Goal: Answer question/provide support: Share knowledge or assist other users

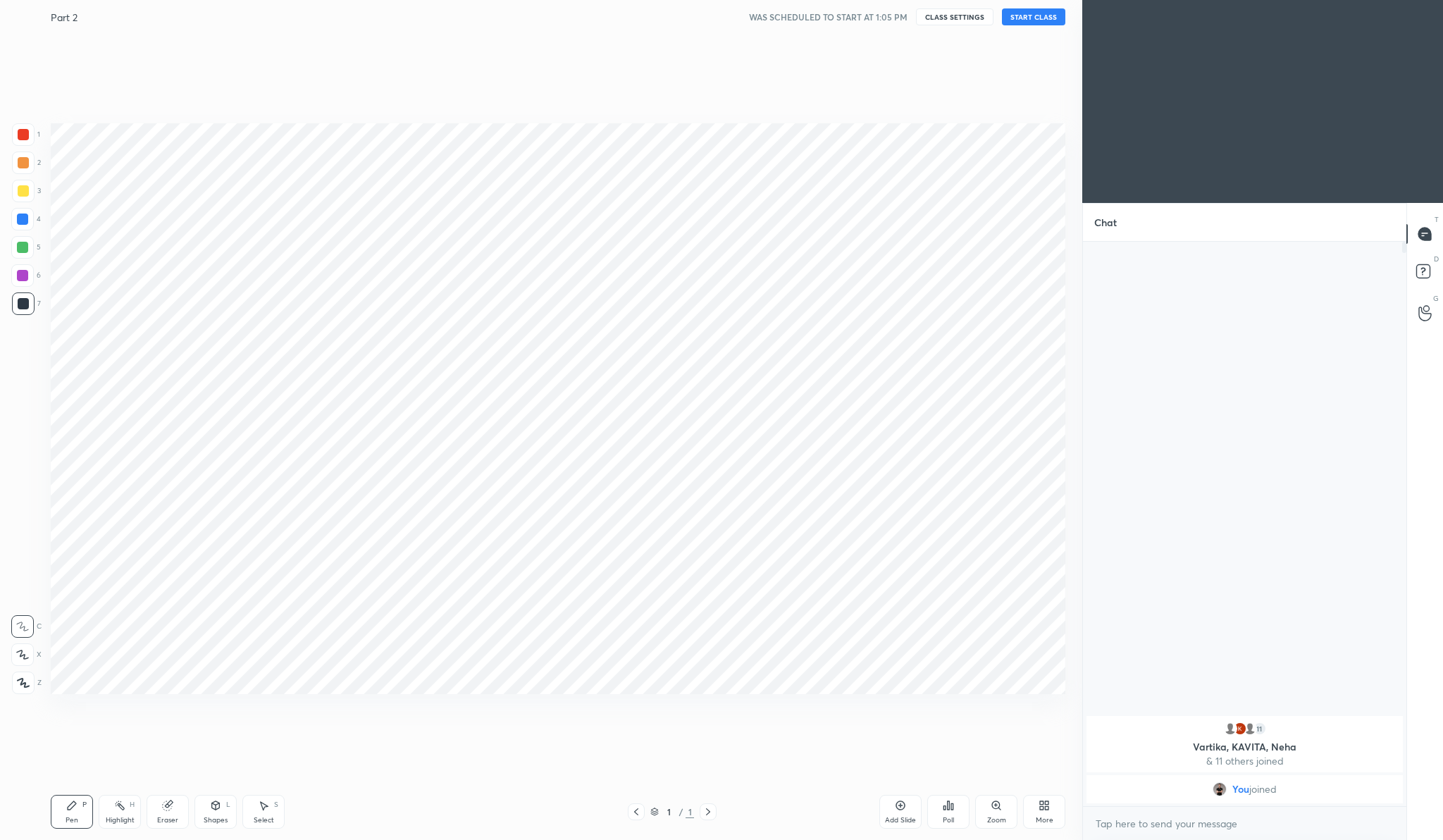
scroll to position [69693, 69415]
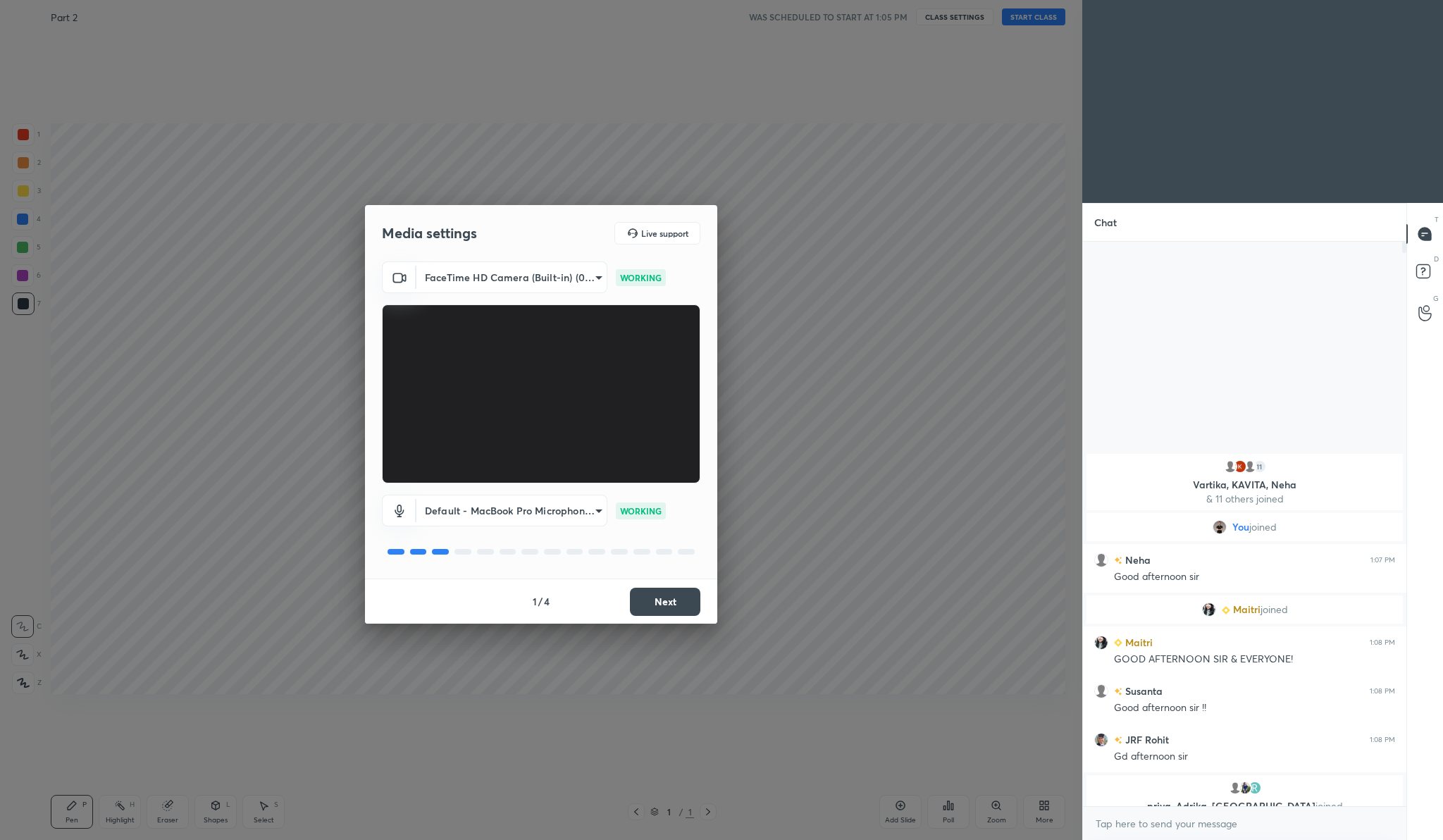
click at [683, 589] on button "Next" at bounding box center [665, 601] width 70 height 28
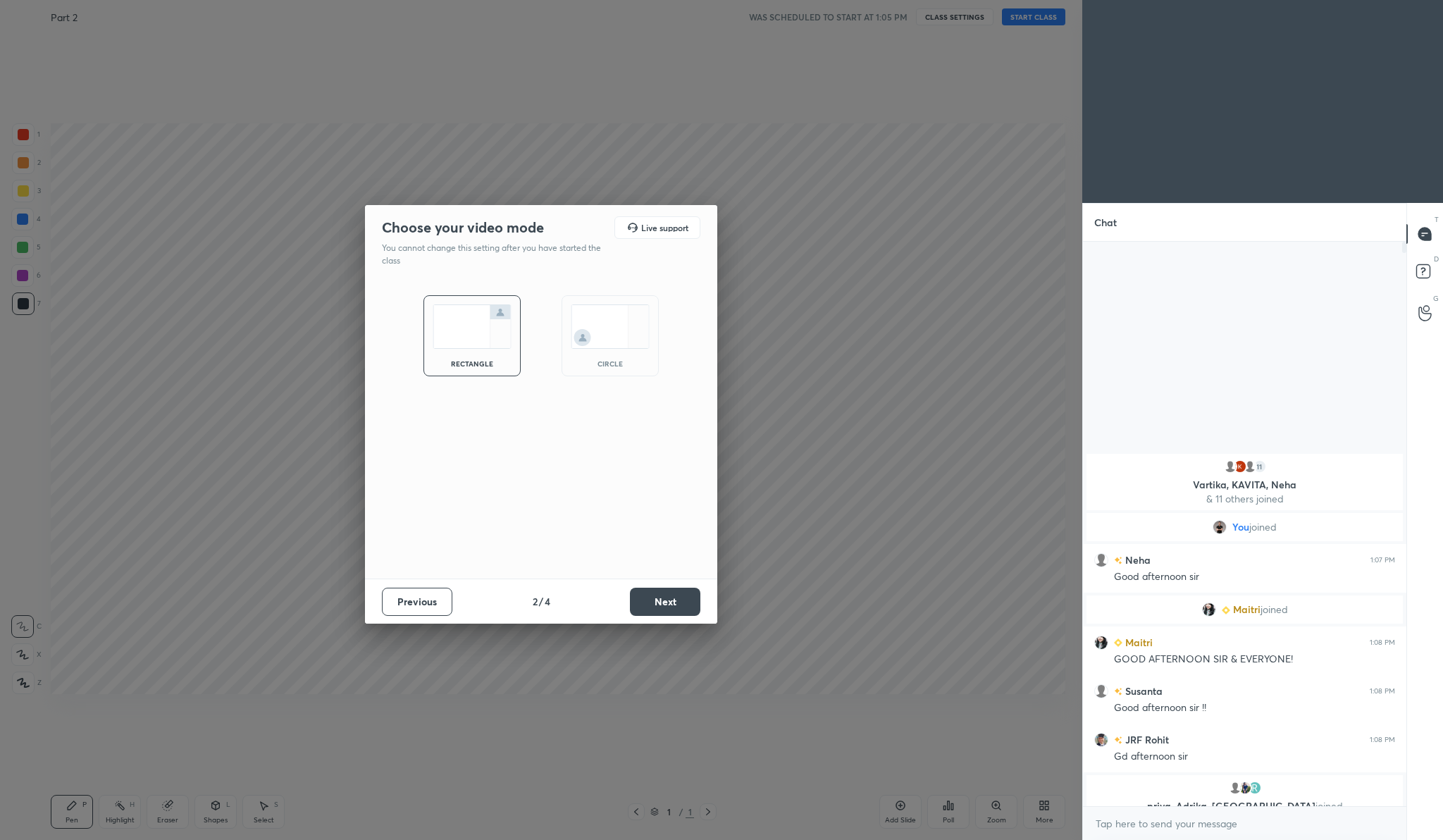
click at [682, 589] on button "Next" at bounding box center [665, 601] width 70 height 28
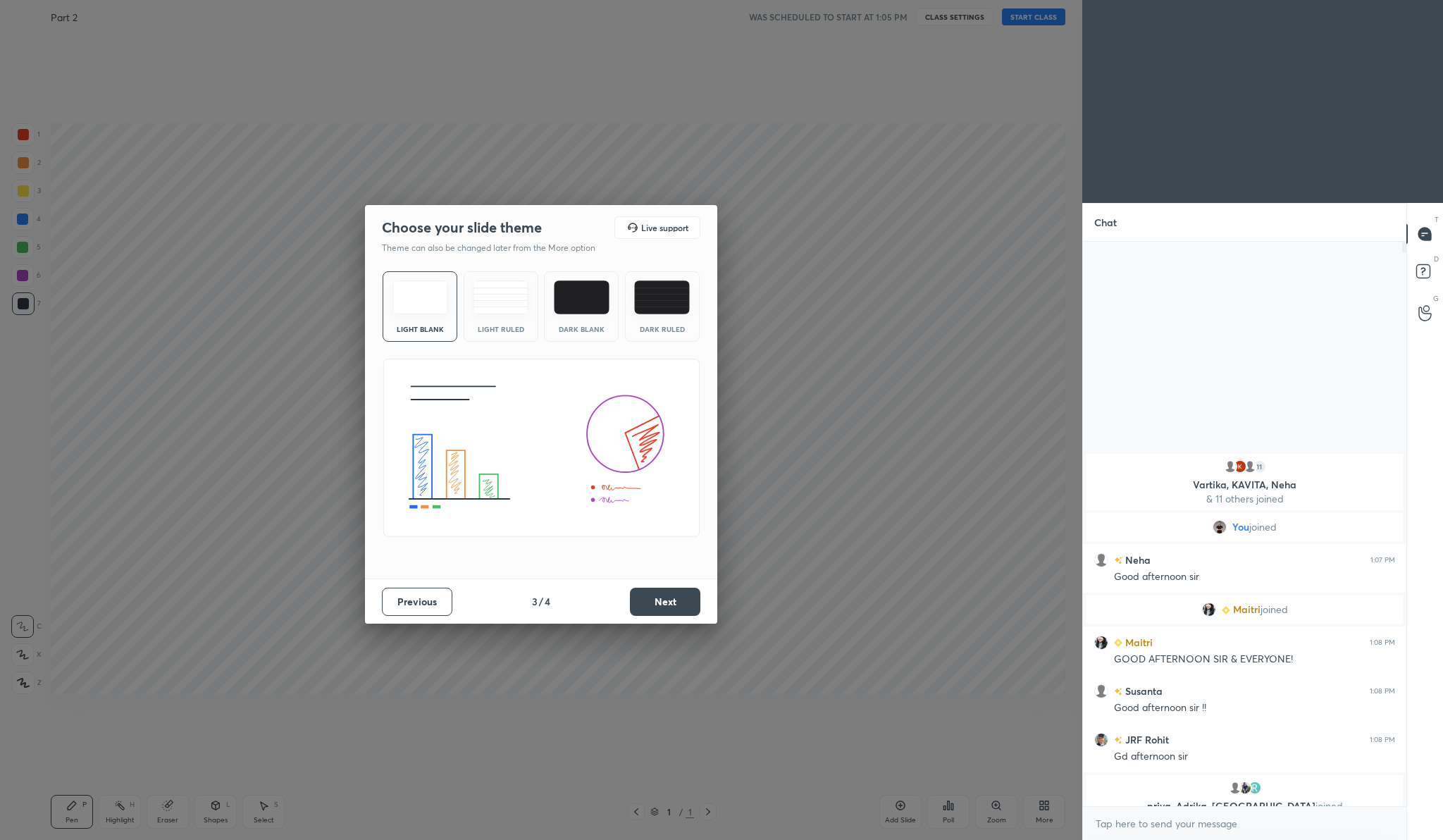
click at [682, 589] on button "Next" at bounding box center [665, 601] width 70 height 28
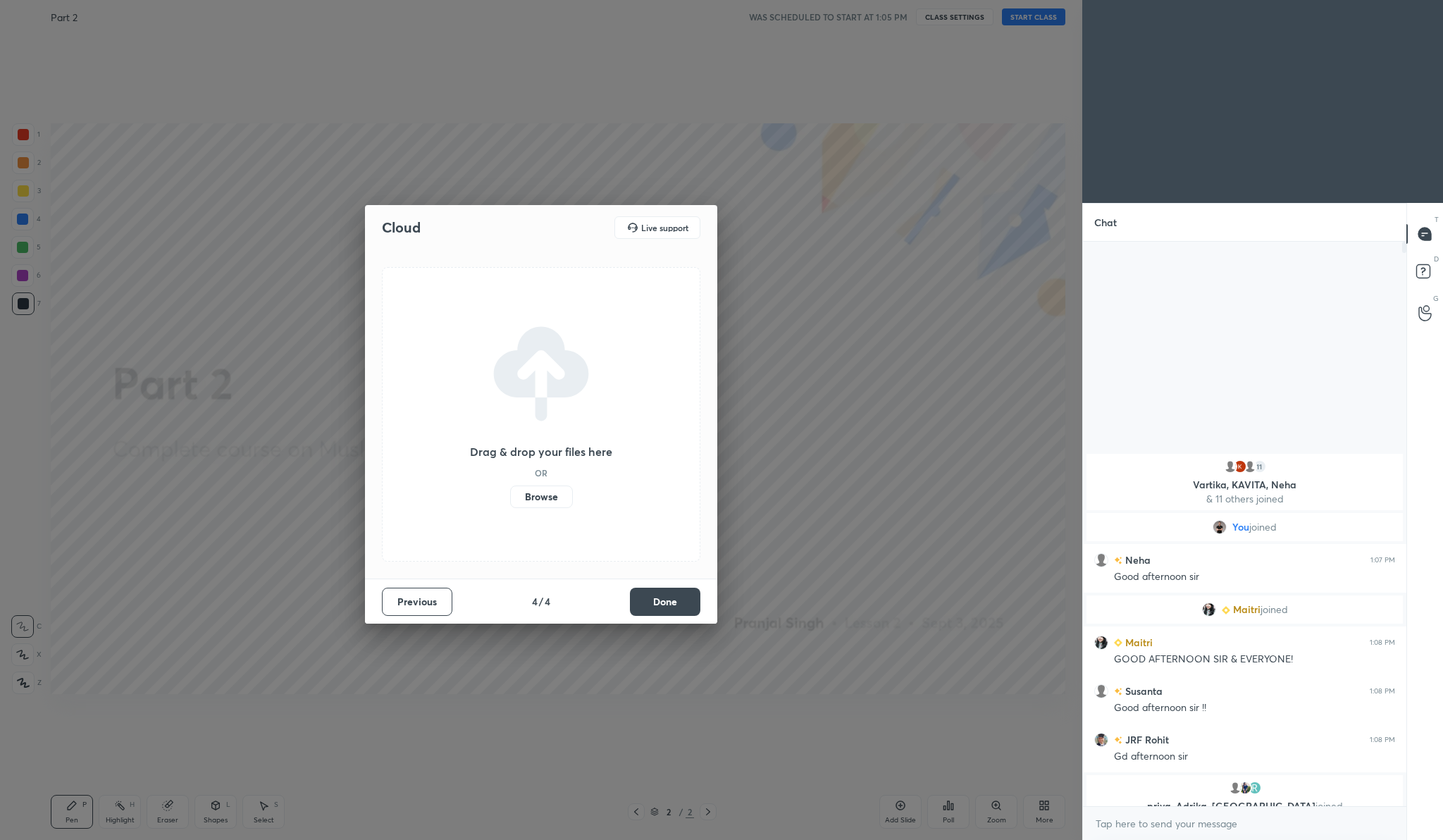
click at [656, 601] on button "Done" at bounding box center [665, 601] width 70 height 28
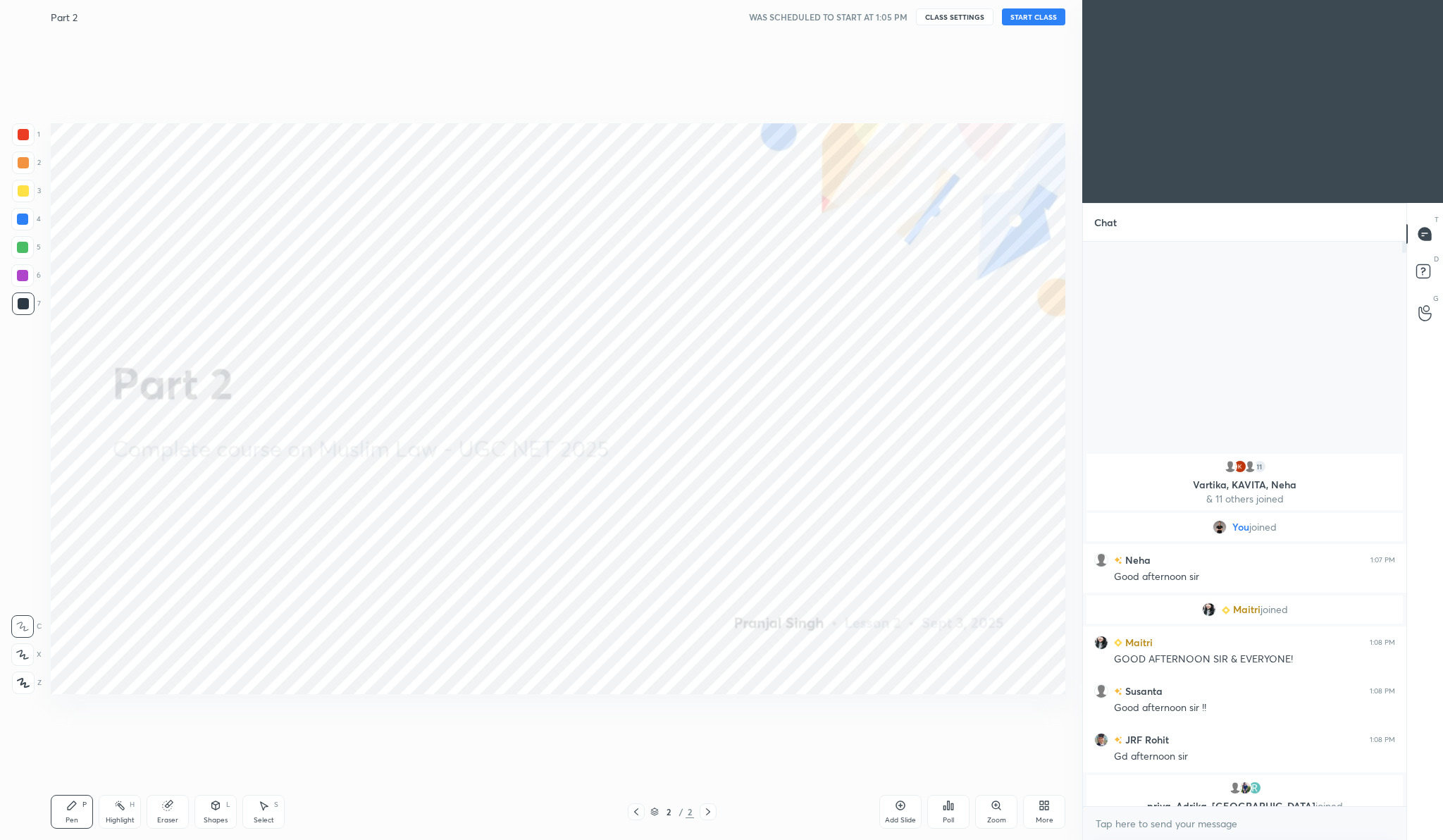
click at [1041, 806] on icon at bounding box center [1041, 808] width 4 height 4
click at [970, 654] on div "Upload File" at bounding box center [964, 664] width 57 height 34
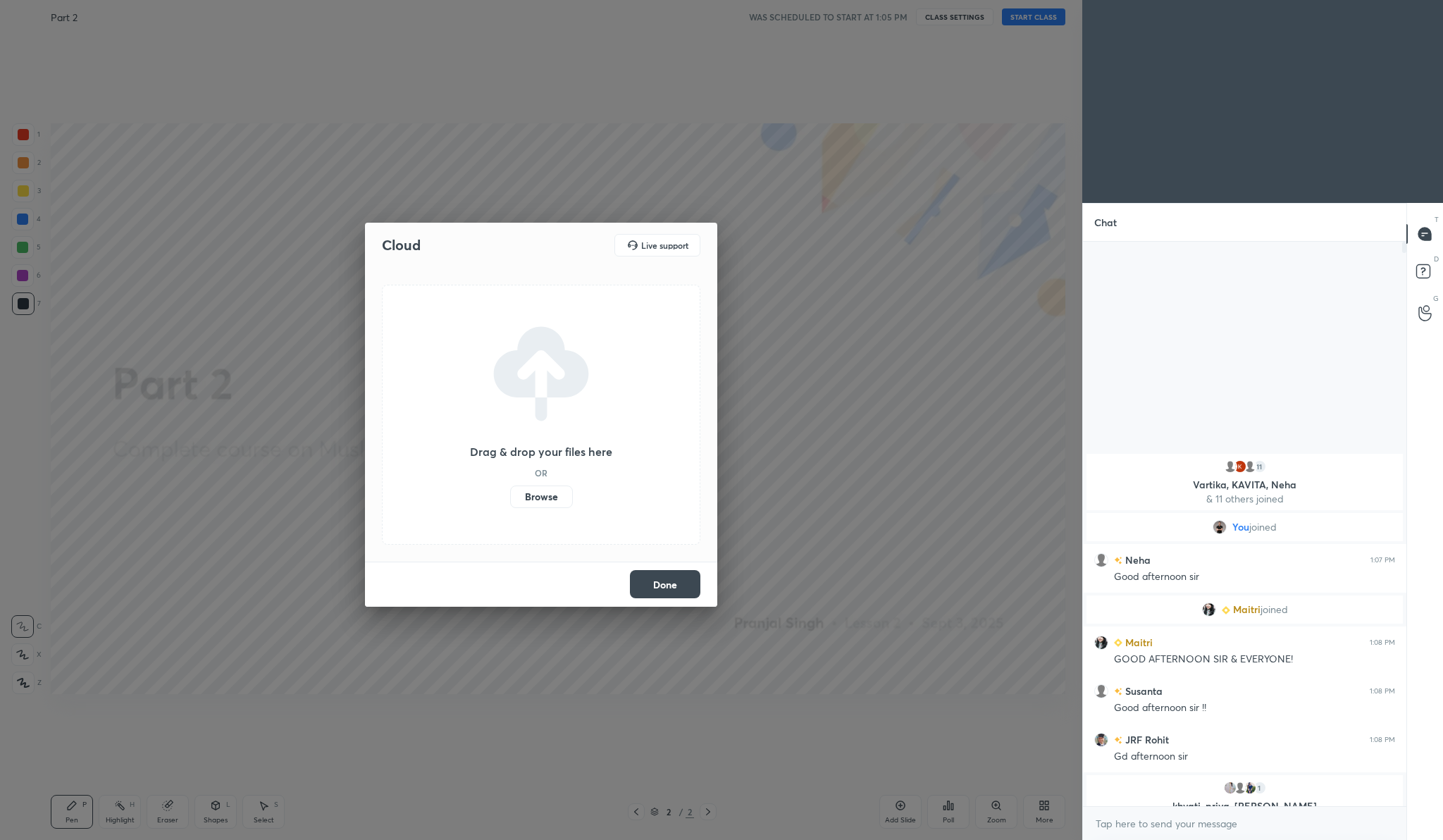
click at [535, 498] on label "Browse" at bounding box center [540, 496] width 63 height 22
click at [510, 498] on input "Browse" at bounding box center [510, 496] width 0 height 22
click at [691, 587] on button "Done" at bounding box center [665, 584] width 70 height 28
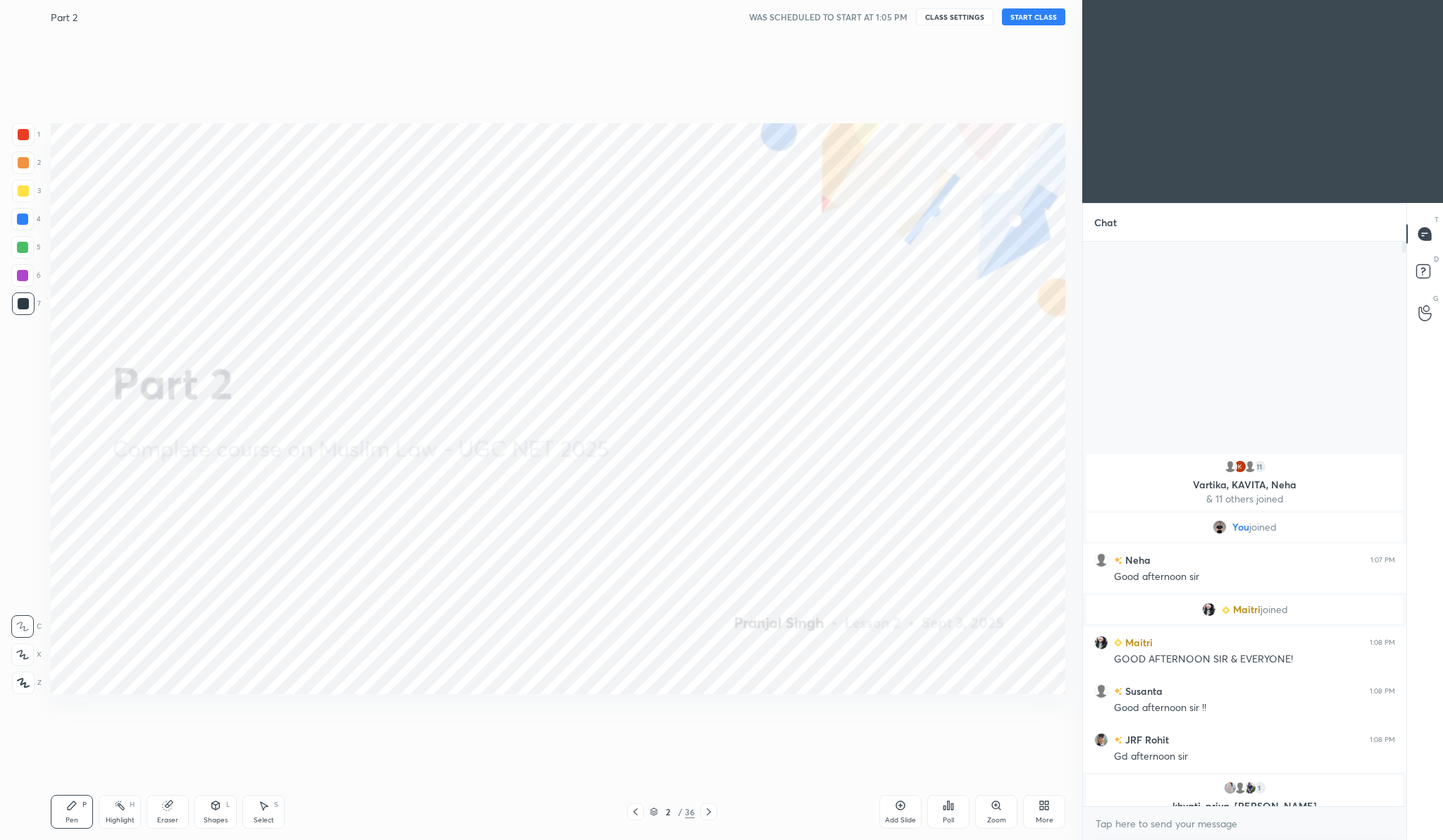
click at [1040, 17] on button "START CLASS" at bounding box center [1034, 17] width 64 height 17
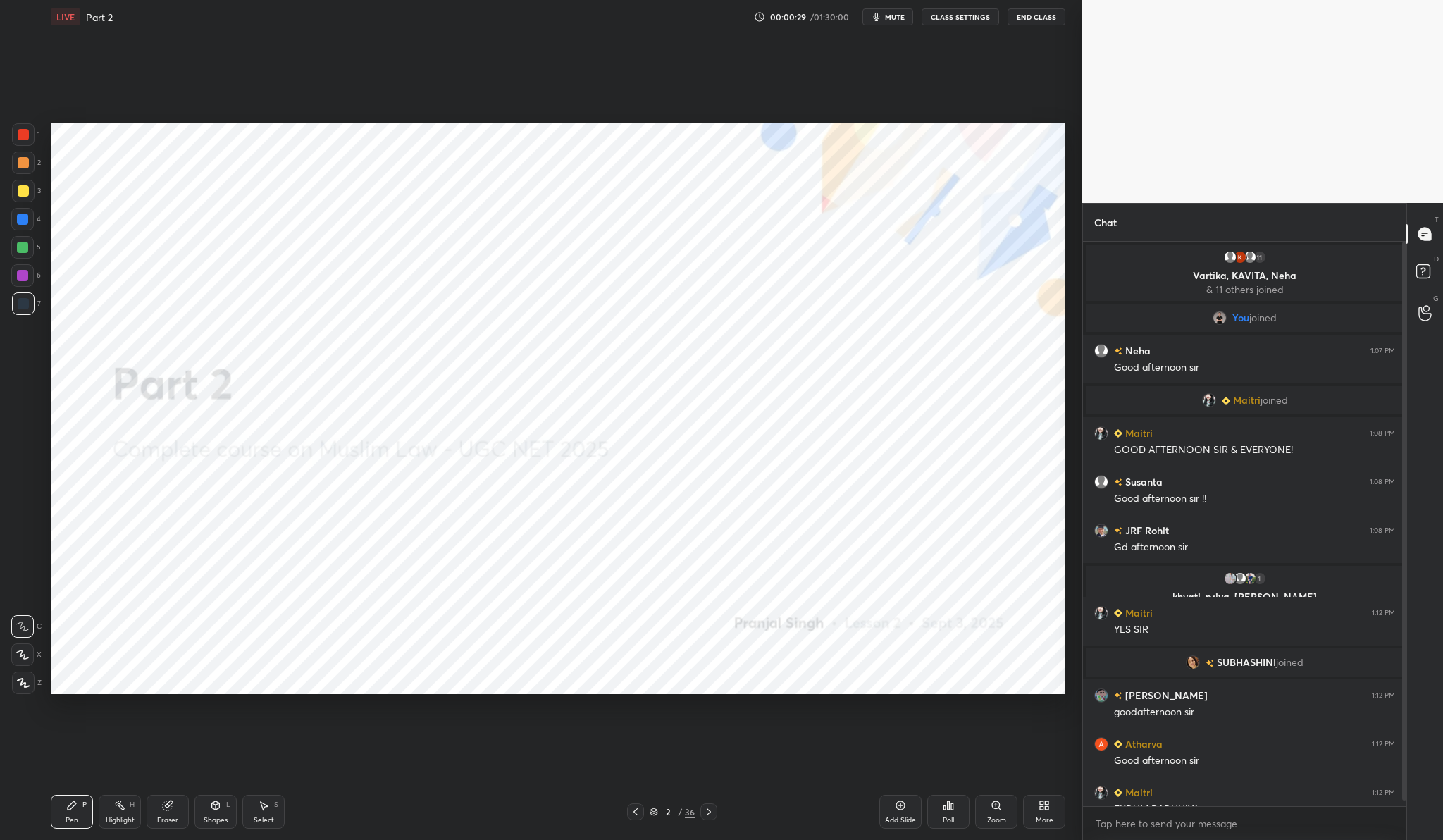
click at [15, 140] on div at bounding box center [22, 134] width 22 height 22
click at [27, 680] on icon at bounding box center [23, 682] width 13 height 10
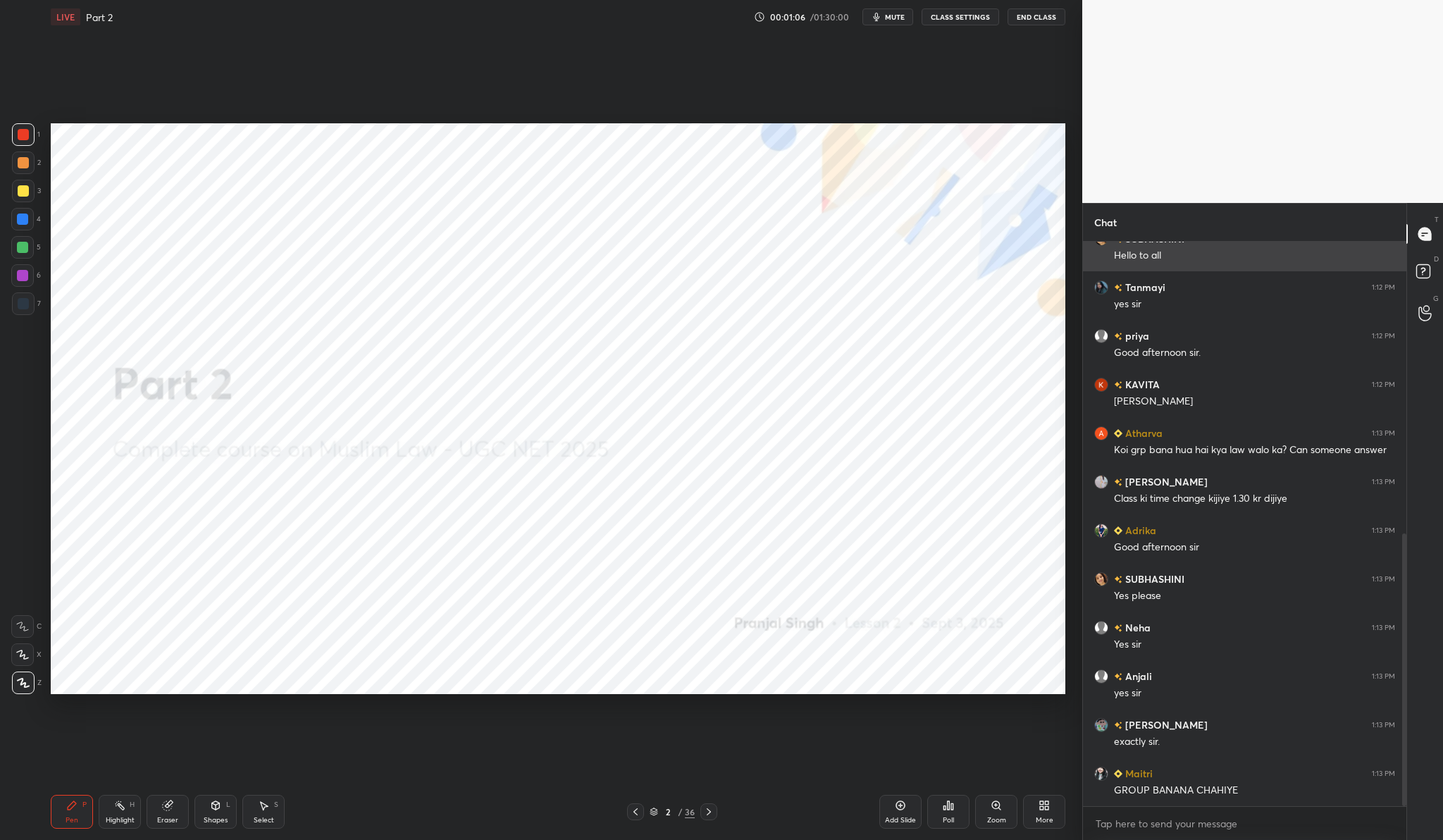
scroll to position [617, 0]
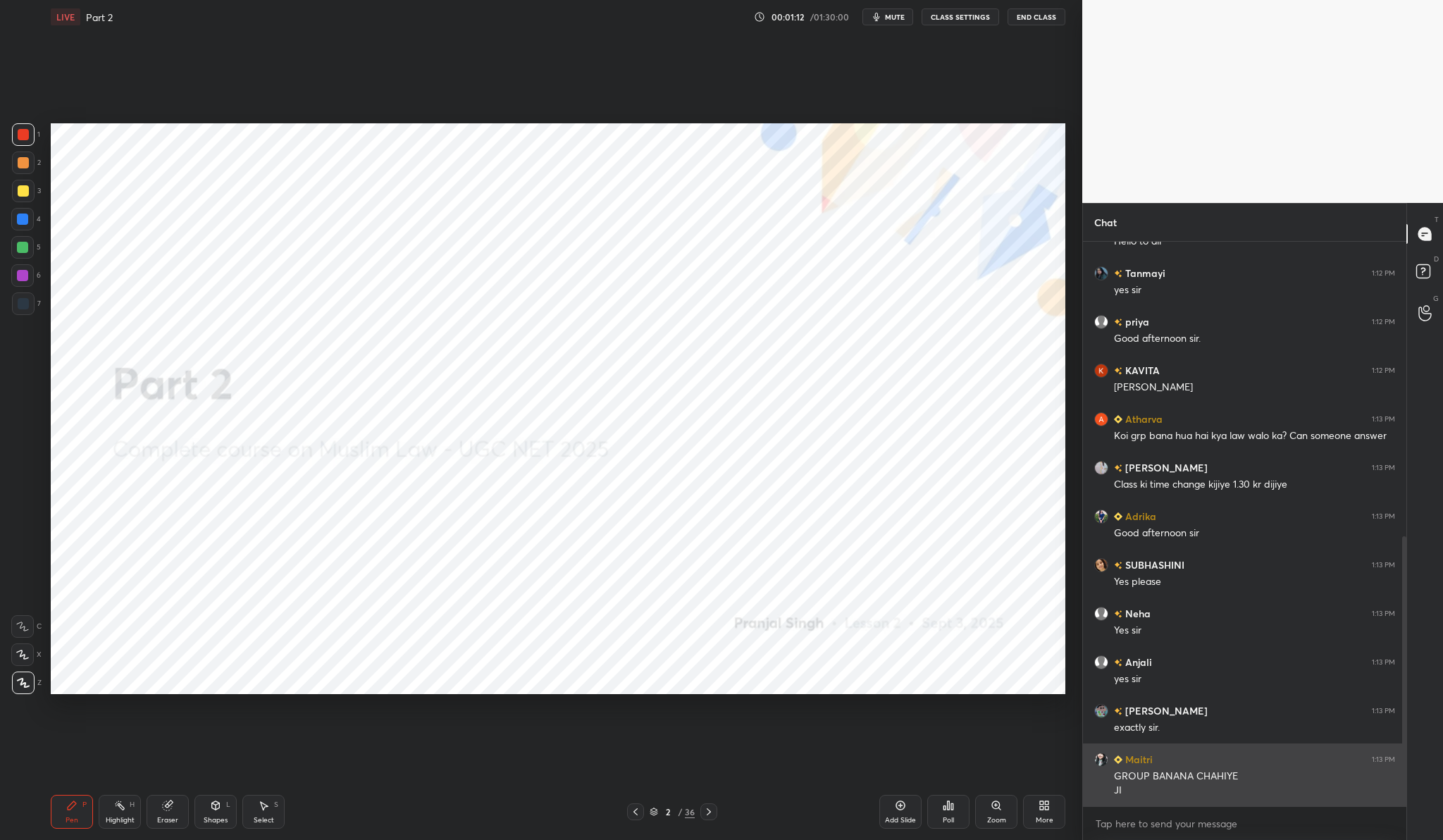
click at [1132, 761] on h6 "Maitri" at bounding box center [1137, 758] width 30 height 14
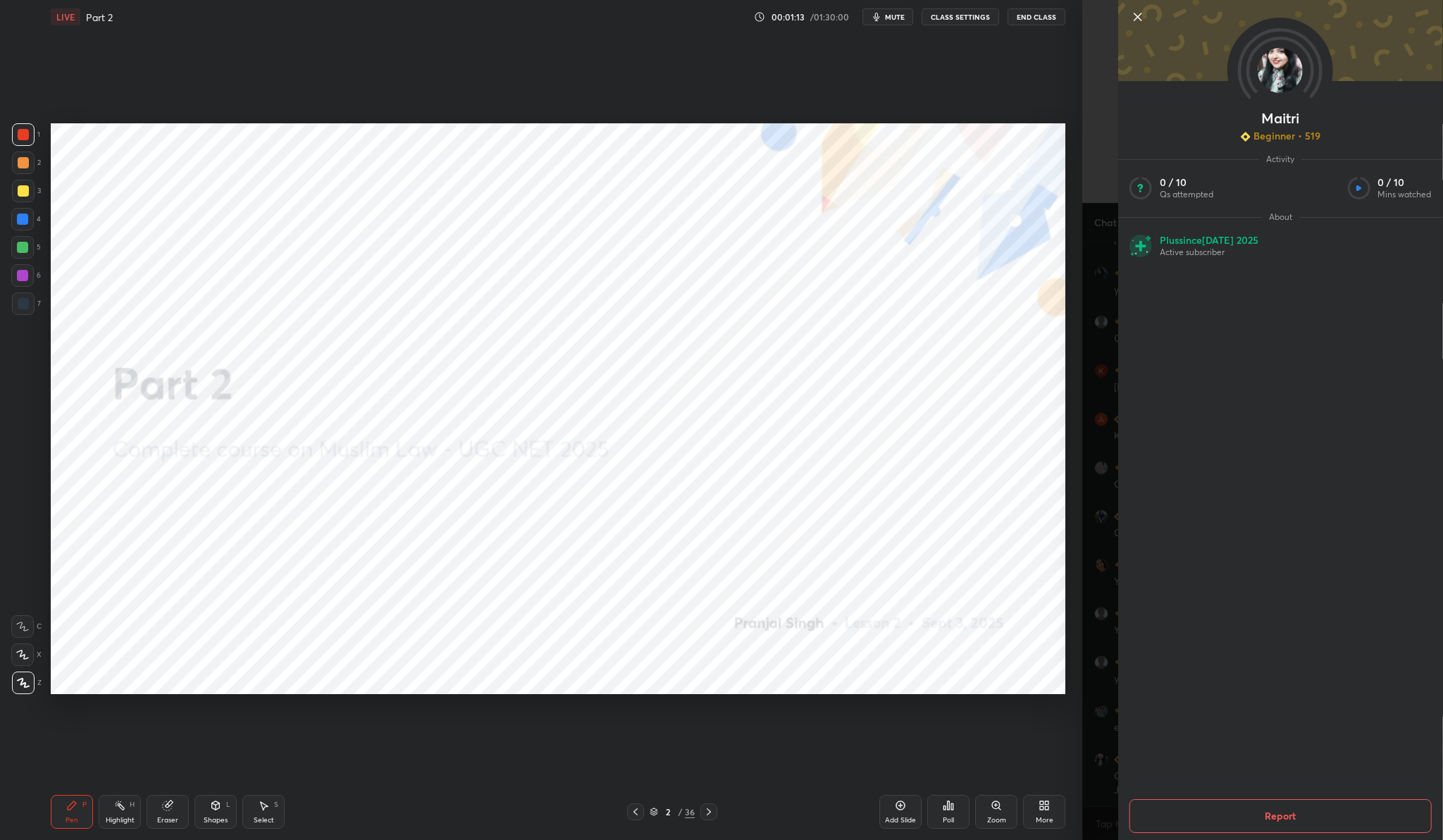
click at [1281, 69] on img at bounding box center [1279, 70] width 45 height 45
click at [1145, 20] on icon at bounding box center [1138, 17] width 17 height 17
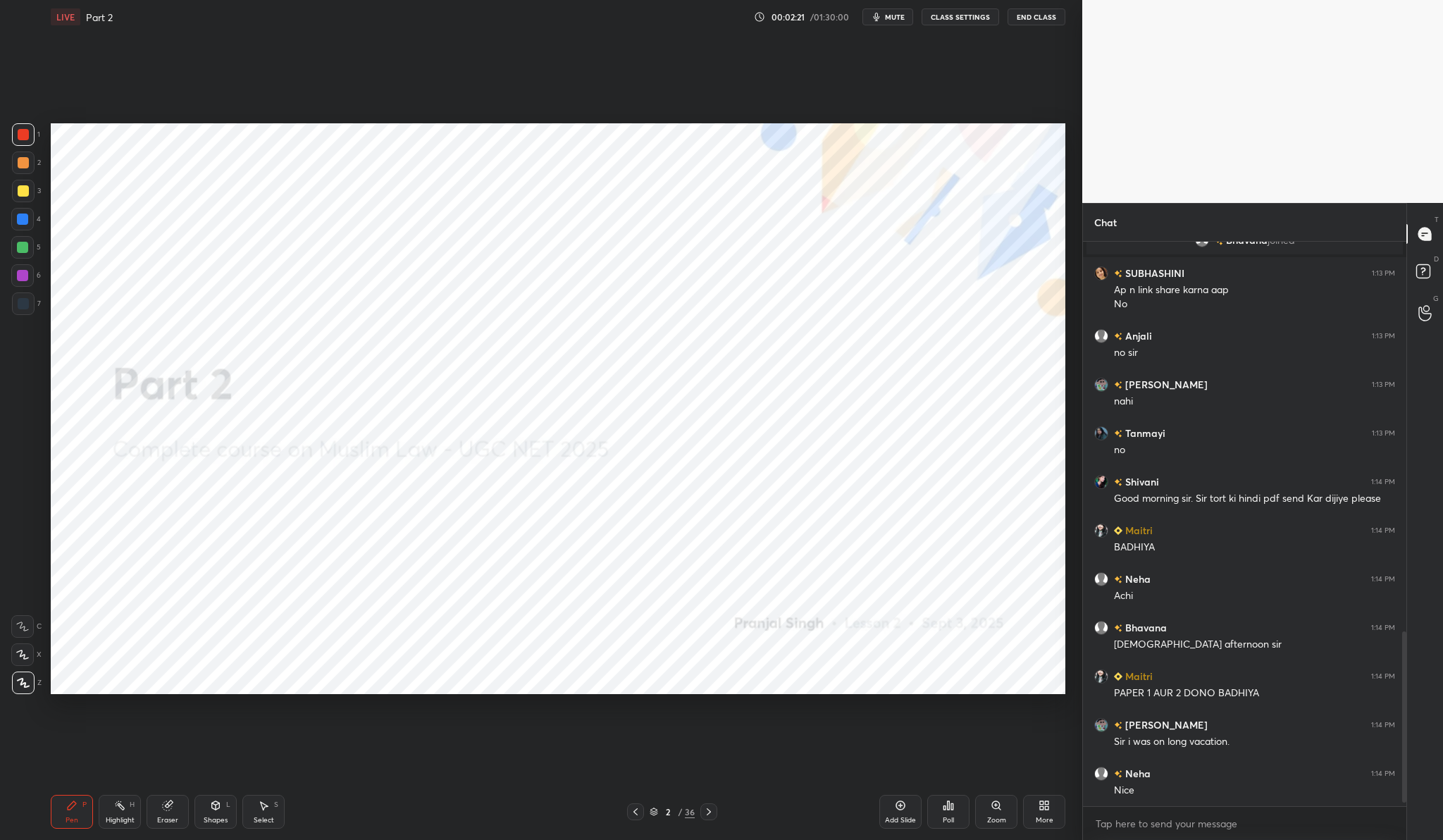
scroll to position [1304, 0]
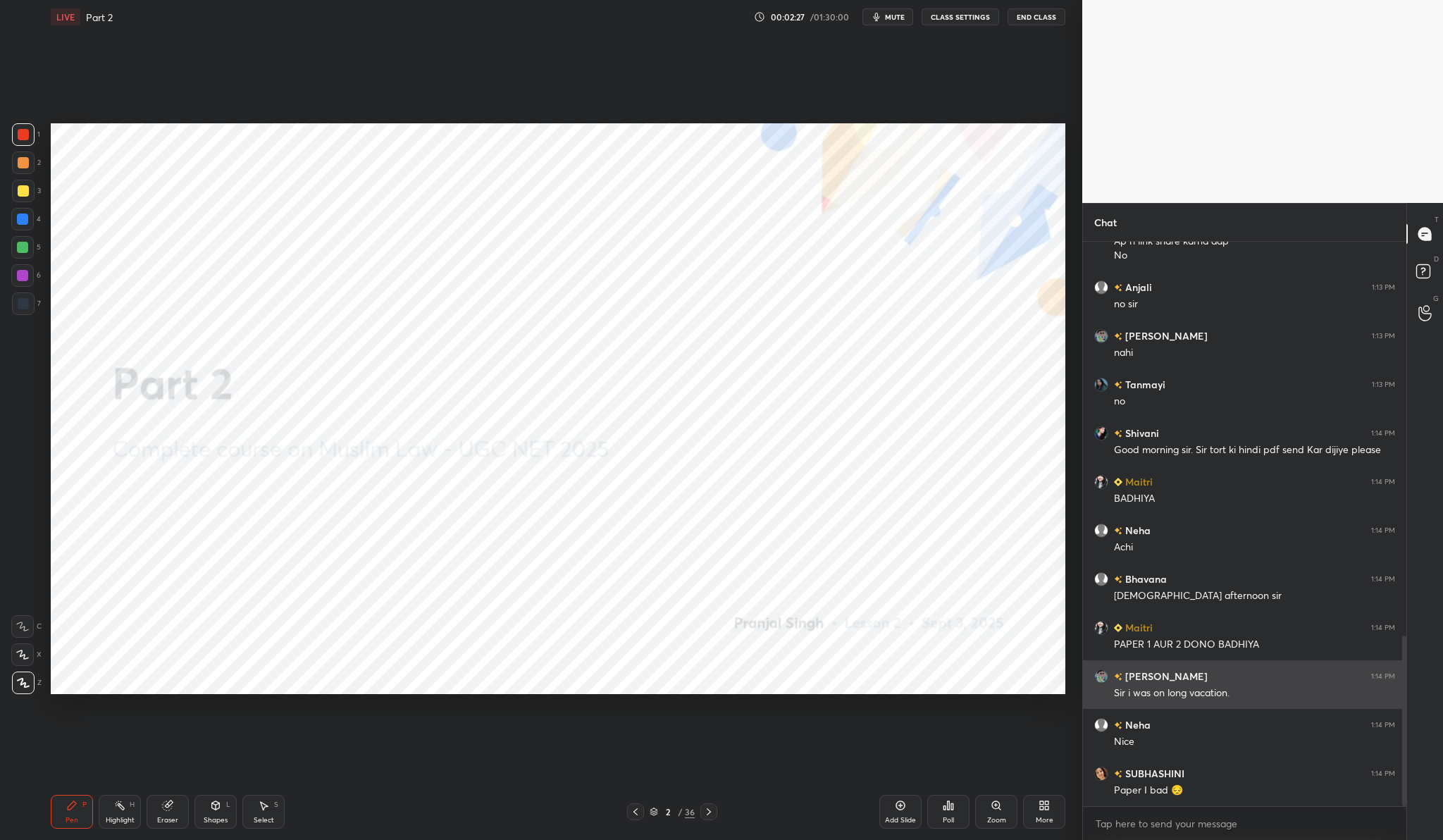
click at [1144, 674] on h6 "[PERSON_NAME]" at bounding box center [1165, 675] width 85 height 14
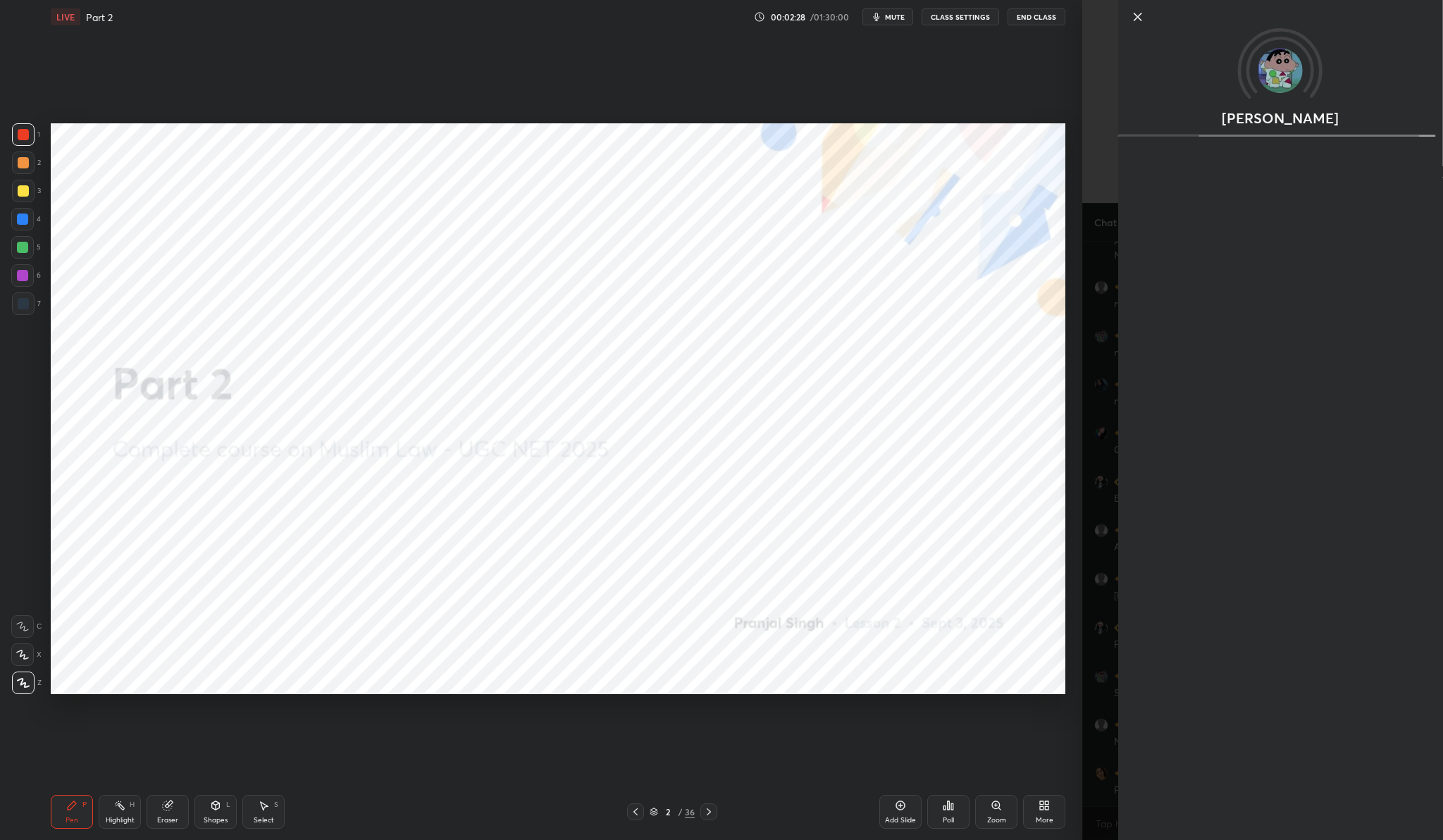
scroll to position [1352, 0]
click at [1125, 75] on div at bounding box center [1280, 40] width 325 height 81
click at [1137, 17] on icon at bounding box center [1137, 16] width 7 height 7
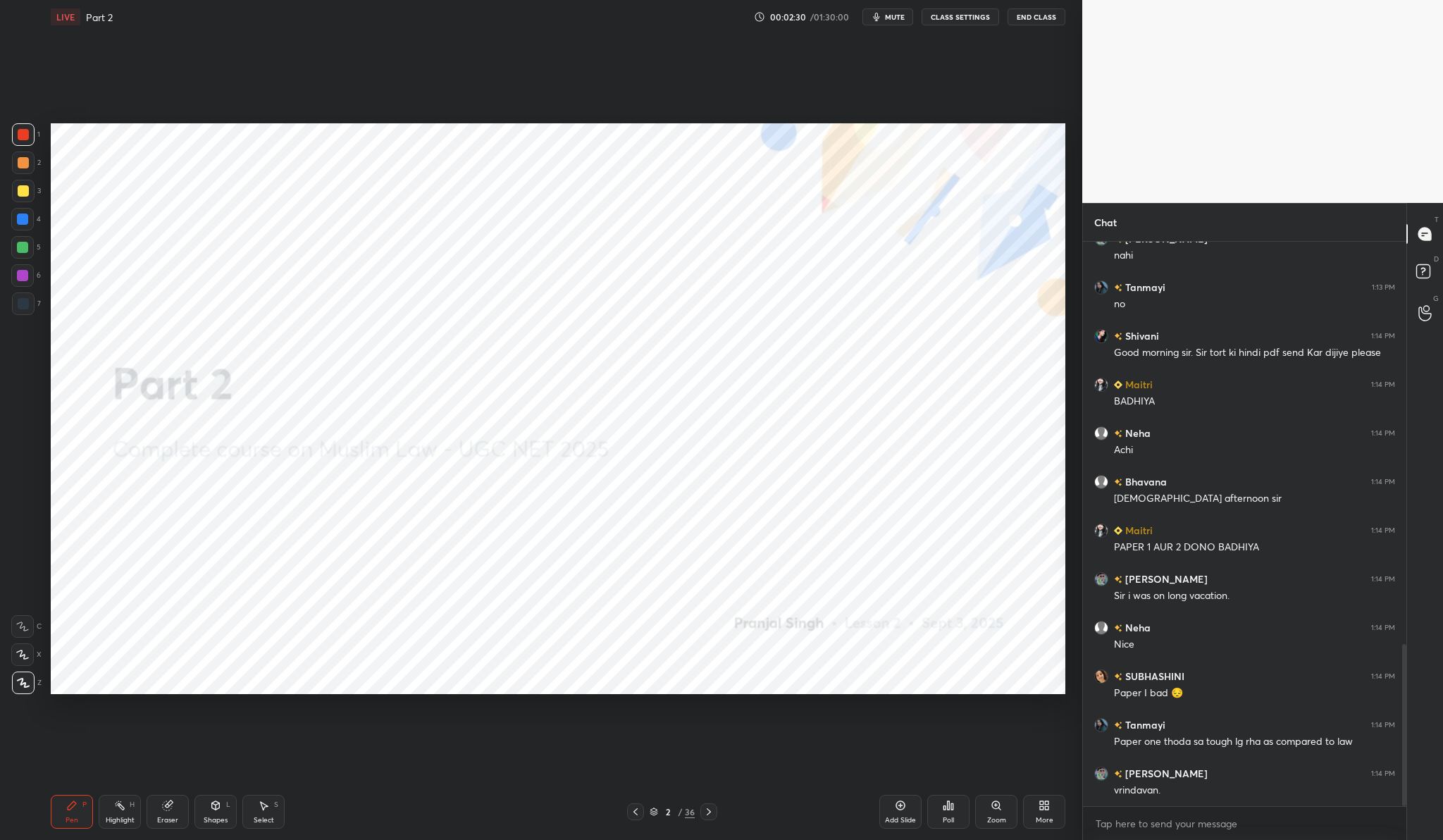
scroll to position [1450, 0]
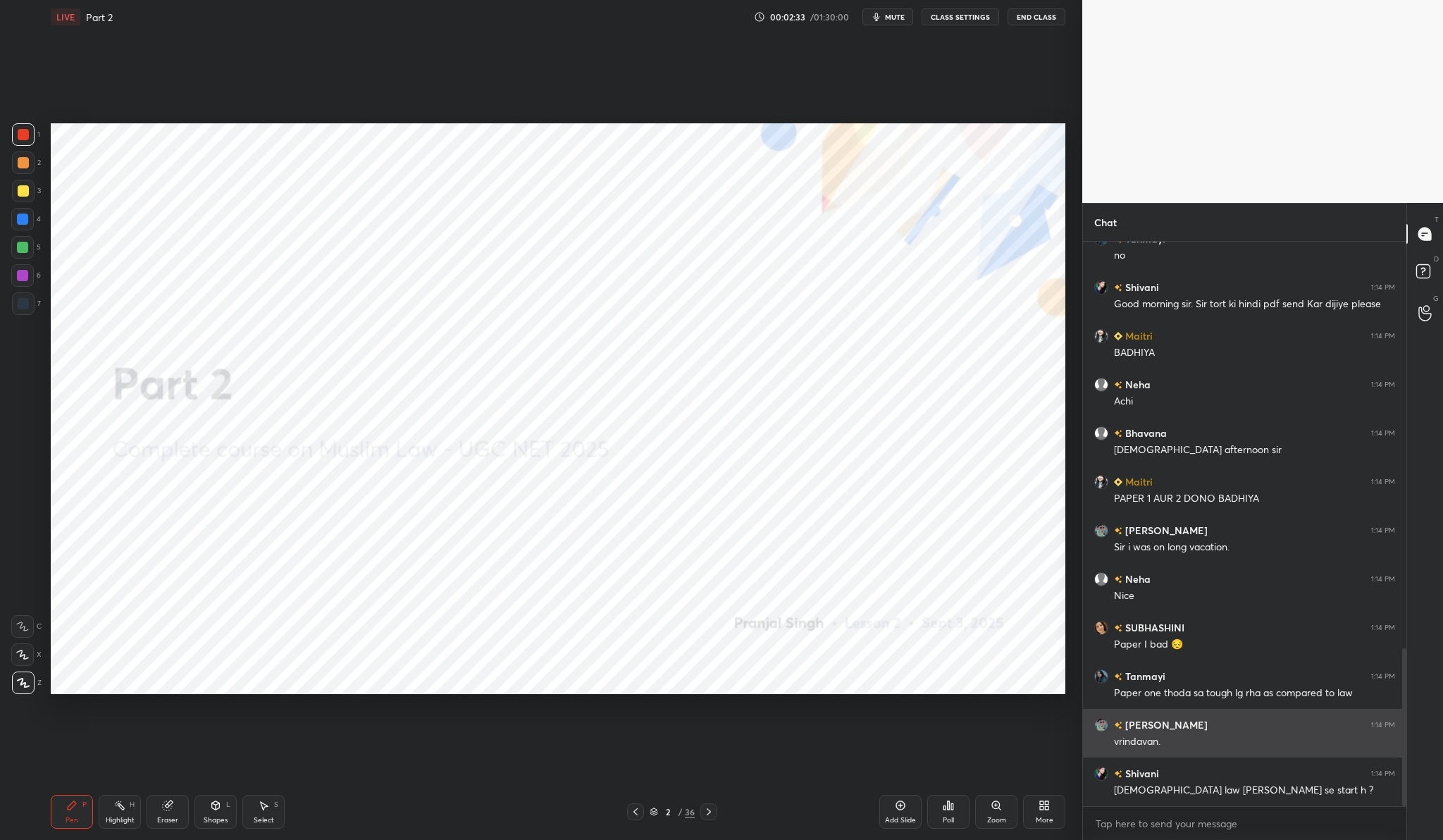
click at [1134, 723] on h6 "[PERSON_NAME]" at bounding box center [1165, 723] width 85 height 14
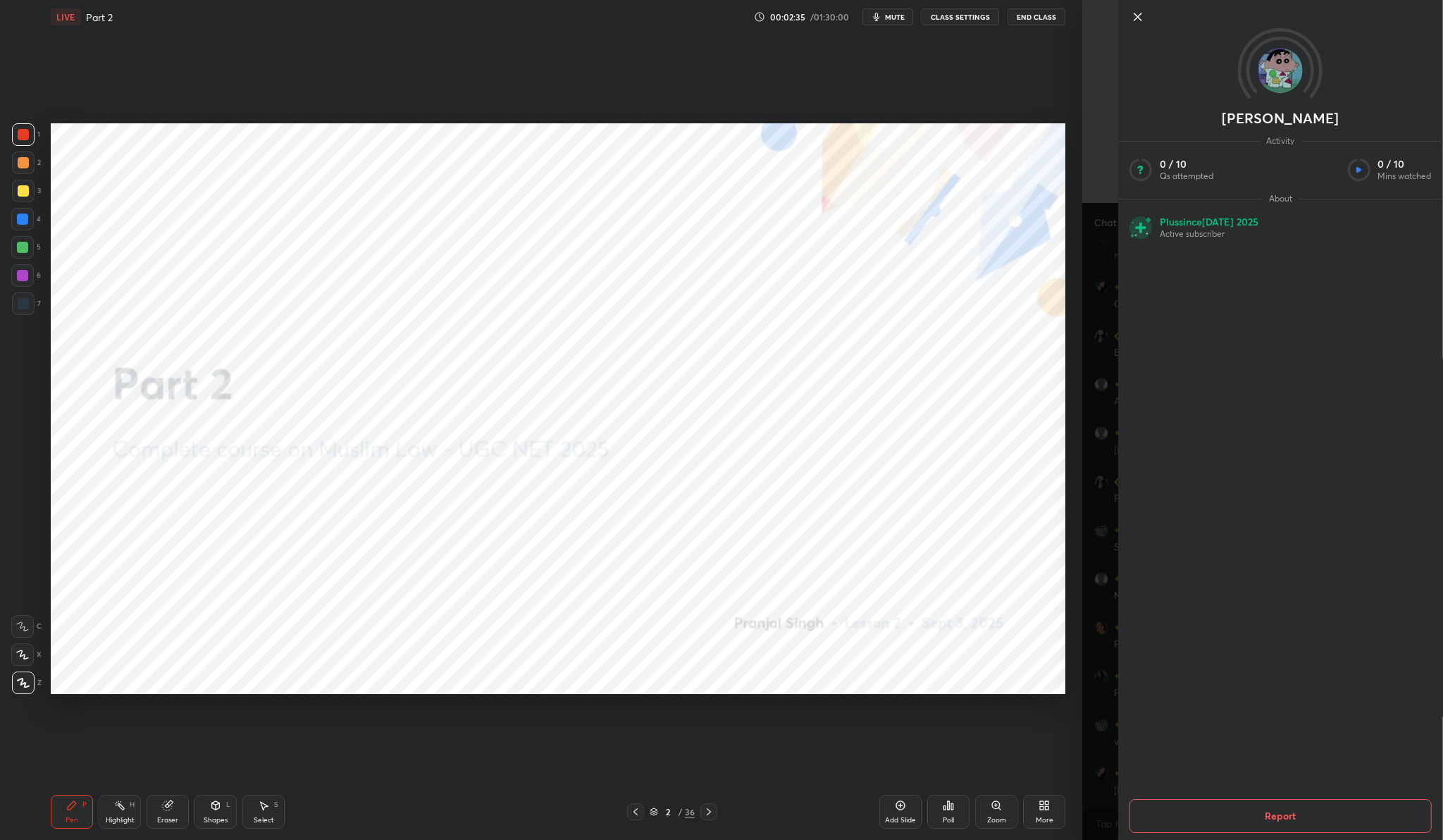
click at [1139, 17] on icon at bounding box center [1138, 17] width 17 height 17
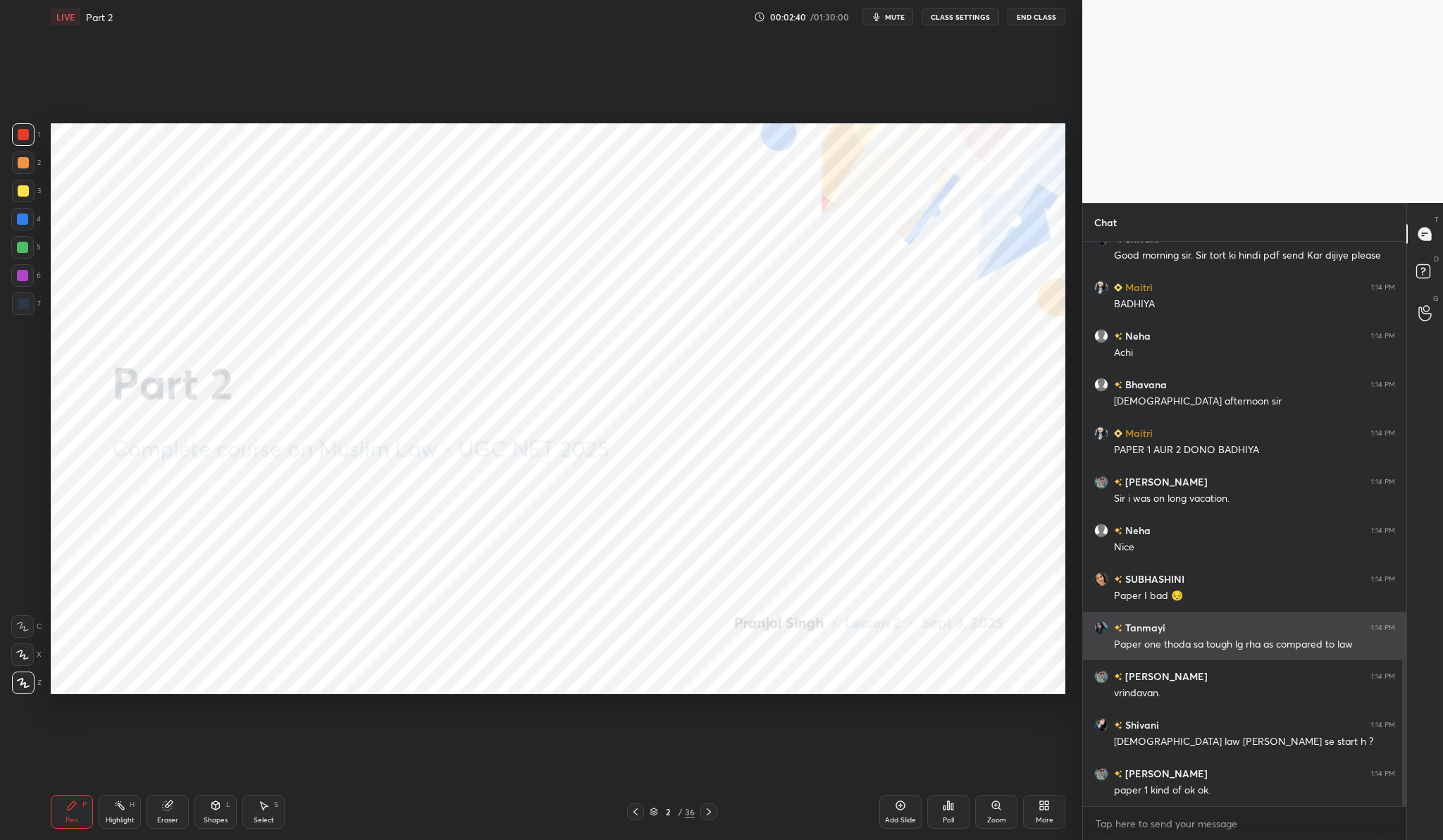
scroll to position [1547, 0]
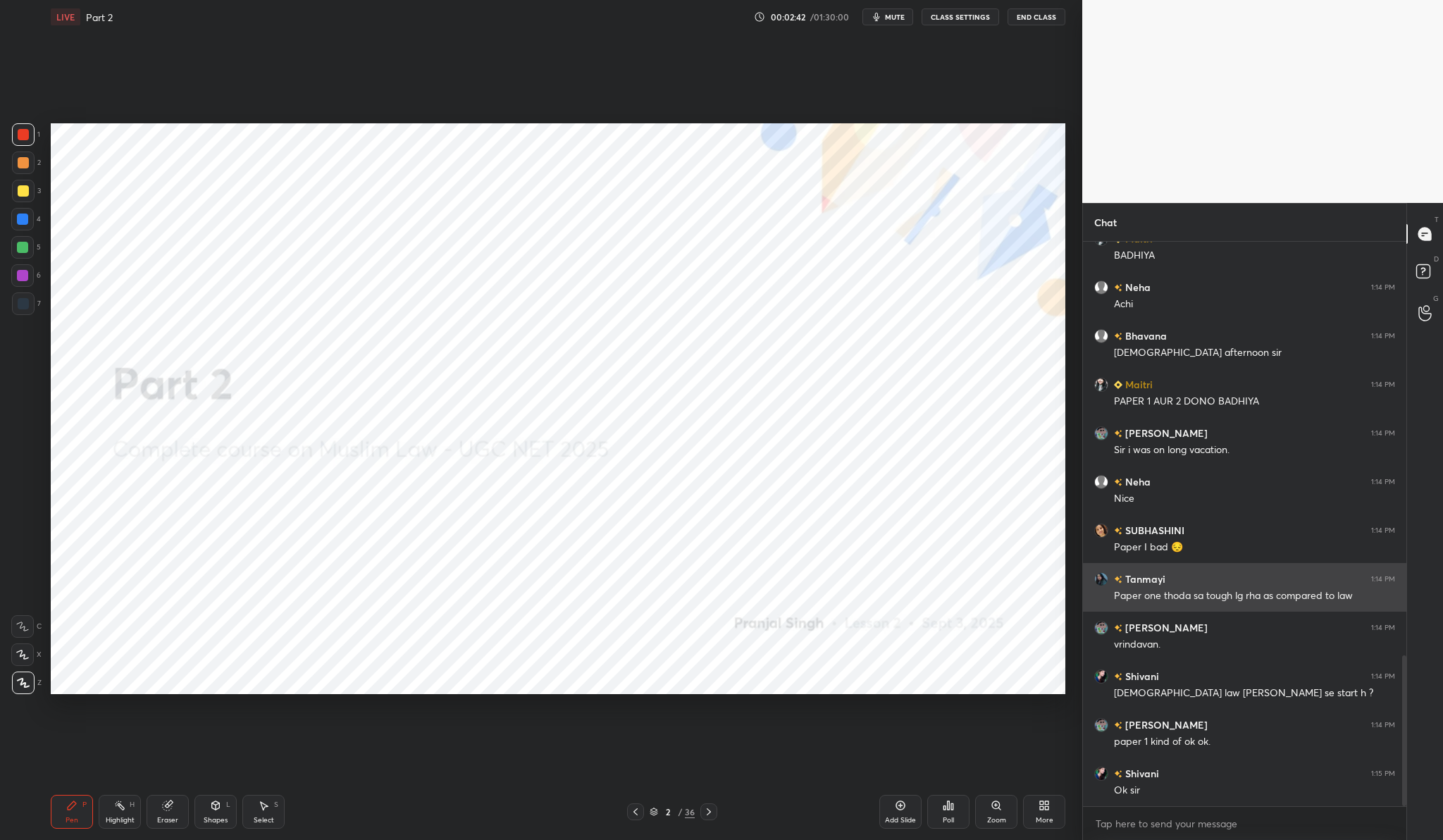
click at [1143, 580] on h6 "Tanmayi" at bounding box center [1143, 578] width 43 height 14
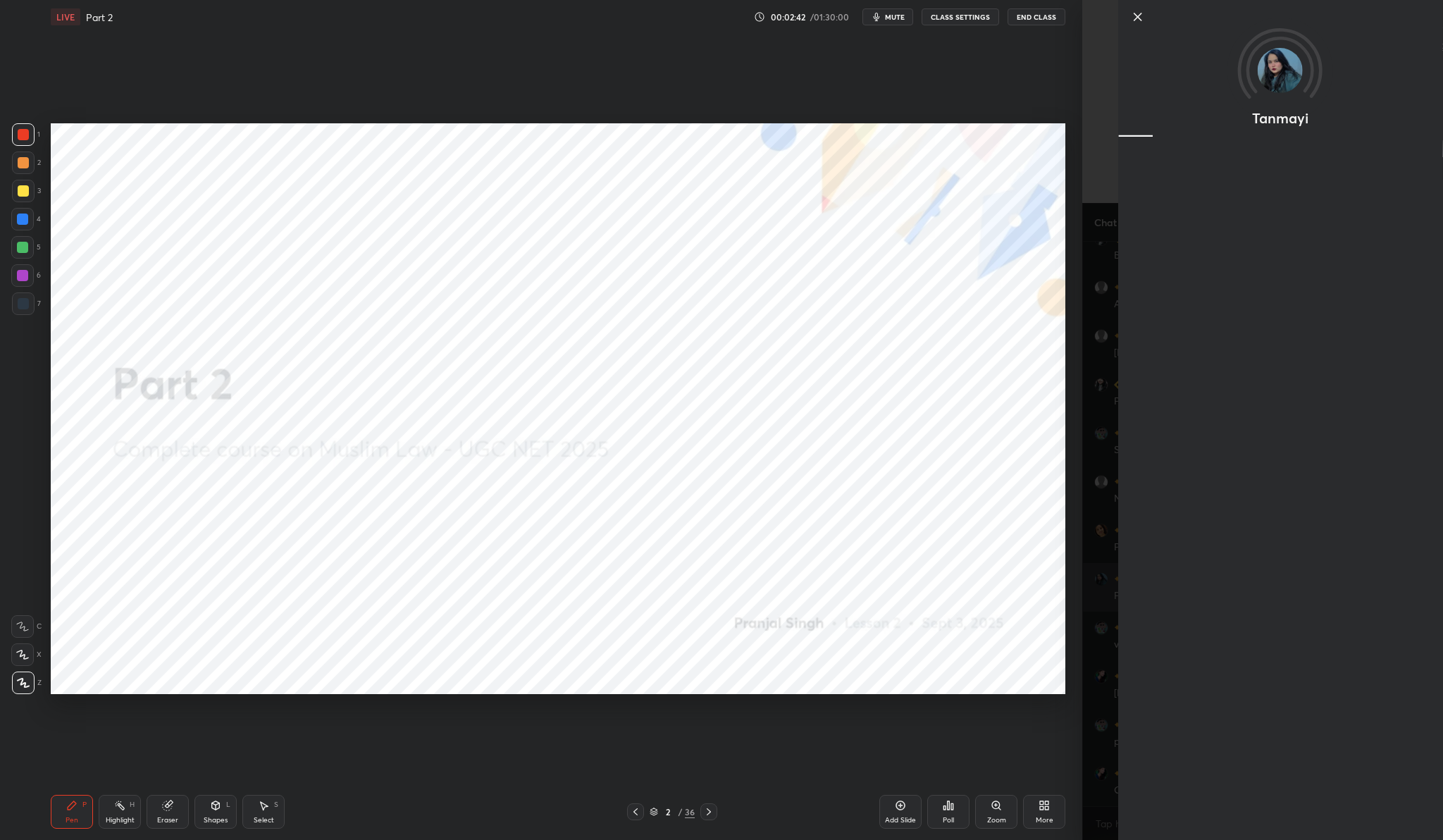
scroll to position [1595, 0]
click at [1142, 19] on icon at bounding box center [1138, 17] width 17 height 17
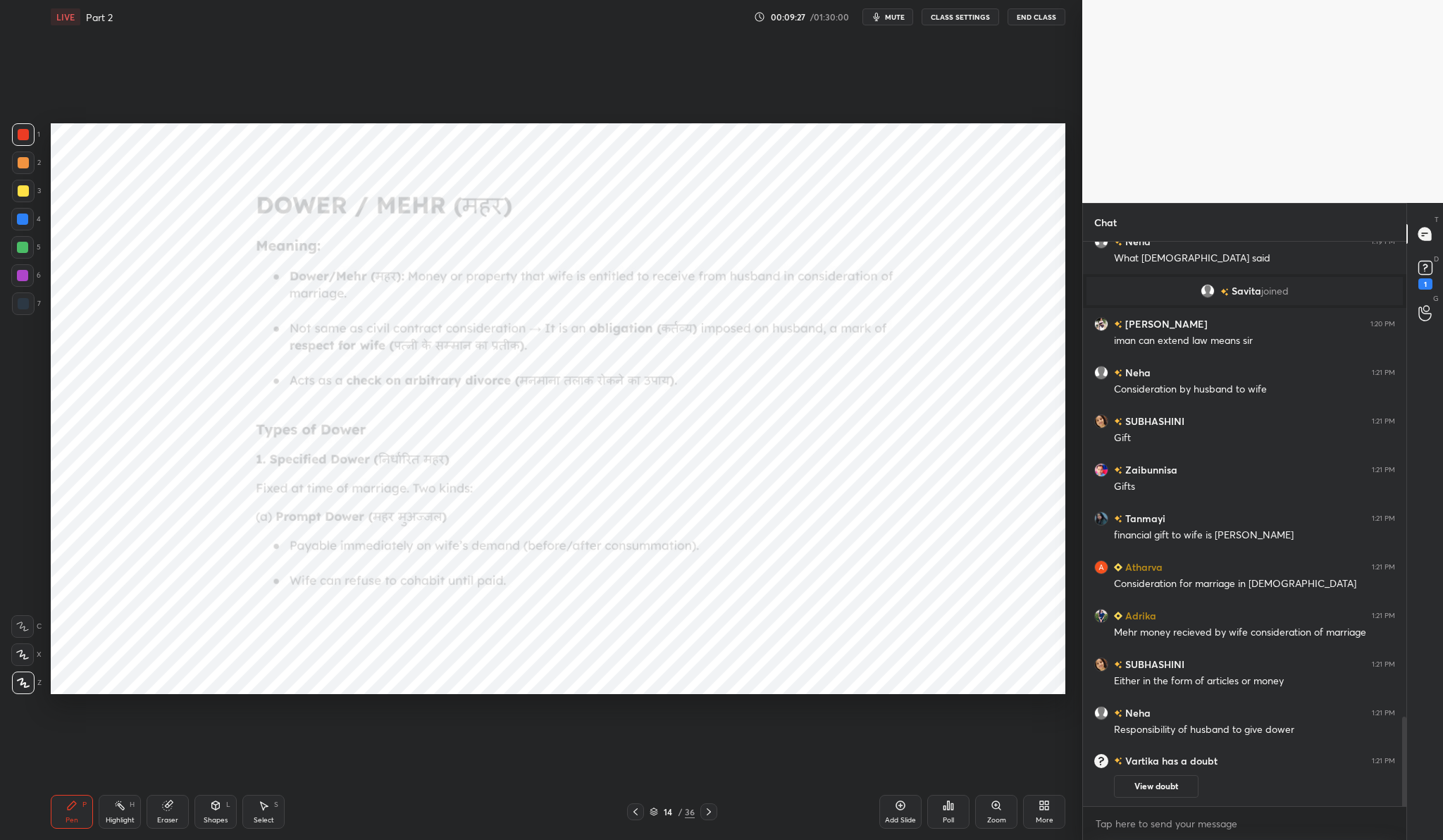
scroll to position [2887, 0]
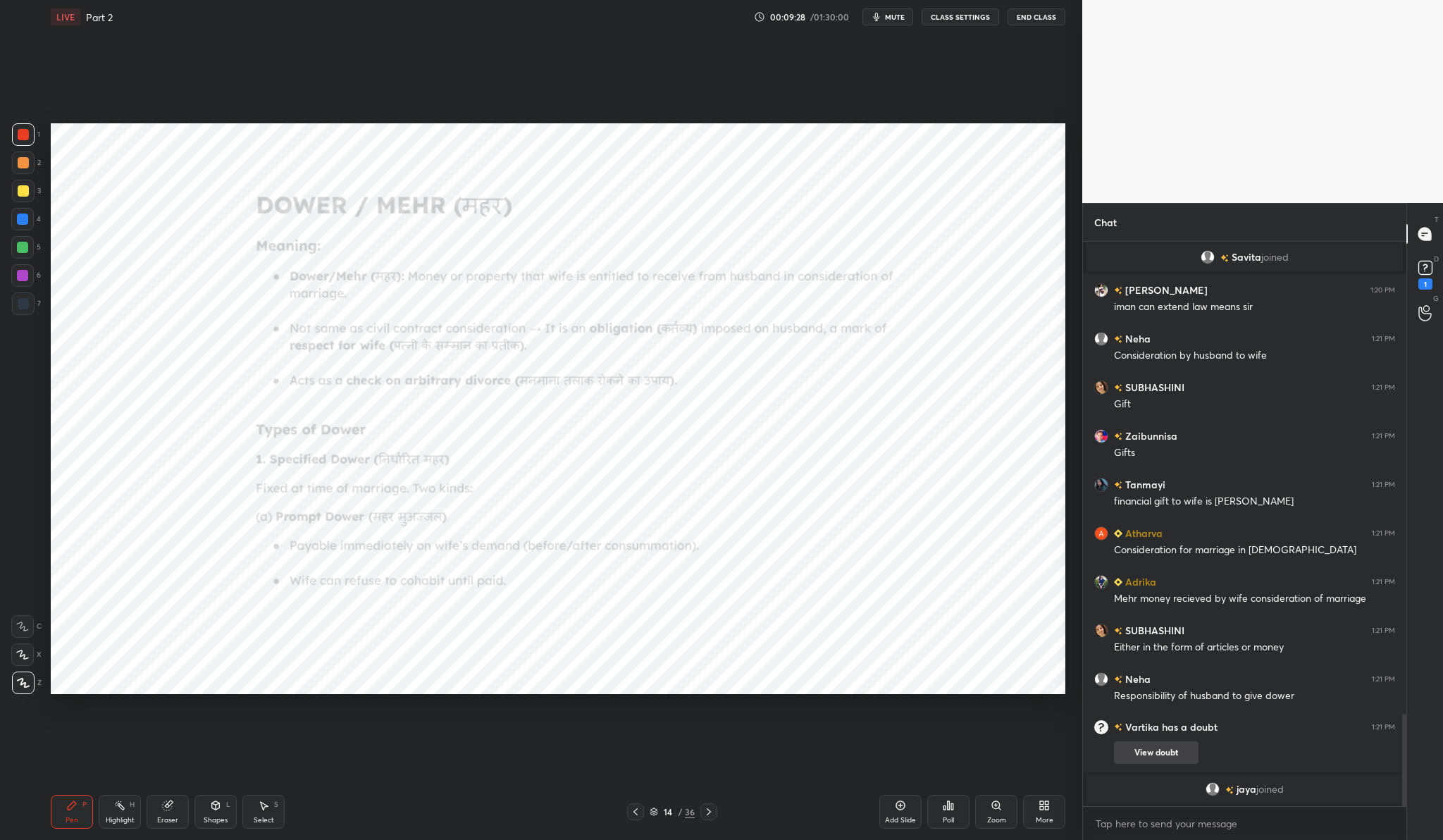
click at [1165, 741] on button "View doubt" at bounding box center [1156, 751] width 85 height 22
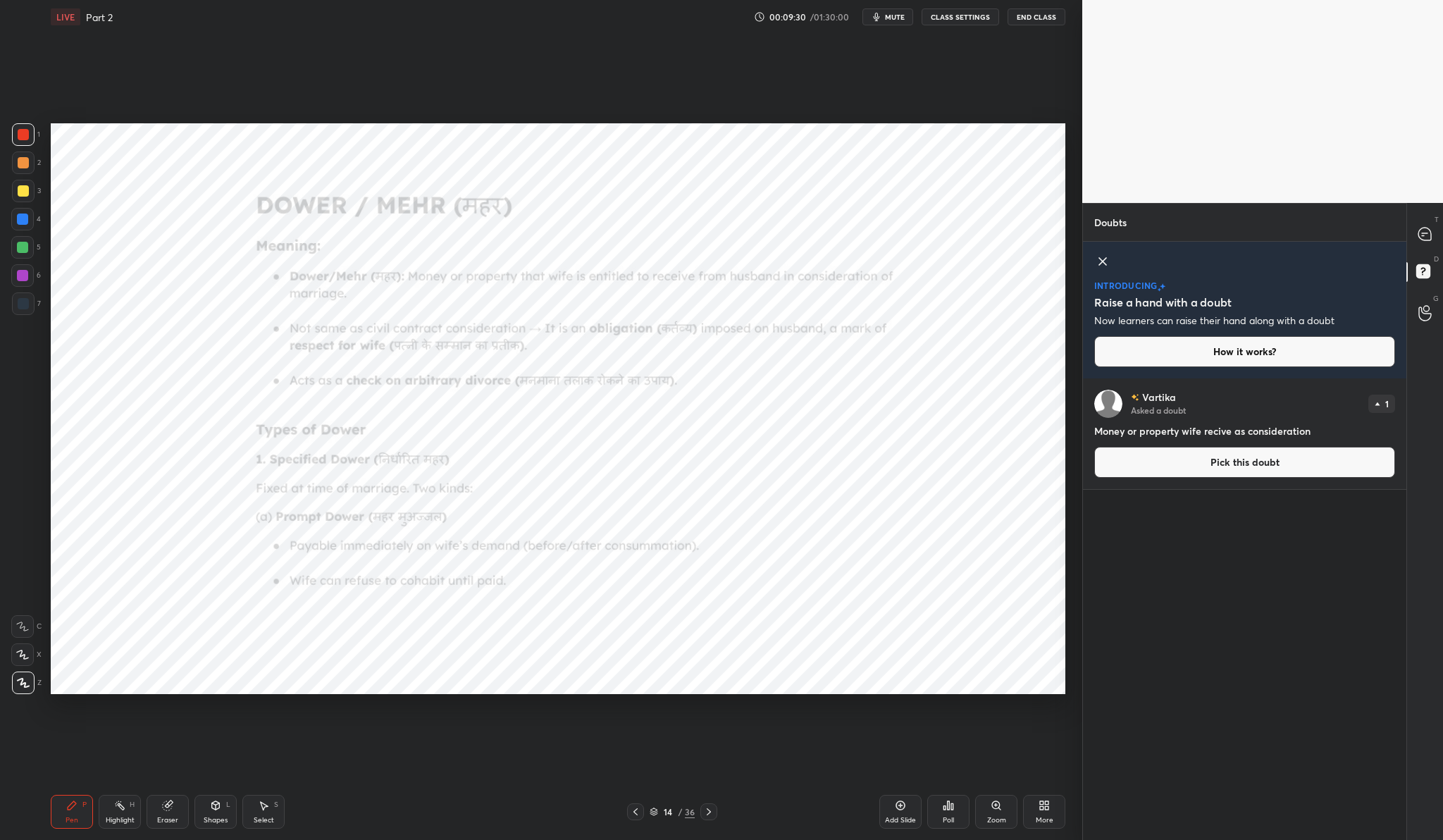
click at [1262, 462] on button "Pick this doubt" at bounding box center [1245, 462] width 301 height 31
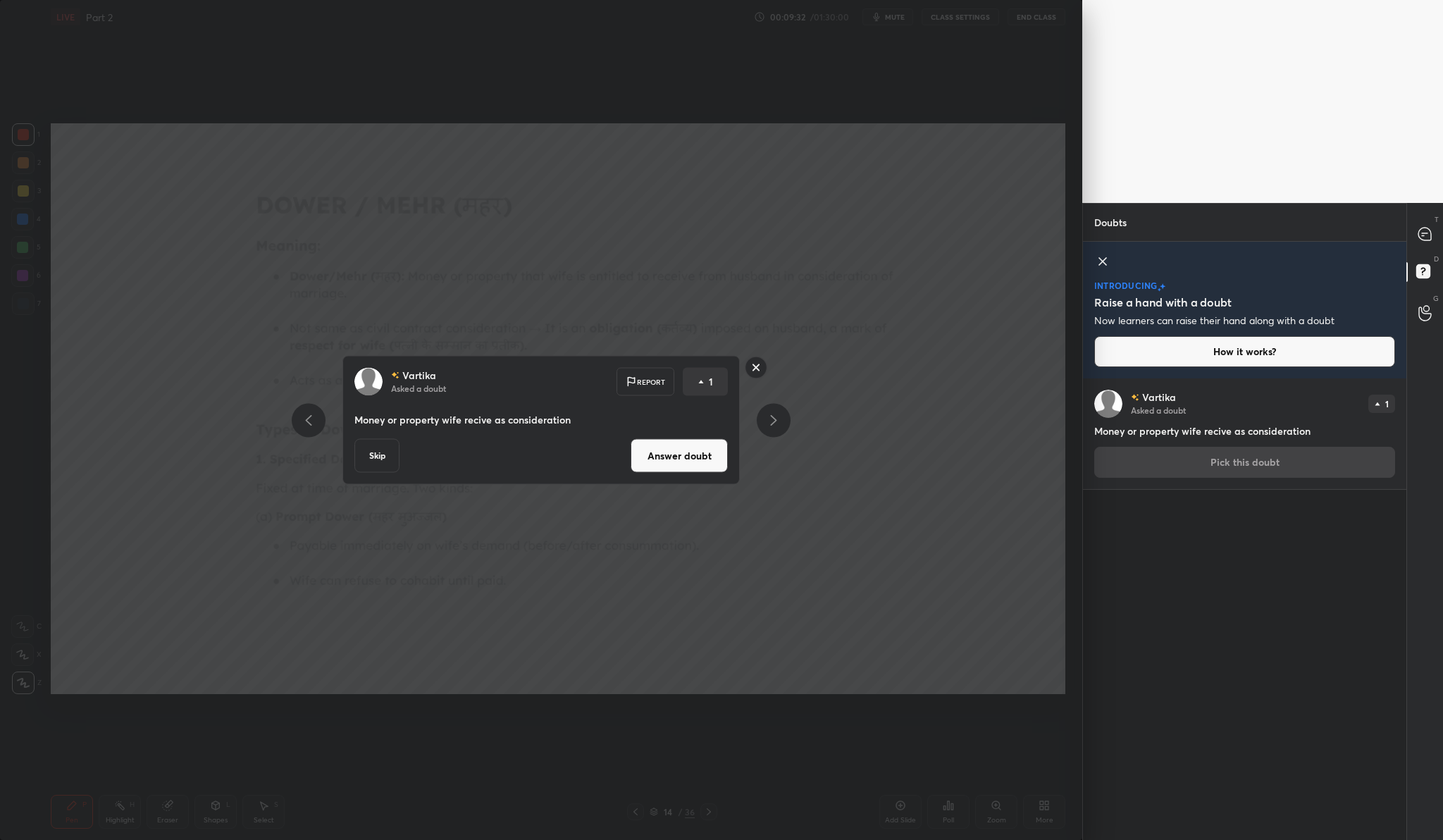
click at [685, 454] on button "Answer doubt" at bounding box center [678, 456] width 97 height 34
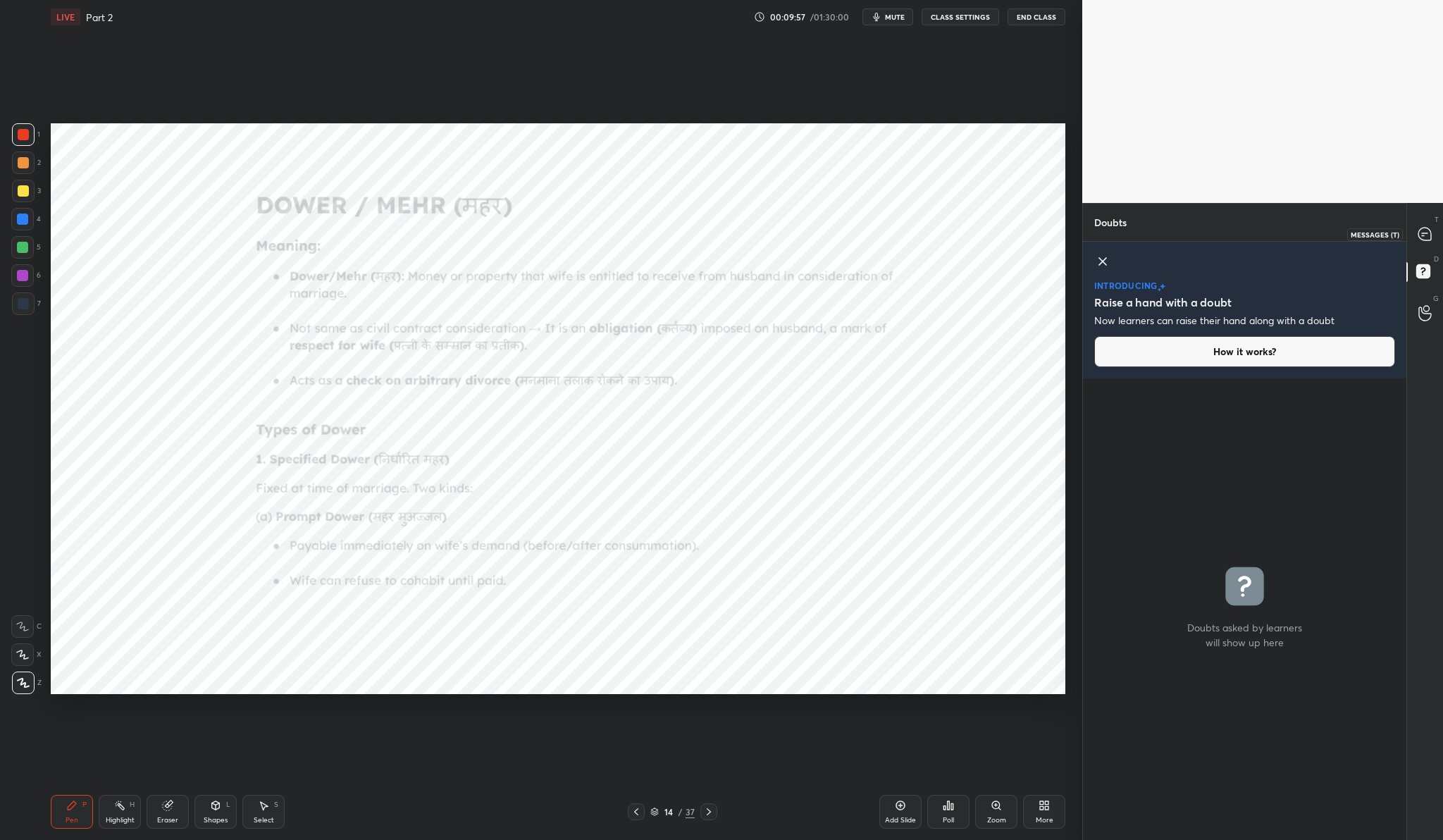
click at [1422, 226] on icon at bounding box center [1424, 233] width 14 height 14
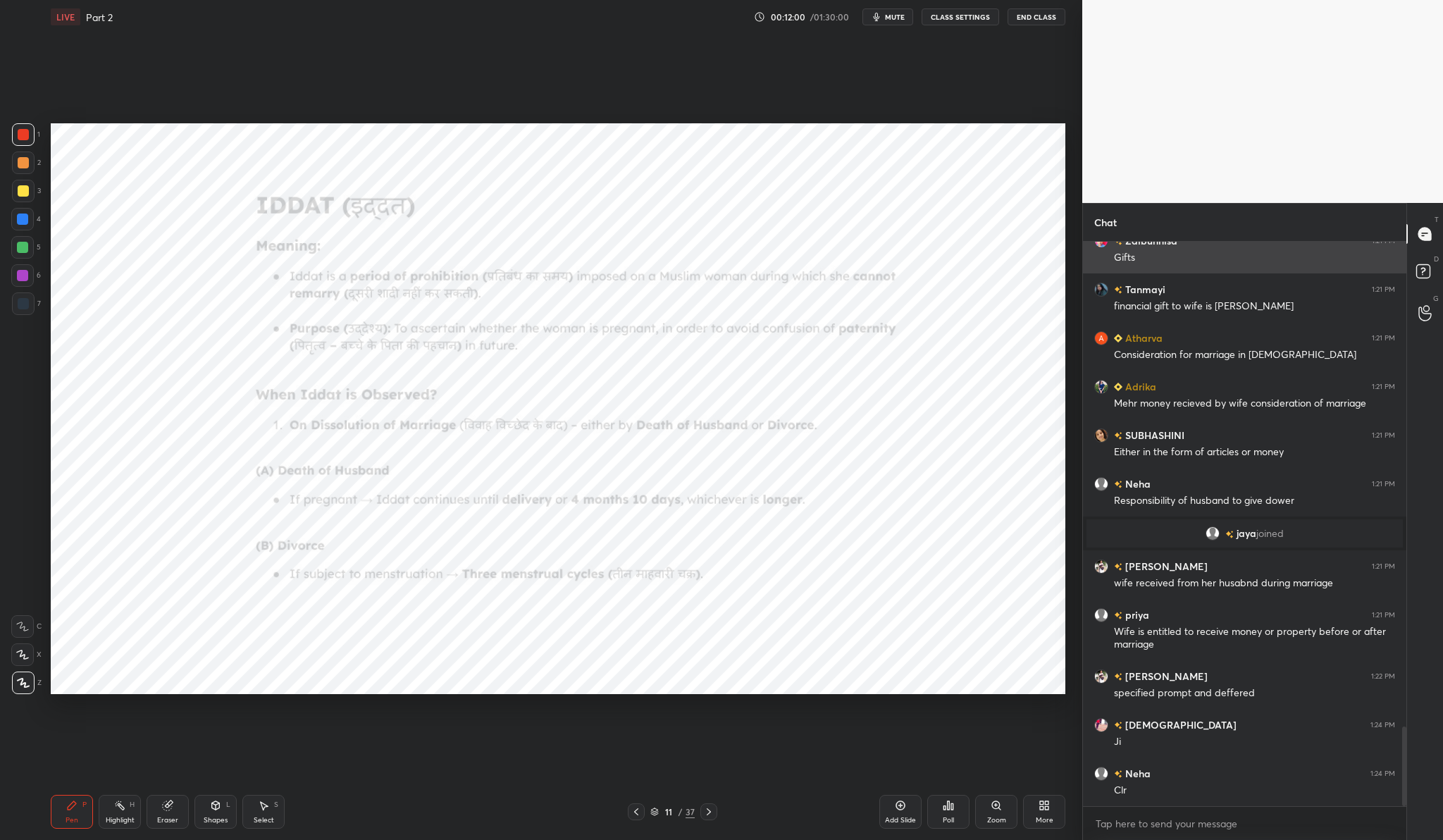
scroll to position [3471, 0]
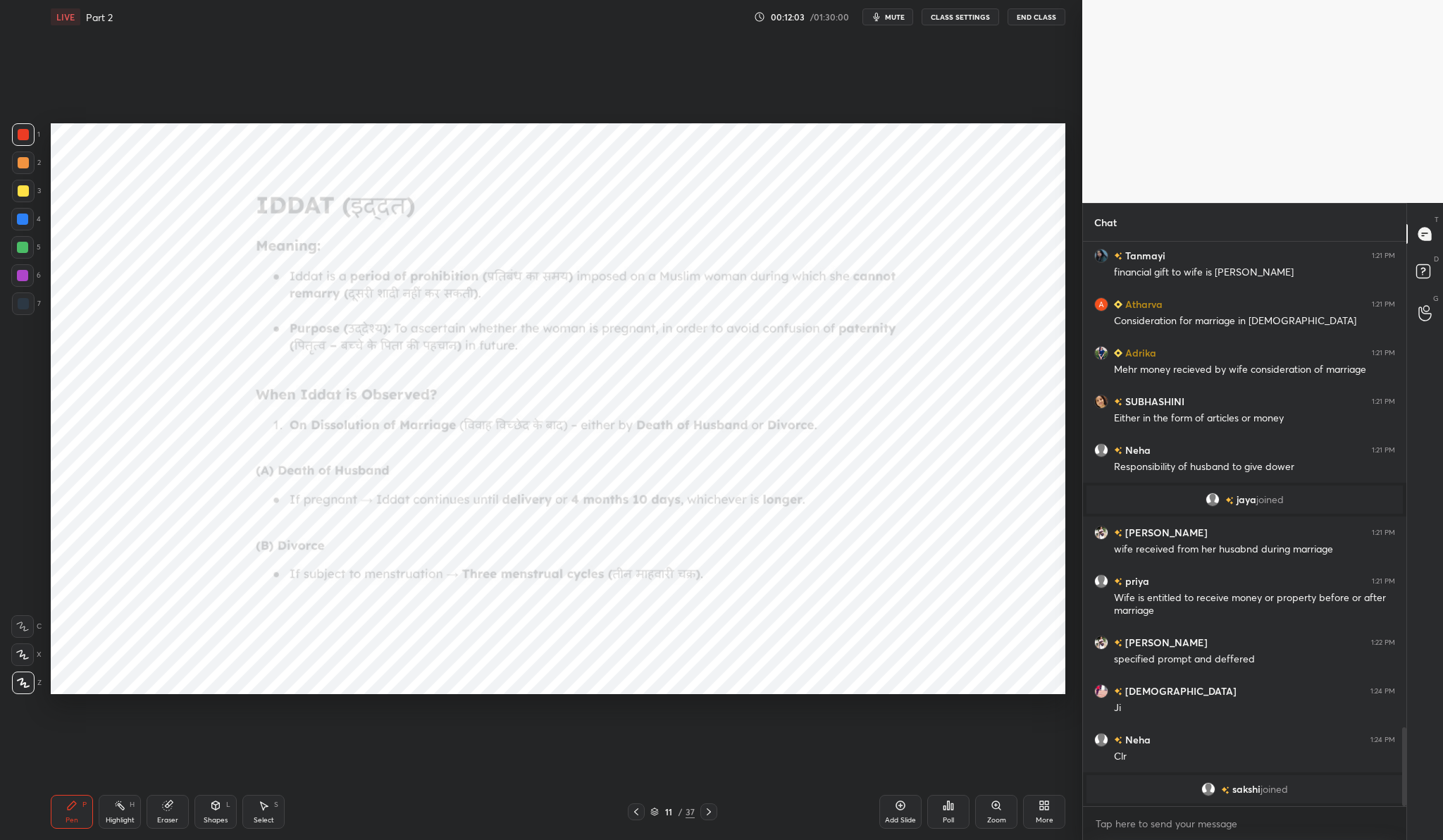
click at [988, 804] on div "Zoom" at bounding box center [996, 811] width 42 height 34
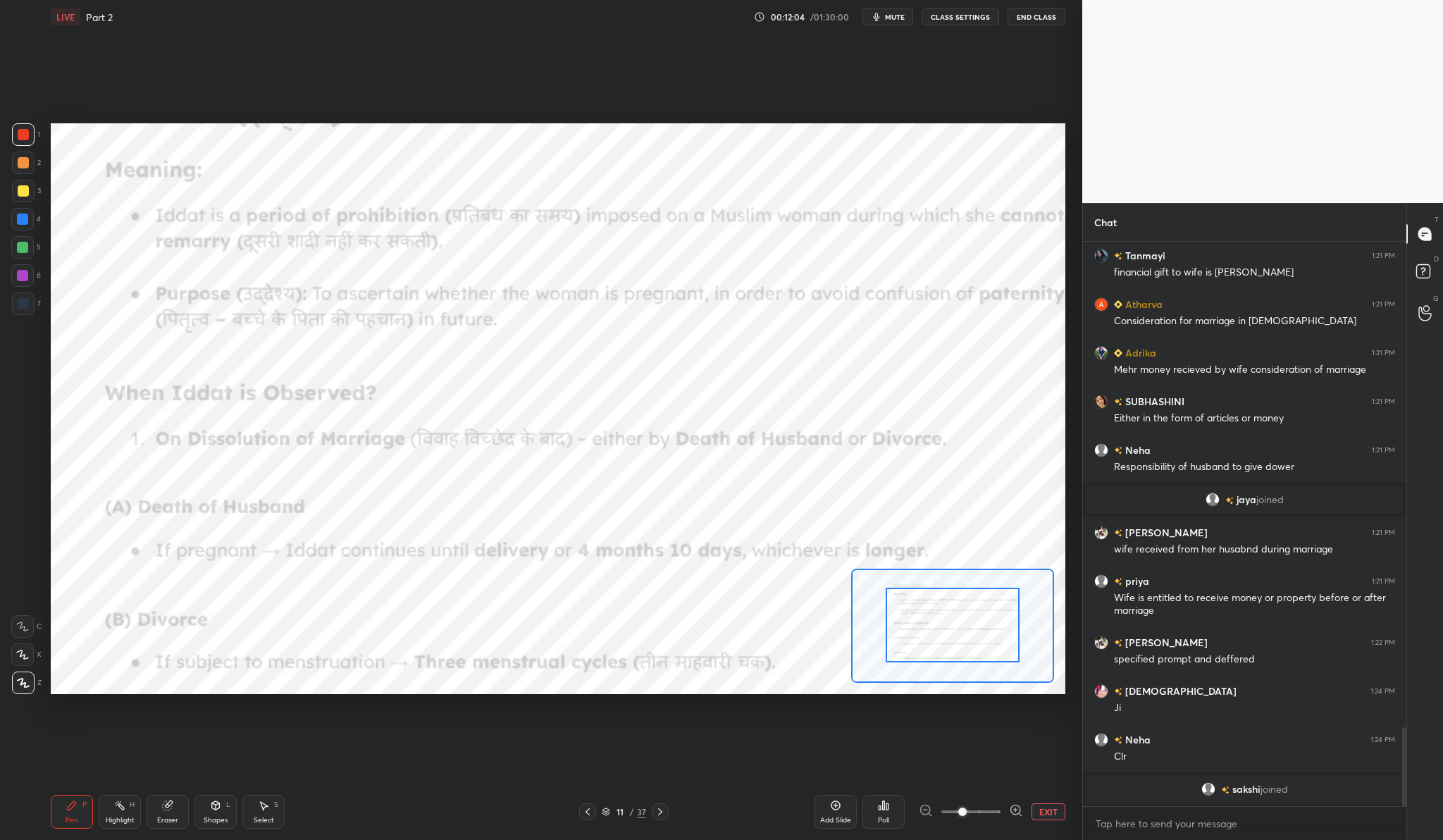
drag, startPoint x: 962, startPoint y: 645, endPoint x: 962, endPoint y: 628, distance: 17.0
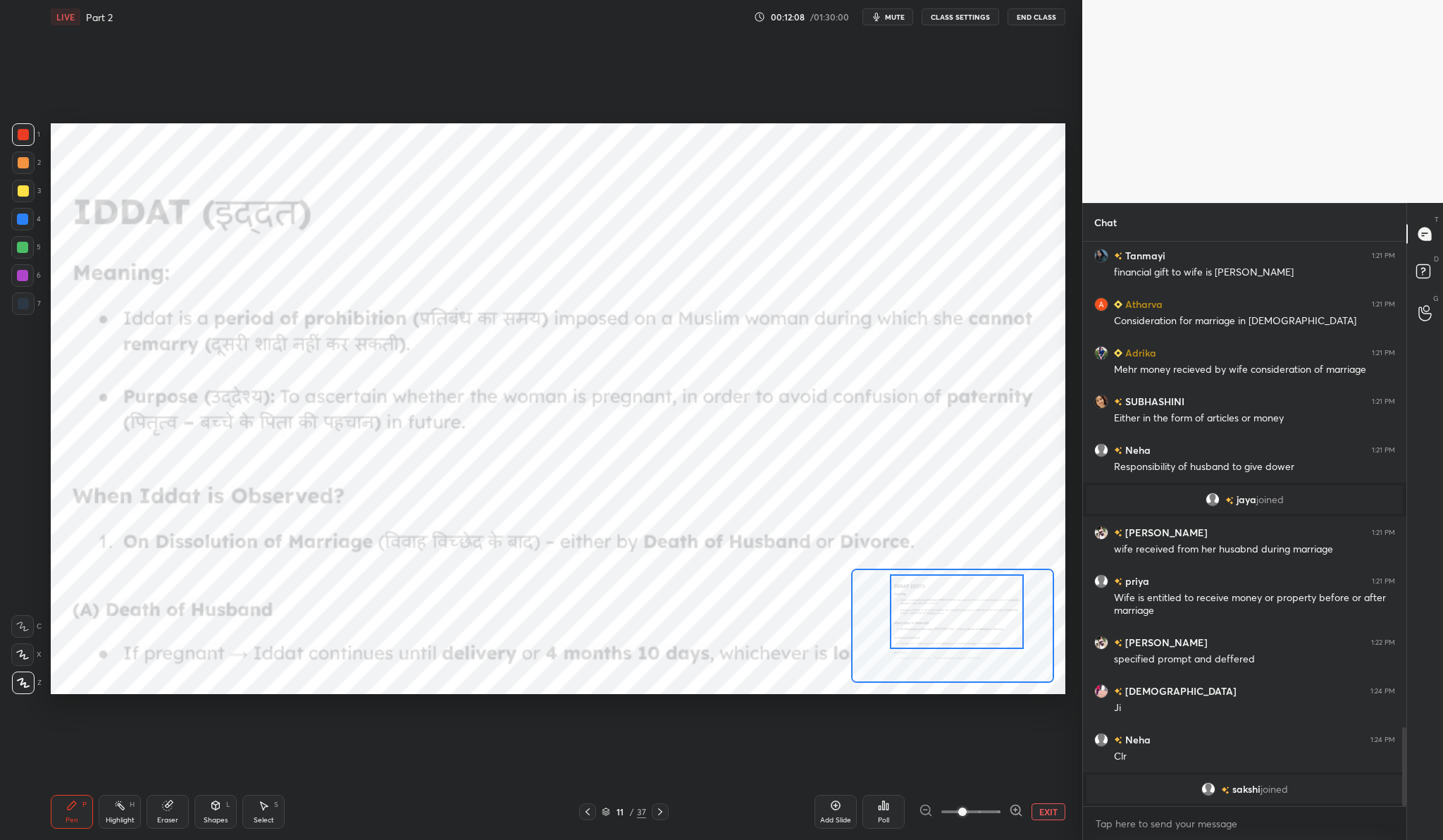
drag, startPoint x: 962, startPoint y: 628, endPoint x: 966, endPoint y: 615, distance: 13.6
click at [966, 615] on div at bounding box center [957, 611] width 133 height 74
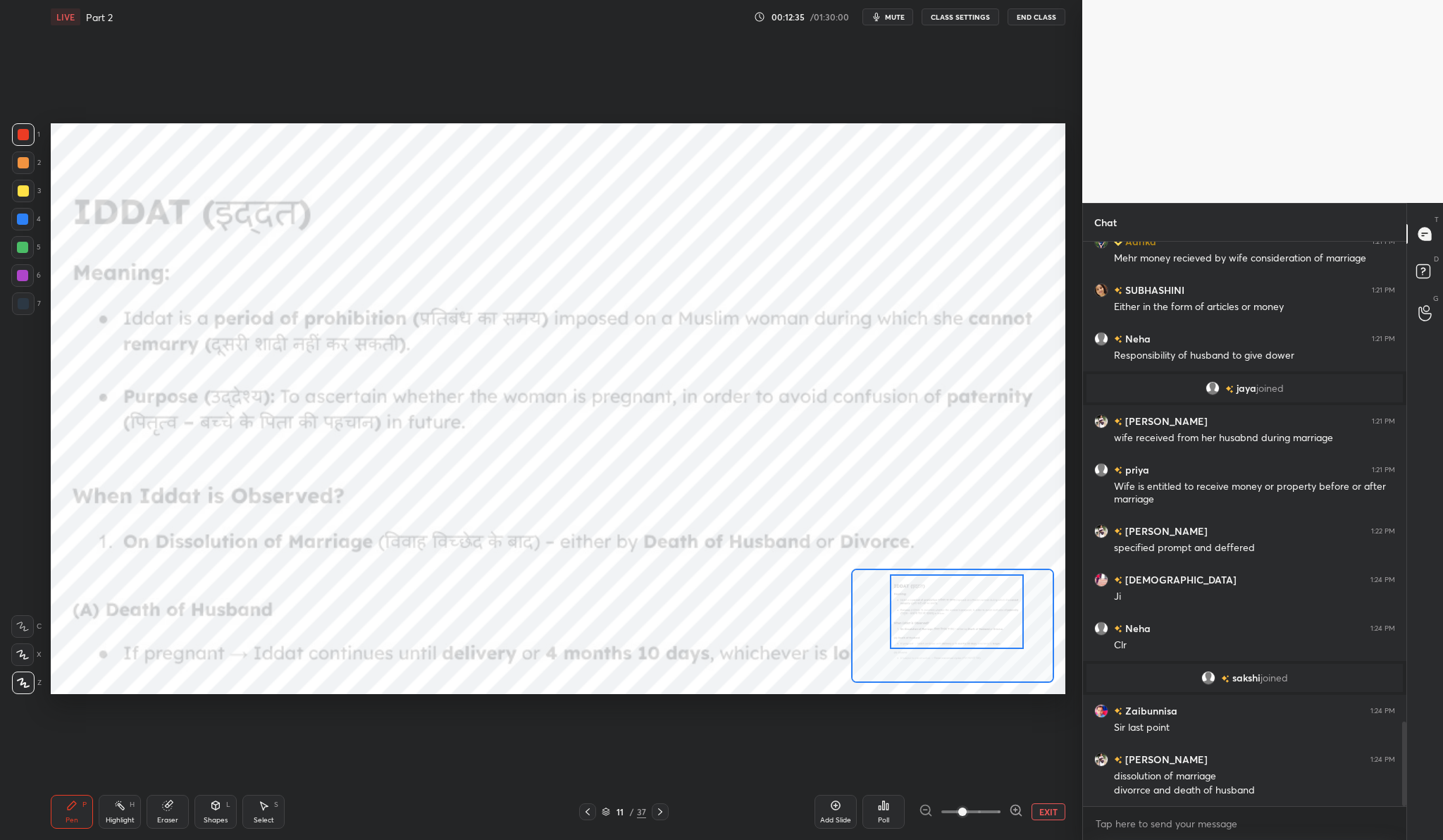
scroll to position [3196, 0]
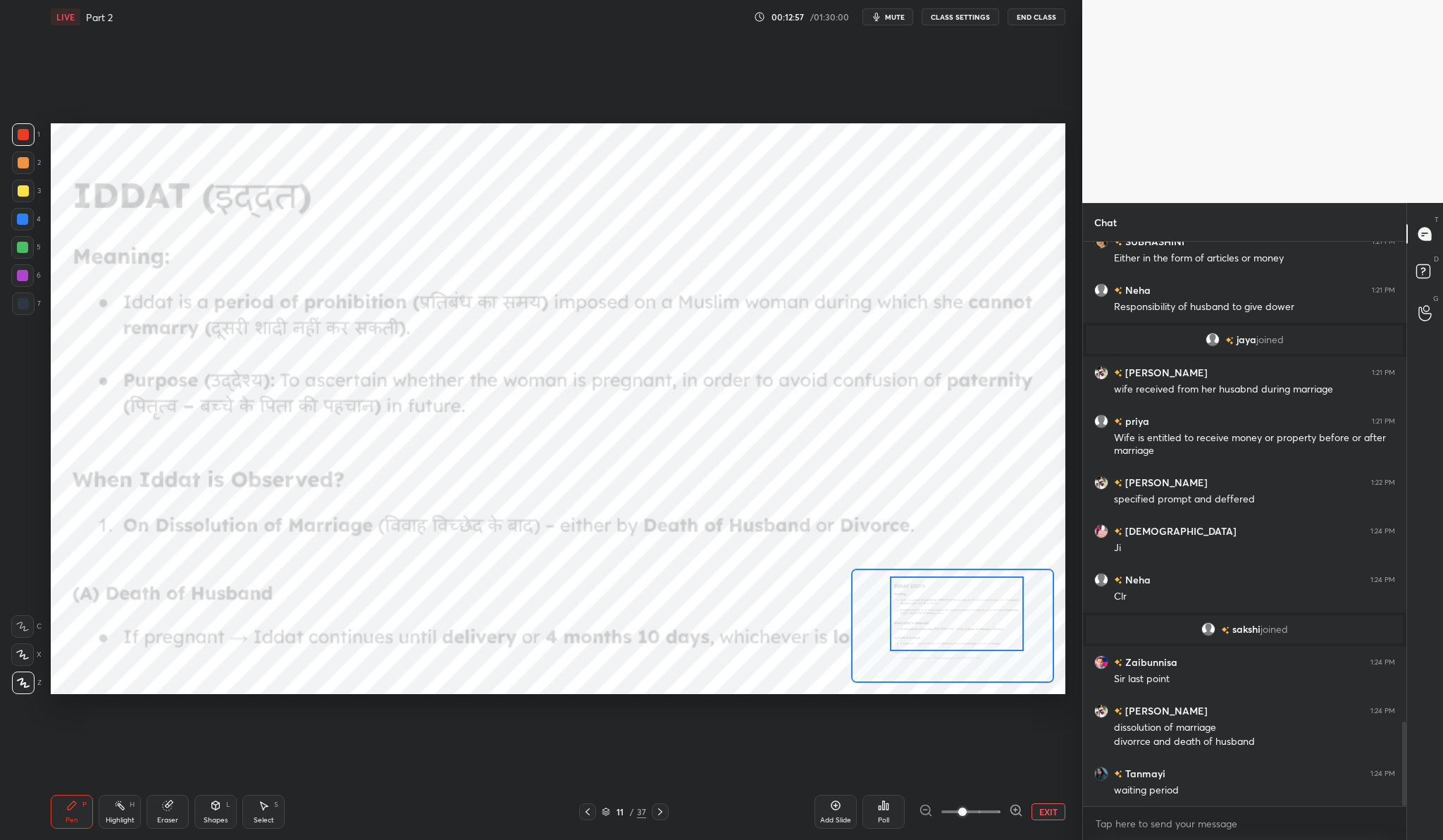
click at [975, 624] on div at bounding box center [957, 613] width 133 height 74
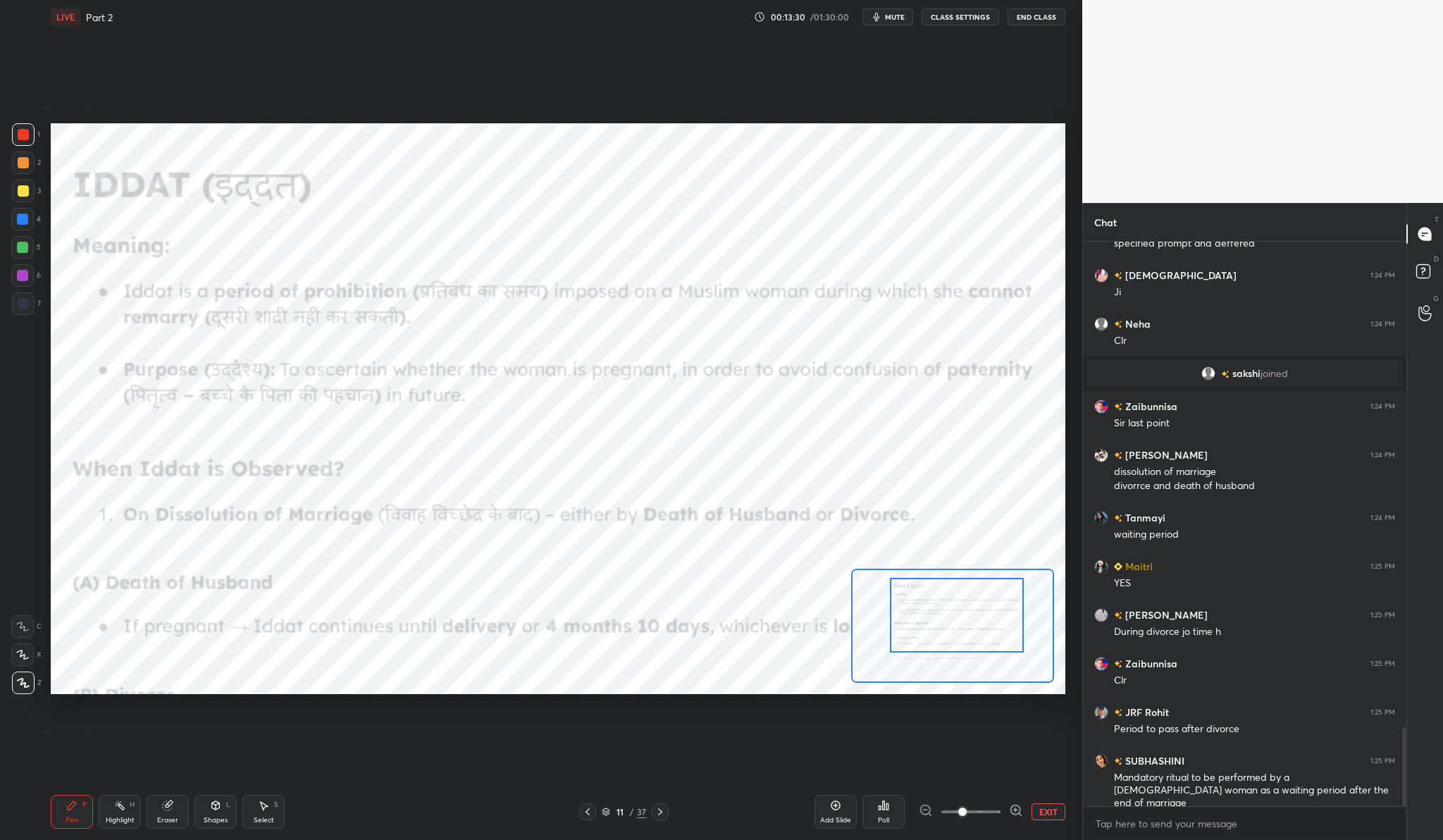
scroll to position [3466, 0]
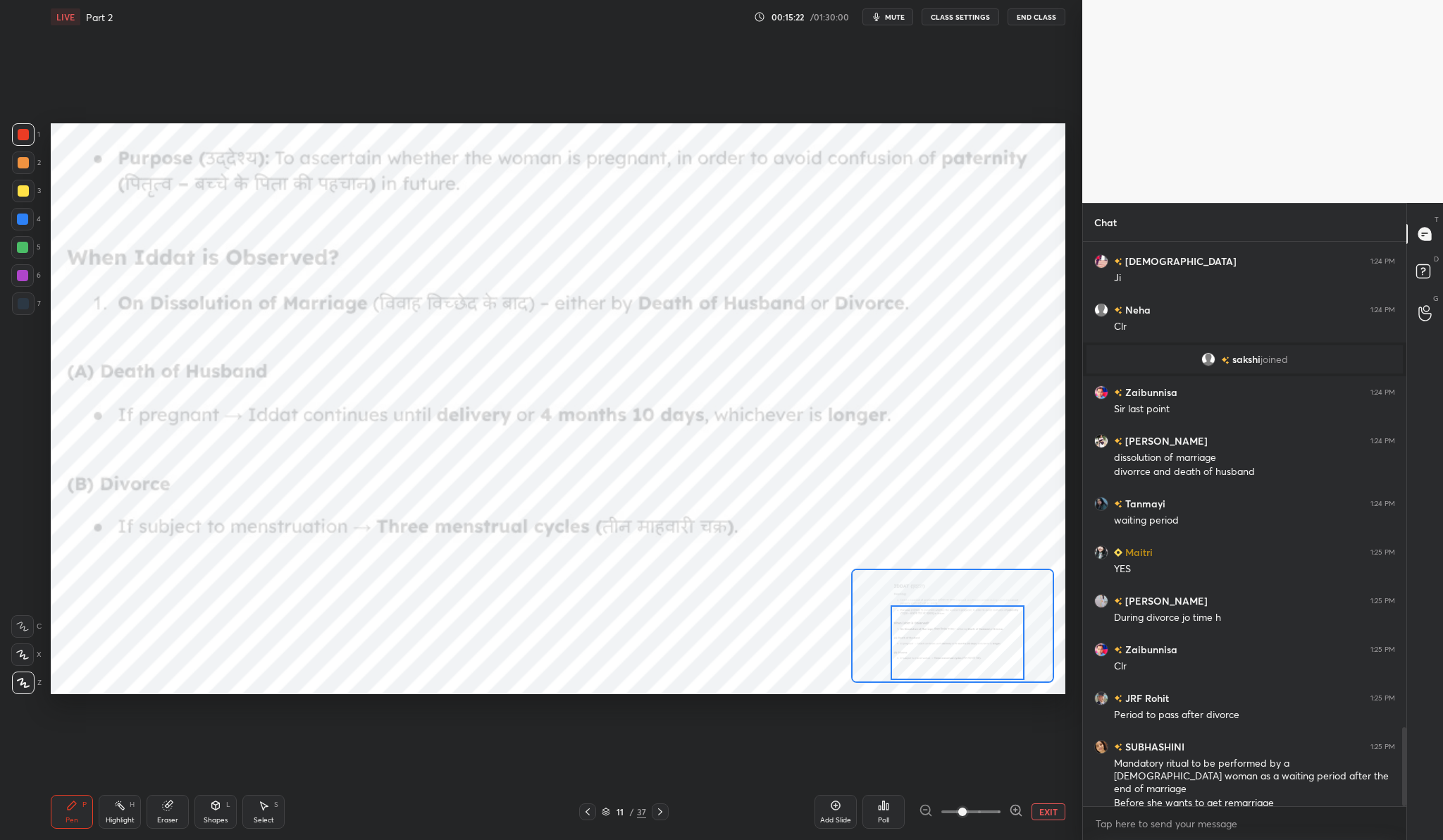
drag, startPoint x: 995, startPoint y: 622, endPoint x: 995, endPoint y: 650, distance: 28.0
click at [995, 650] on div at bounding box center [957, 642] width 133 height 74
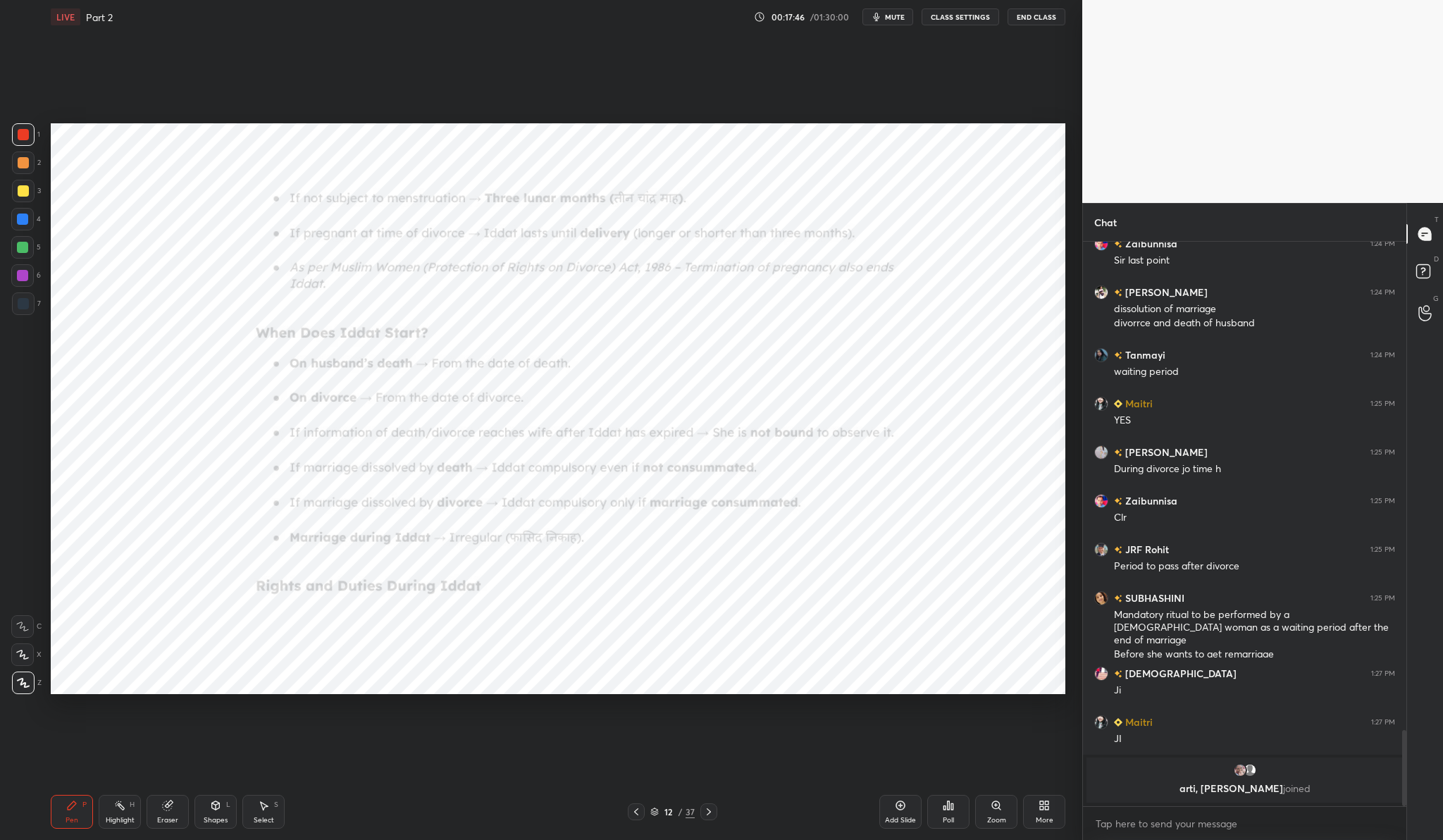
scroll to position [3504, 0]
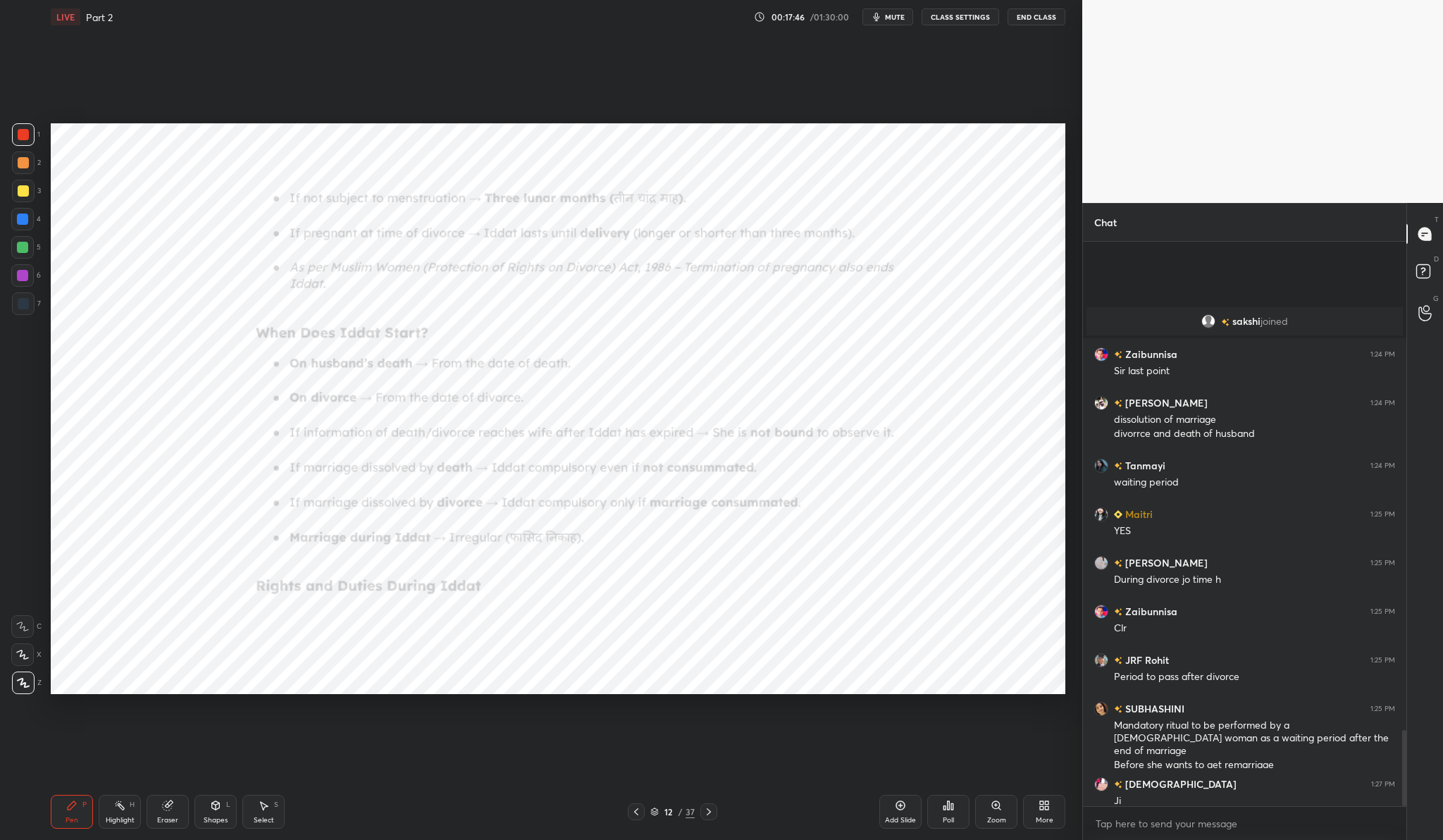
click at [1004, 809] on div "Zoom" at bounding box center [996, 811] width 42 height 34
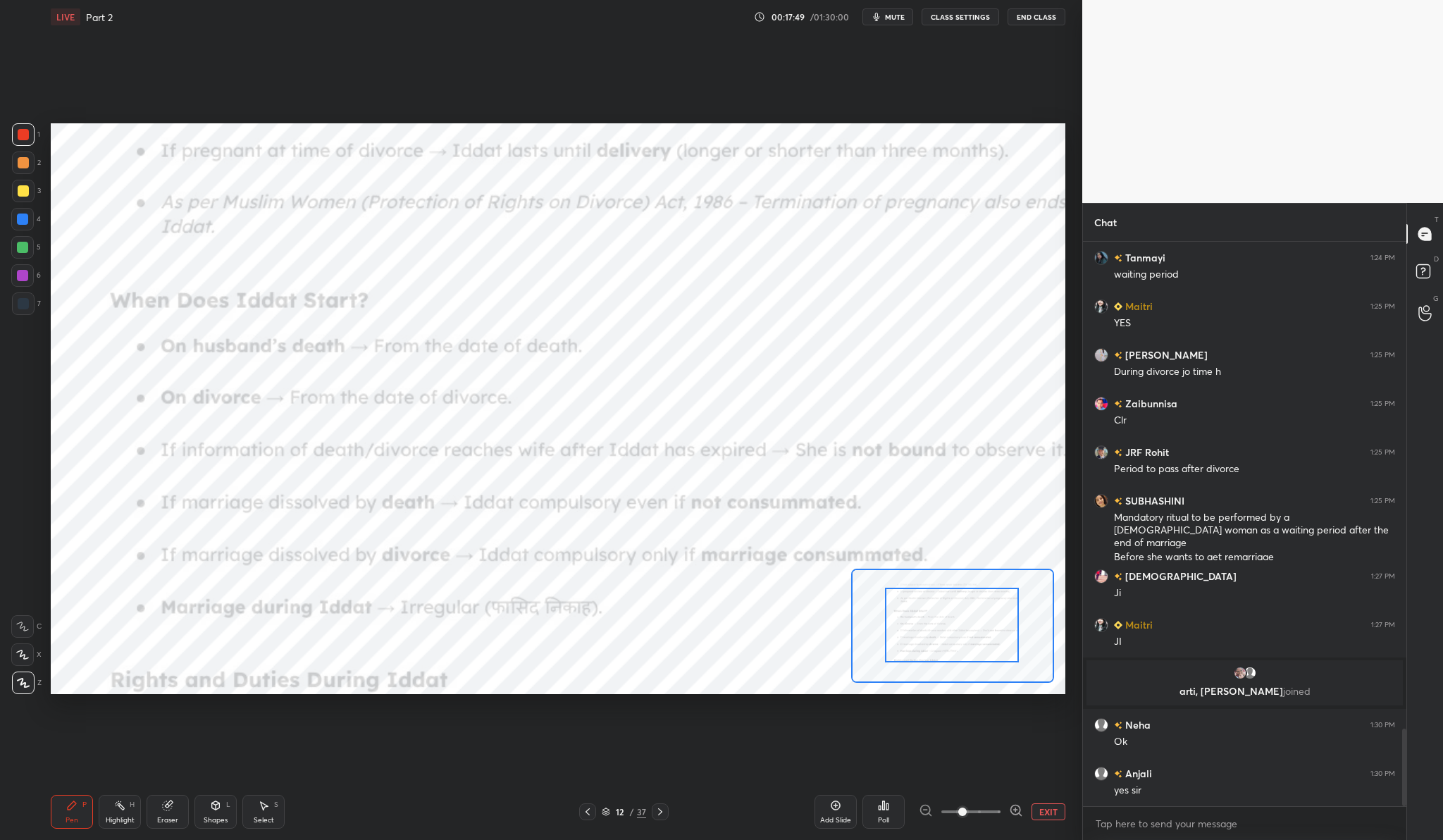
scroll to position [5, 5]
drag, startPoint x: 956, startPoint y: 610, endPoint x: 952, endPoint y: 591, distance: 19.4
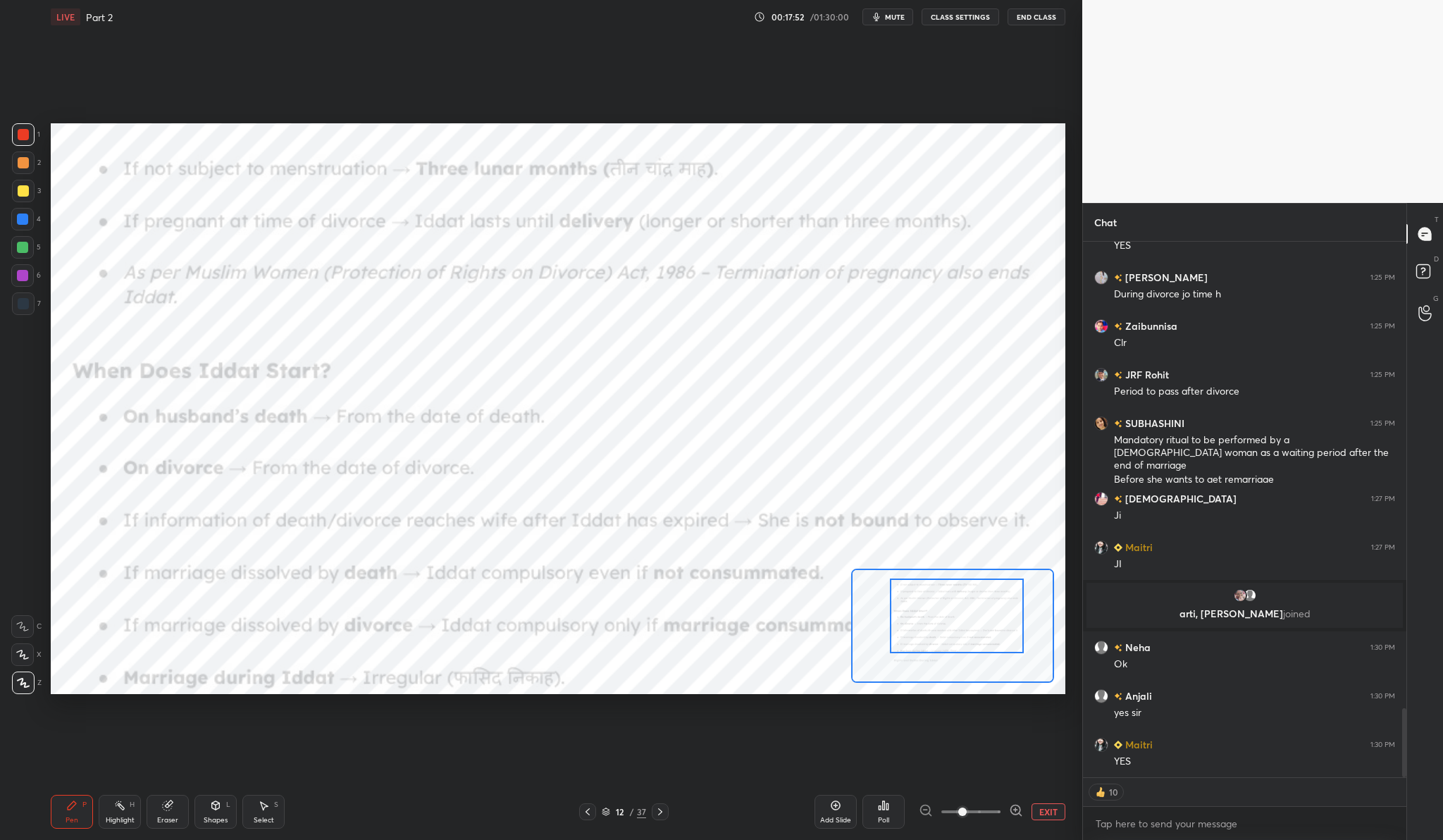
drag, startPoint x: 945, startPoint y: 610, endPoint x: 950, endPoint y: 601, distance: 10.3
click at [950, 601] on div at bounding box center [957, 615] width 133 height 74
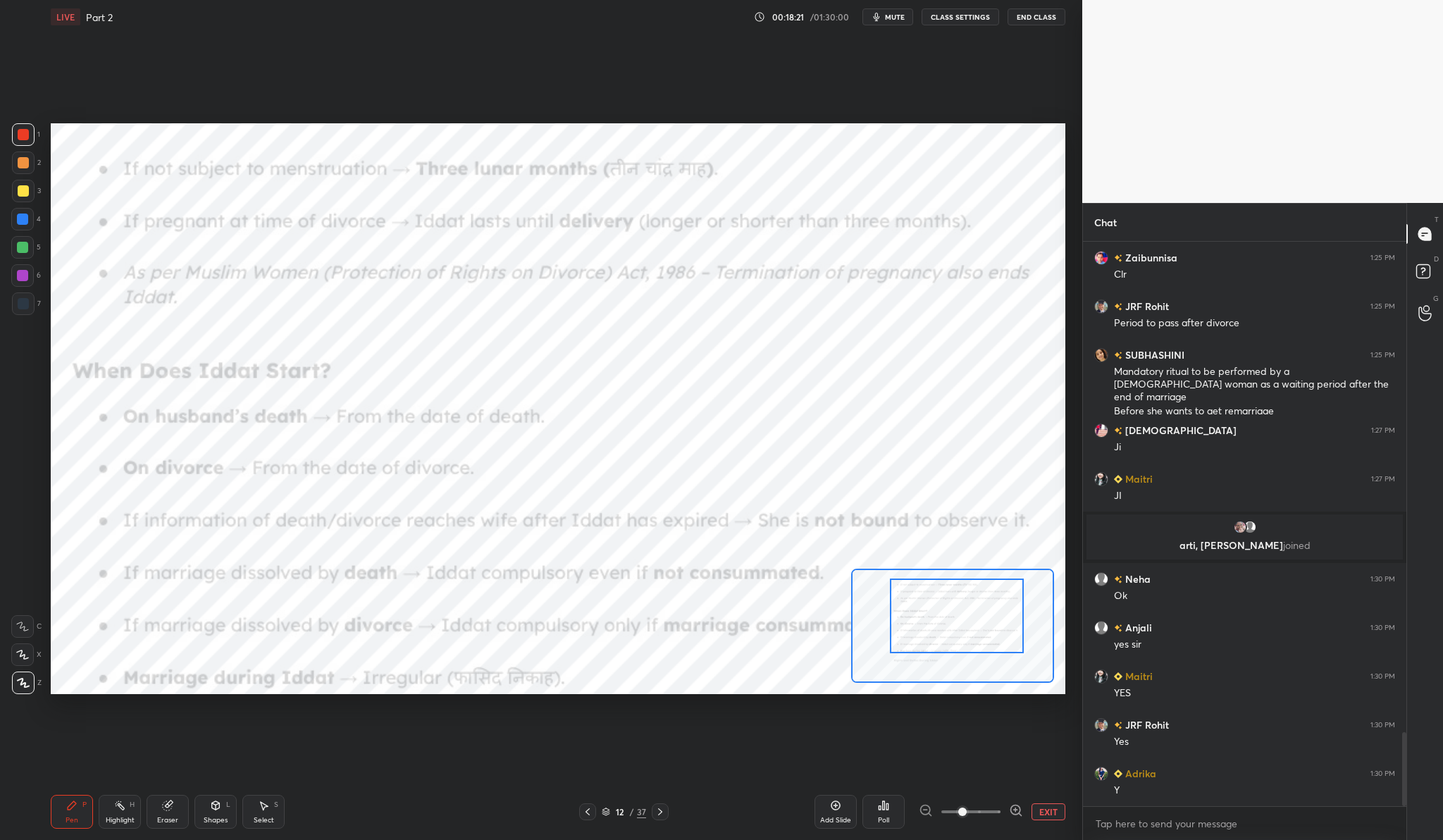
scroll to position [3732, 0]
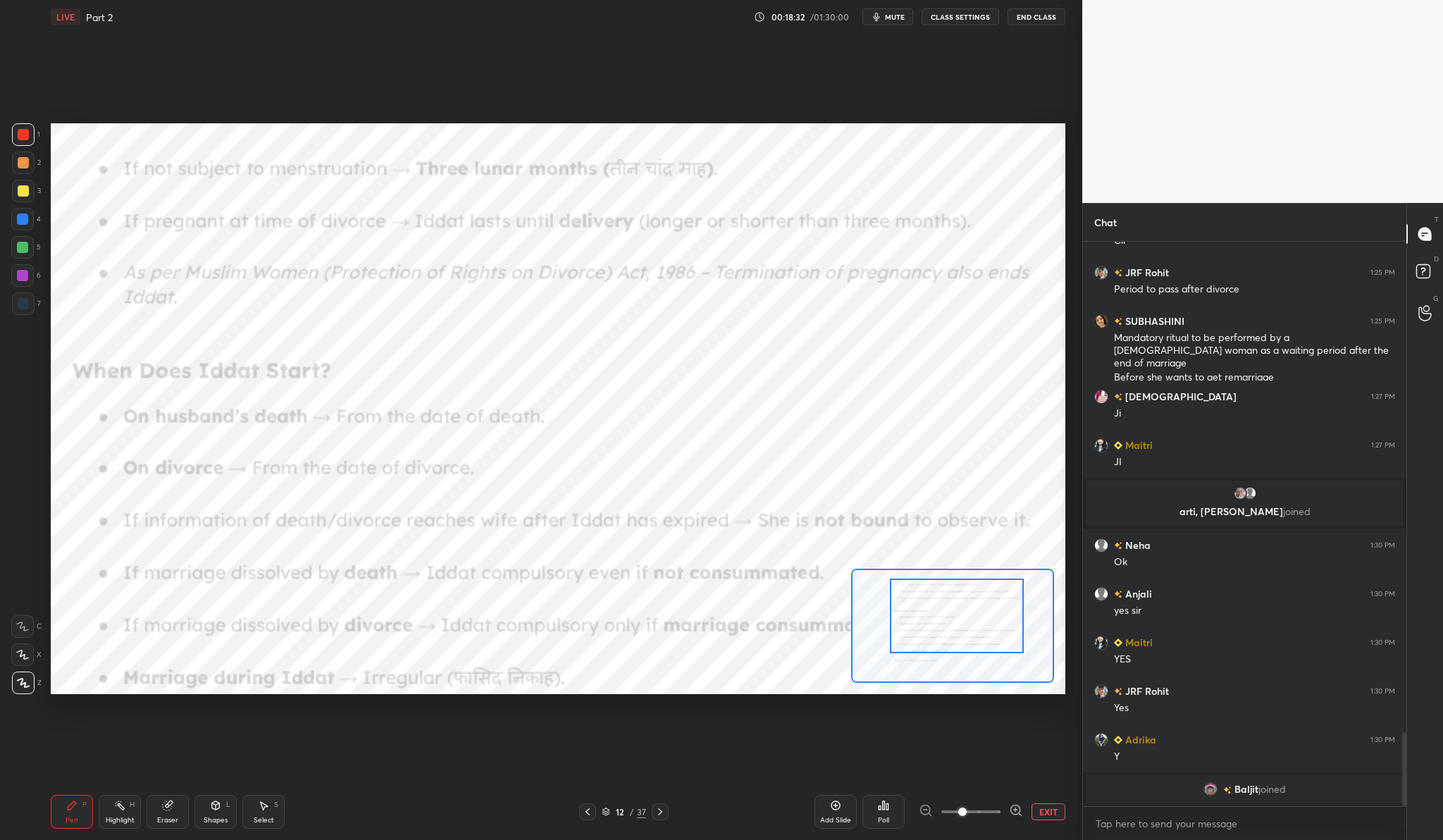
click at [838, 808] on icon at bounding box center [836, 805] width 10 height 10
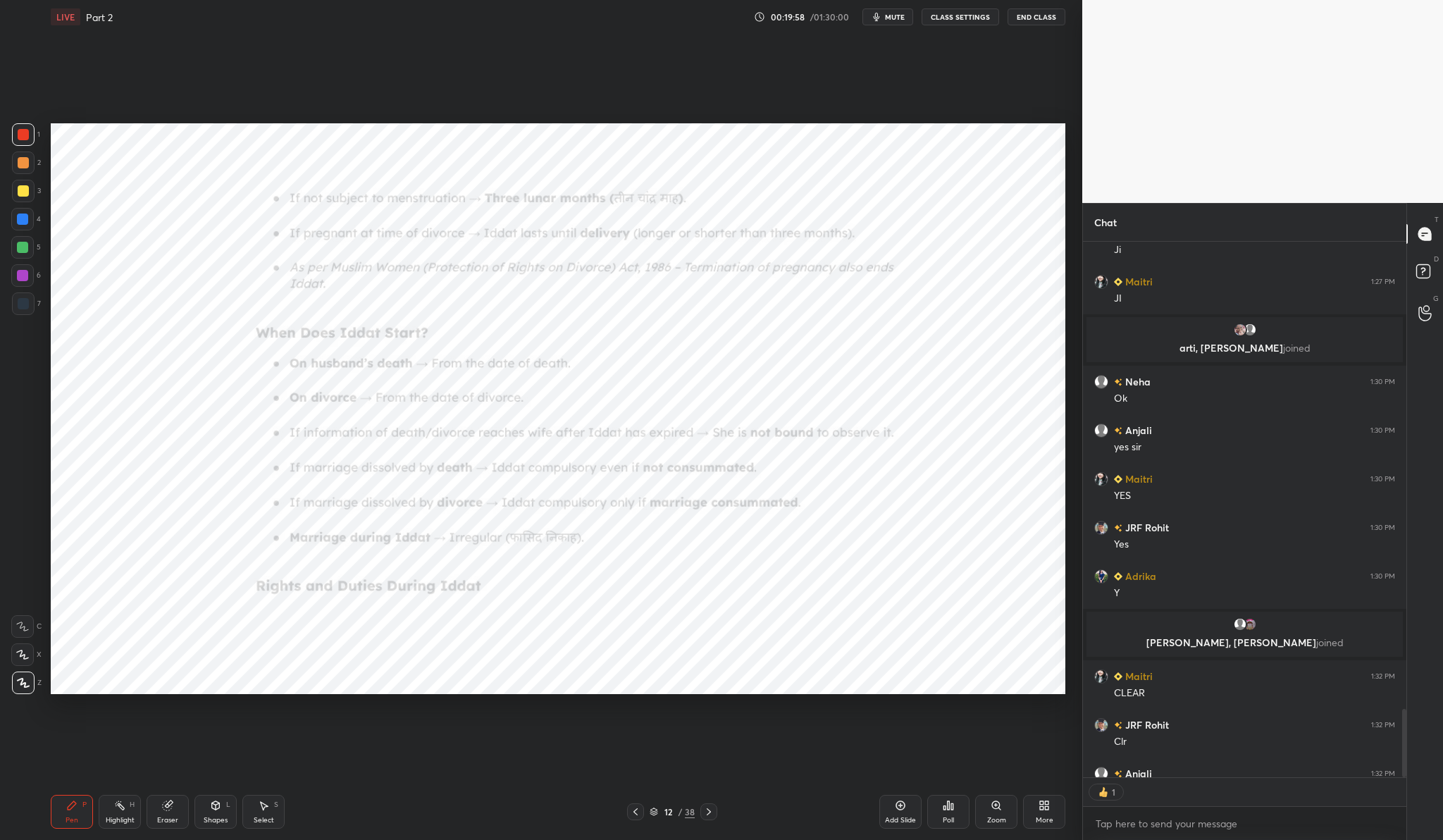
scroll to position [531, 319]
click at [1001, 817] on div "Zoom" at bounding box center [996, 820] width 19 height 7
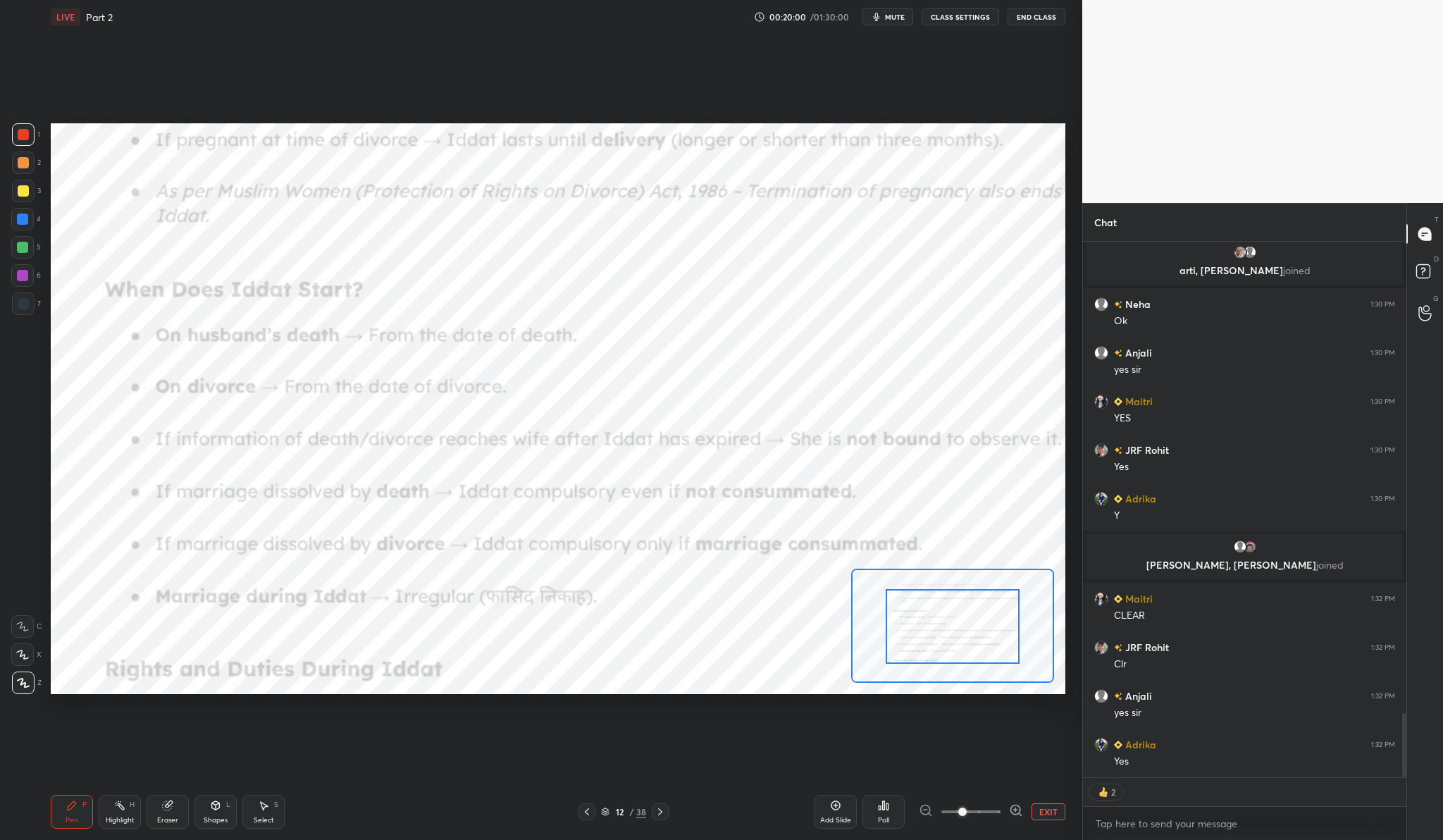
drag, startPoint x: 976, startPoint y: 617, endPoint x: 972, endPoint y: 636, distance: 19.4
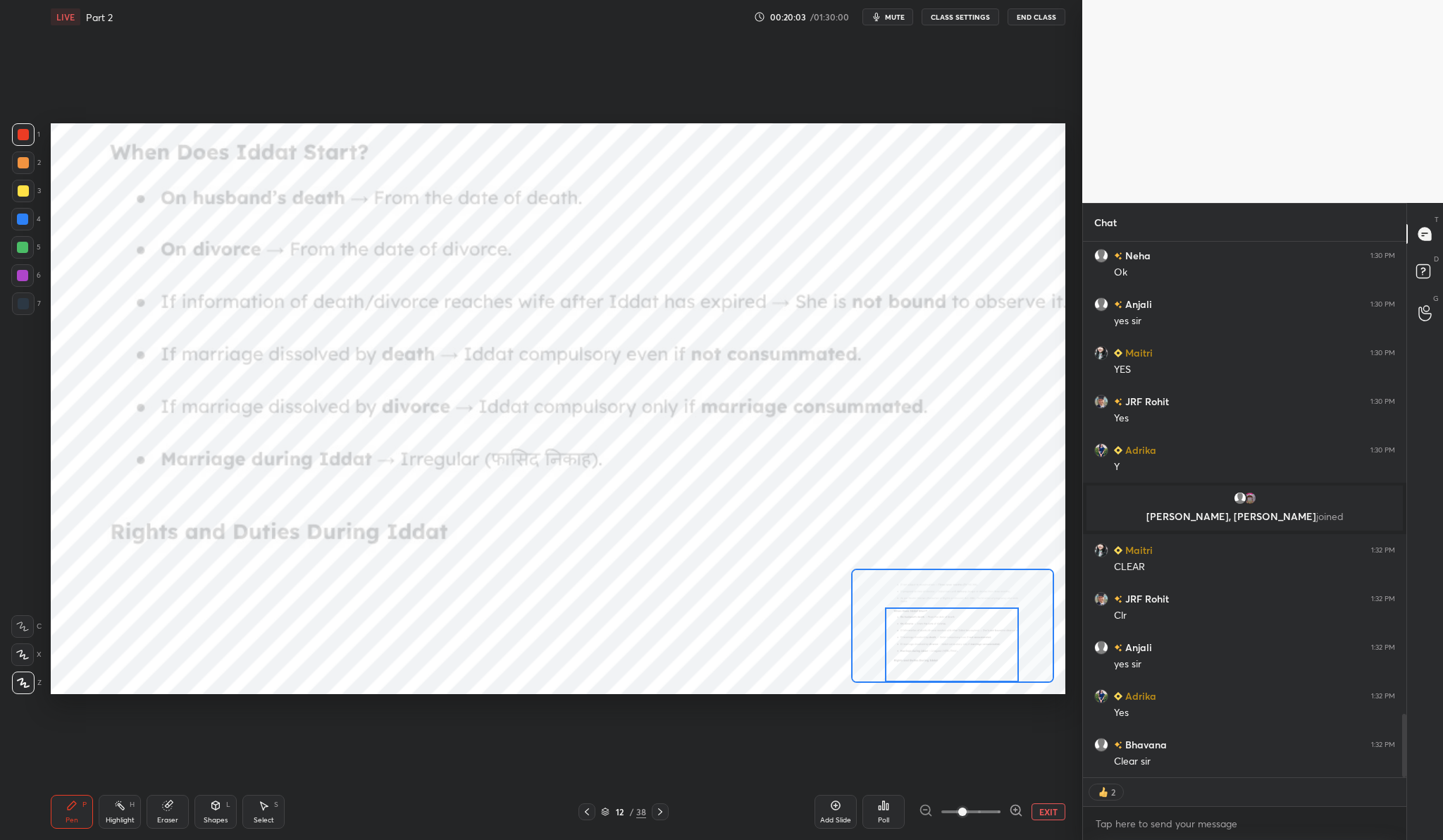
drag, startPoint x: 969, startPoint y: 630, endPoint x: 968, endPoint y: 648, distance: 18.0
click at [968, 649] on div at bounding box center [951, 643] width 133 height 74
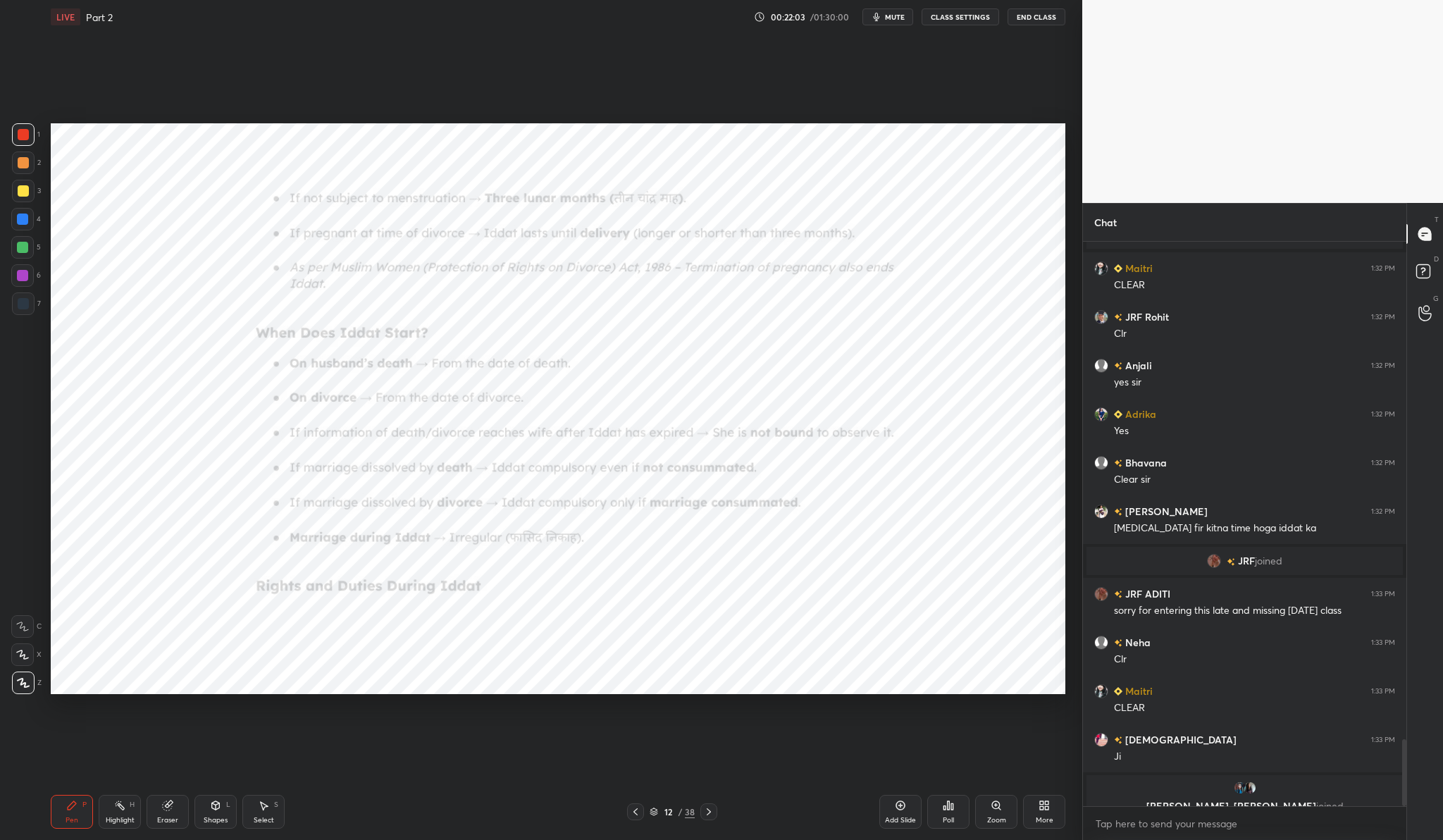
scroll to position [4189, 0]
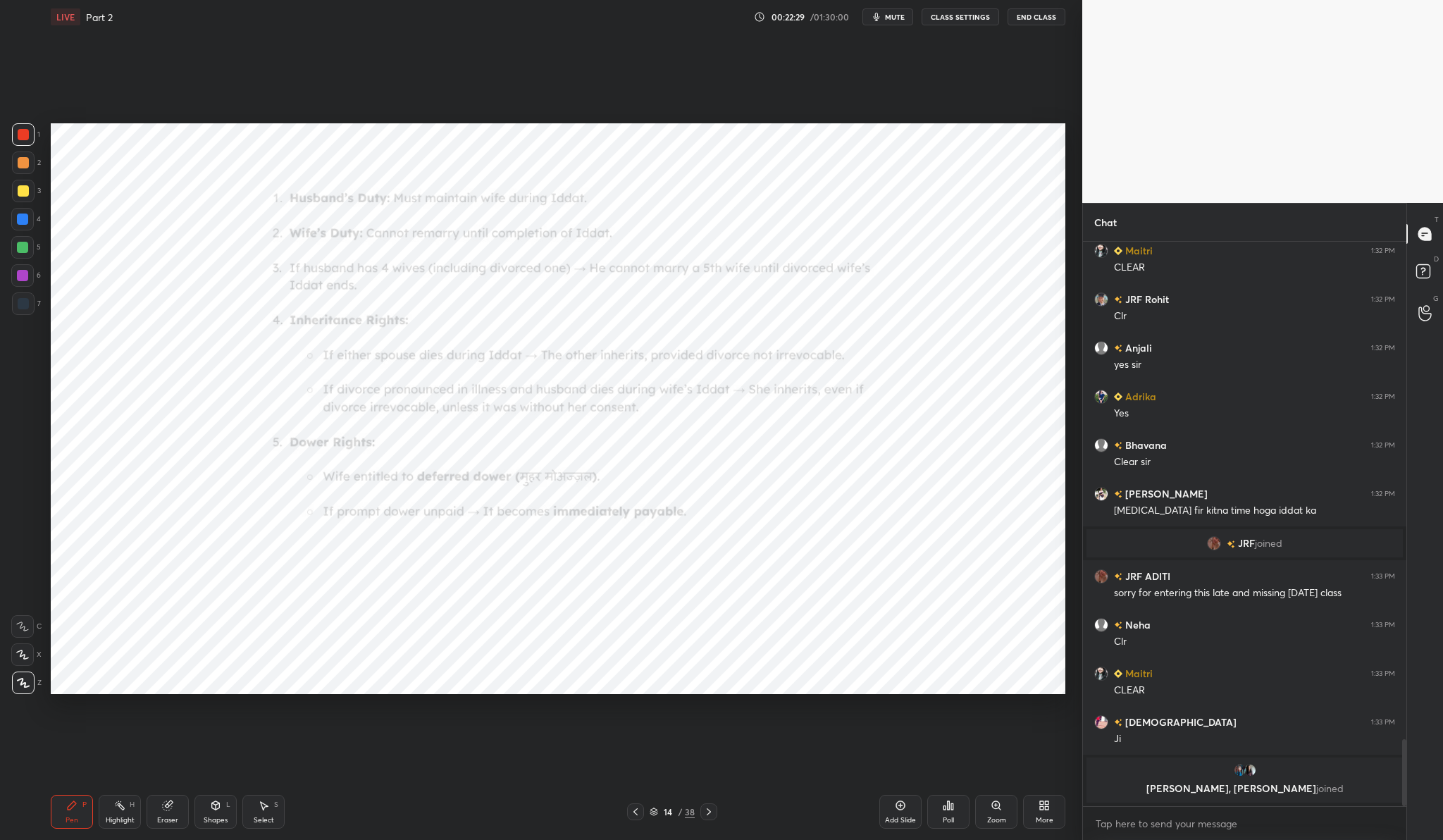
click at [1000, 808] on icon at bounding box center [996, 805] width 12 height 12
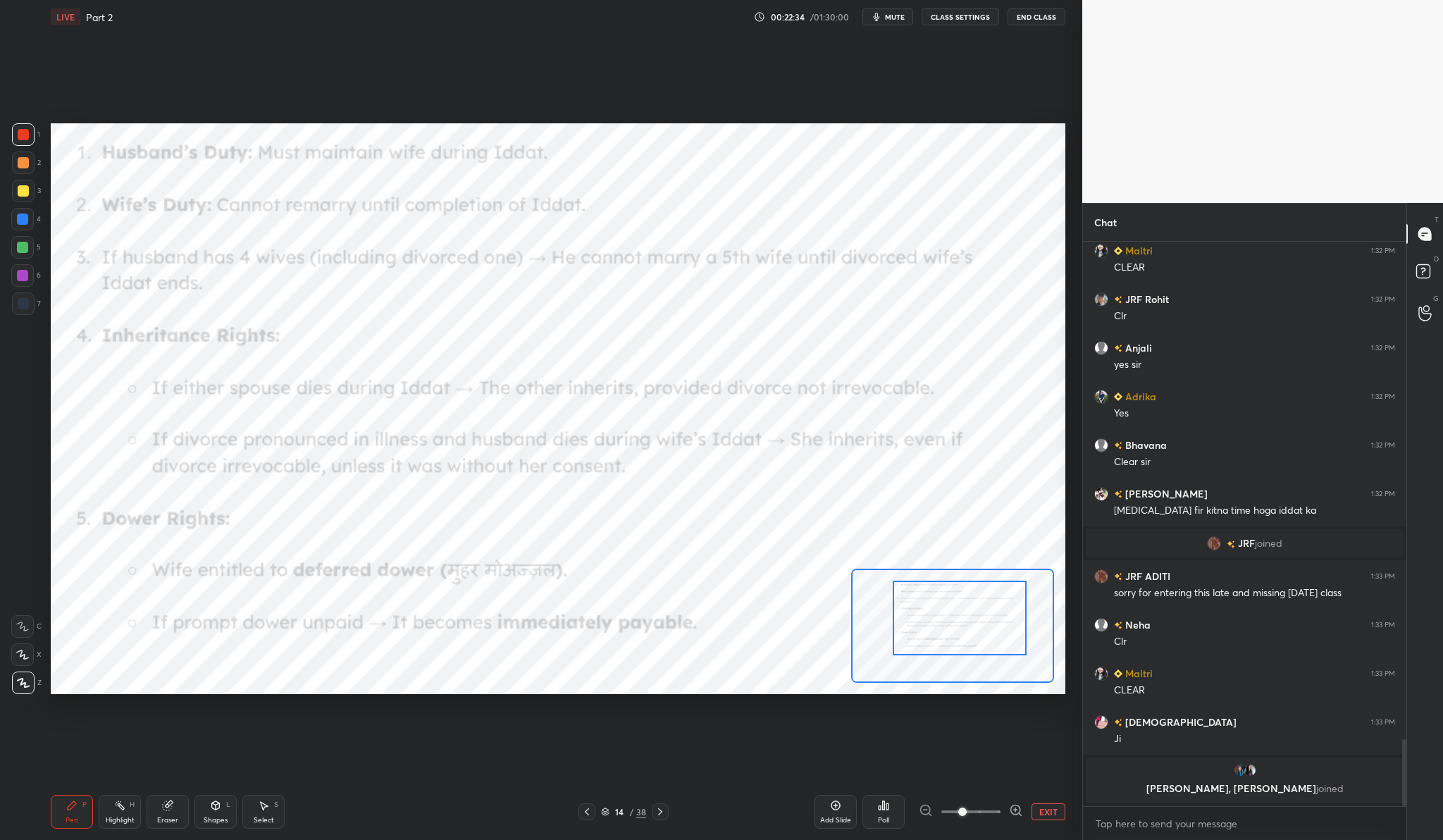
drag, startPoint x: 958, startPoint y: 621, endPoint x: 966, endPoint y: 615, distance: 10.0
click at [966, 615] on div at bounding box center [959, 617] width 133 height 74
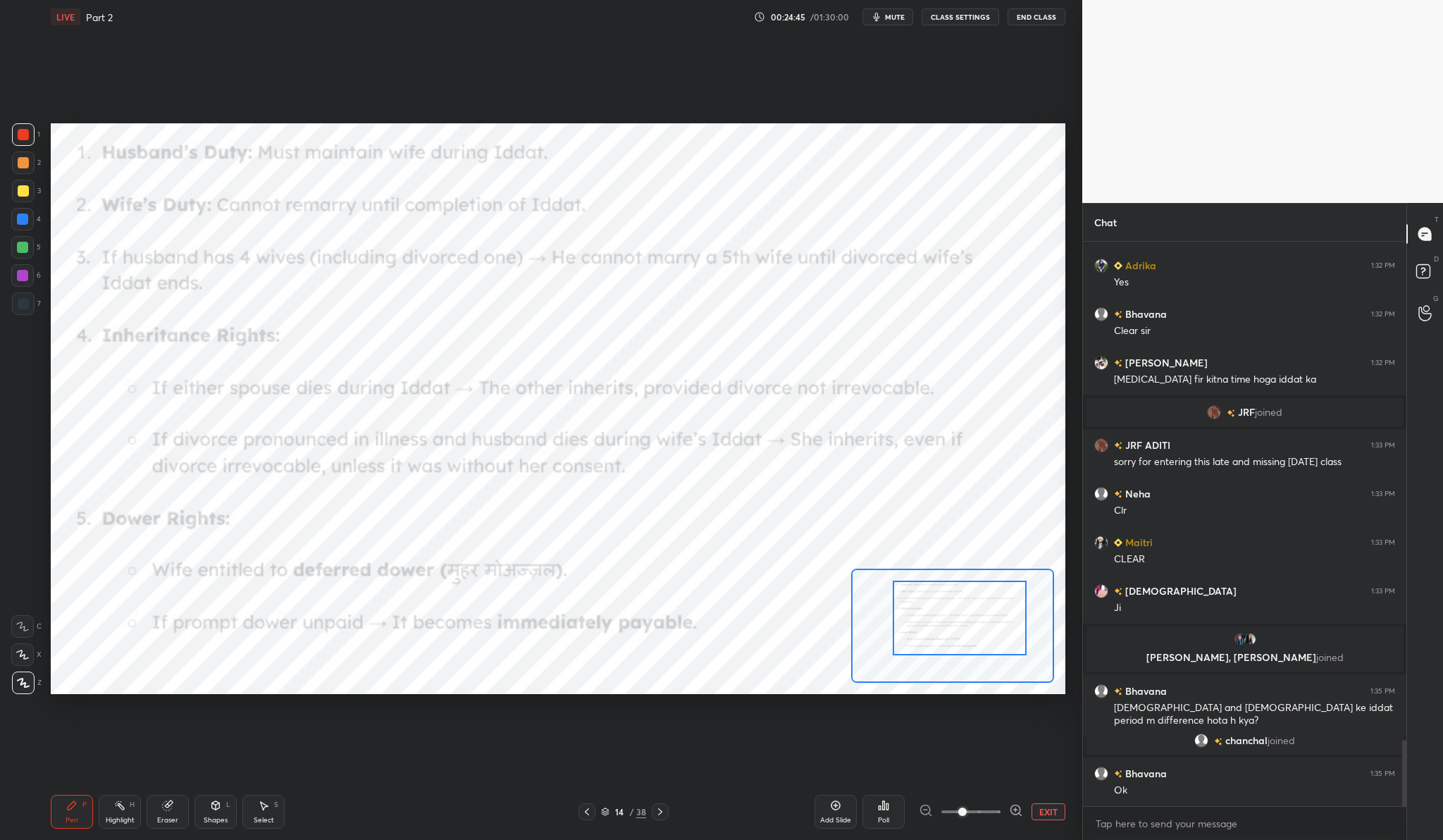
scroll to position [4276, 0]
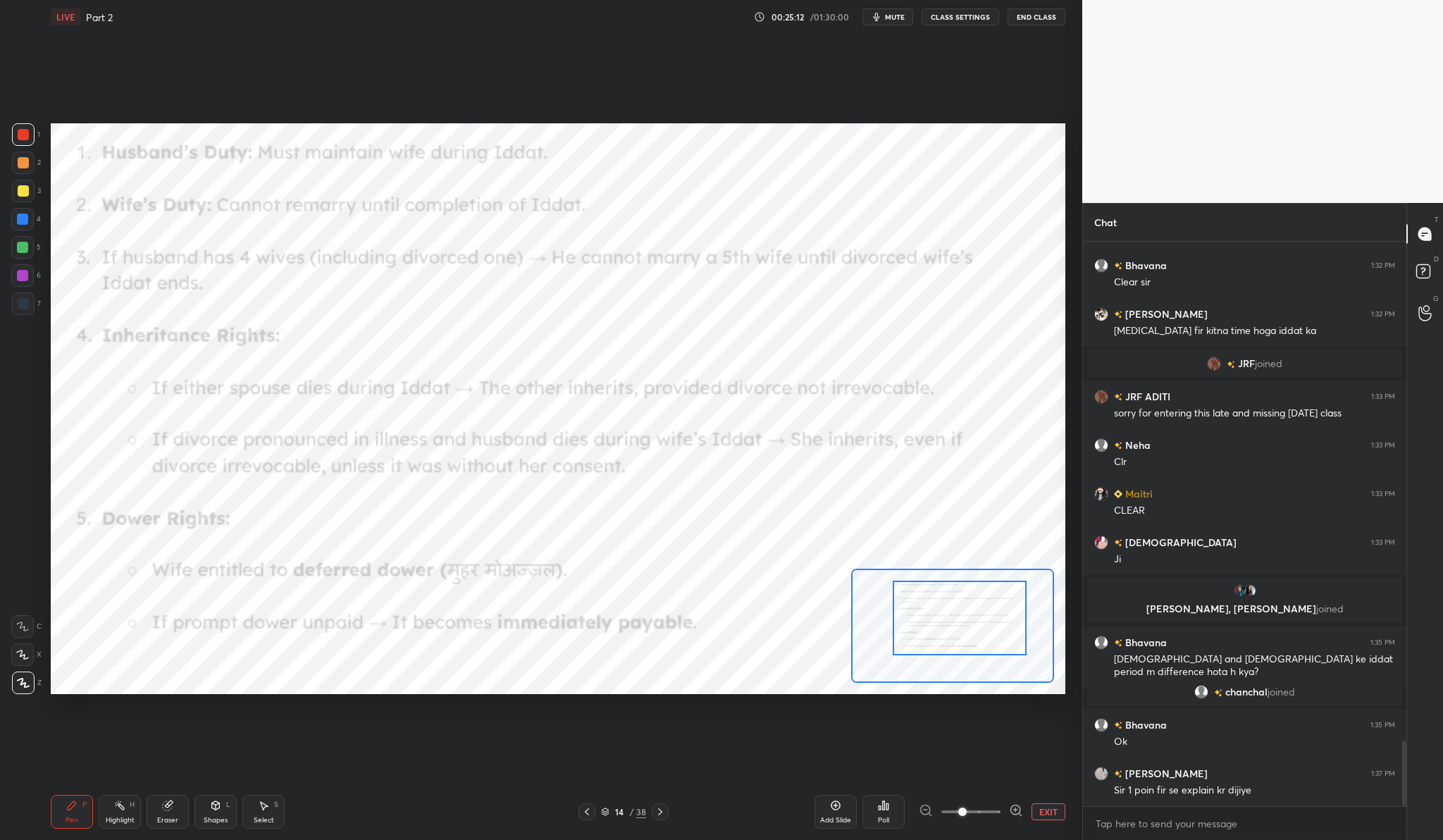
click at [832, 809] on icon at bounding box center [835, 805] width 12 height 12
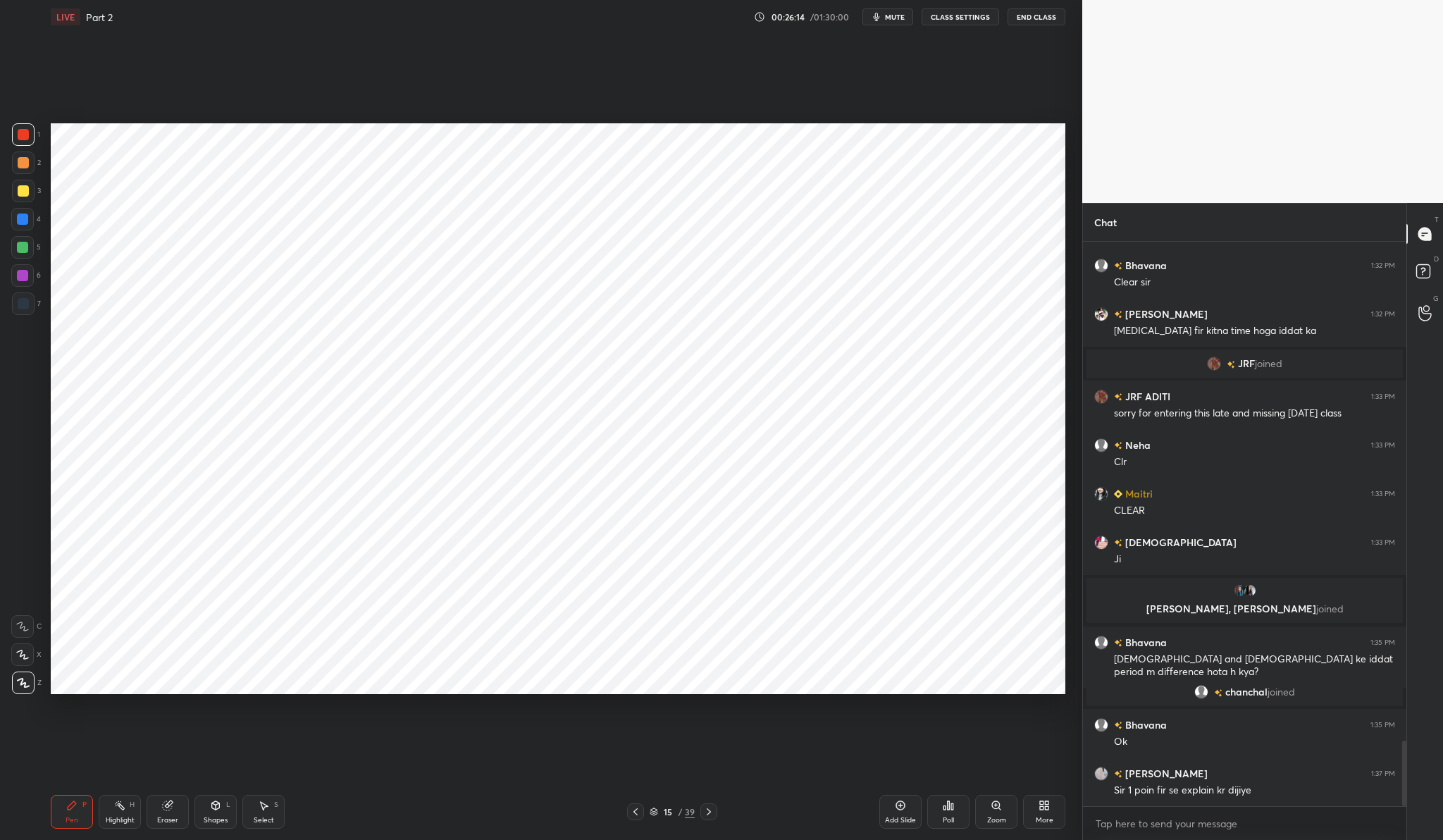
scroll to position [4310, 0]
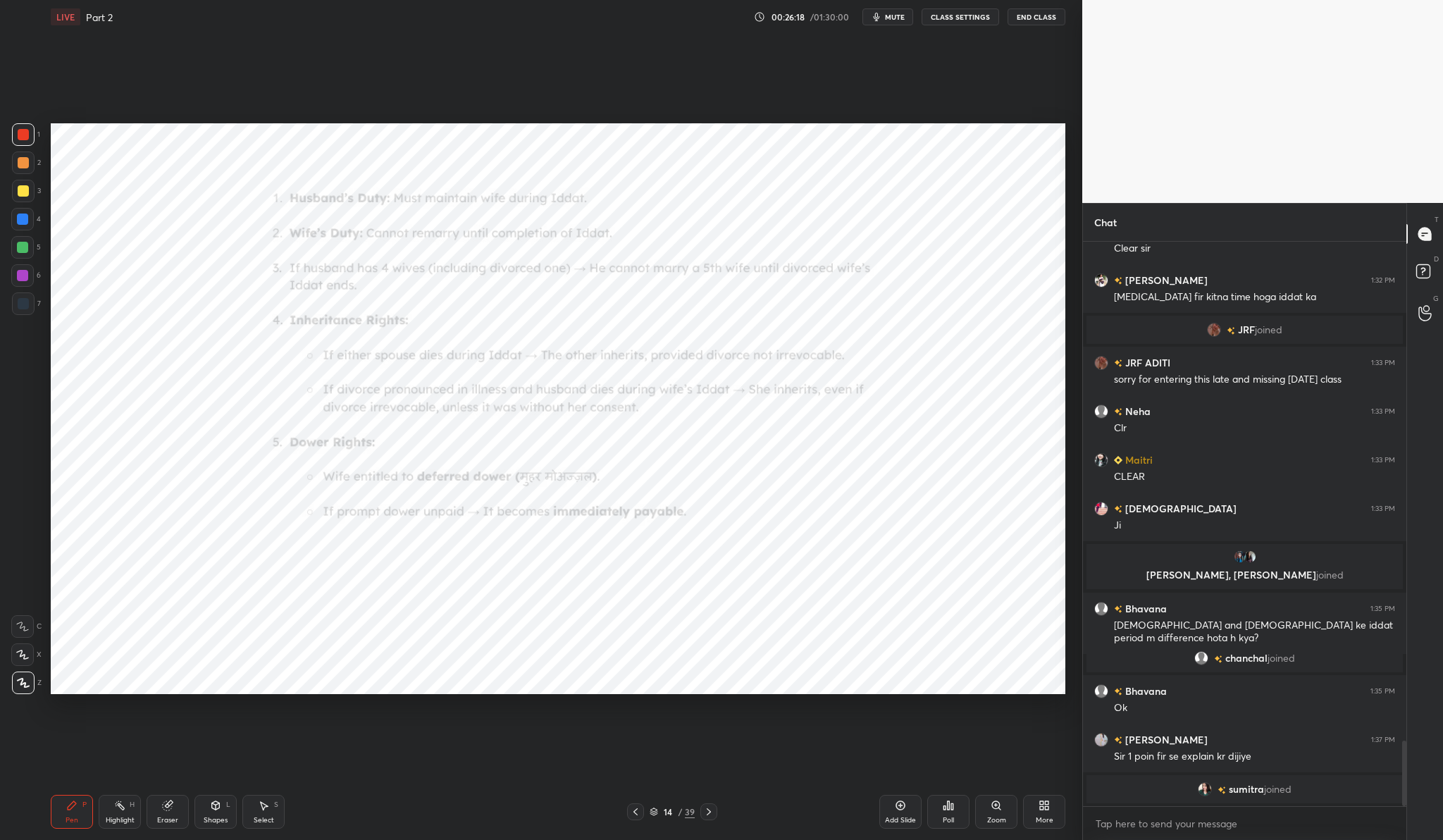
click at [986, 801] on div "Zoom" at bounding box center [996, 811] width 42 height 34
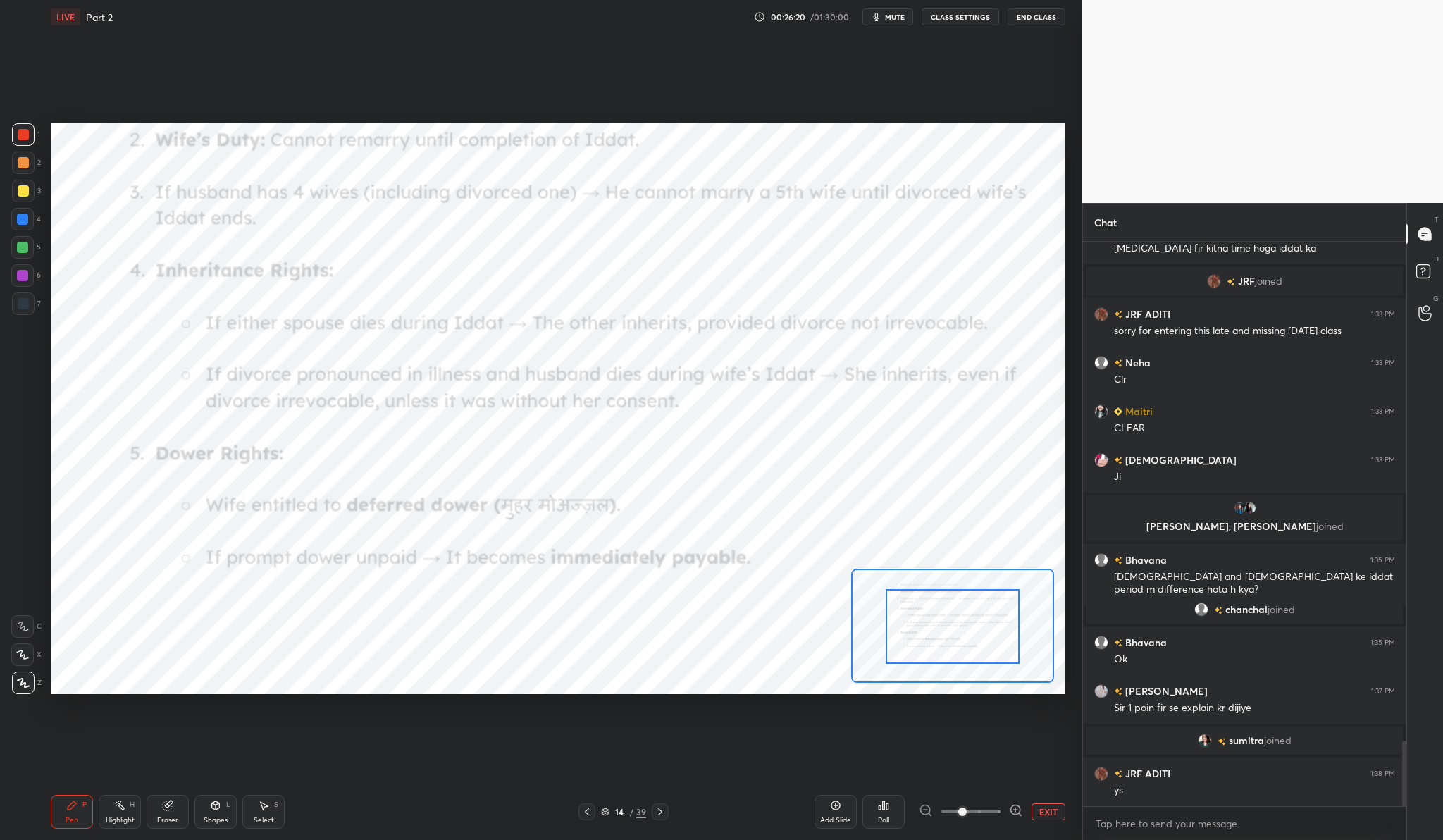
scroll to position [4292, 0]
drag, startPoint x: 997, startPoint y: 649, endPoint x: 994, endPoint y: 682, distance: 33.1
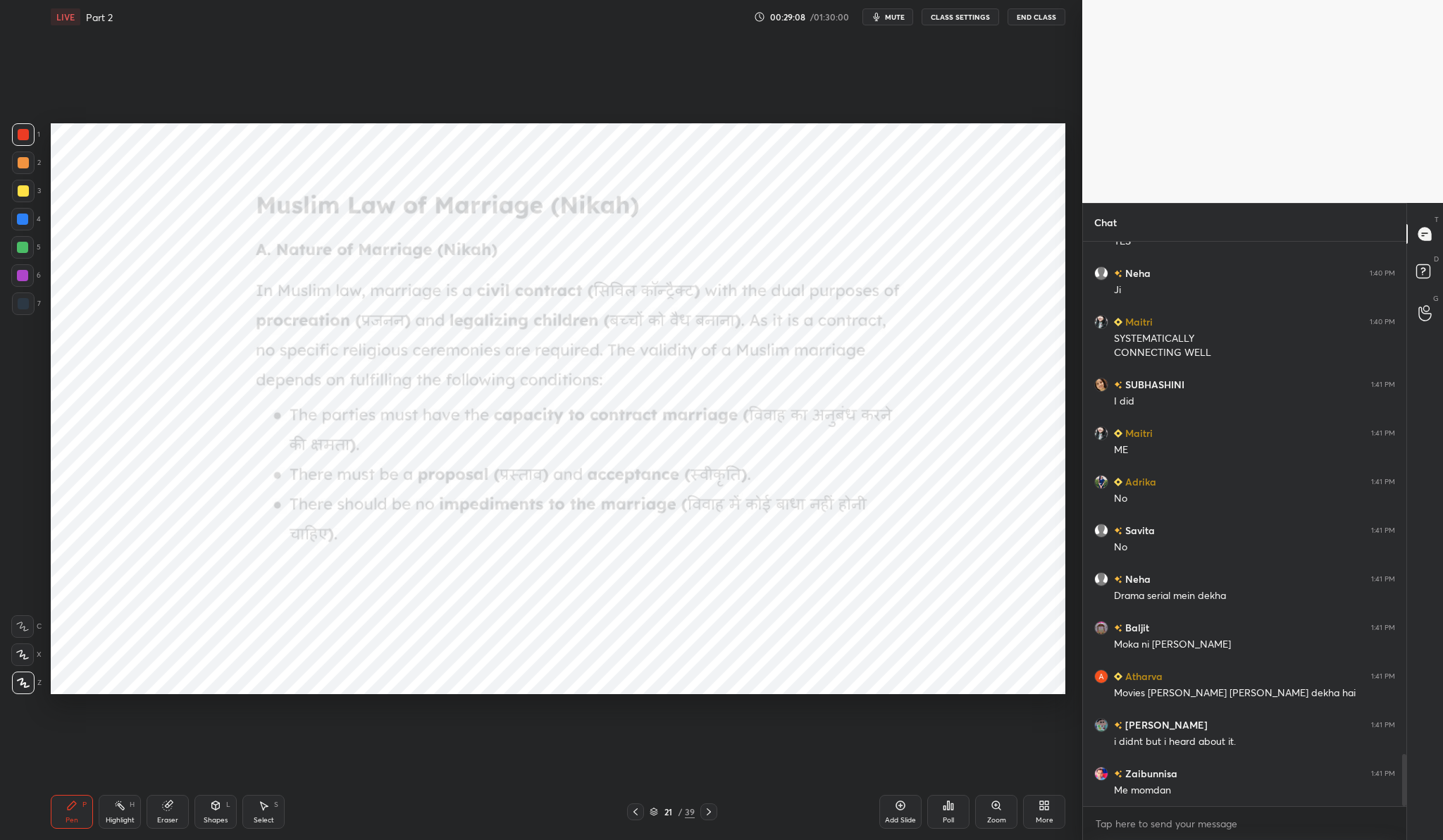
scroll to position [5583, 0]
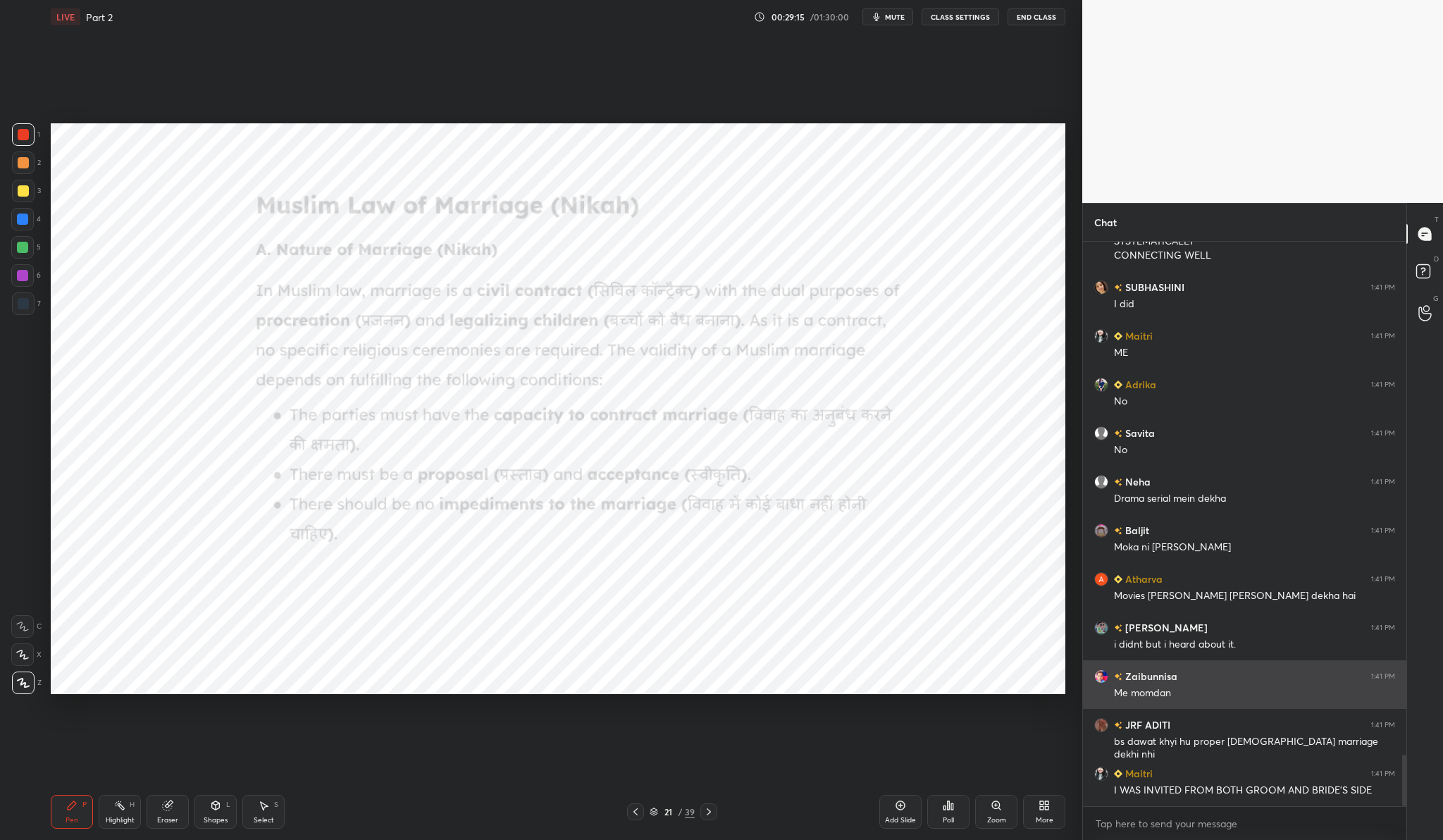
click at [1120, 675] on img "grid" at bounding box center [1117, 676] width 9 height 8
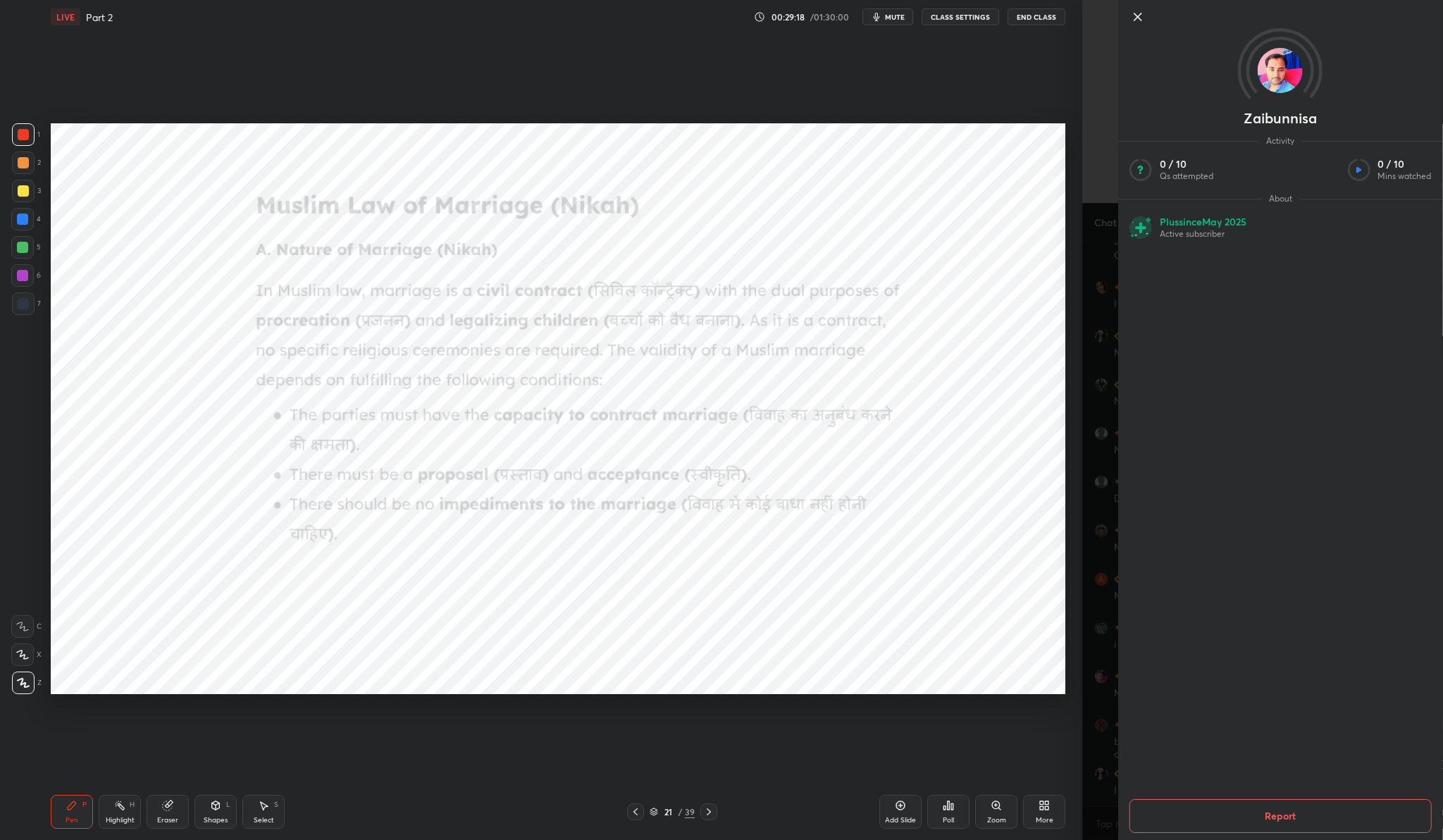
click at [1144, 19] on icon at bounding box center [1138, 17] width 17 height 17
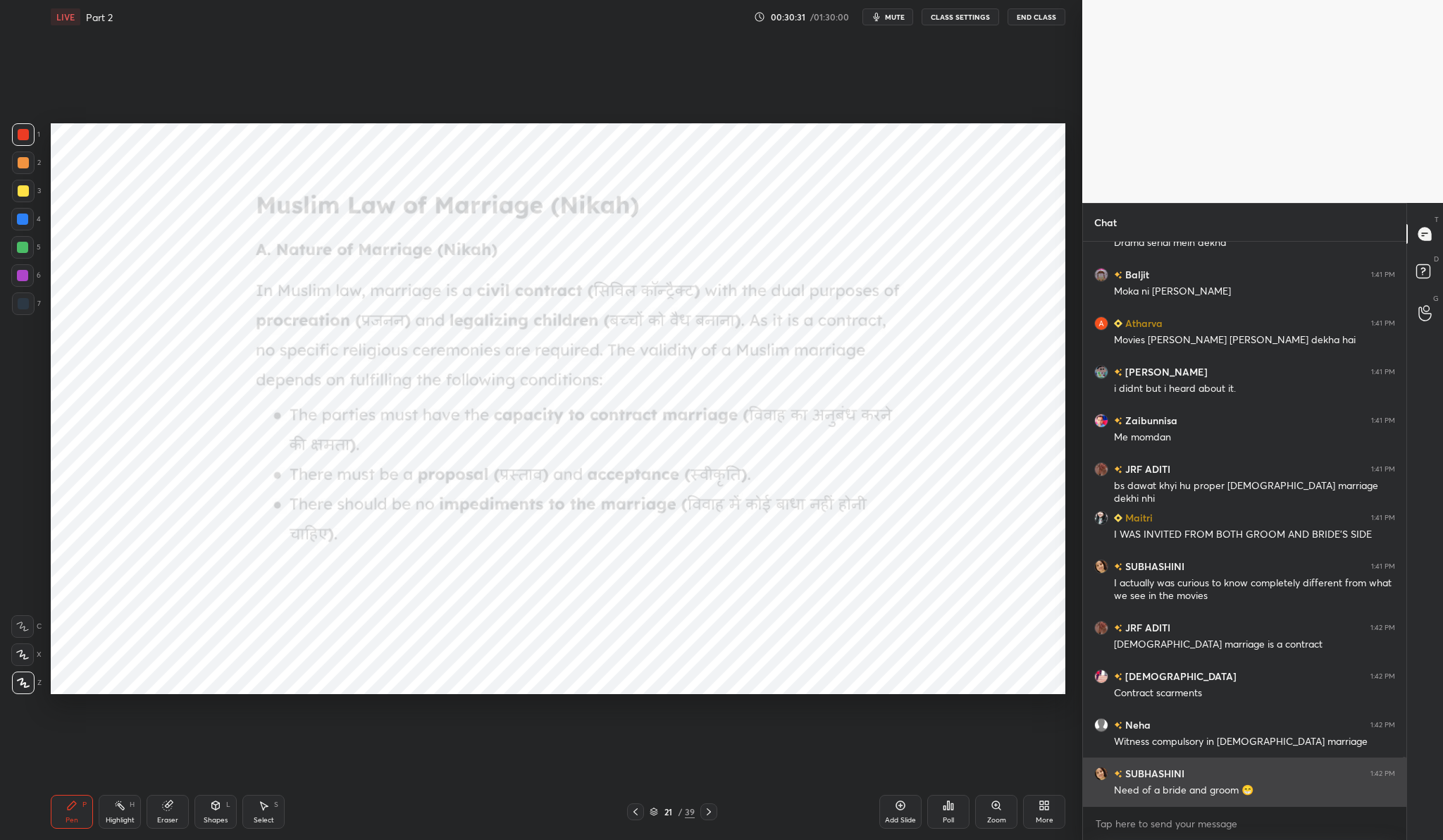
scroll to position [5936, 0]
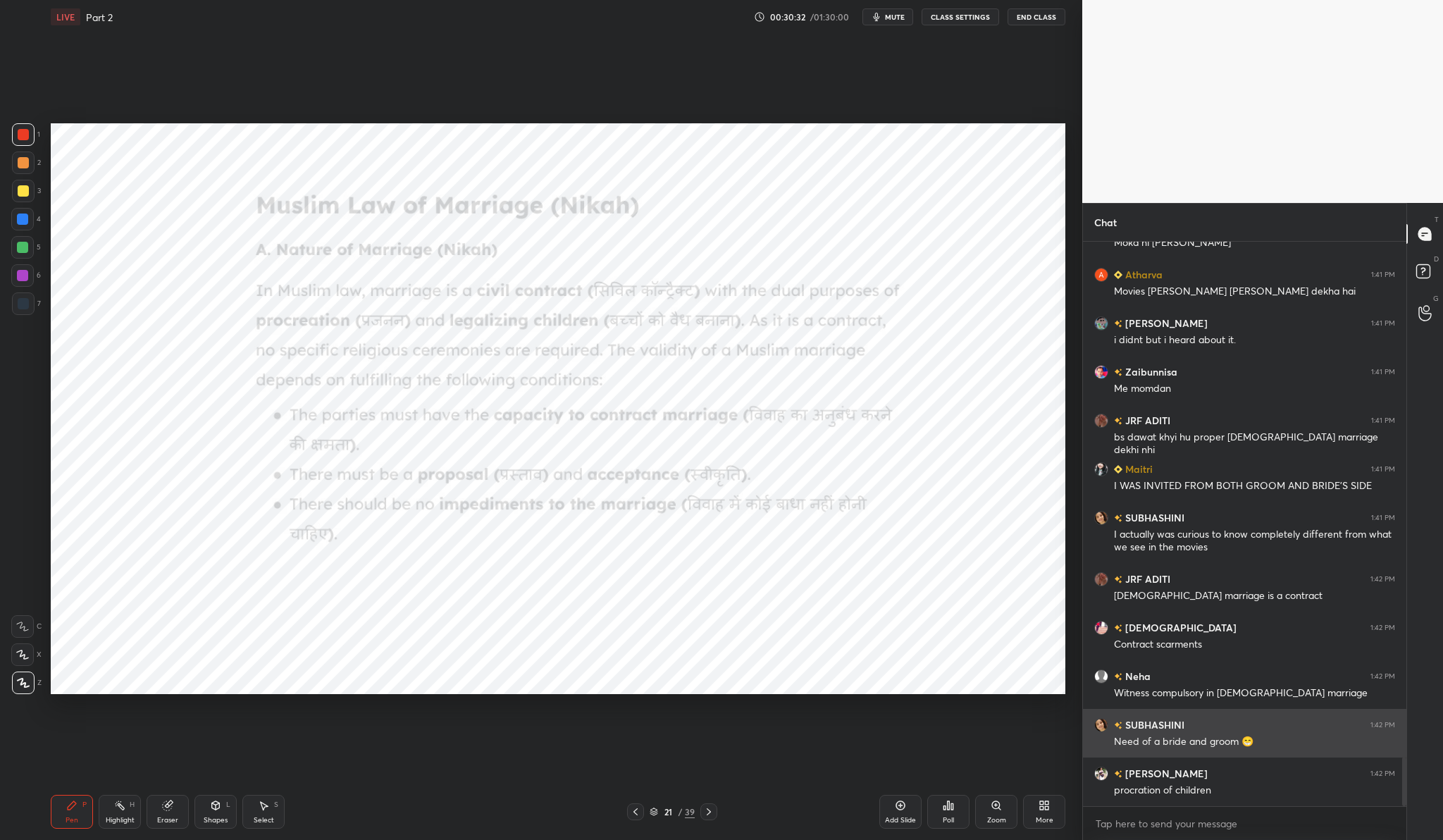
click at [1149, 726] on h6 "SUBHASHINI" at bounding box center [1153, 723] width 62 height 14
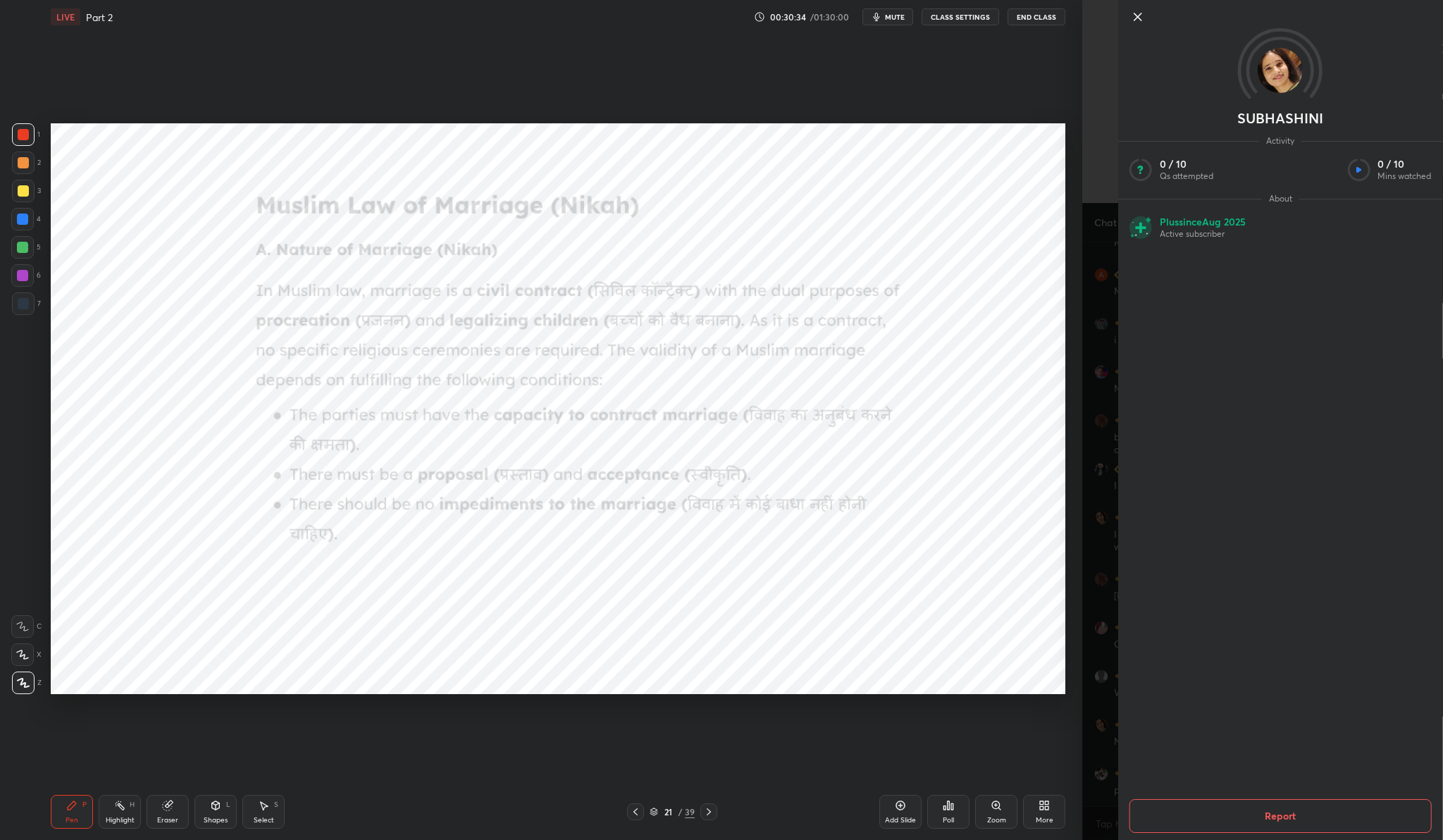
click at [1136, 11] on icon at bounding box center [1138, 17] width 17 height 17
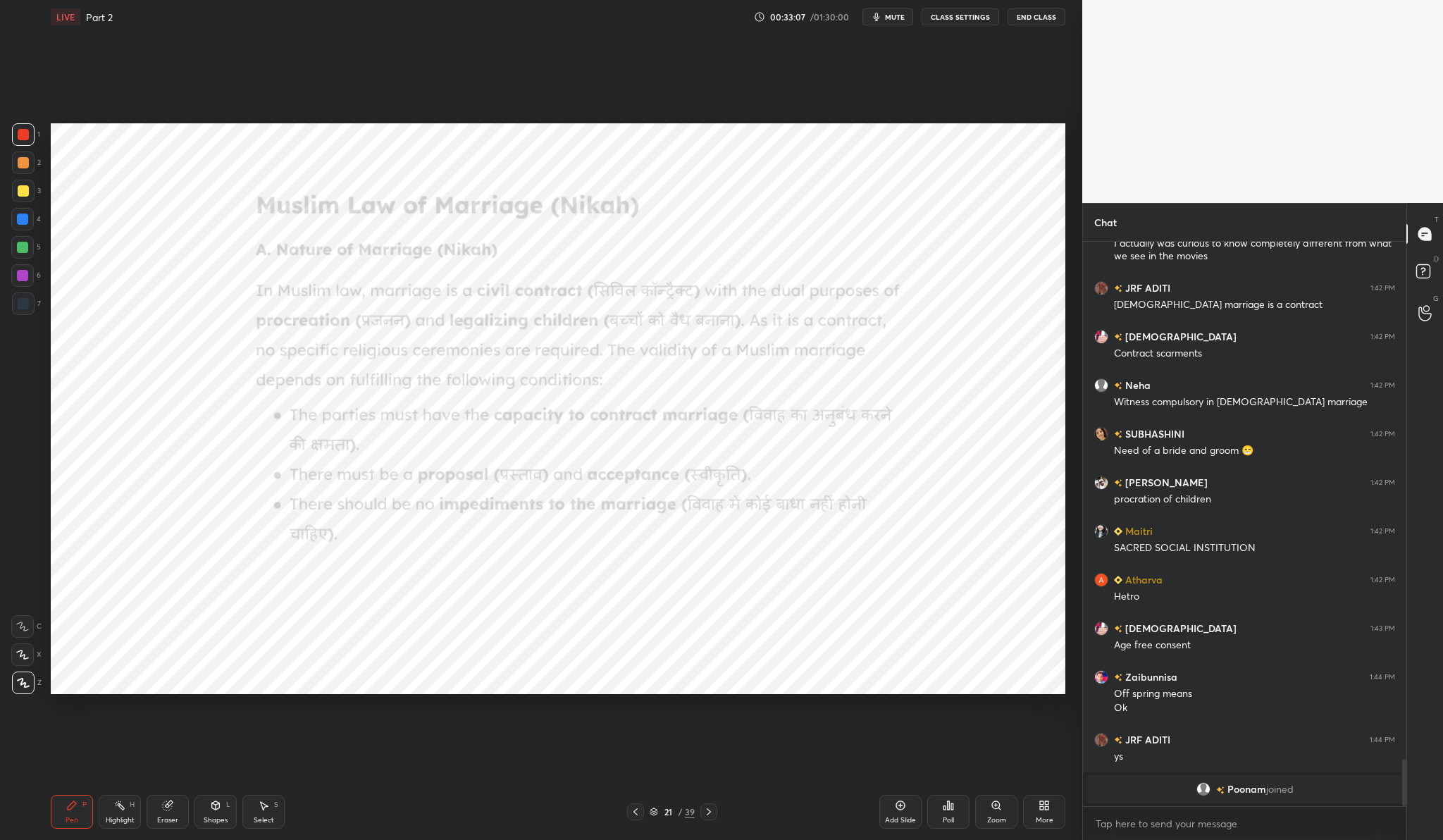
scroll to position [5734, 0]
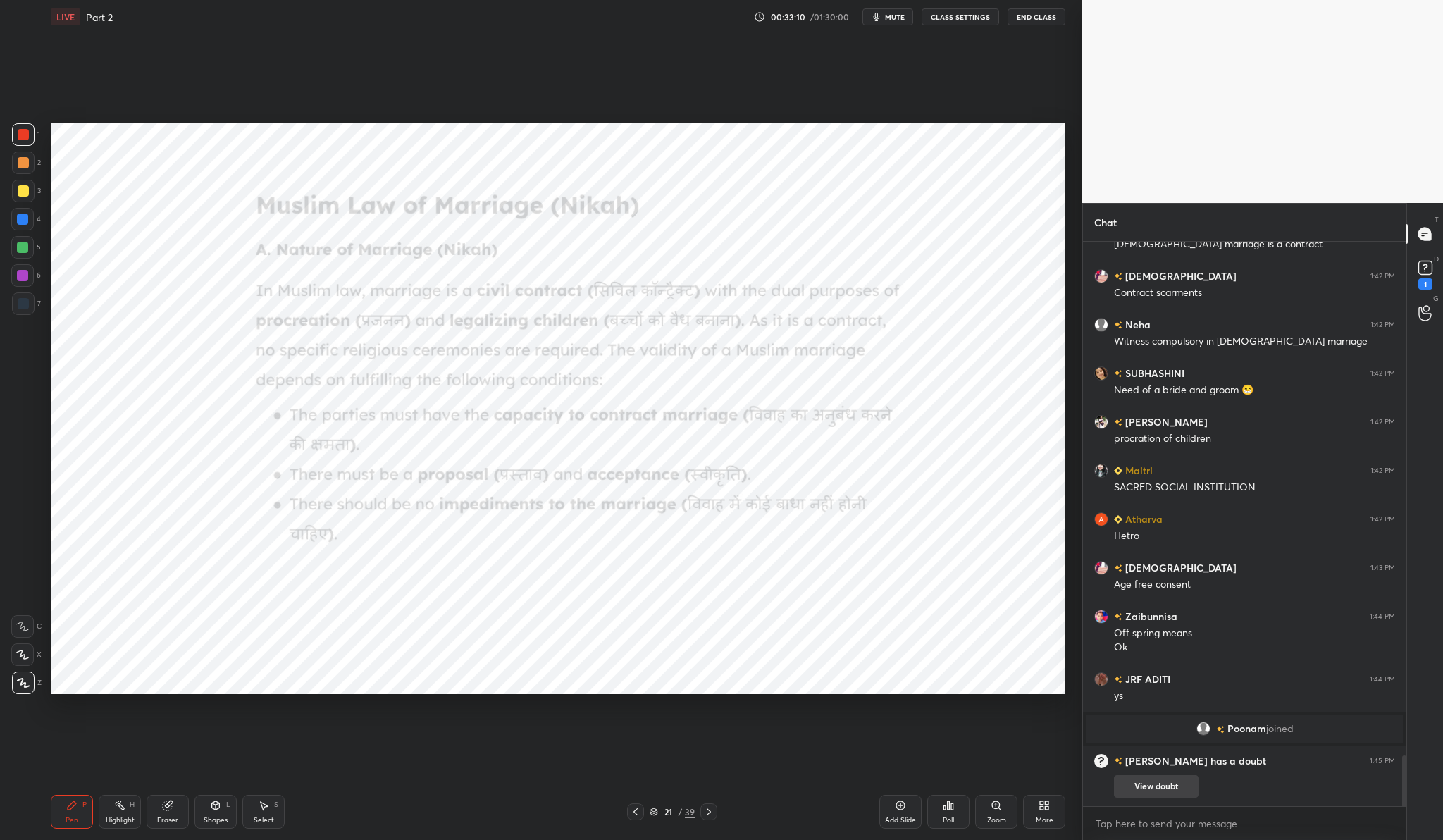
click at [1122, 783] on button "View doubt" at bounding box center [1156, 785] width 85 height 22
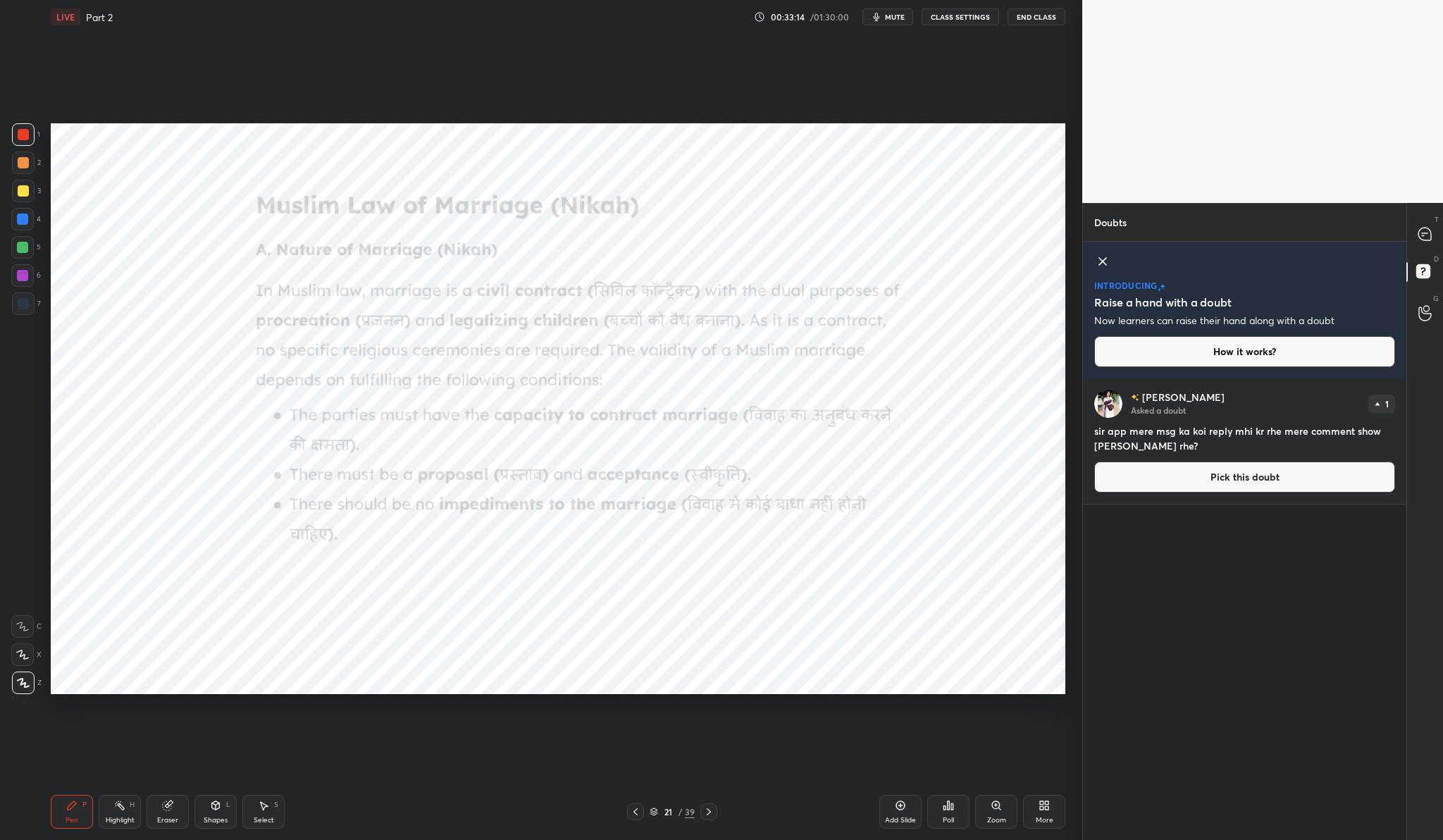
click at [1257, 479] on button "Pick this doubt" at bounding box center [1245, 477] width 301 height 31
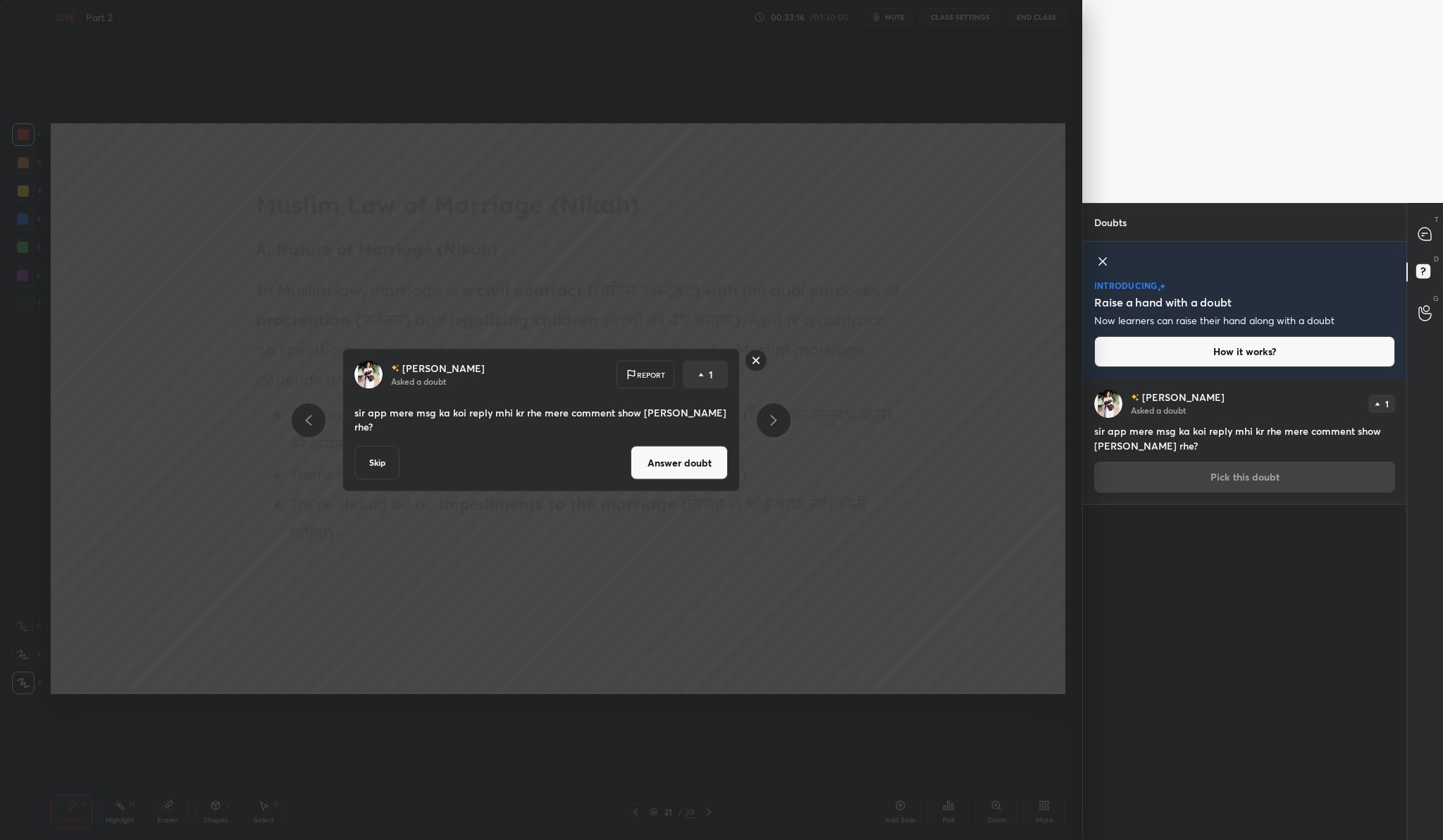
click at [685, 448] on button "Answer doubt" at bounding box center [678, 462] width 97 height 34
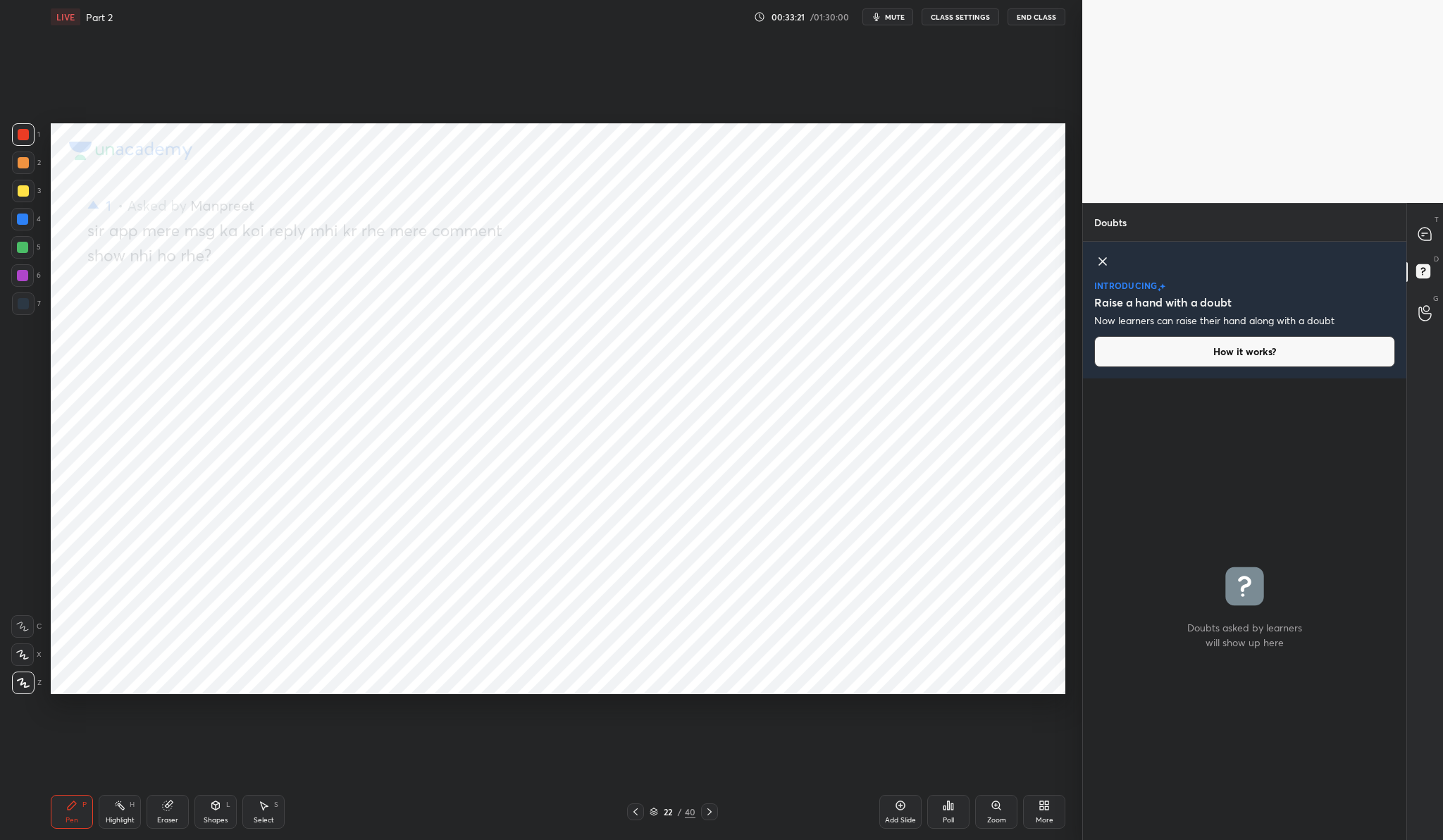
click at [1406, 242] on div "T Messages (T)" at bounding box center [1424, 233] width 36 height 39
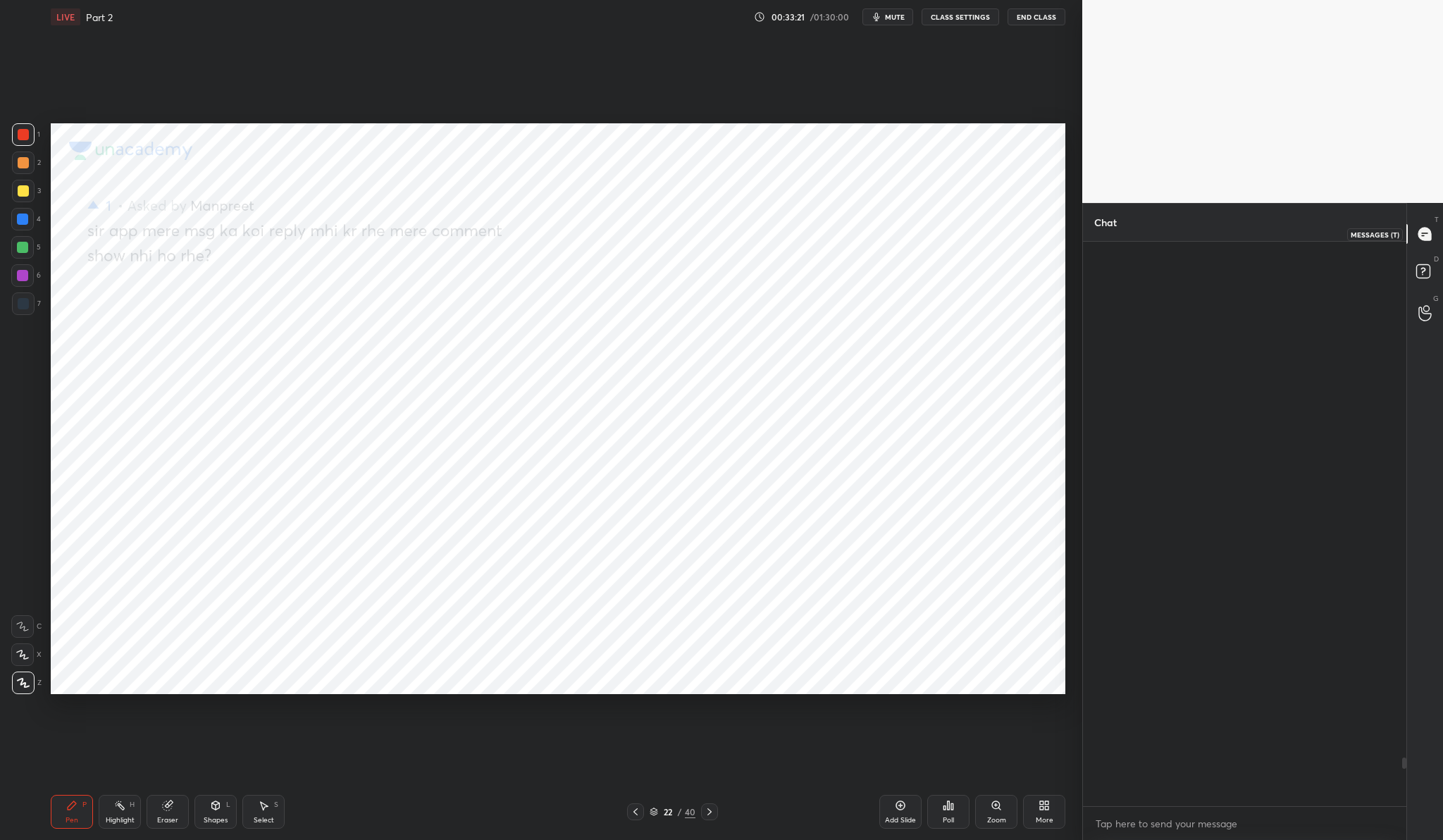
scroll to position [560, 319]
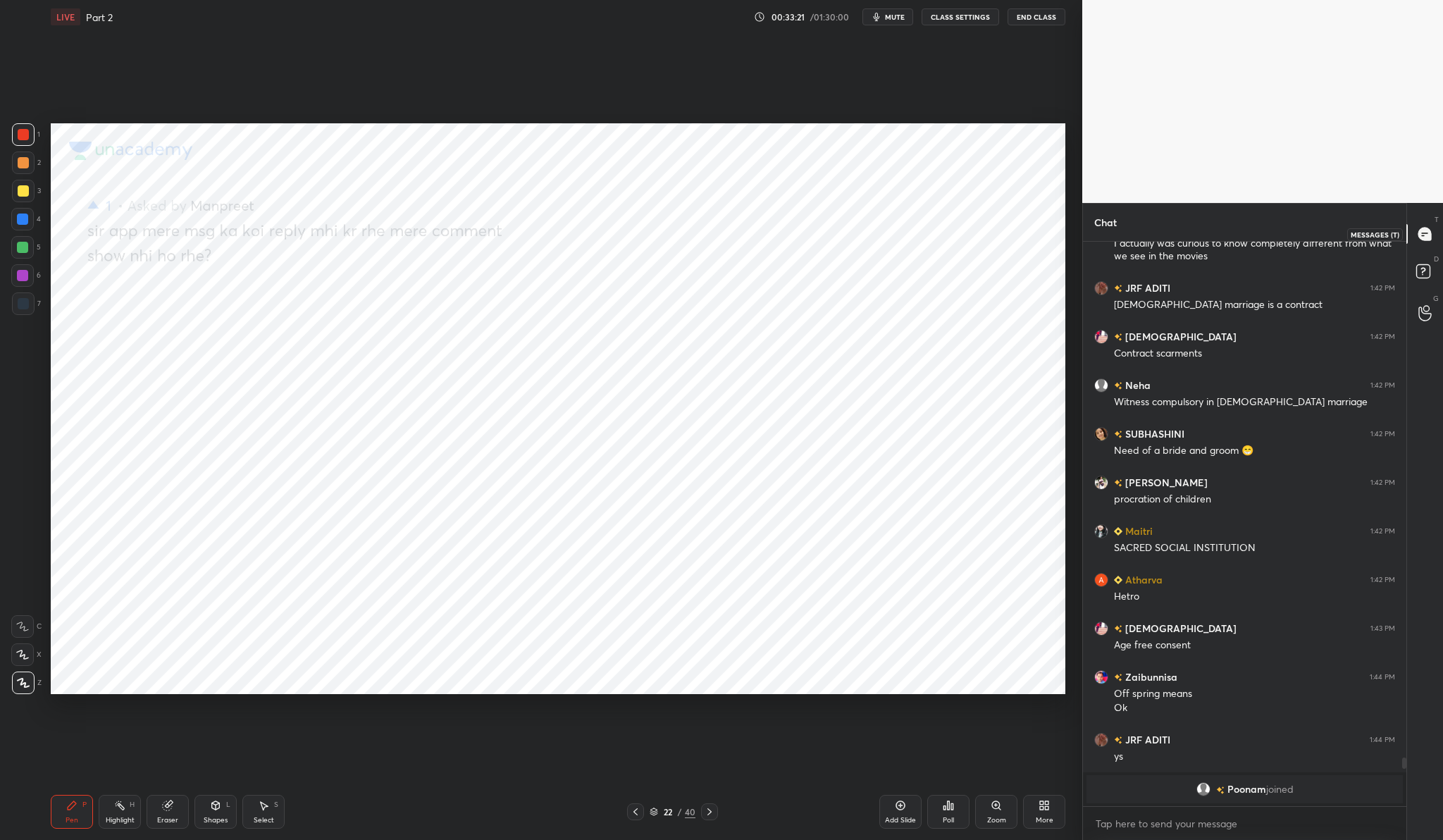
click at [1413, 240] on div at bounding box center [1425, 234] width 28 height 25
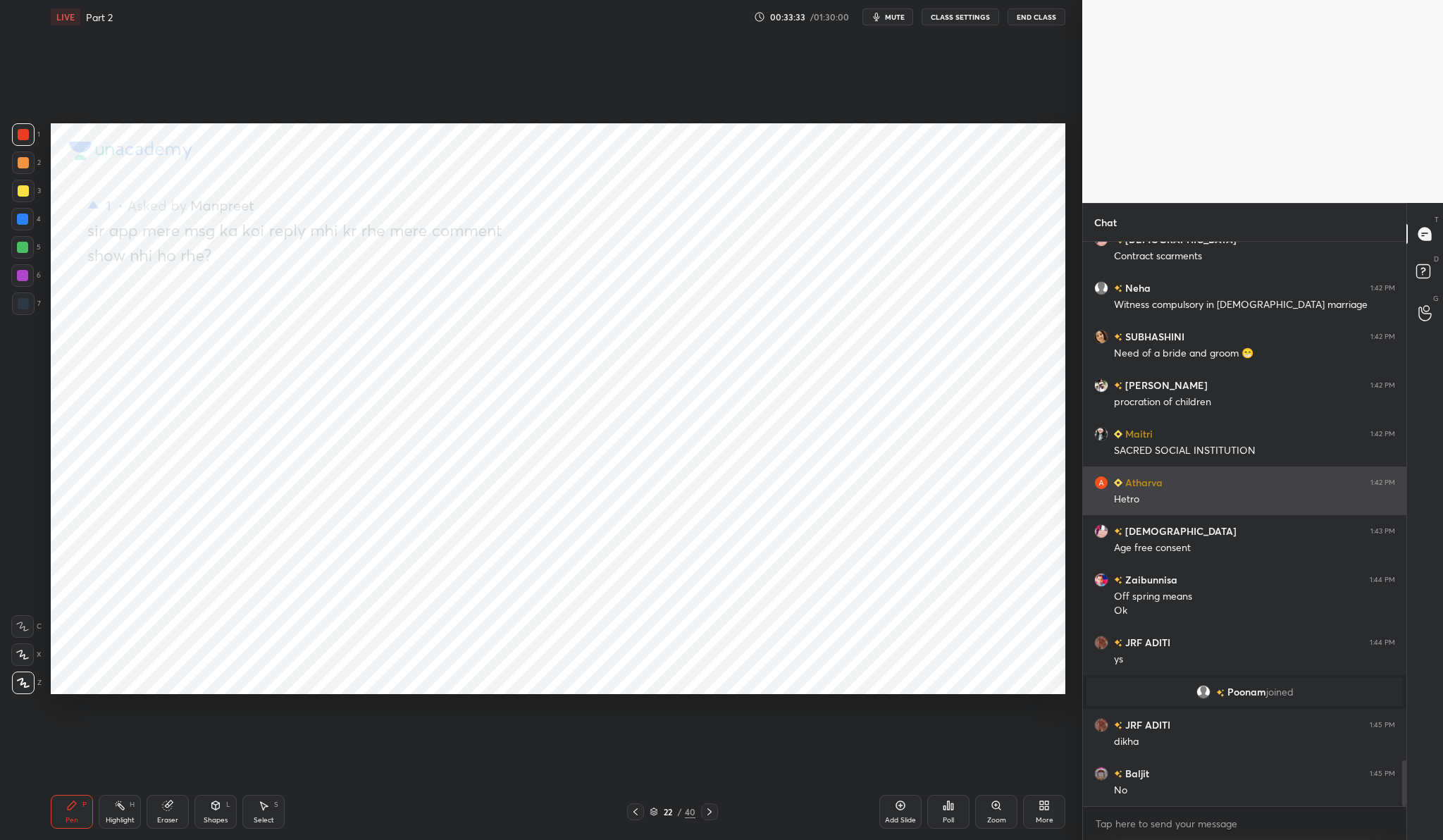
scroll to position [6452, 0]
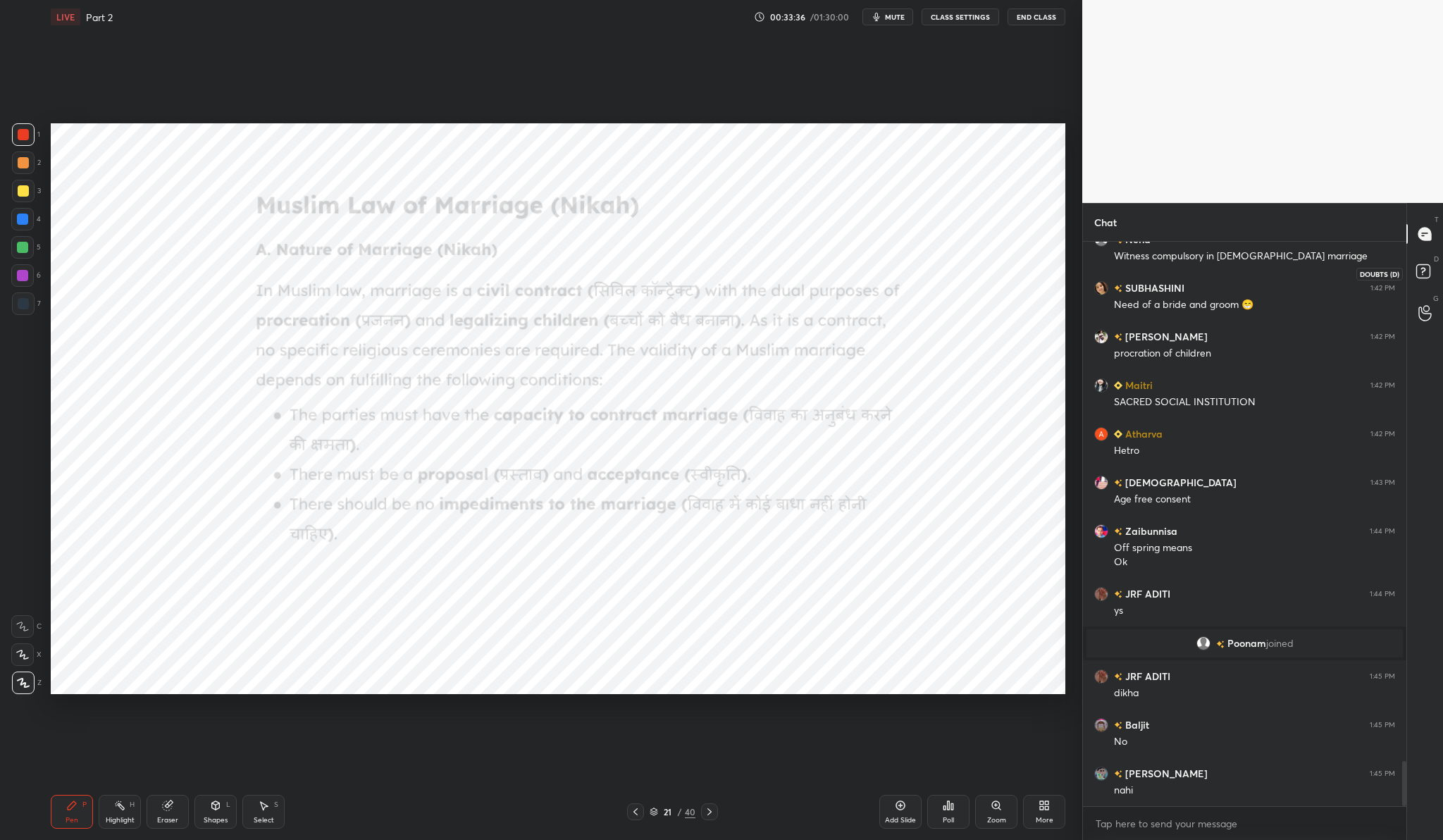
click at [1422, 285] on icon at bounding box center [1425, 274] width 25 height 25
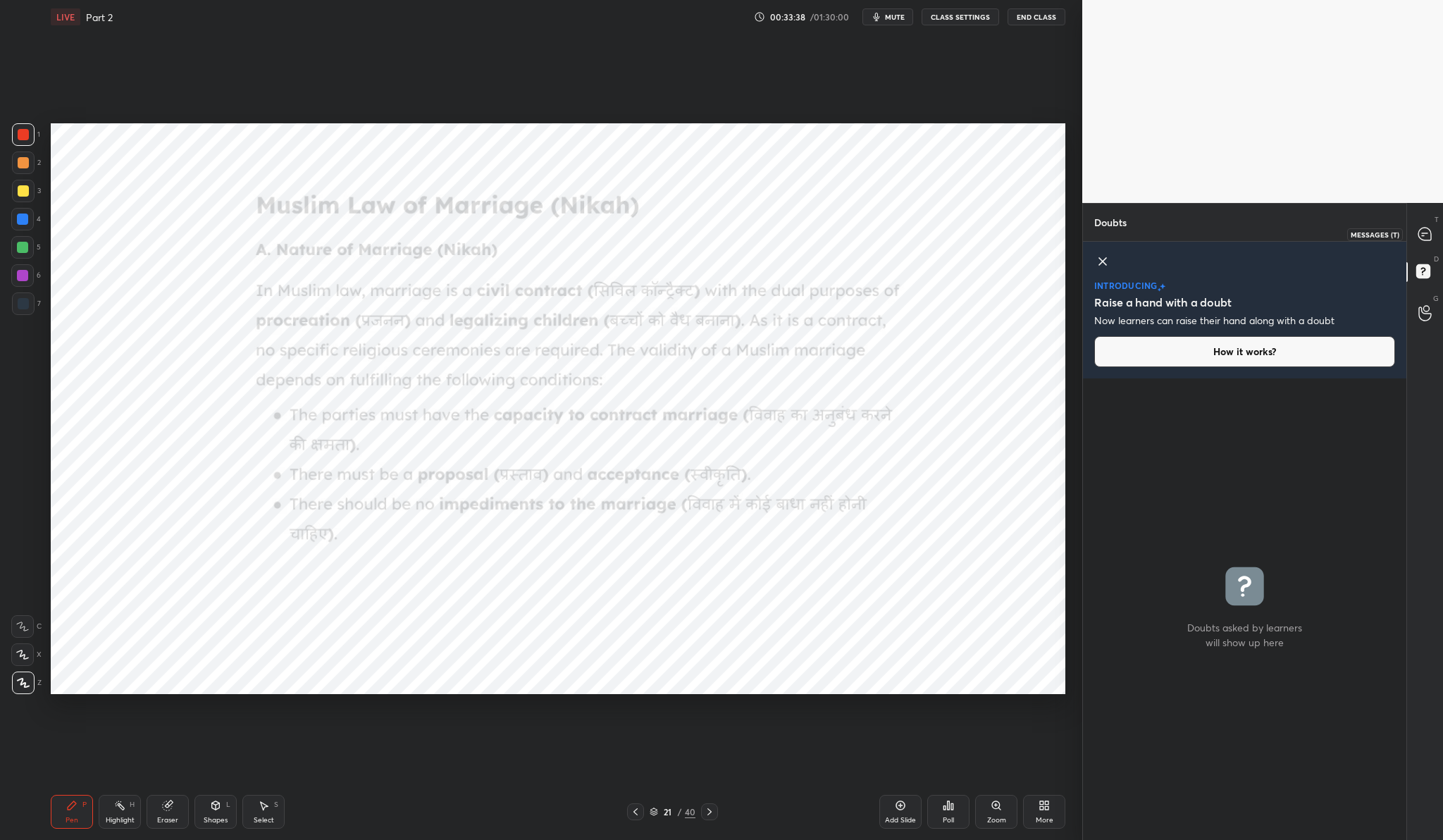
click at [1430, 226] on icon at bounding box center [1424, 233] width 14 height 14
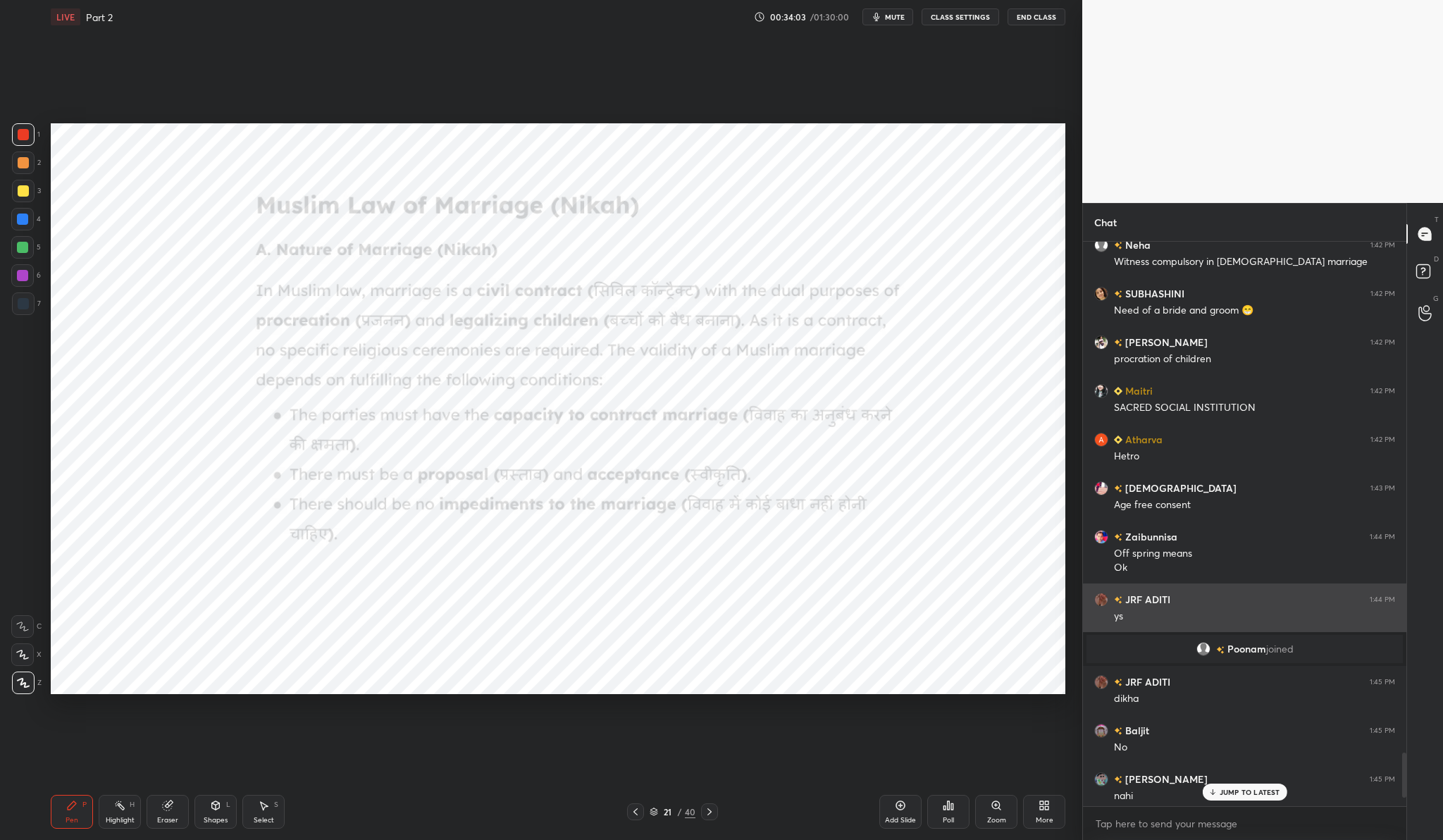
scroll to position [6438, 0]
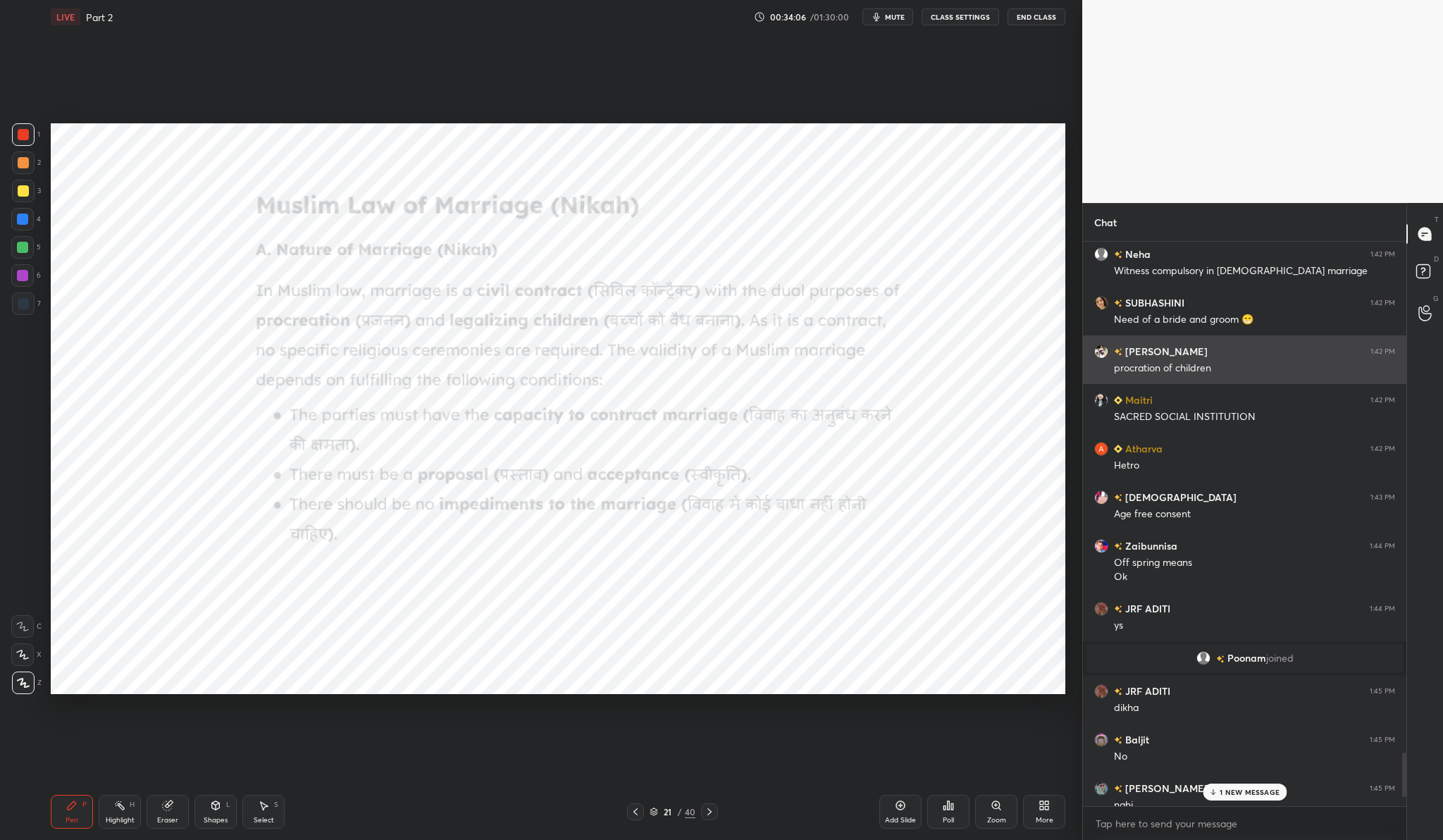
click at [1131, 349] on h6 "[PERSON_NAME]" at bounding box center [1165, 351] width 85 height 14
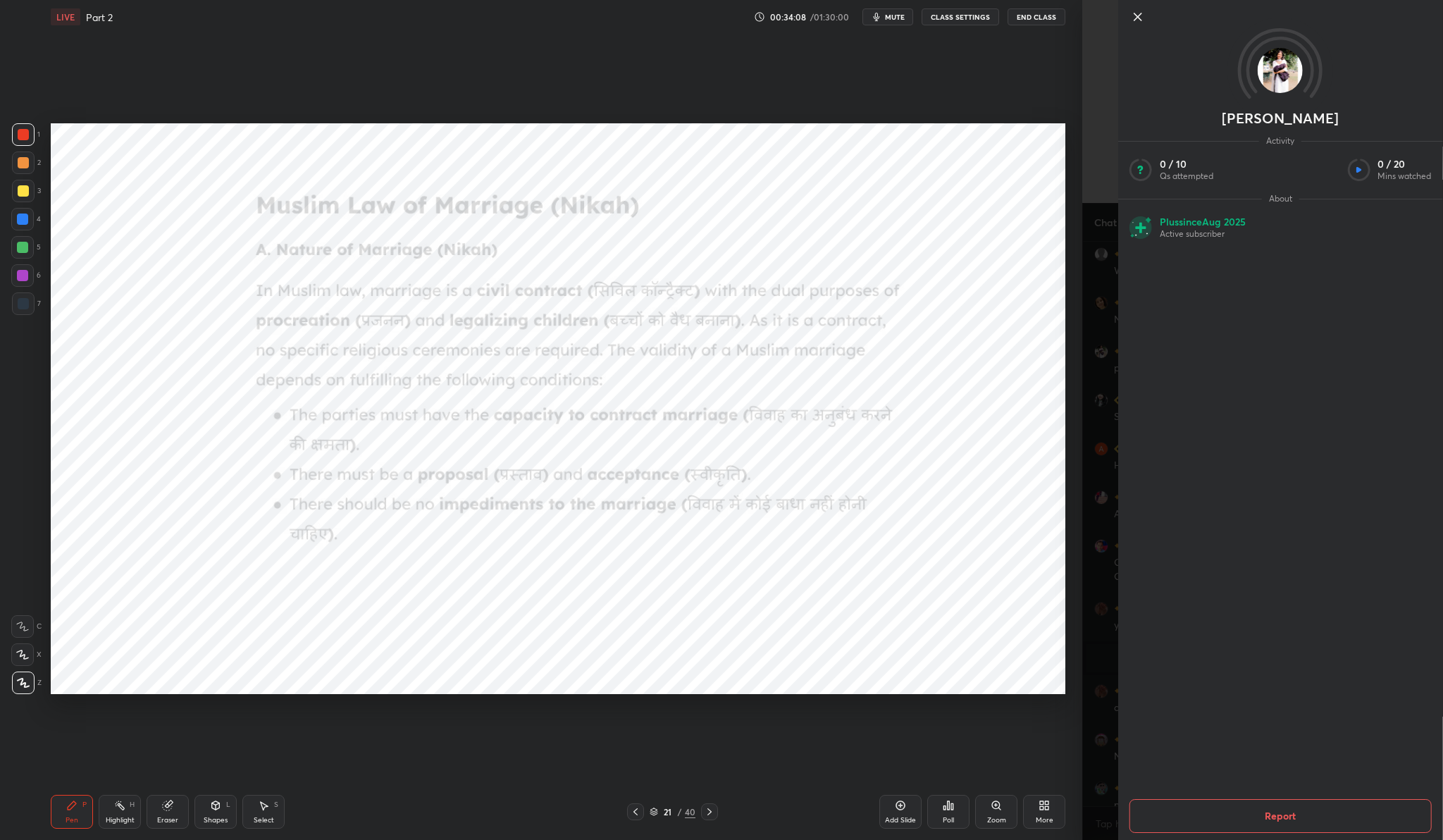
click at [1283, 59] on img at bounding box center [1279, 70] width 45 height 45
click at [1137, 17] on icon at bounding box center [1137, 16] width 7 height 7
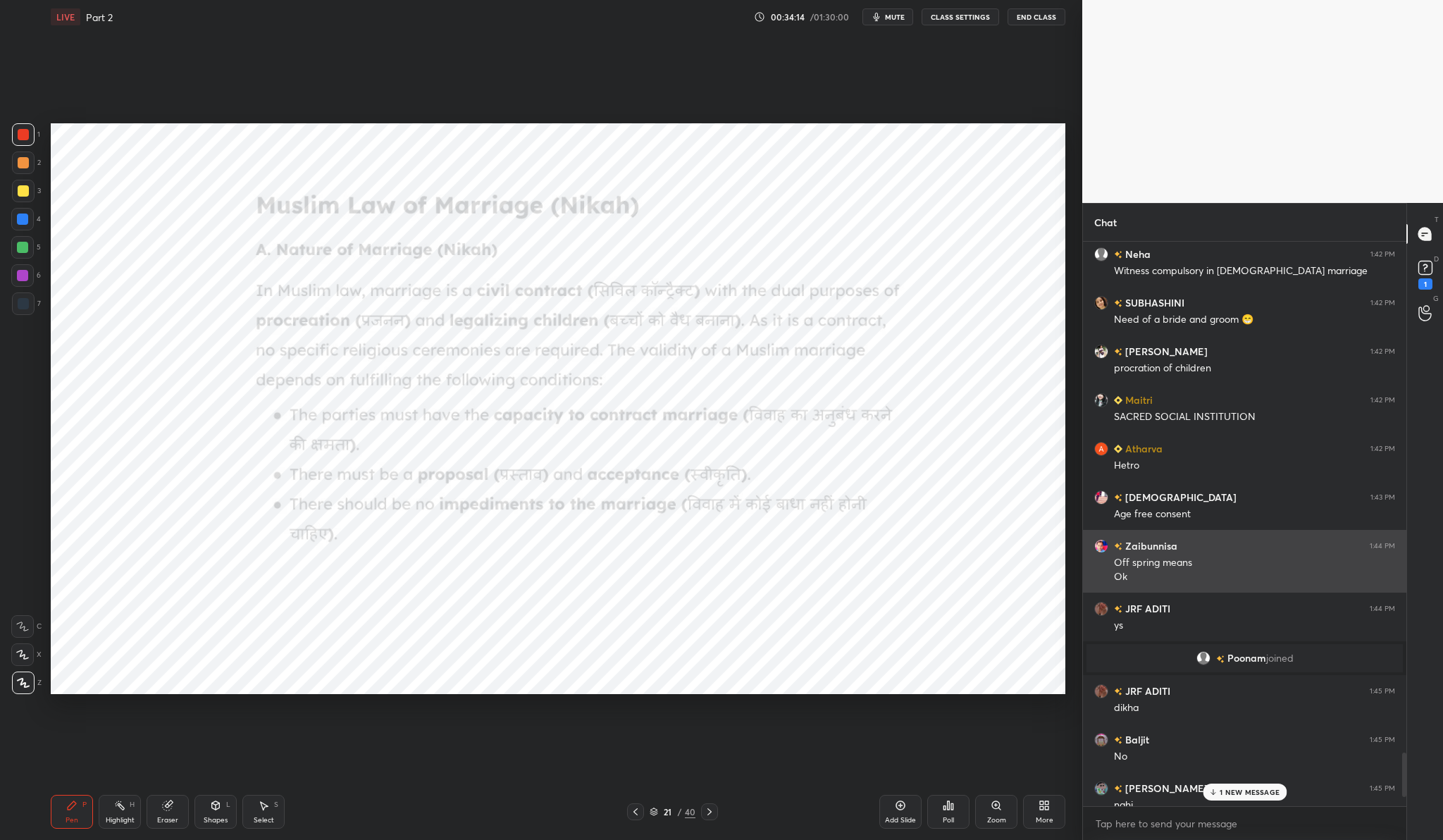
scroll to position [6659, 0]
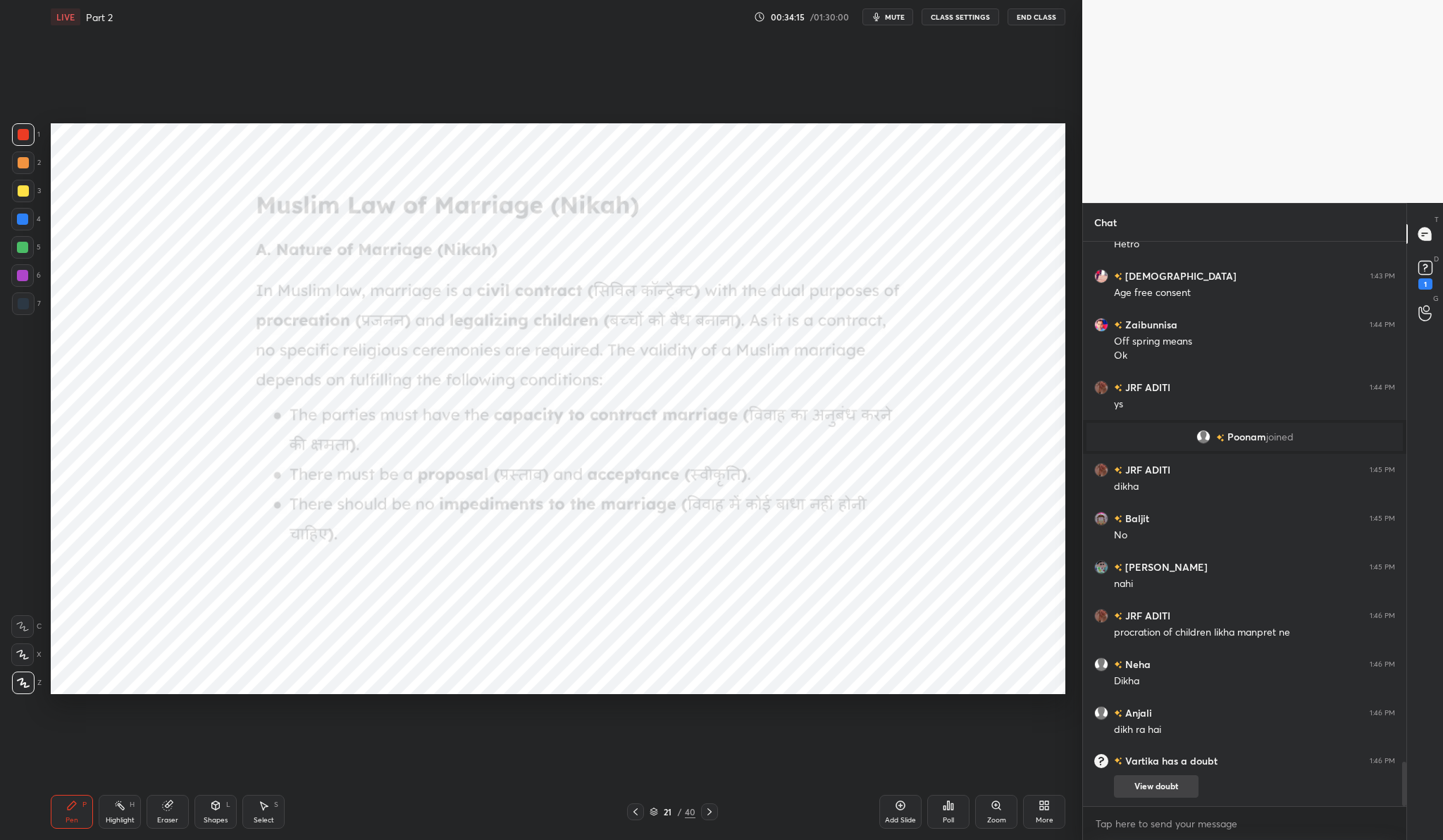
click at [1141, 774] on button "View doubt" at bounding box center [1156, 785] width 85 height 22
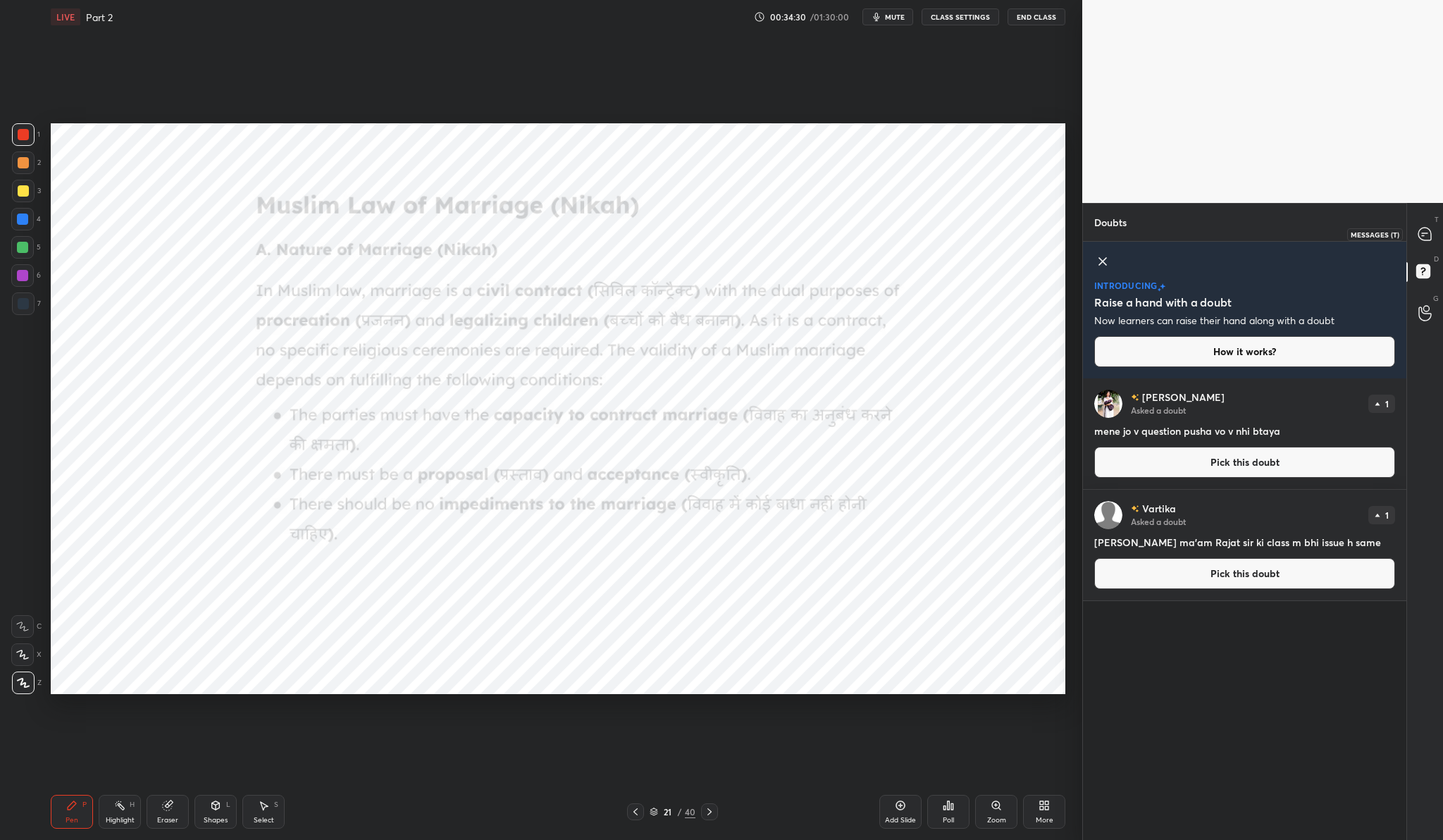
click at [1430, 235] on icon at bounding box center [1424, 233] width 13 height 13
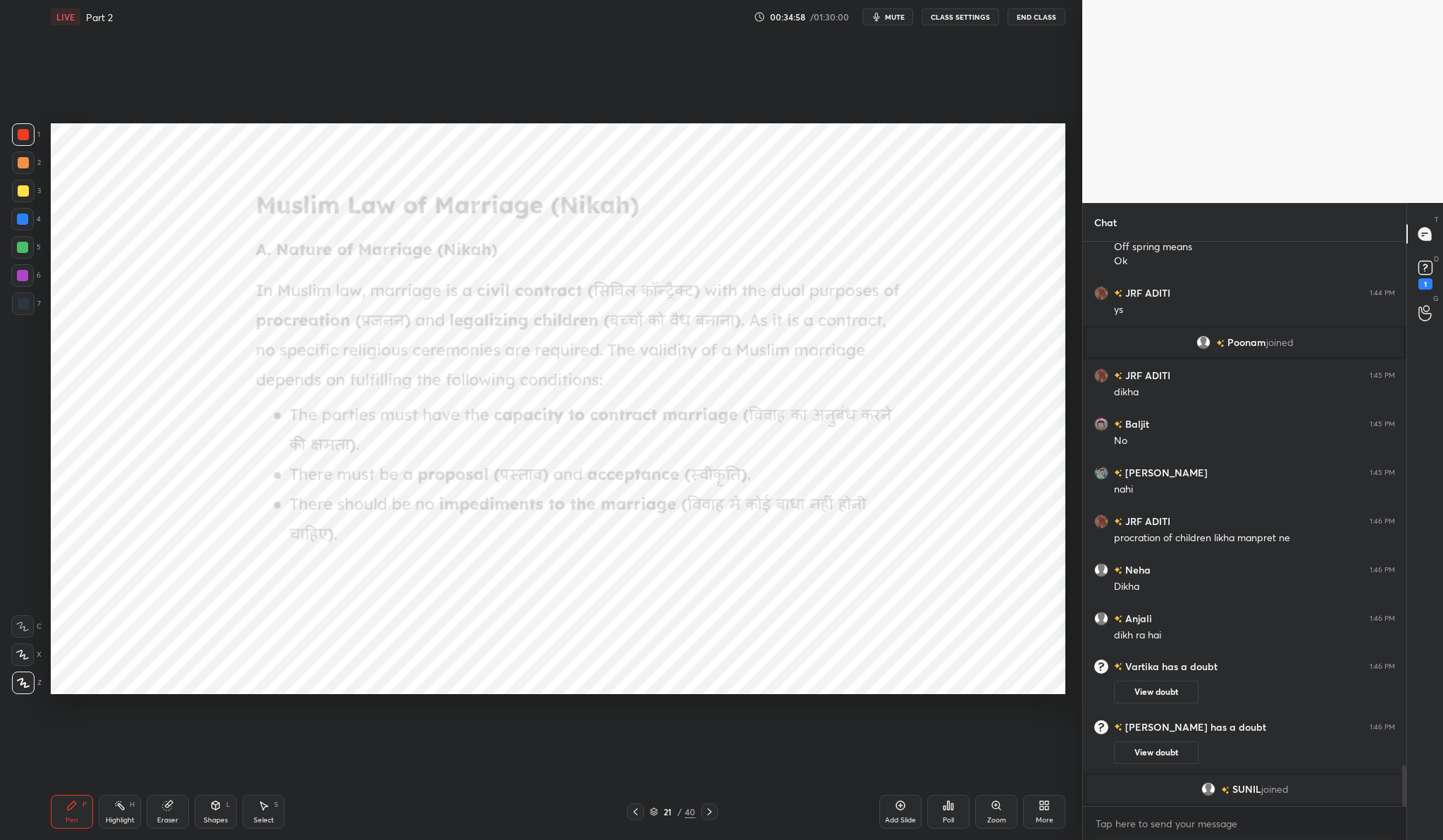
scroll to position [7182, 0]
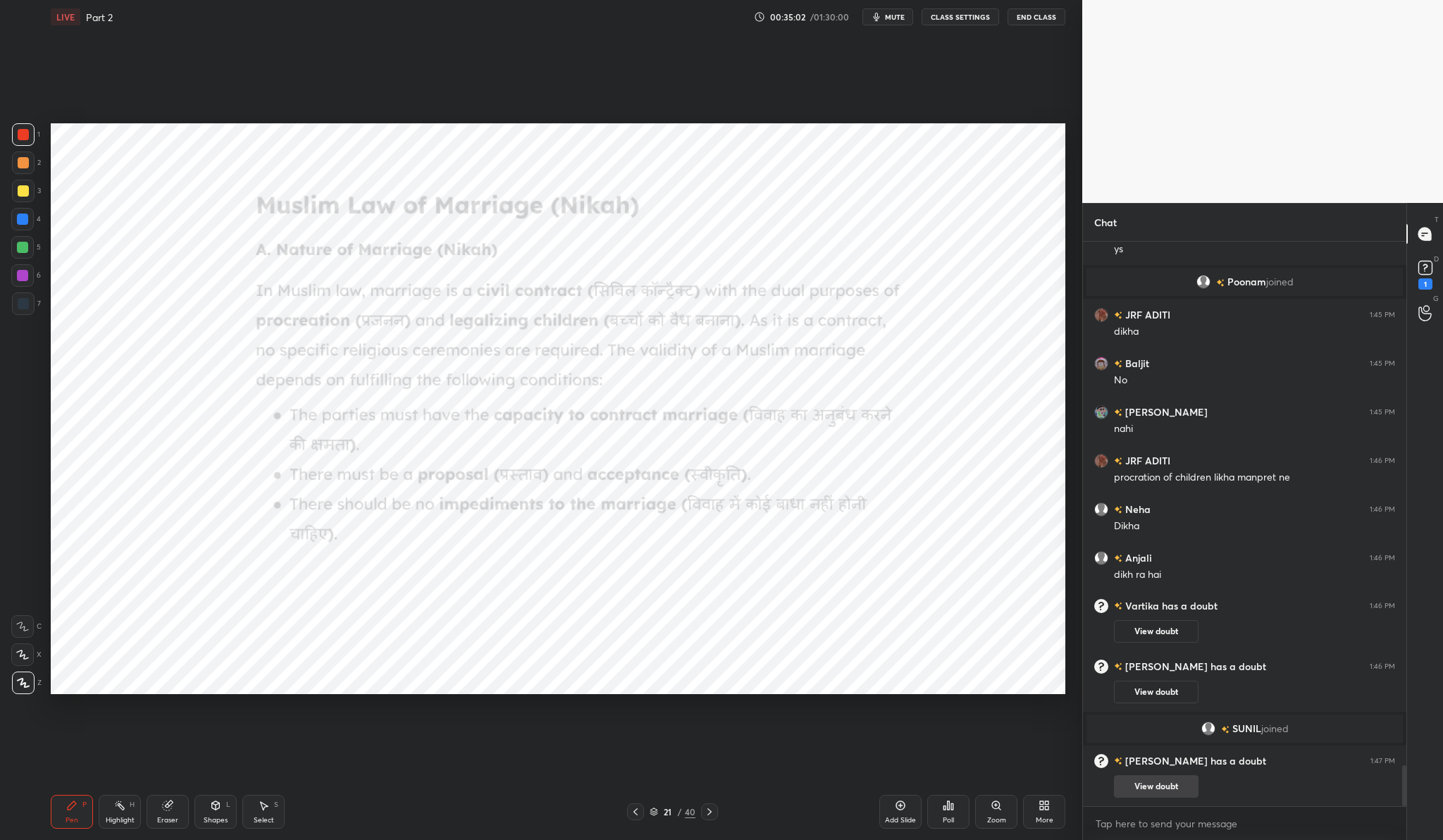
click at [1153, 786] on button "View doubt" at bounding box center [1156, 785] width 85 height 22
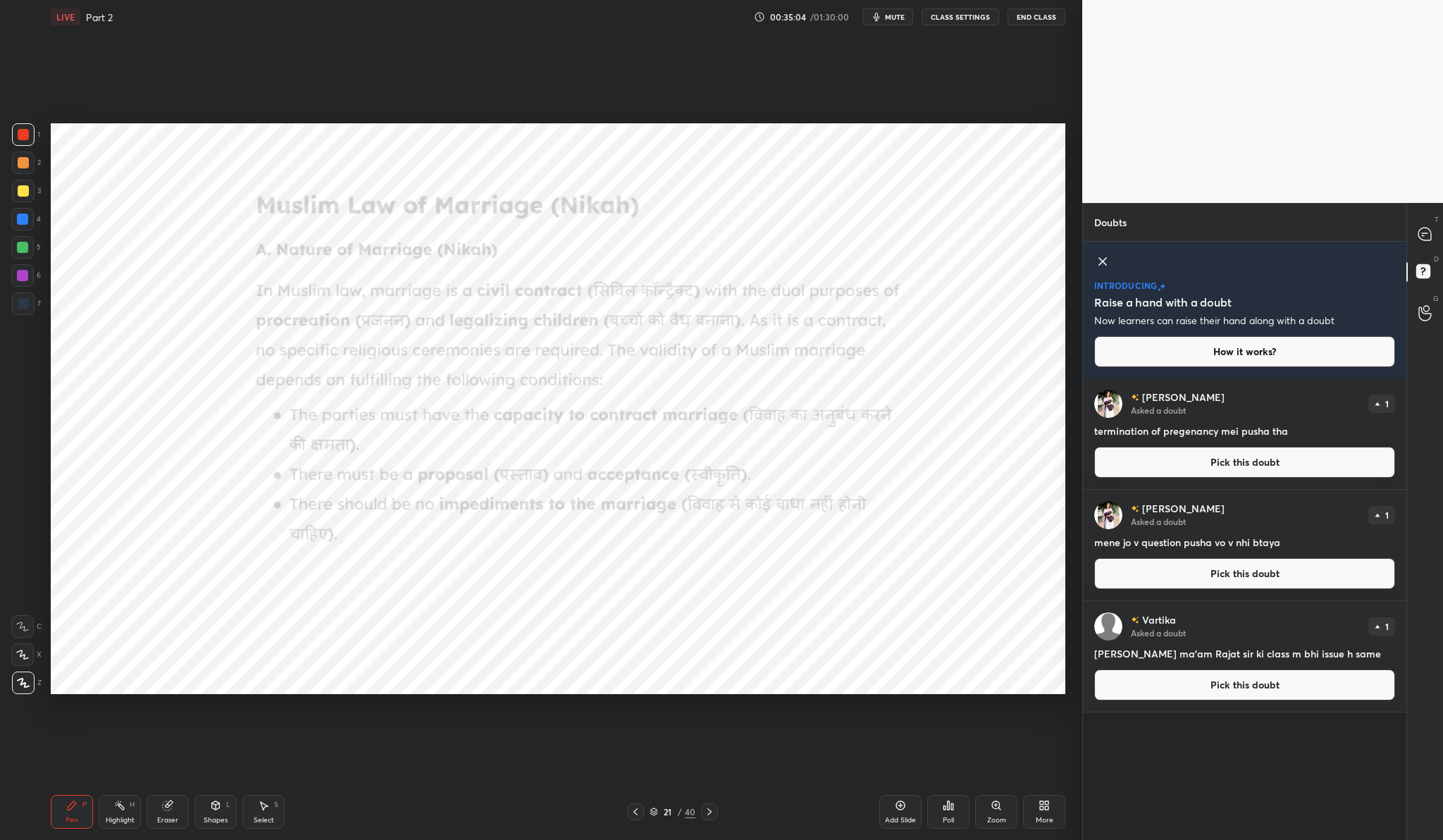
click at [1202, 447] on button "Pick this doubt" at bounding box center [1245, 462] width 301 height 31
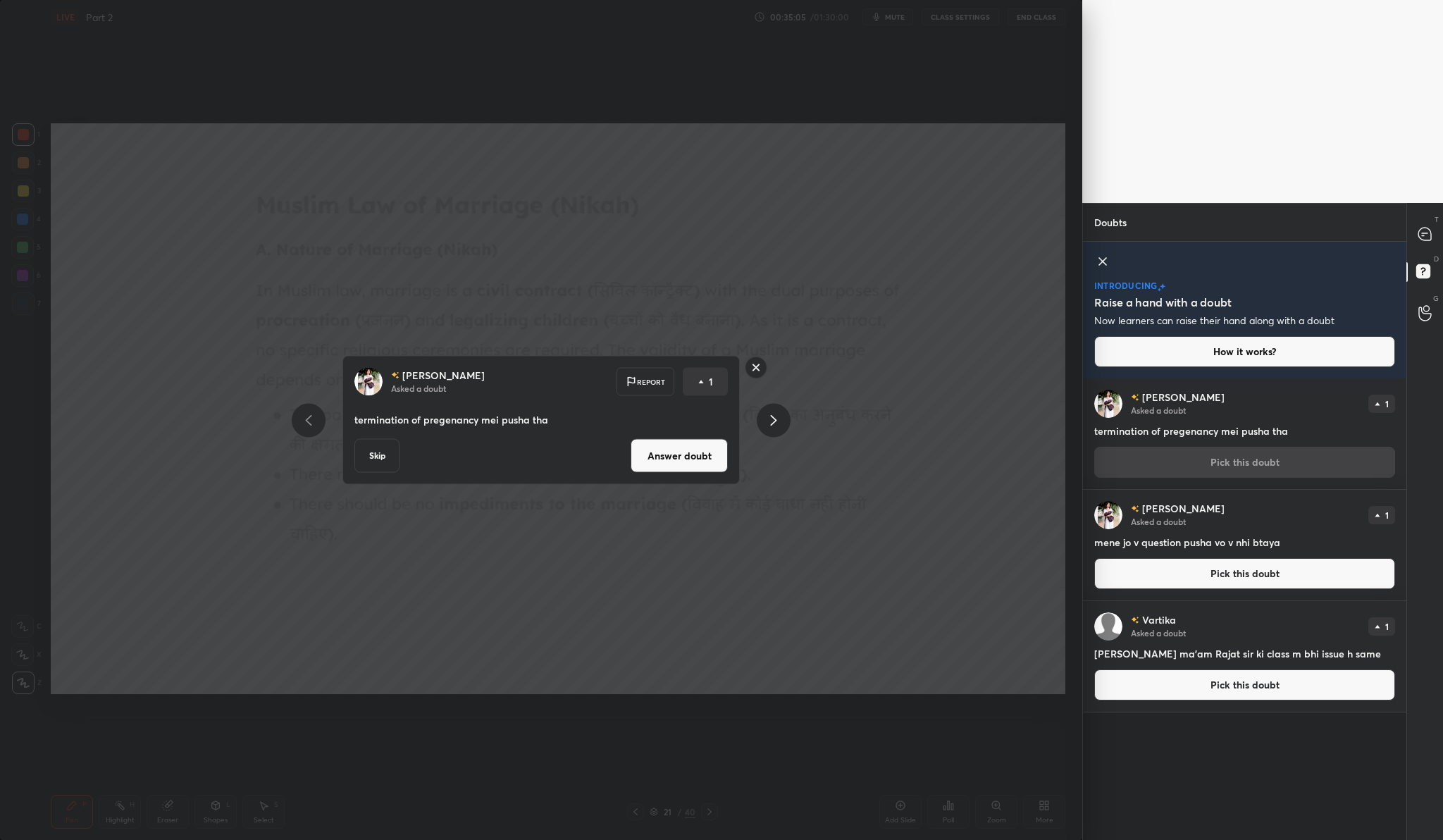
click at [688, 458] on button "Answer doubt" at bounding box center [678, 456] width 97 height 34
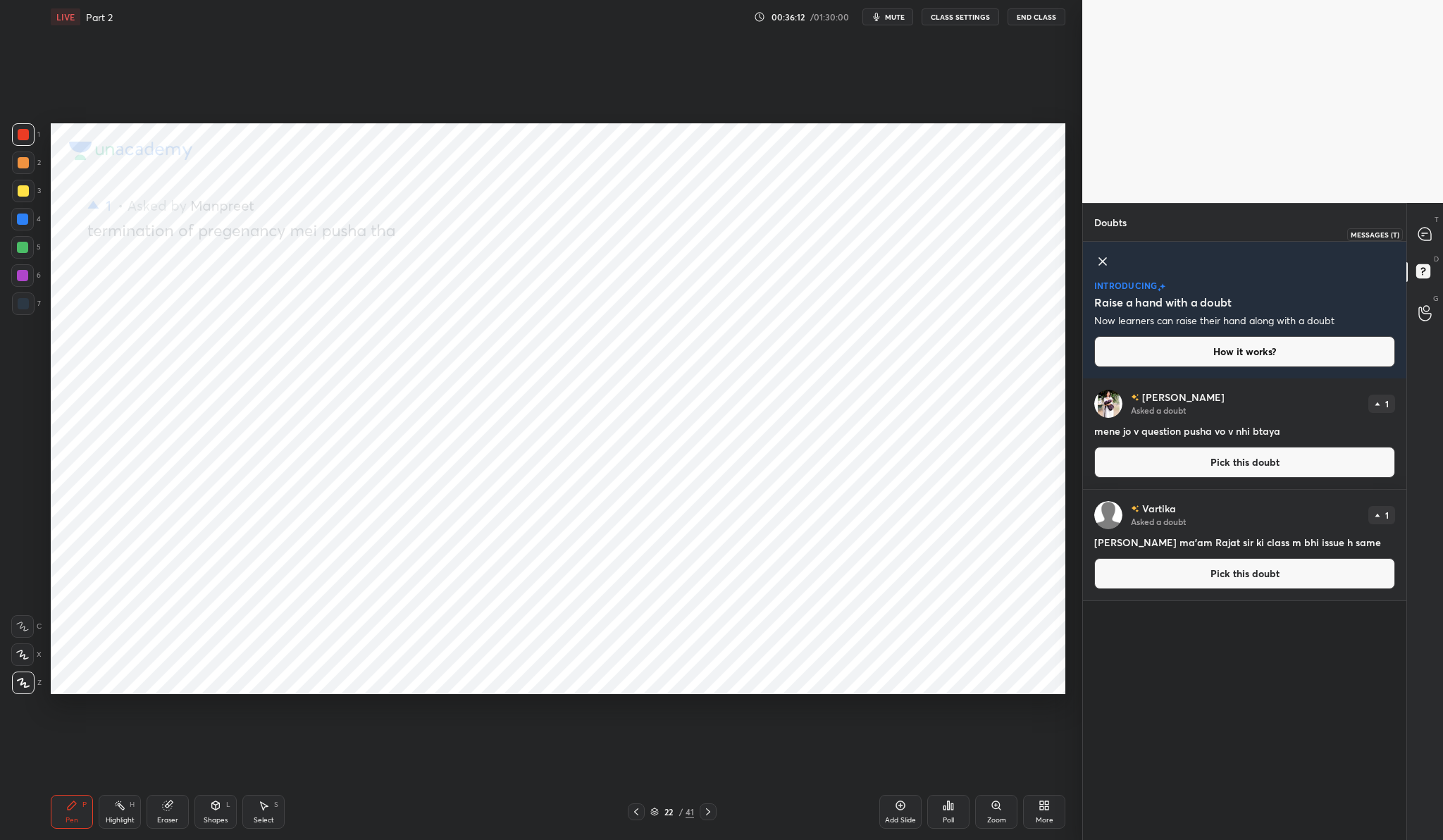
click at [1416, 230] on div at bounding box center [1425, 234] width 28 height 25
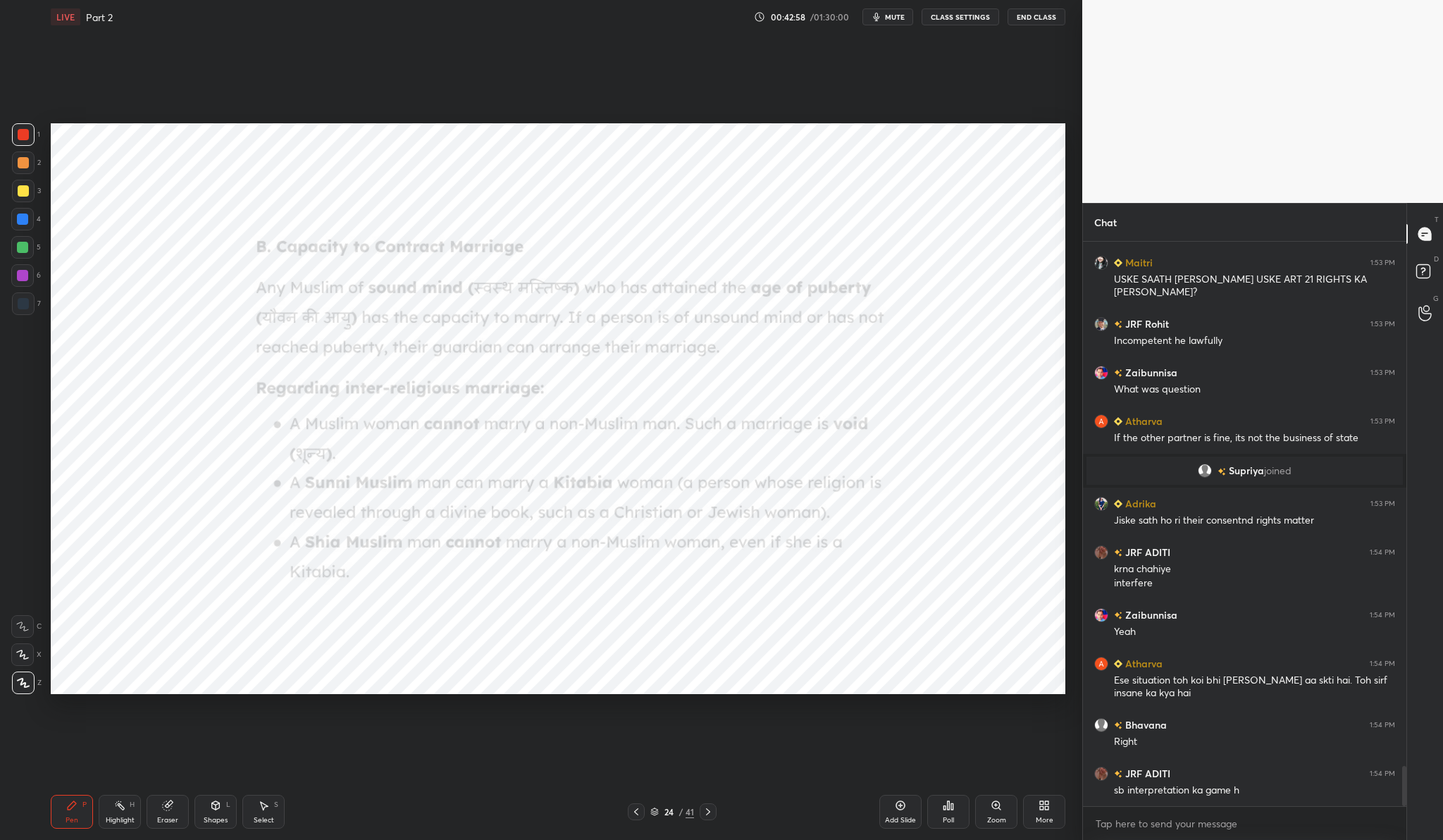
scroll to position [7363, 0]
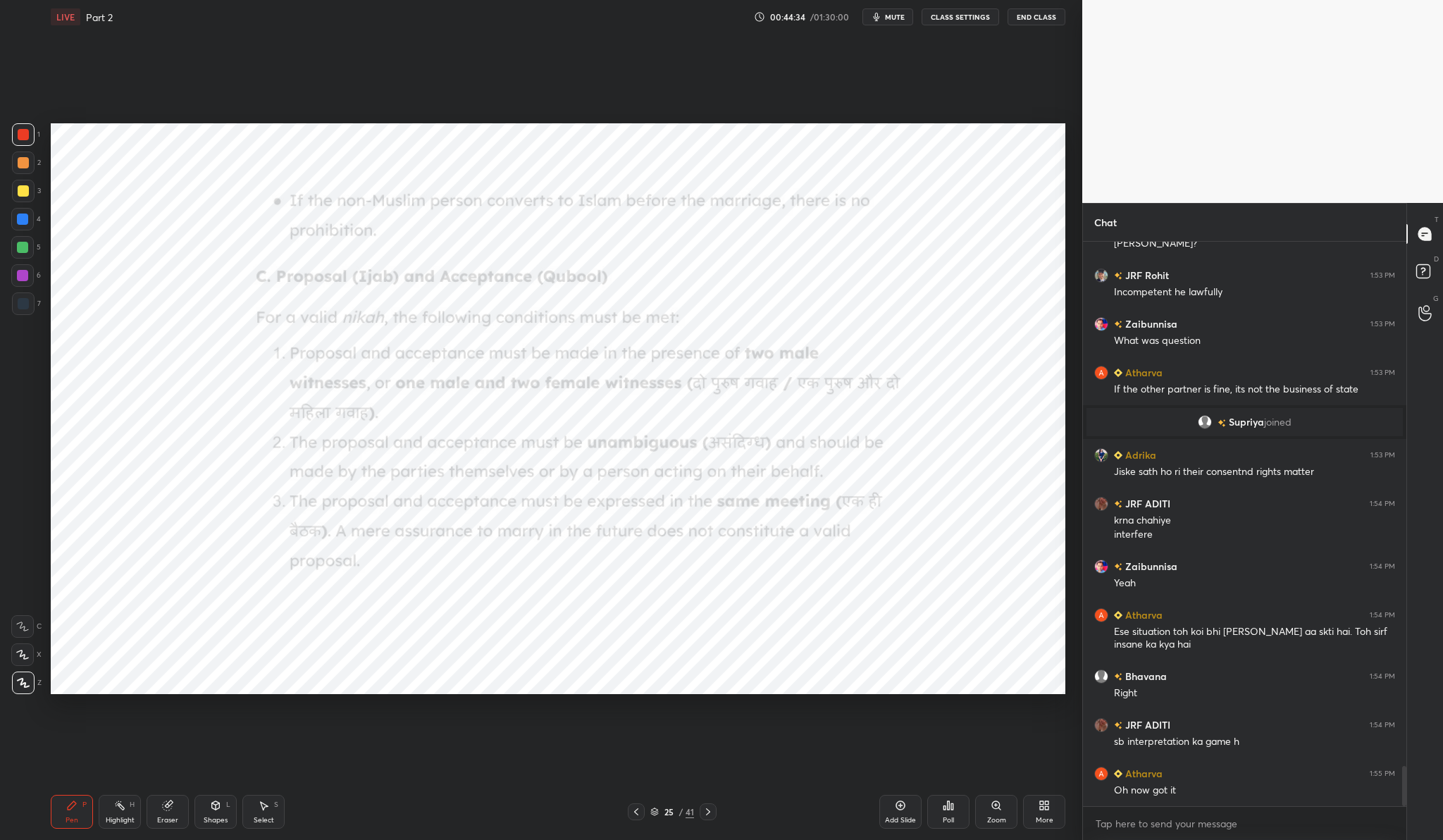
click at [908, 806] on div "Add Slide" at bounding box center [901, 811] width 42 height 34
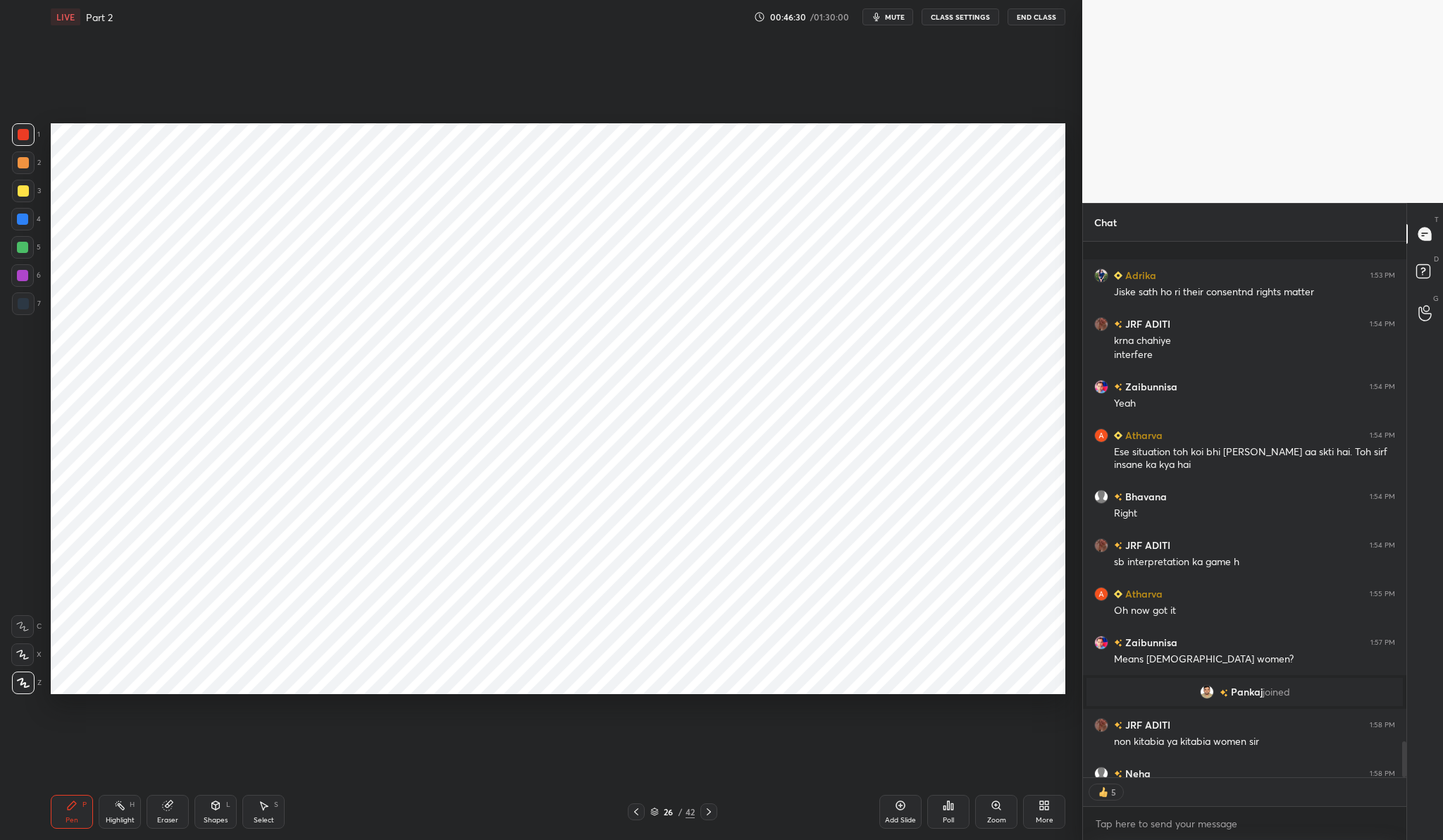
scroll to position [7443, 0]
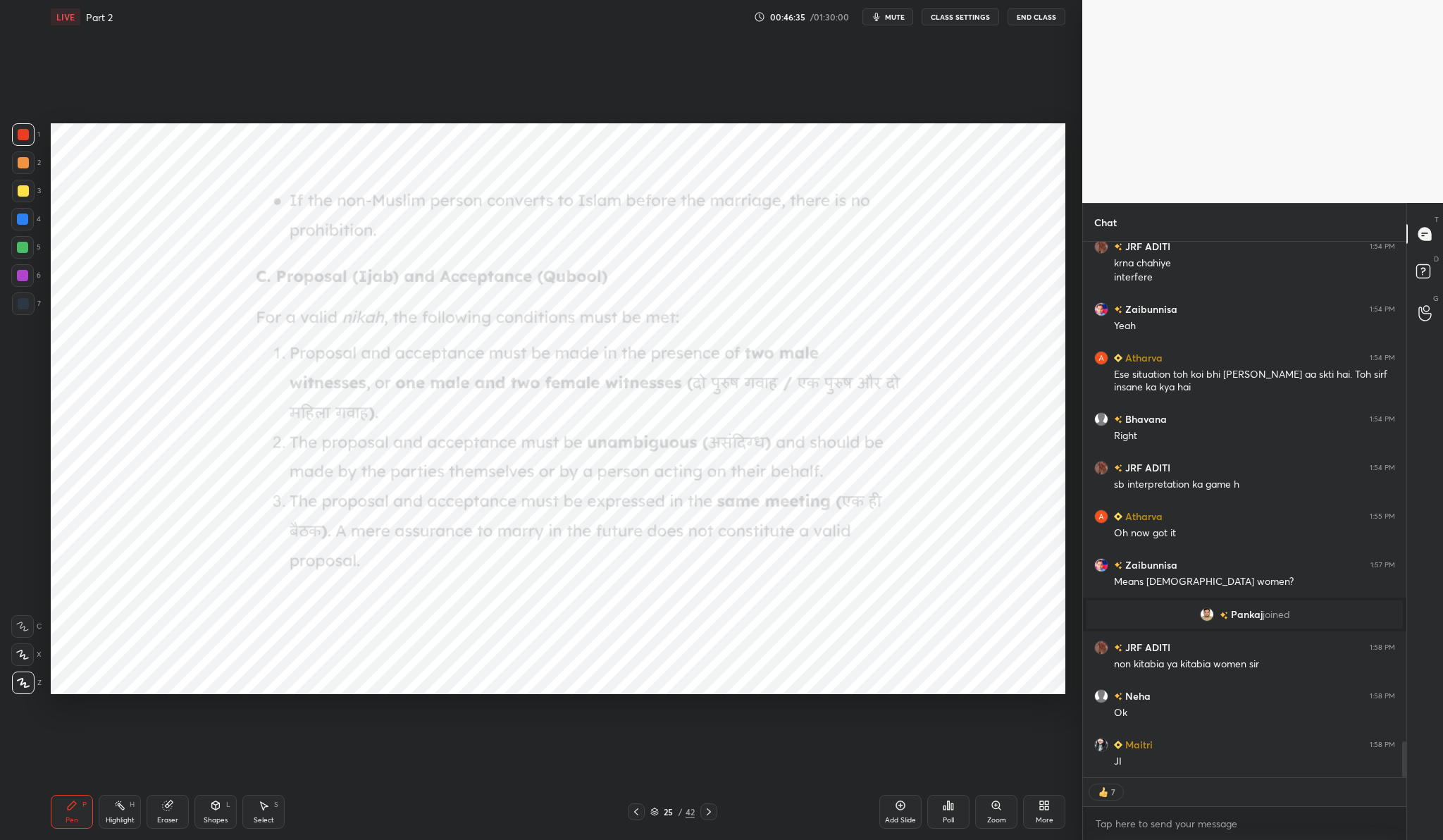
click at [994, 808] on icon at bounding box center [996, 804] width 8 height 8
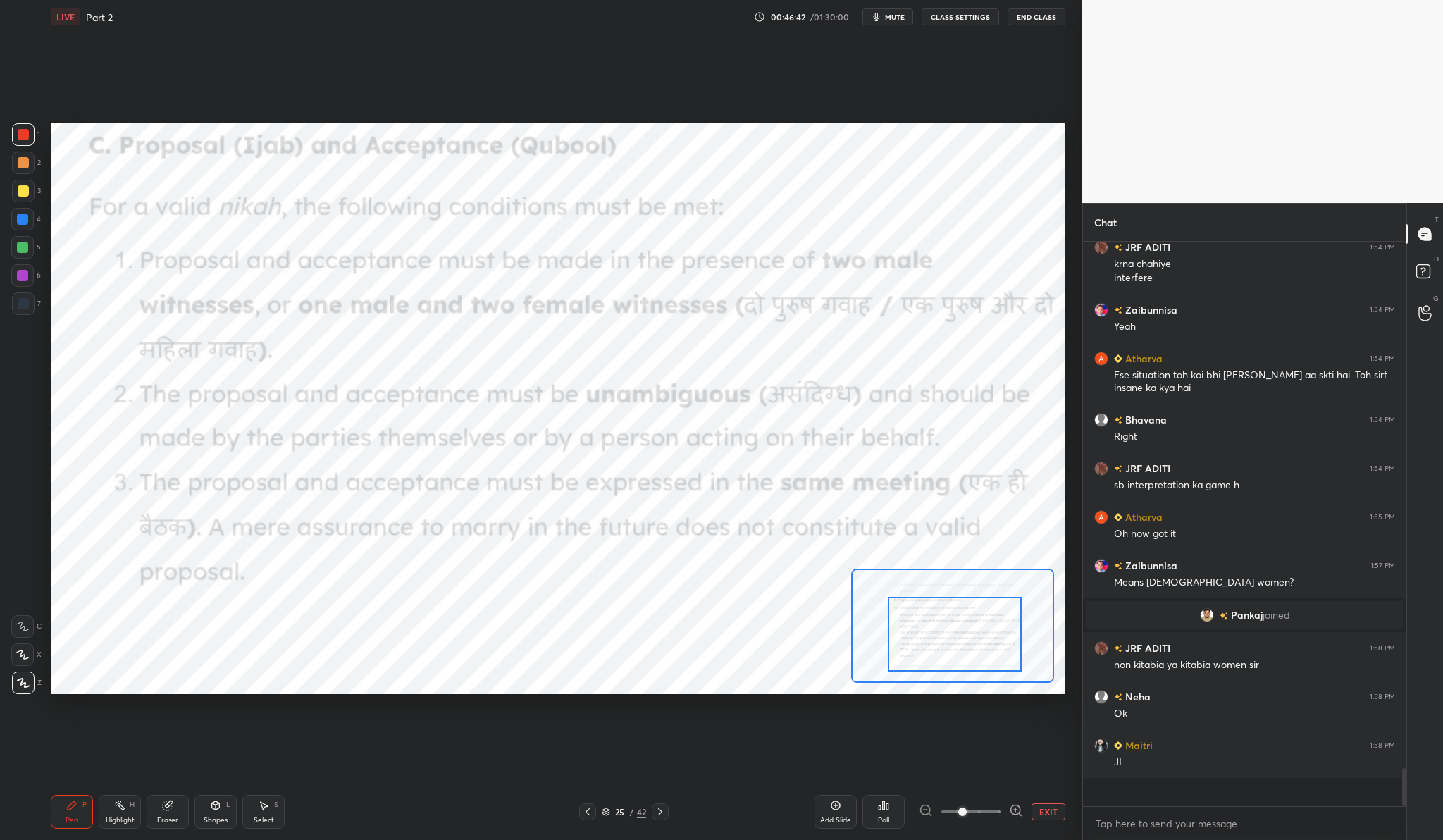
scroll to position [7415, 0]
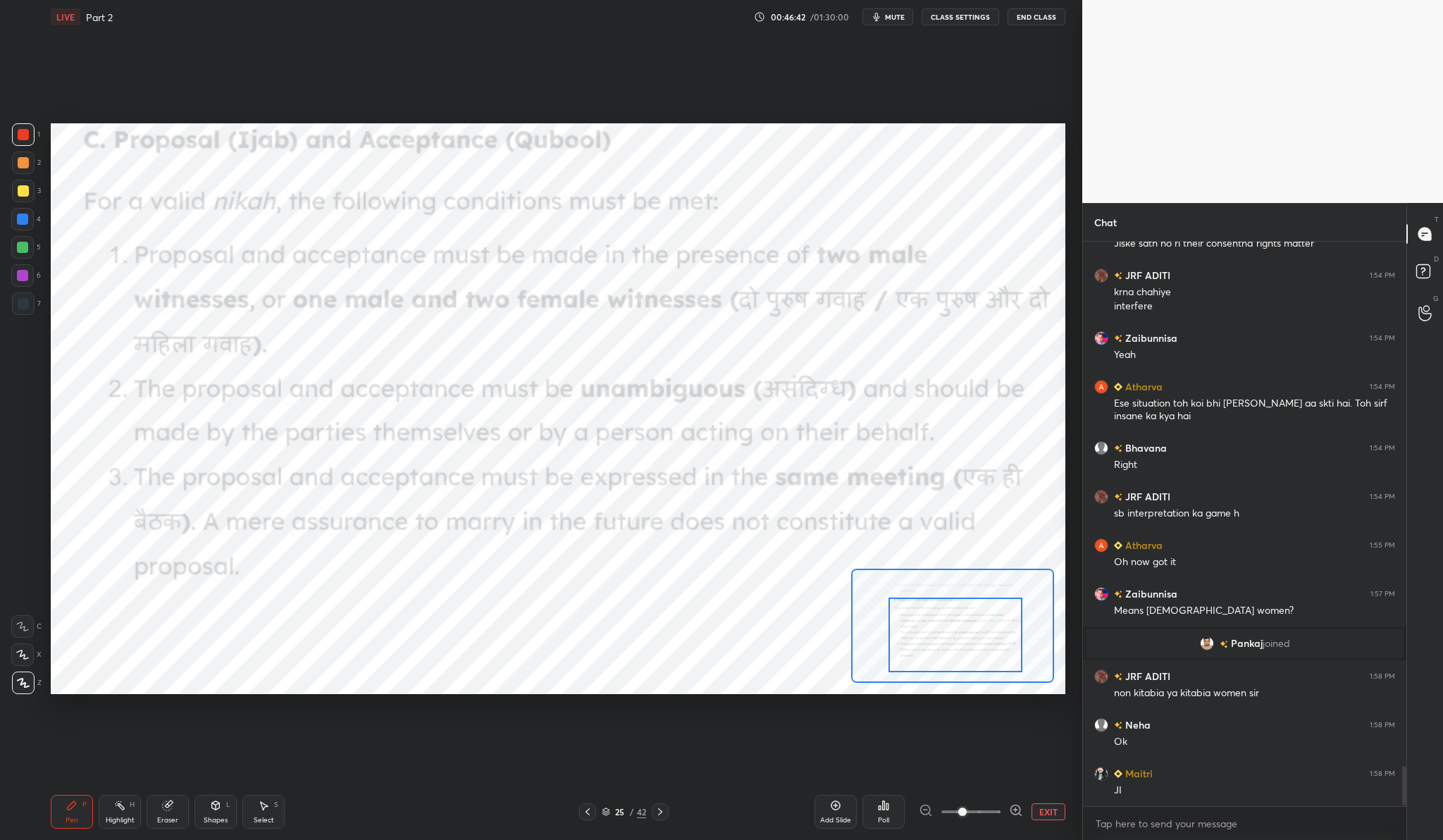
drag, startPoint x: 938, startPoint y: 607, endPoint x: 941, endPoint y: 615, distance: 8.5
click at [941, 615] on div at bounding box center [955, 634] width 133 height 74
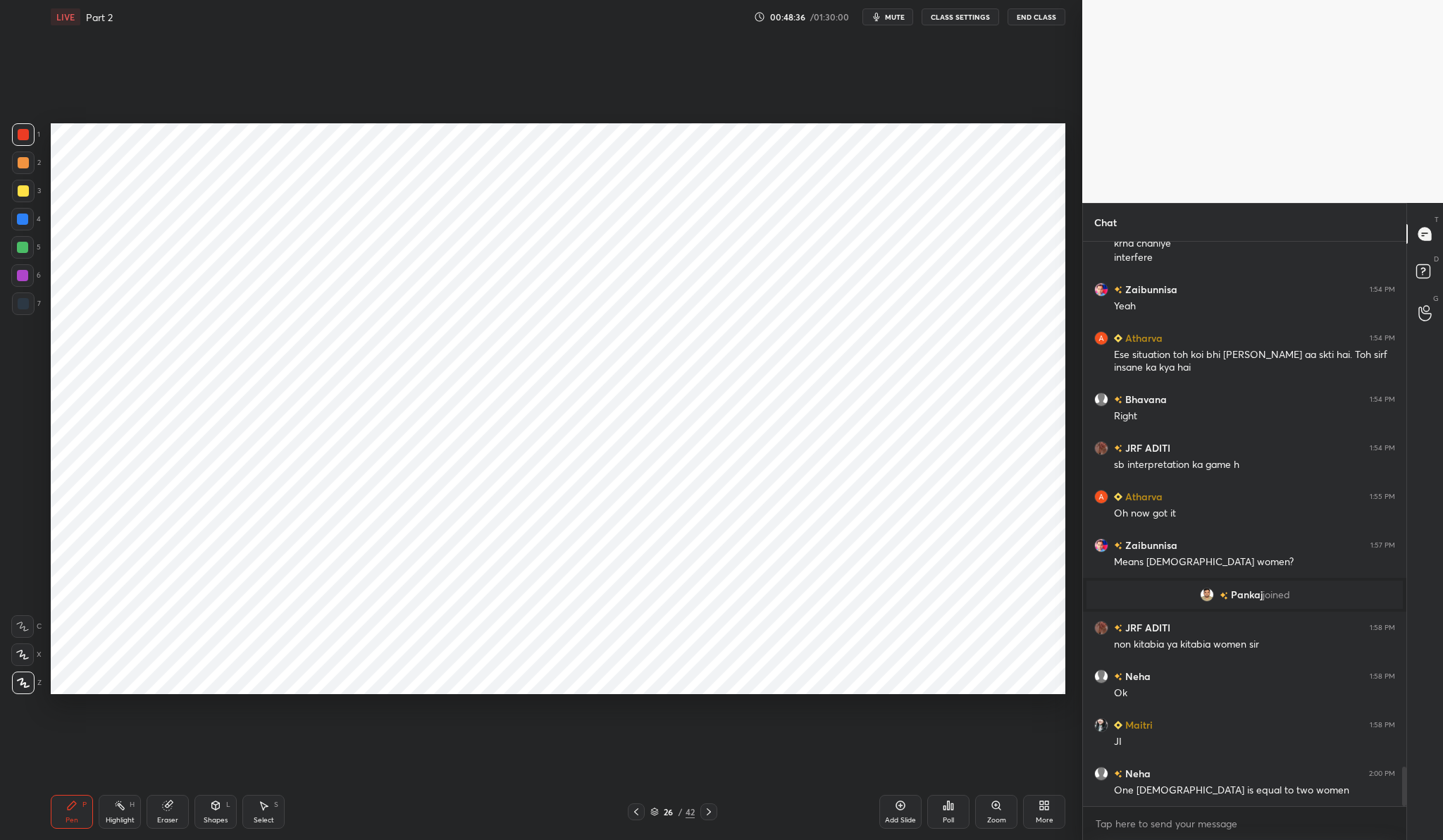
click at [903, 826] on div "Add Slide" at bounding box center [901, 811] width 42 height 34
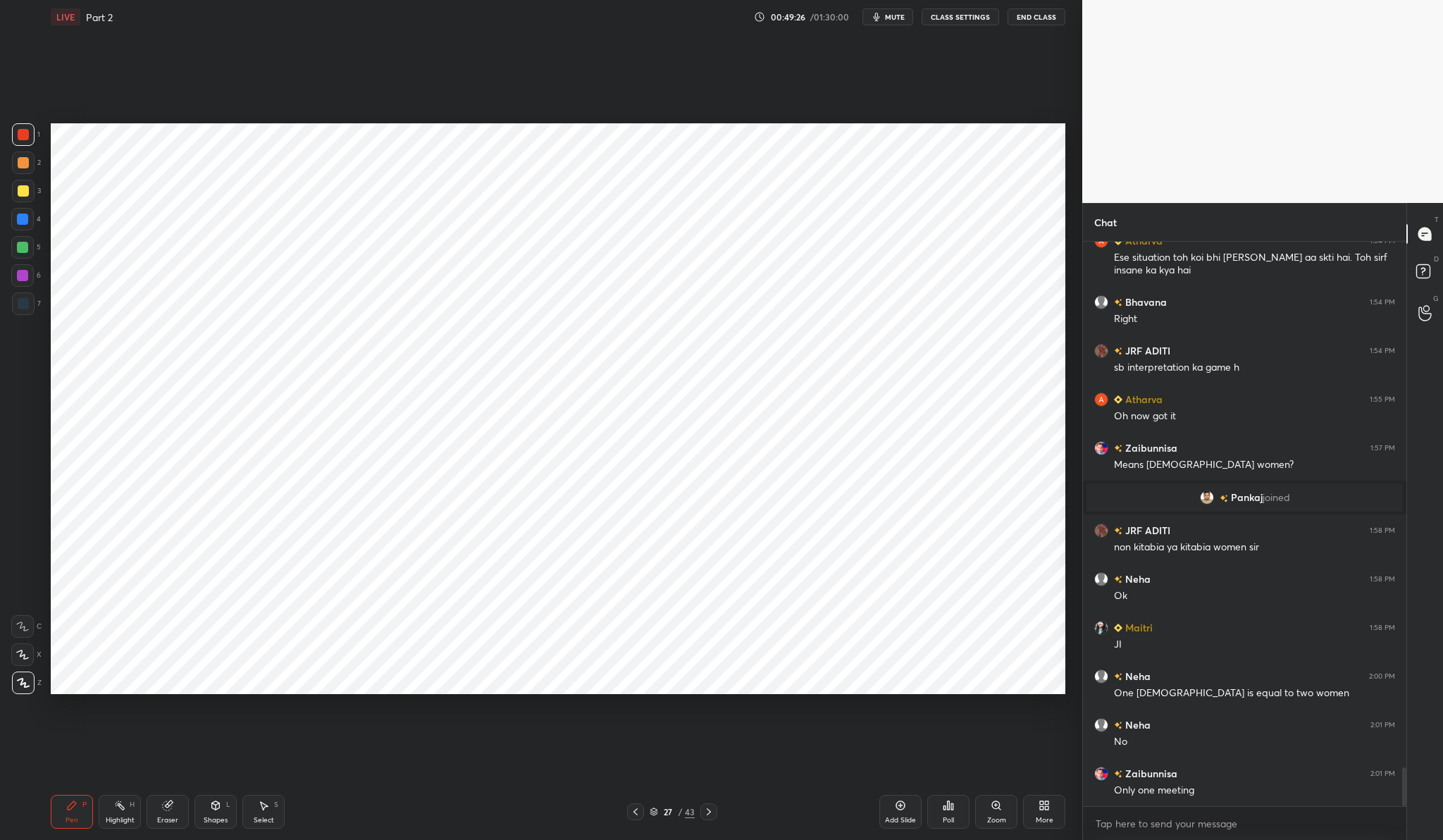
scroll to position [7609, 0]
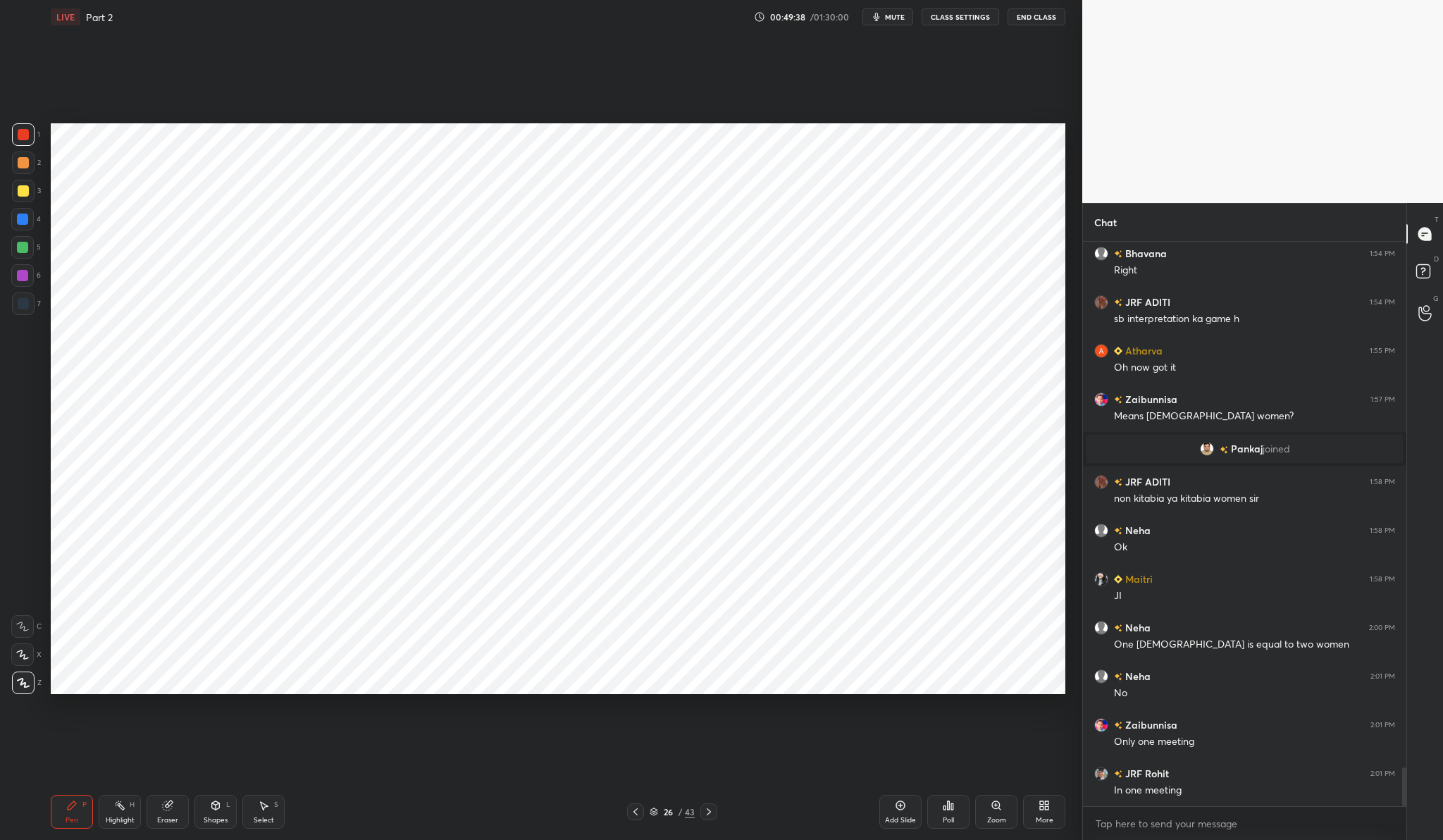
click at [902, 824] on div "Add Slide" at bounding box center [900, 820] width 31 height 7
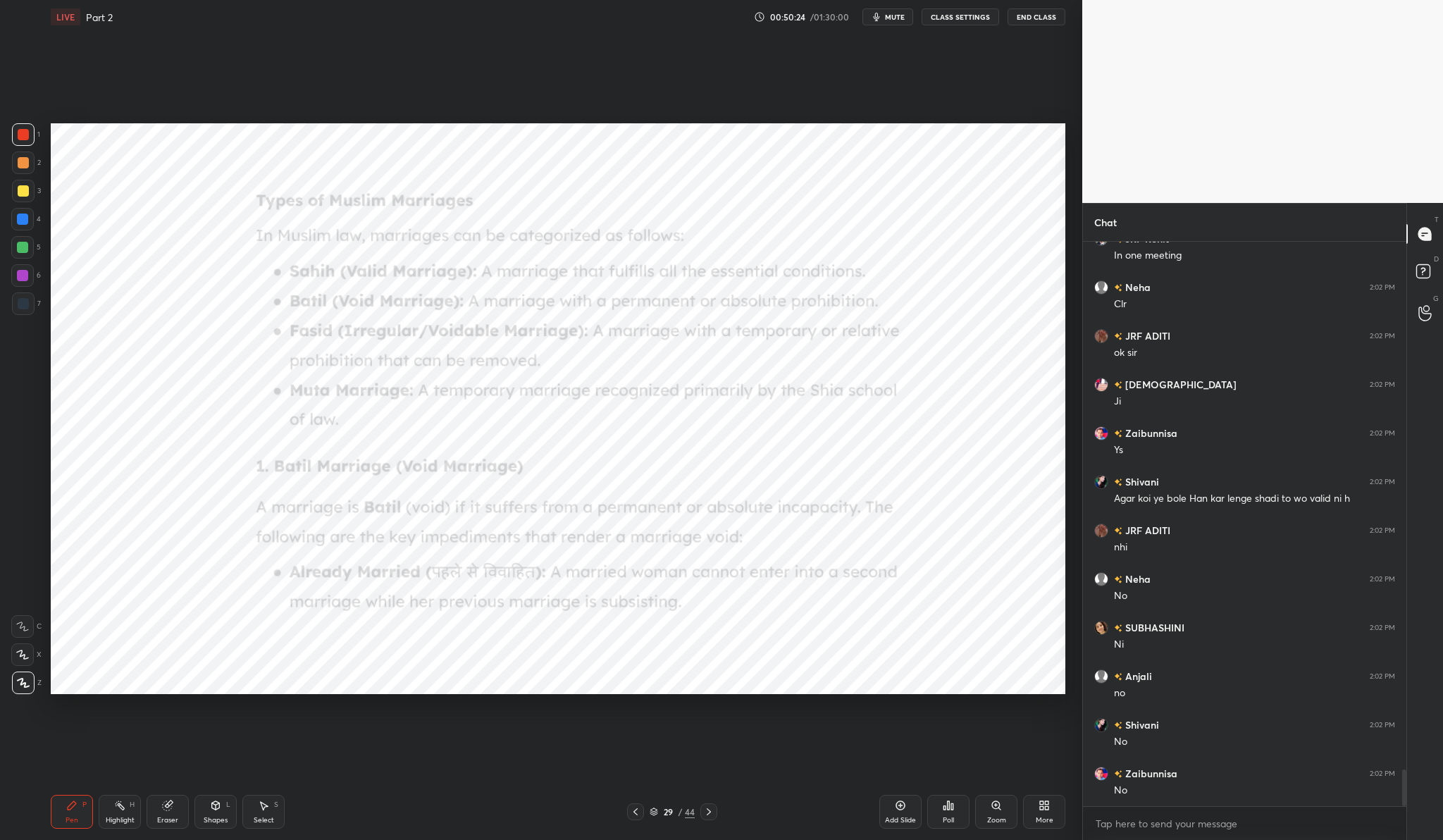
scroll to position [8193, 0]
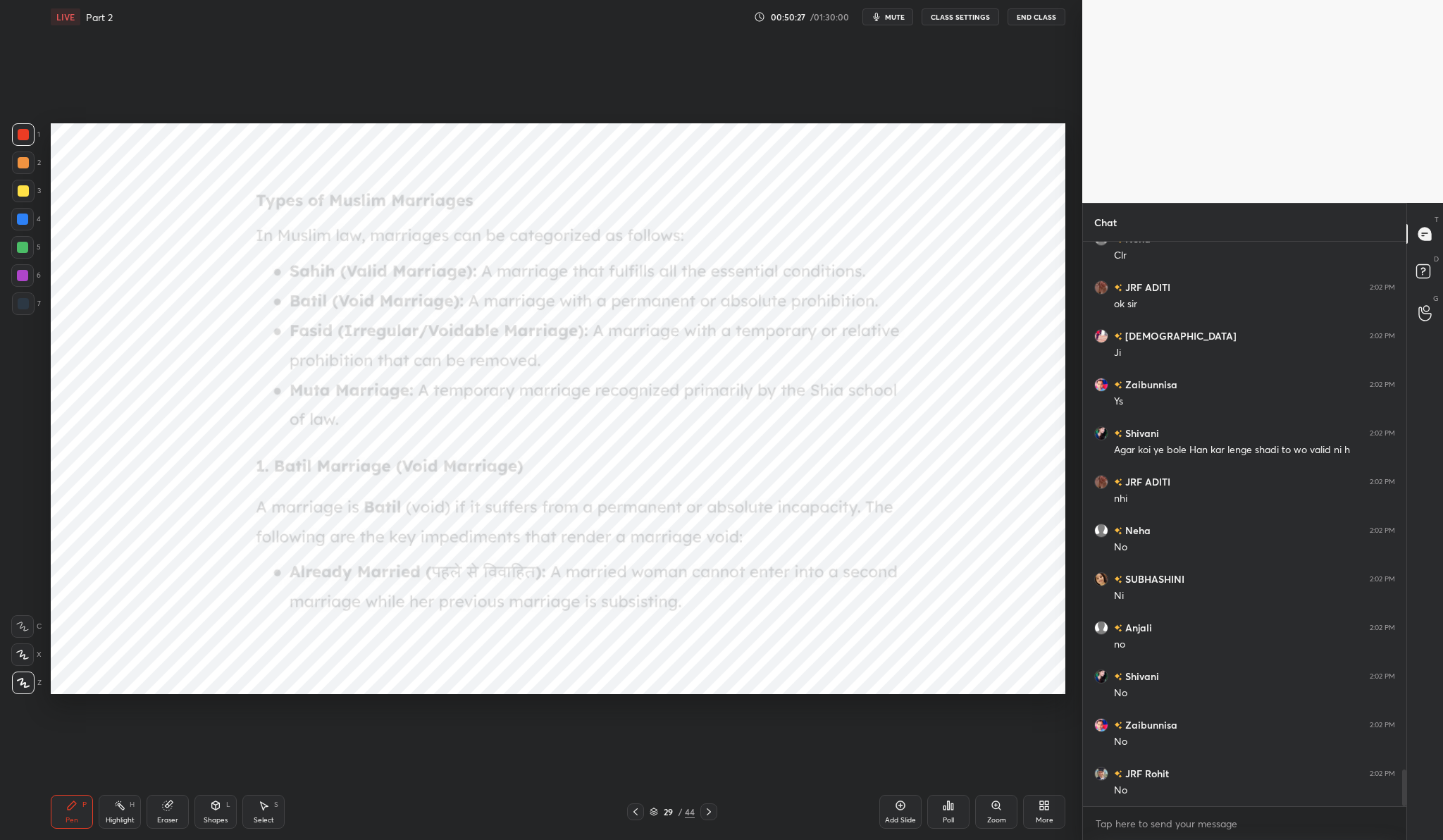
click at [997, 799] on div "Zoom" at bounding box center [996, 811] width 42 height 34
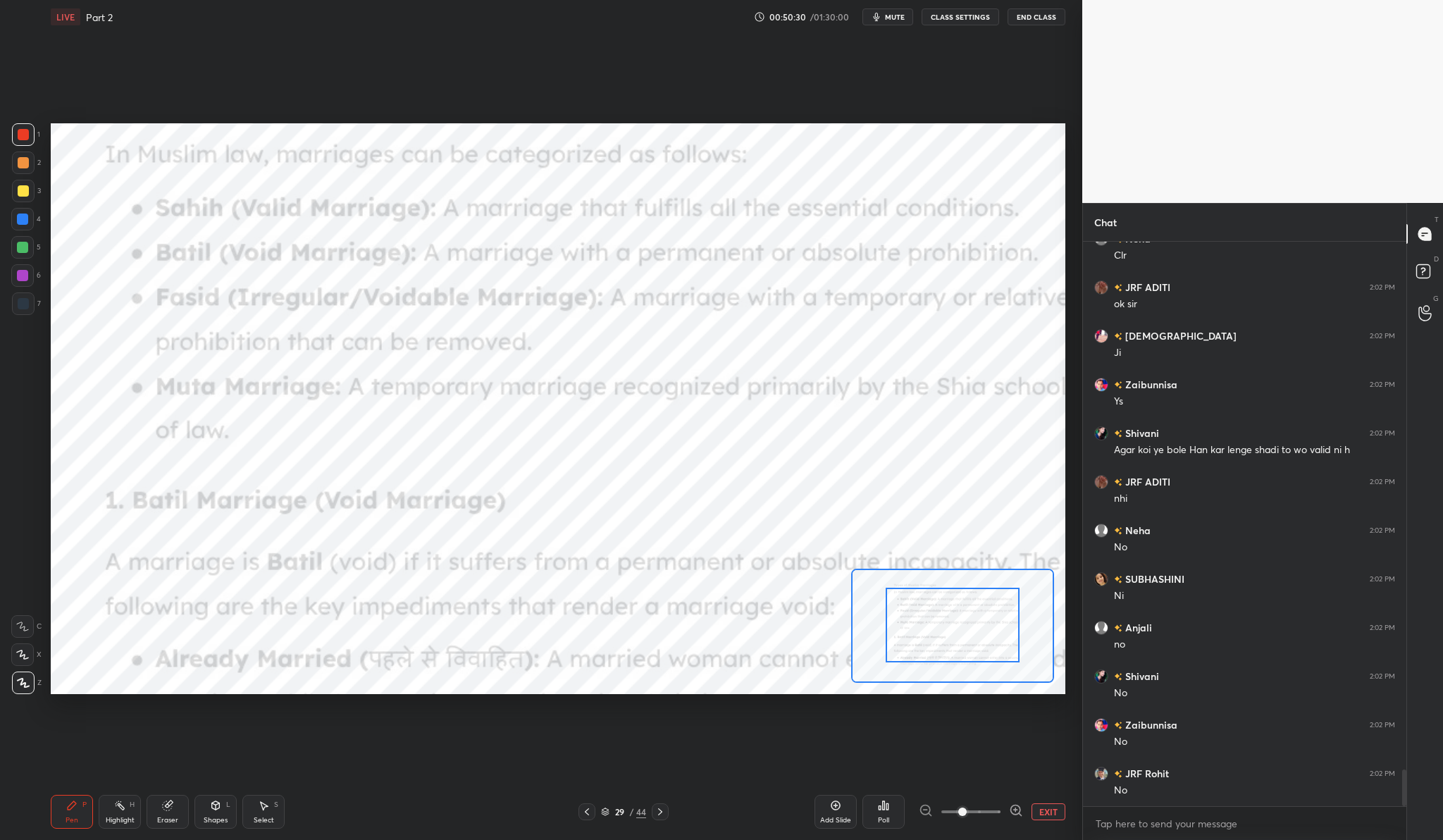
drag, startPoint x: 934, startPoint y: 625, endPoint x: 930, endPoint y: 601, distance: 24.3
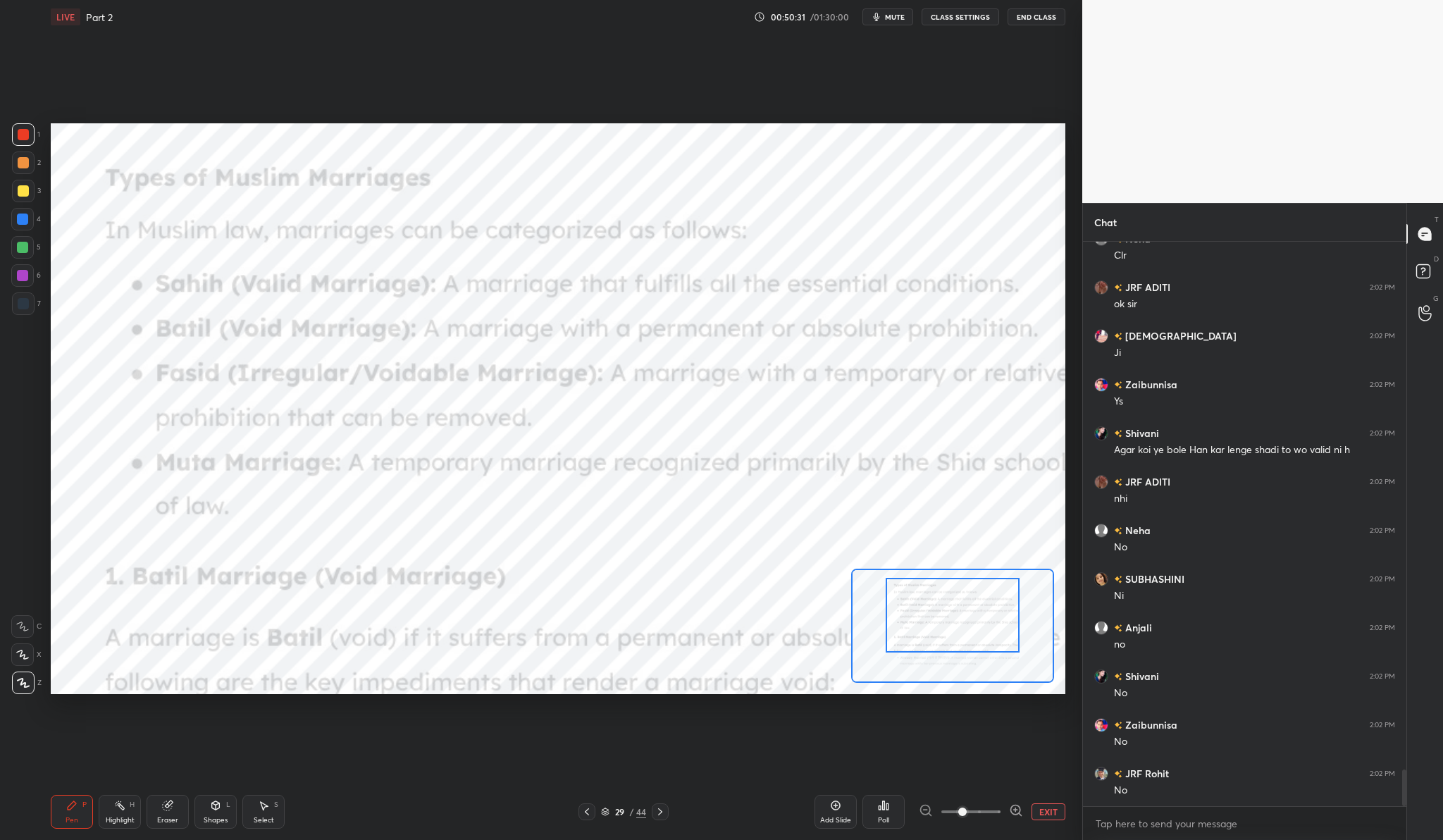
drag, startPoint x: 930, startPoint y: 606, endPoint x: 930, endPoint y: 596, distance: 10.0
click at [930, 596] on div at bounding box center [952, 615] width 133 height 74
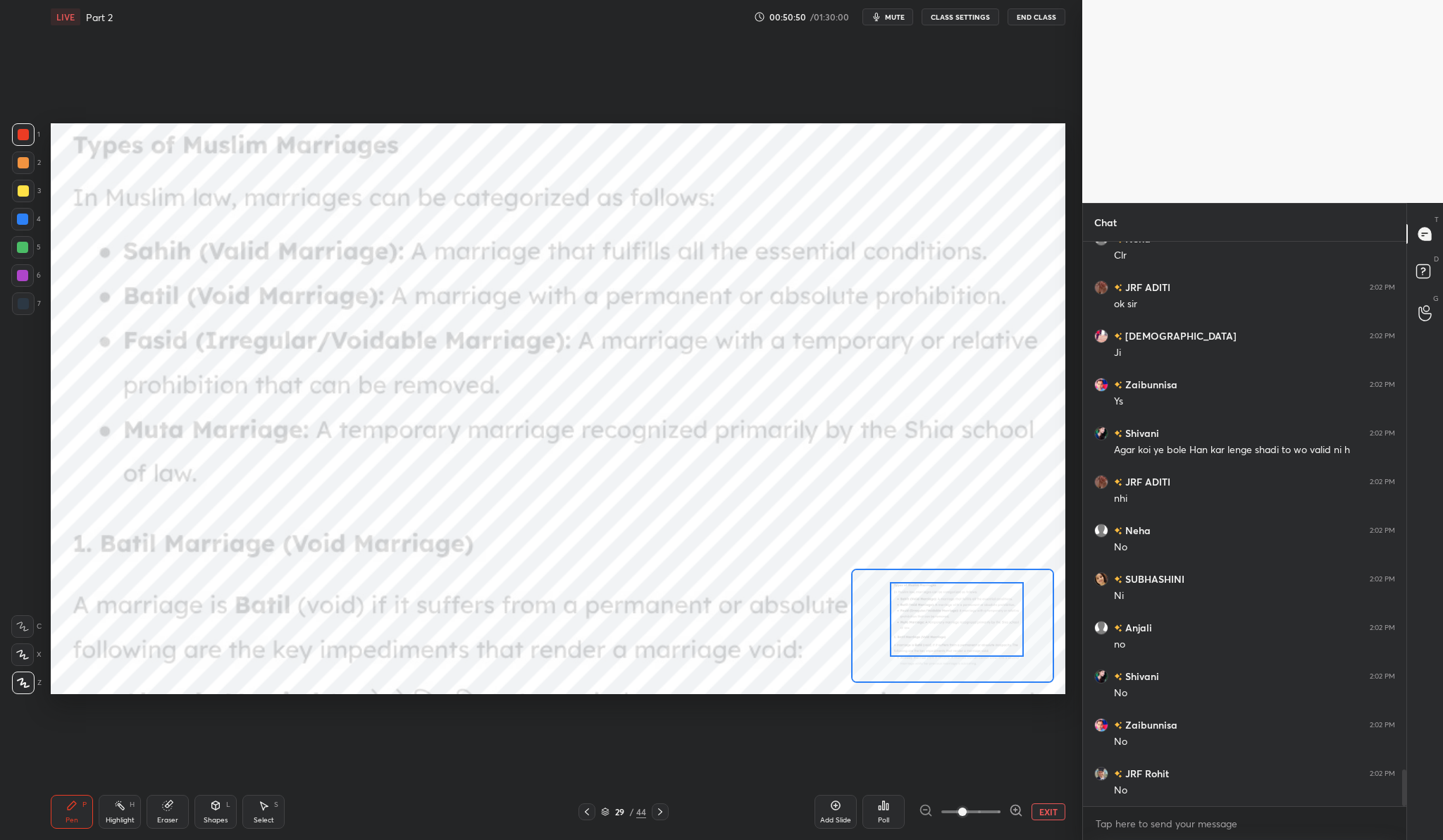
click at [950, 643] on div at bounding box center [957, 618] width 133 height 74
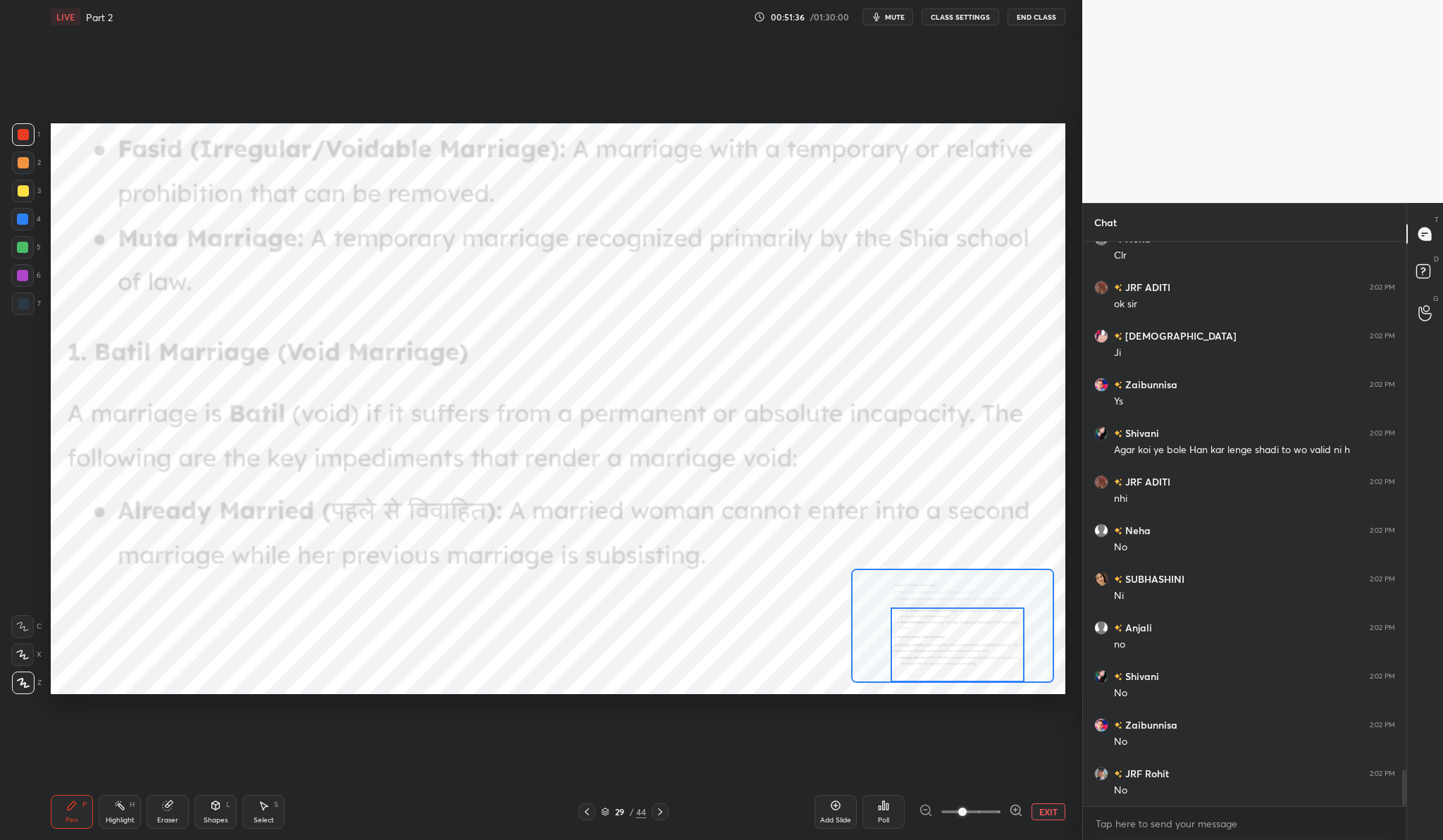
drag, startPoint x: 958, startPoint y: 597, endPoint x: 958, endPoint y: 632, distance: 35.0
click at [958, 632] on div at bounding box center [957, 643] width 133 height 74
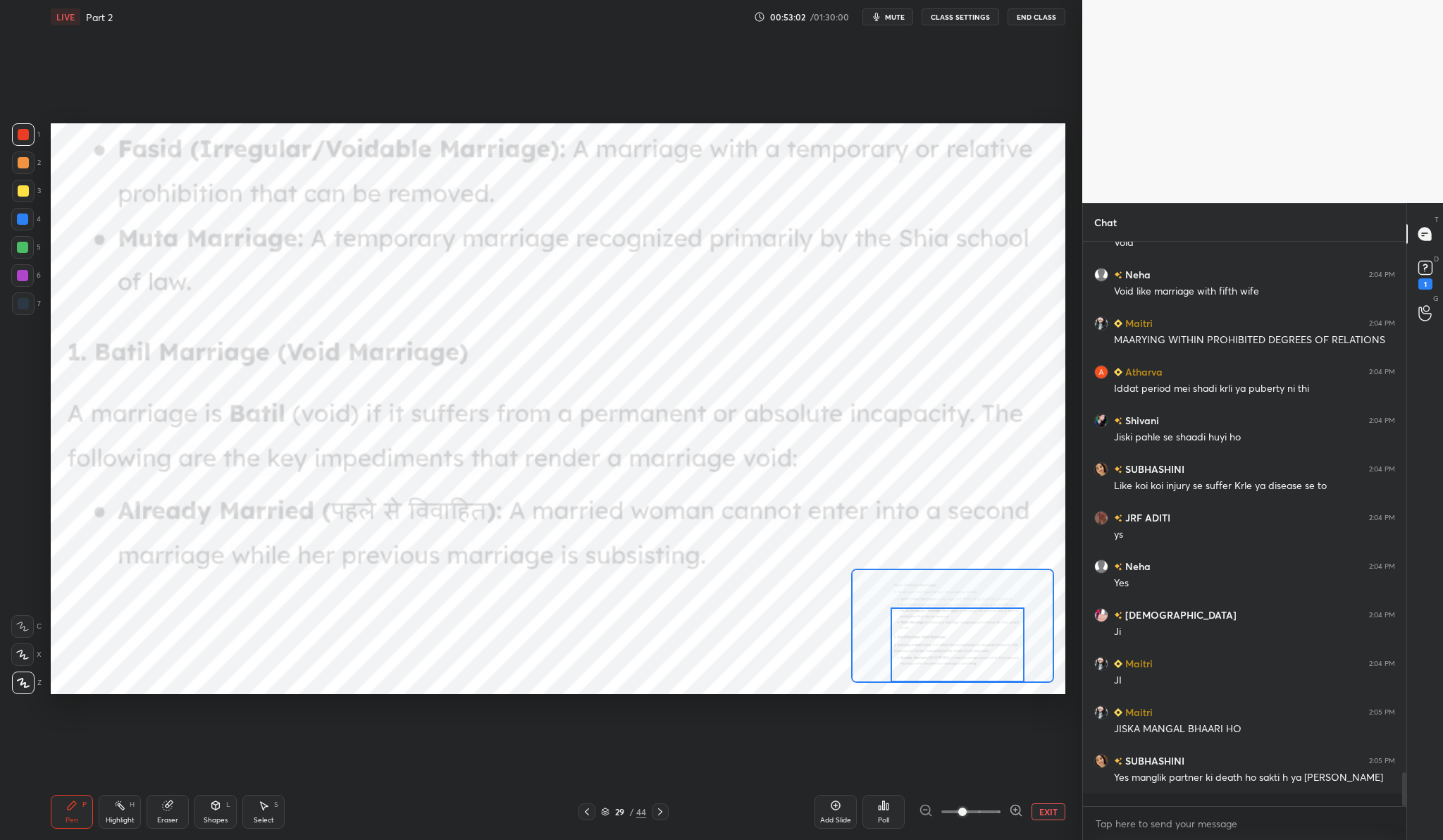
scroll to position [8946, 0]
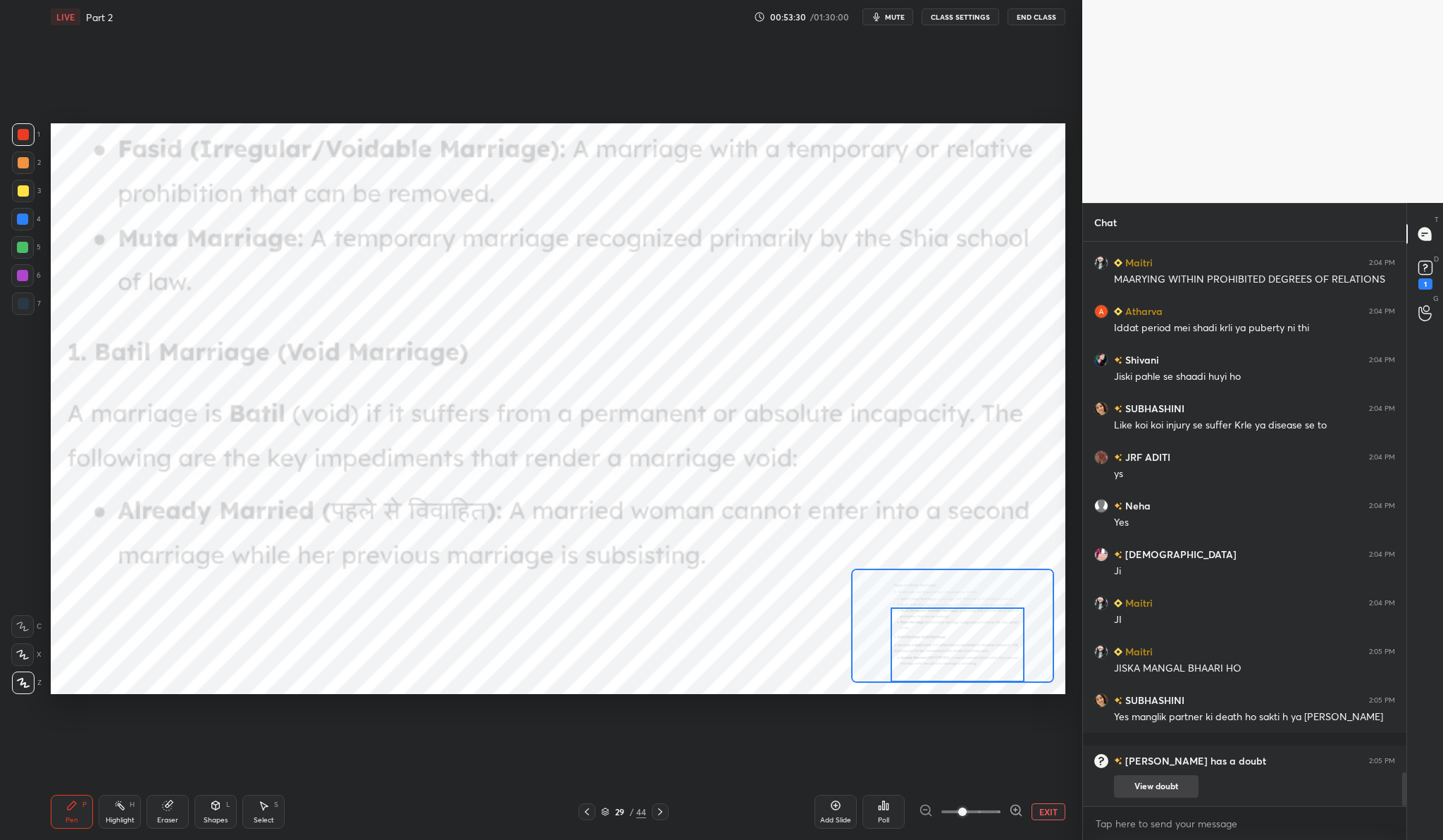
click at [1173, 781] on button "View doubt" at bounding box center [1156, 785] width 85 height 22
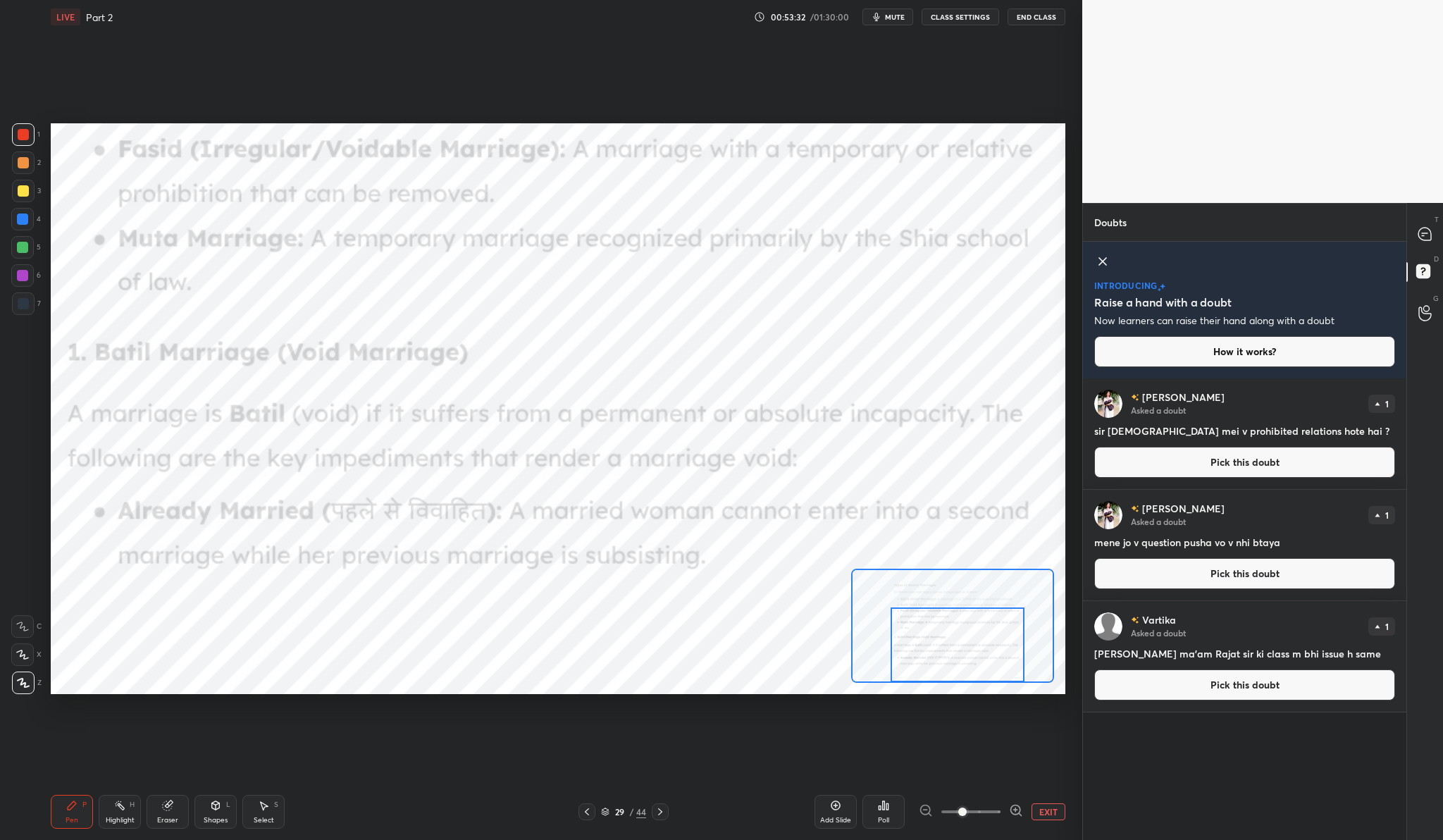
click at [1231, 468] on button "Pick this doubt" at bounding box center [1245, 462] width 301 height 31
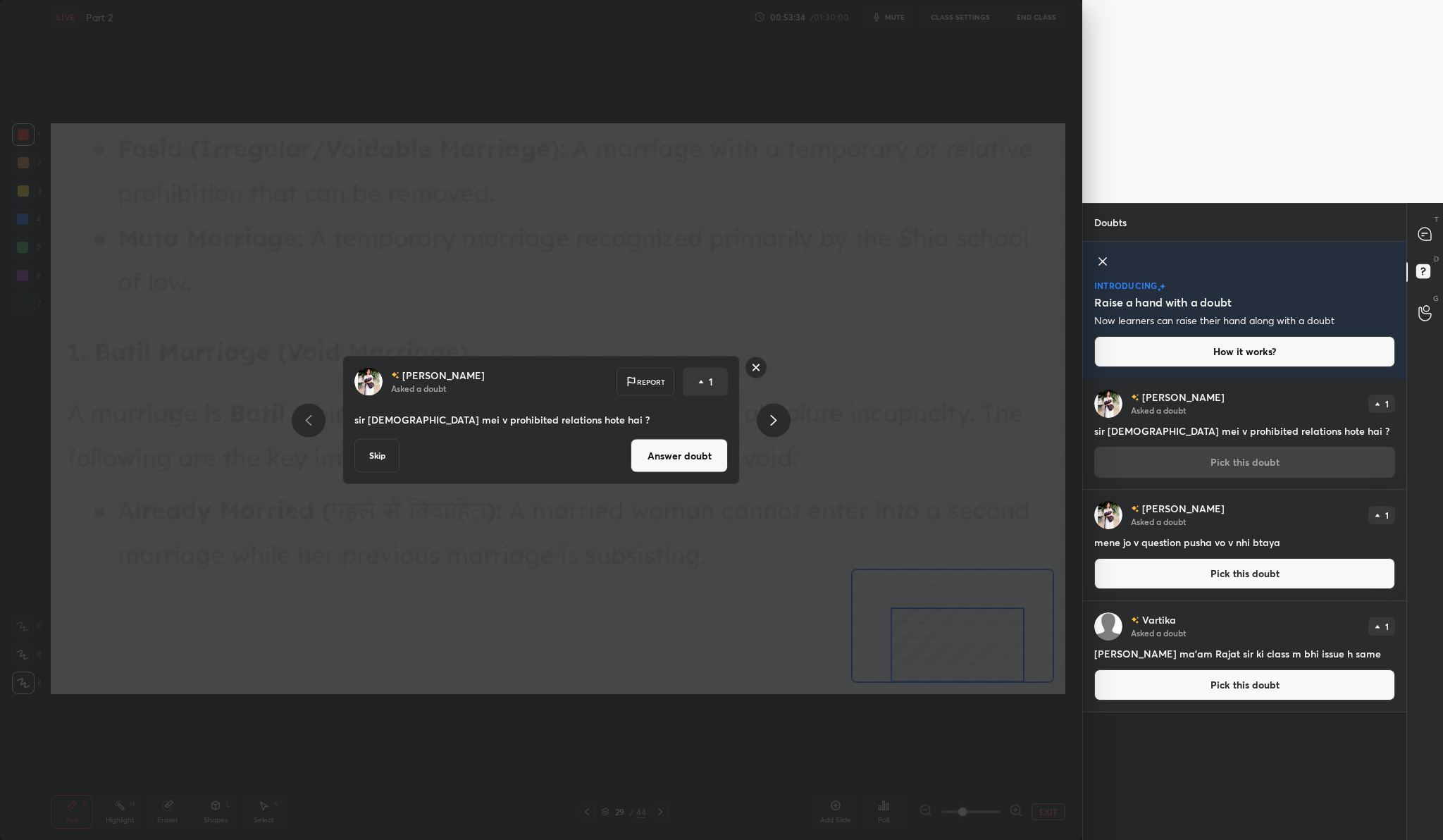
click at [689, 433] on div "[PERSON_NAME] Asked a doubt Report 1 sir [DEMOGRAPHIC_DATA] mei v prohibited re…" at bounding box center [540, 420] width 397 height 129
click at [685, 445] on button "Answer doubt" at bounding box center [678, 456] width 97 height 34
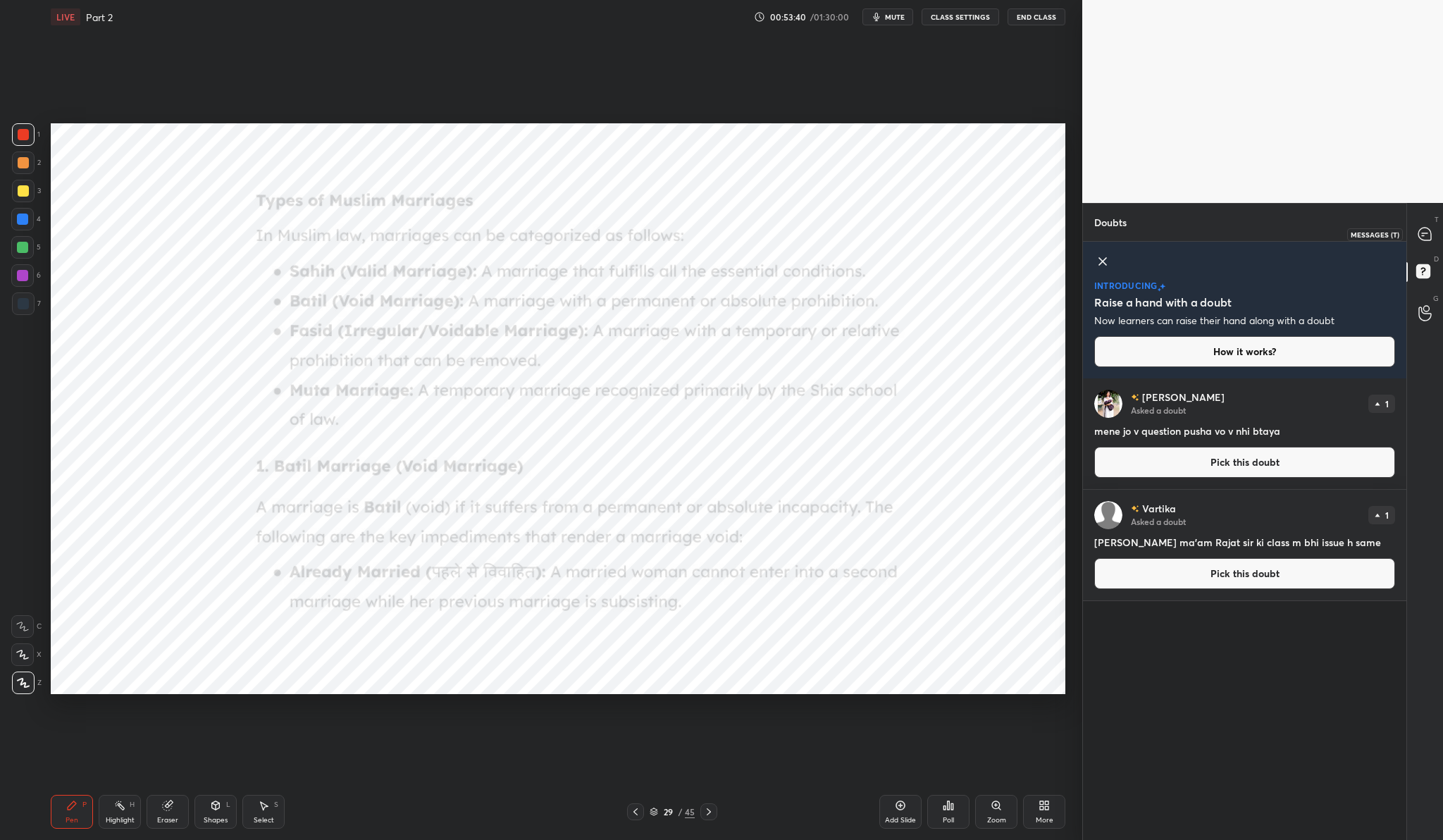
click at [1419, 223] on div at bounding box center [1425, 234] width 28 height 25
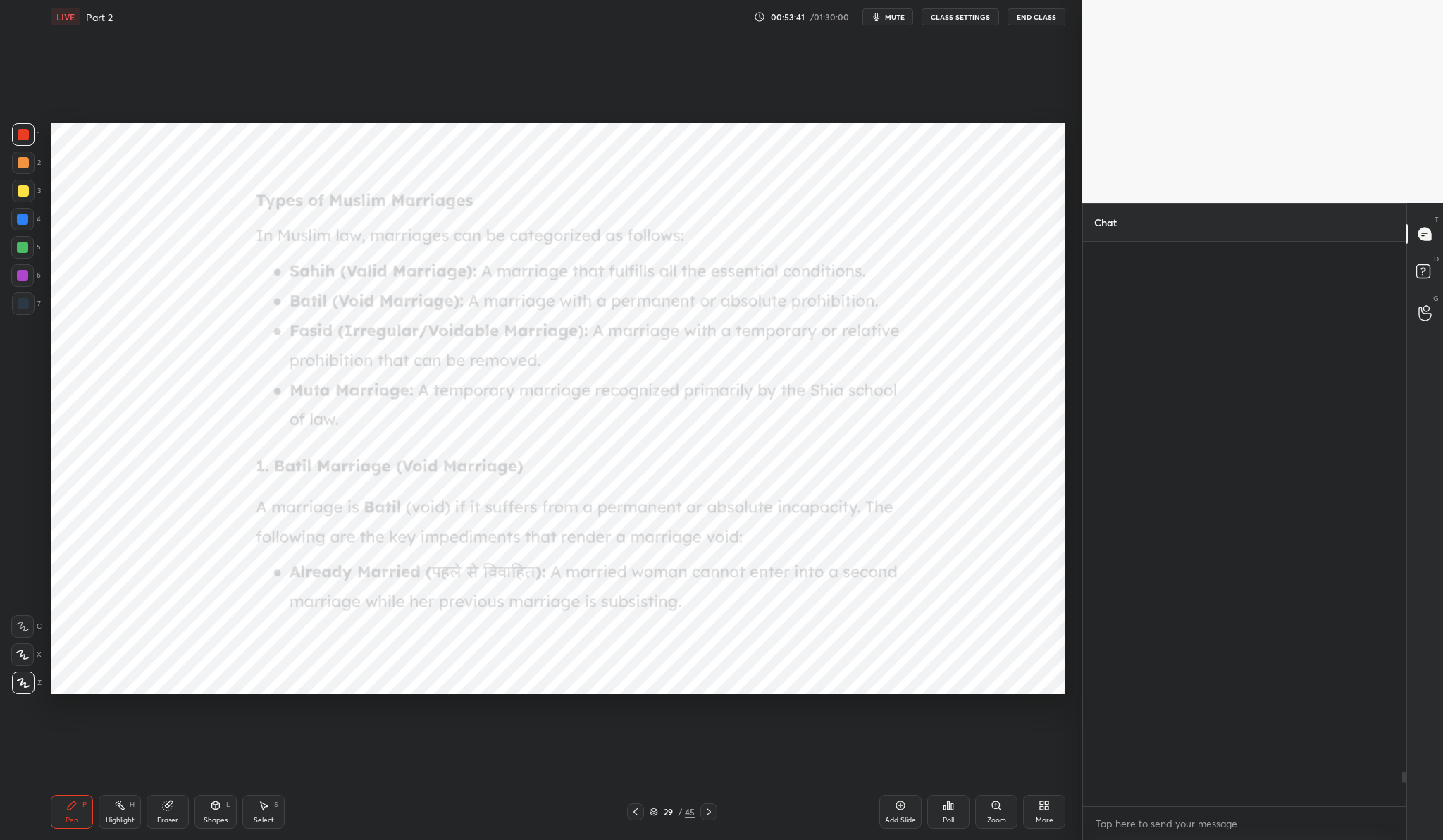
scroll to position [560, 319]
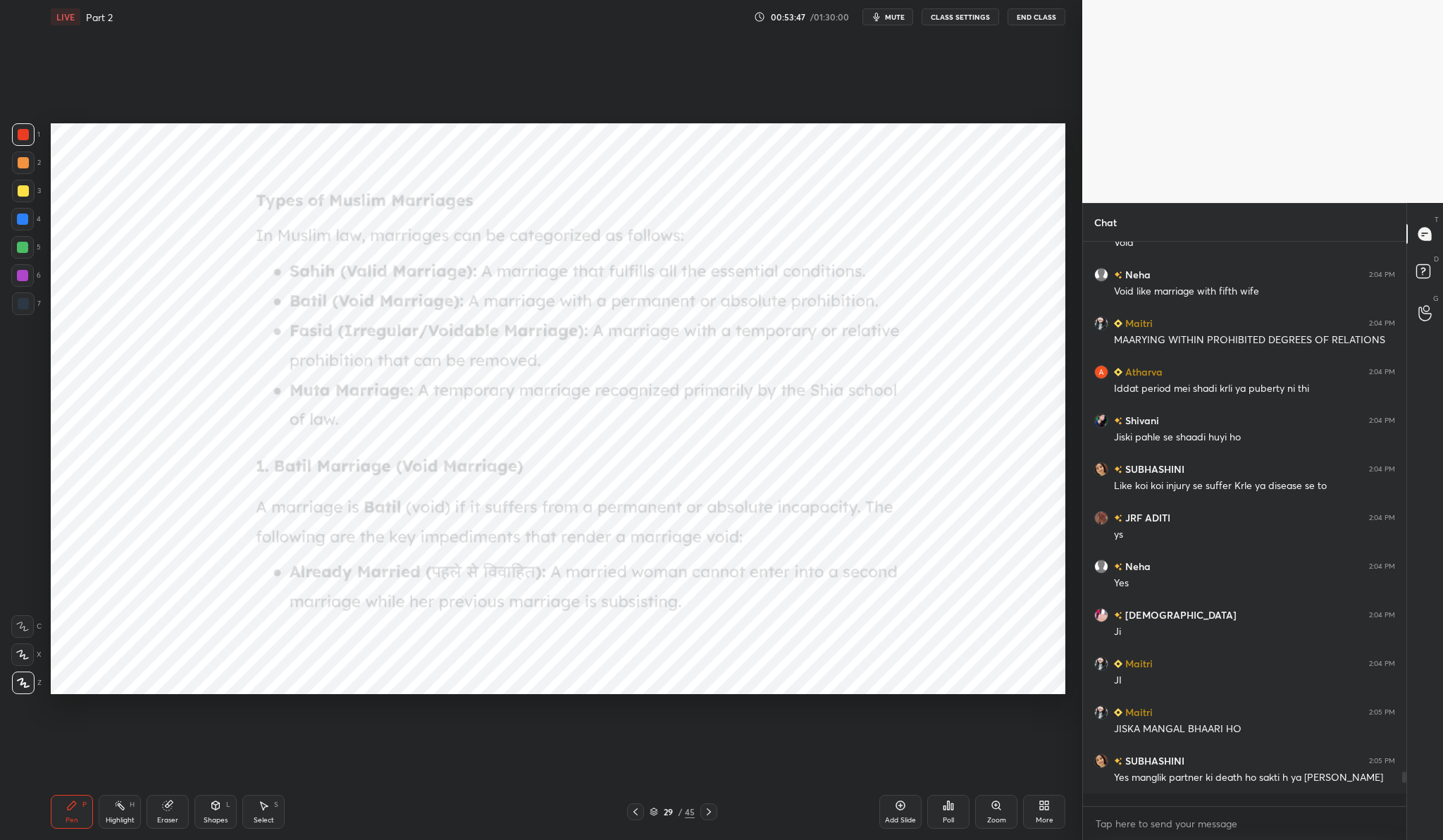
click at [1010, 814] on div "Zoom" at bounding box center [996, 811] width 42 height 34
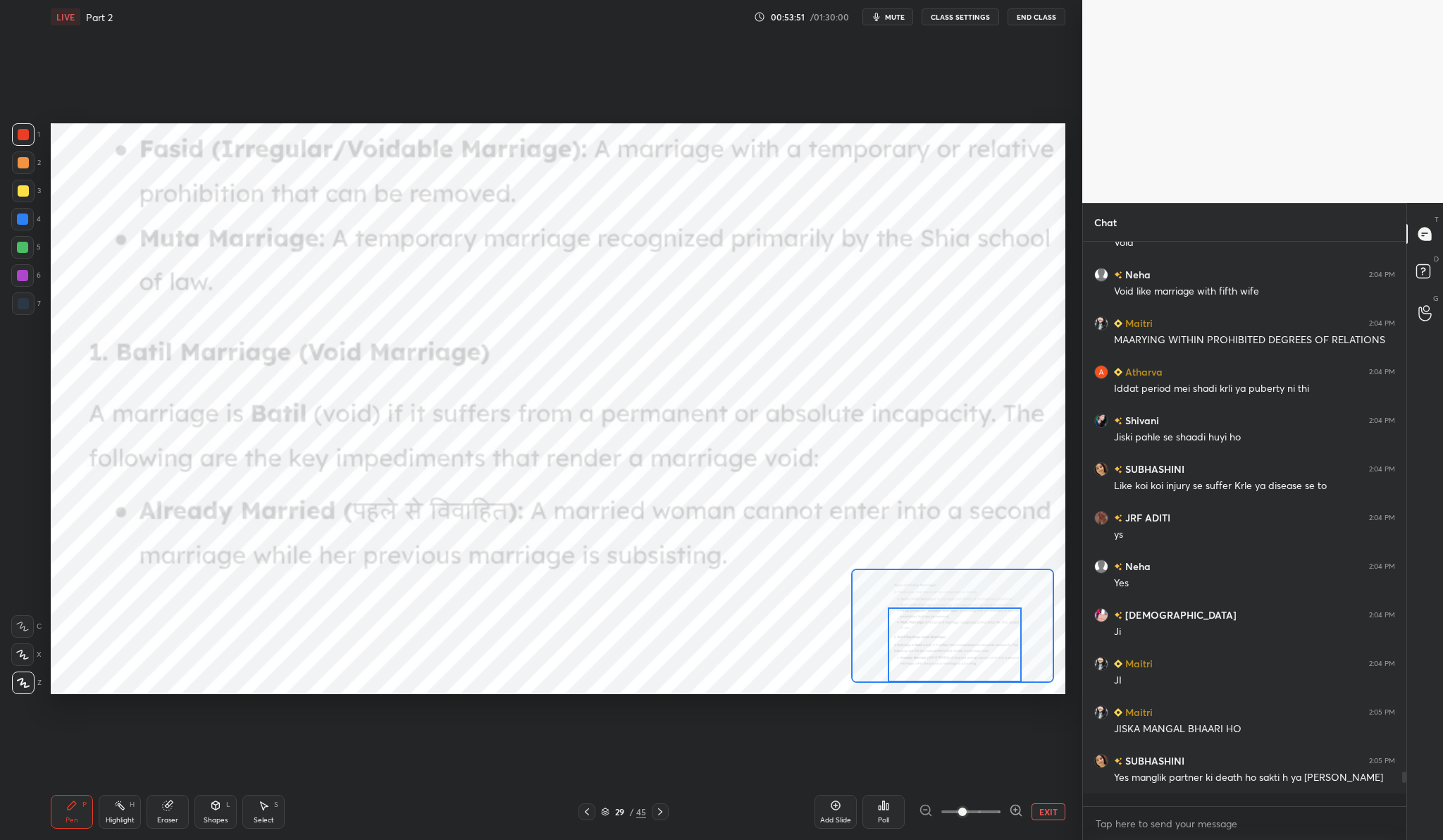
drag, startPoint x: 956, startPoint y: 637, endPoint x: 957, endPoint y: 667, distance: 30.0
click at [957, 667] on div at bounding box center [954, 643] width 133 height 74
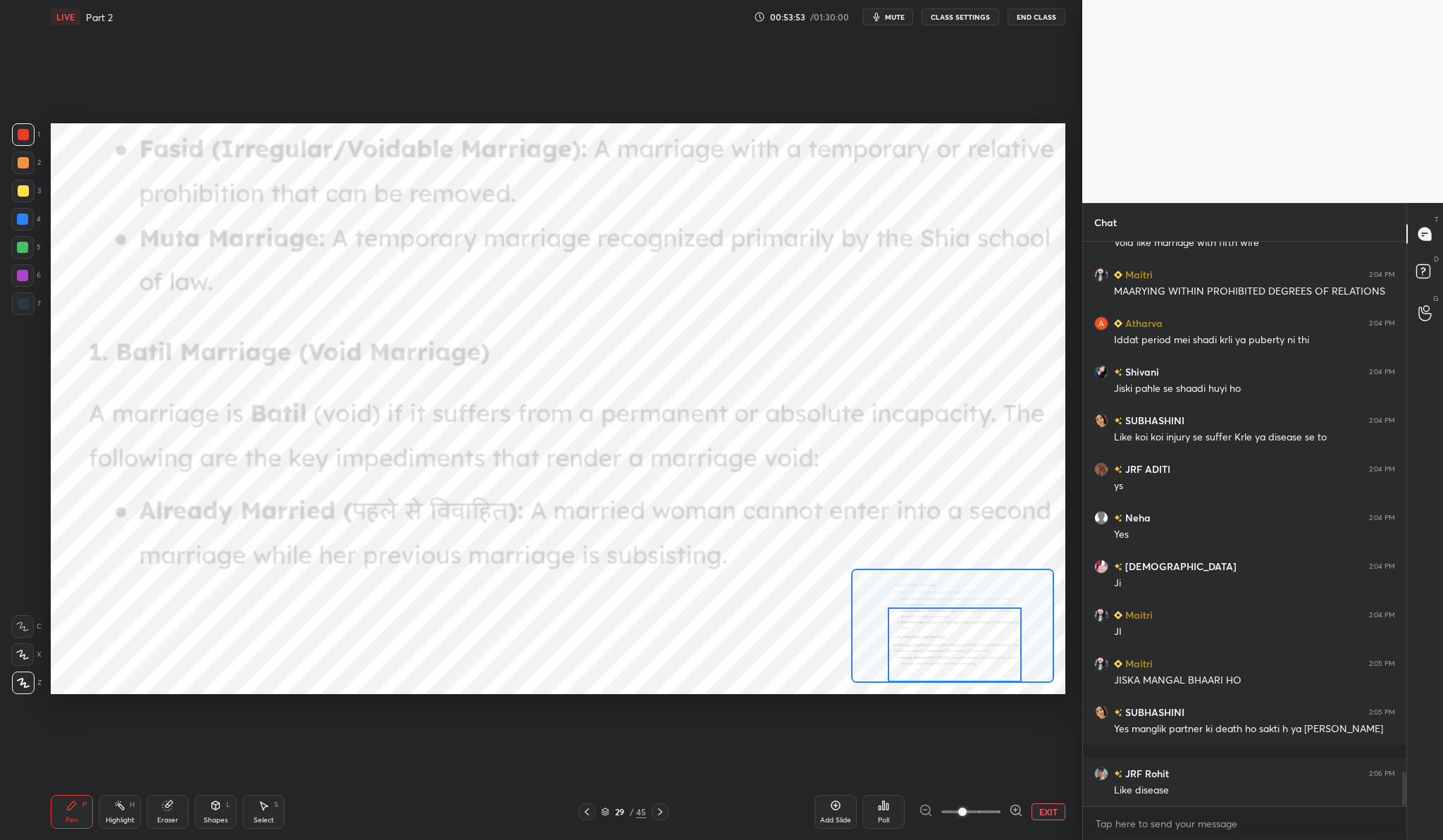
scroll to position [8738, 0]
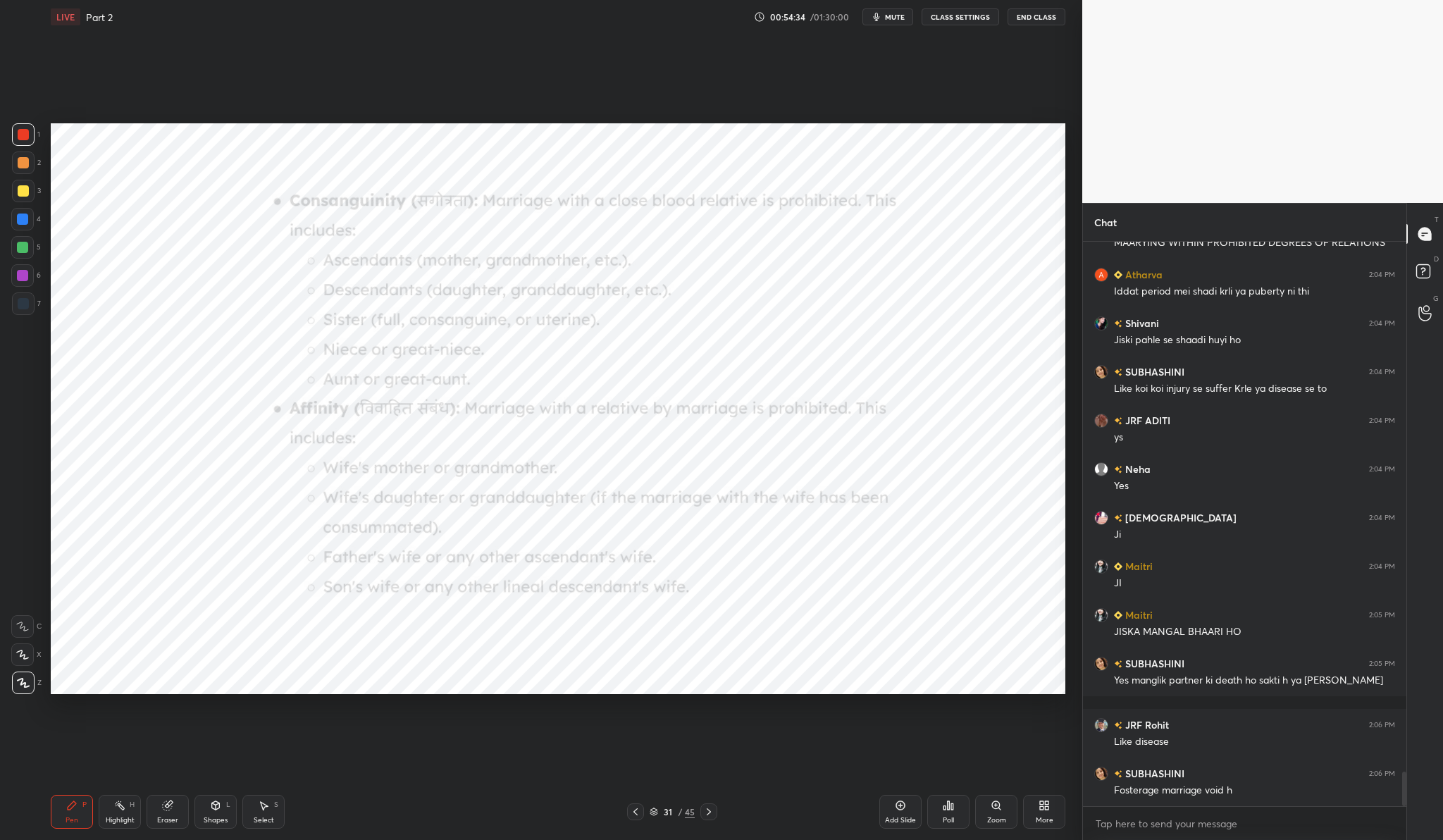
click at [1003, 808] on div "Zoom" at bounding box center [996, 811] width 42 height 34
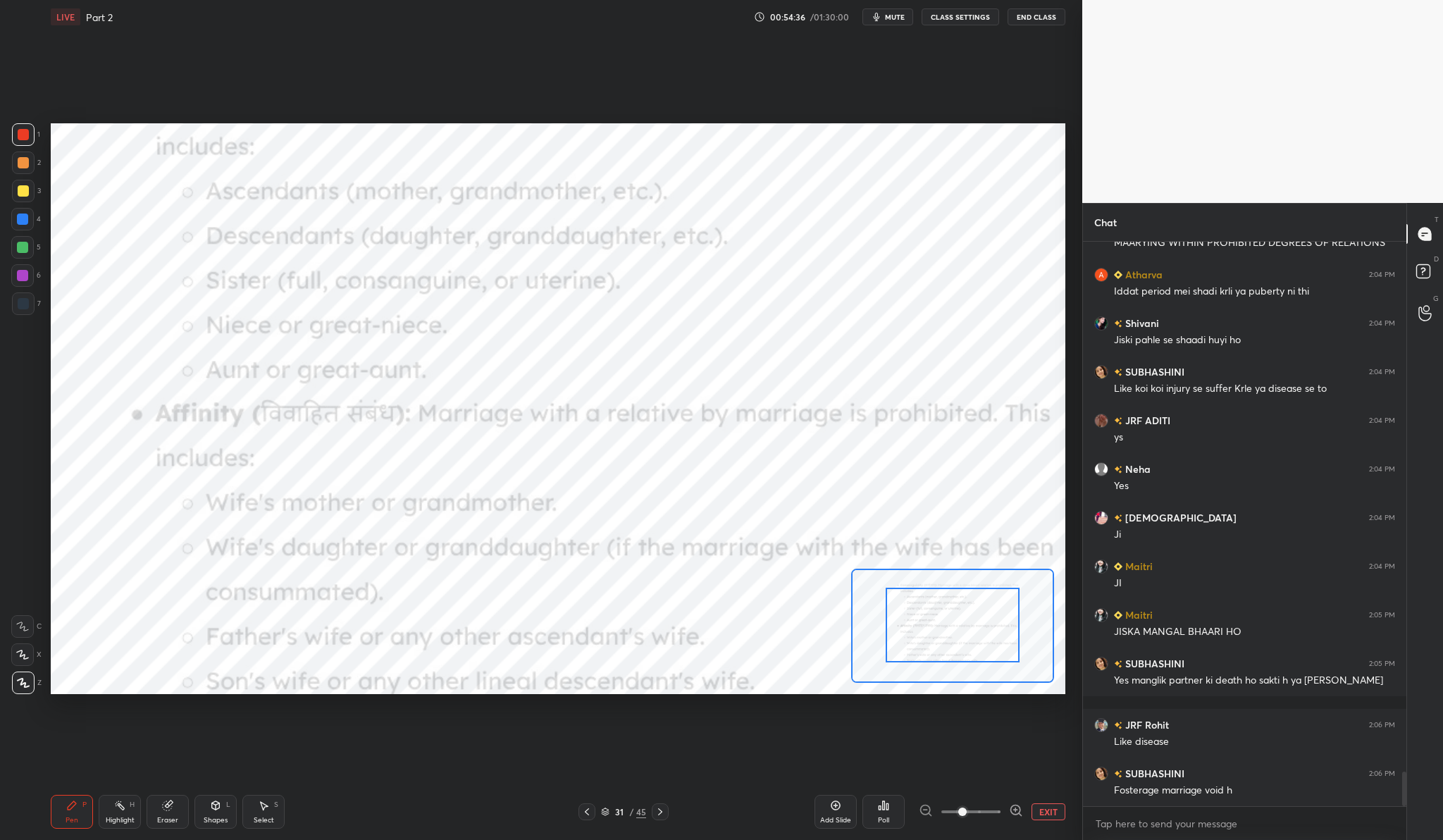
drag, startPoint x: 975, startPoint y: 637, endPoint x: 977, endPoint y: 615, distance: 22.1
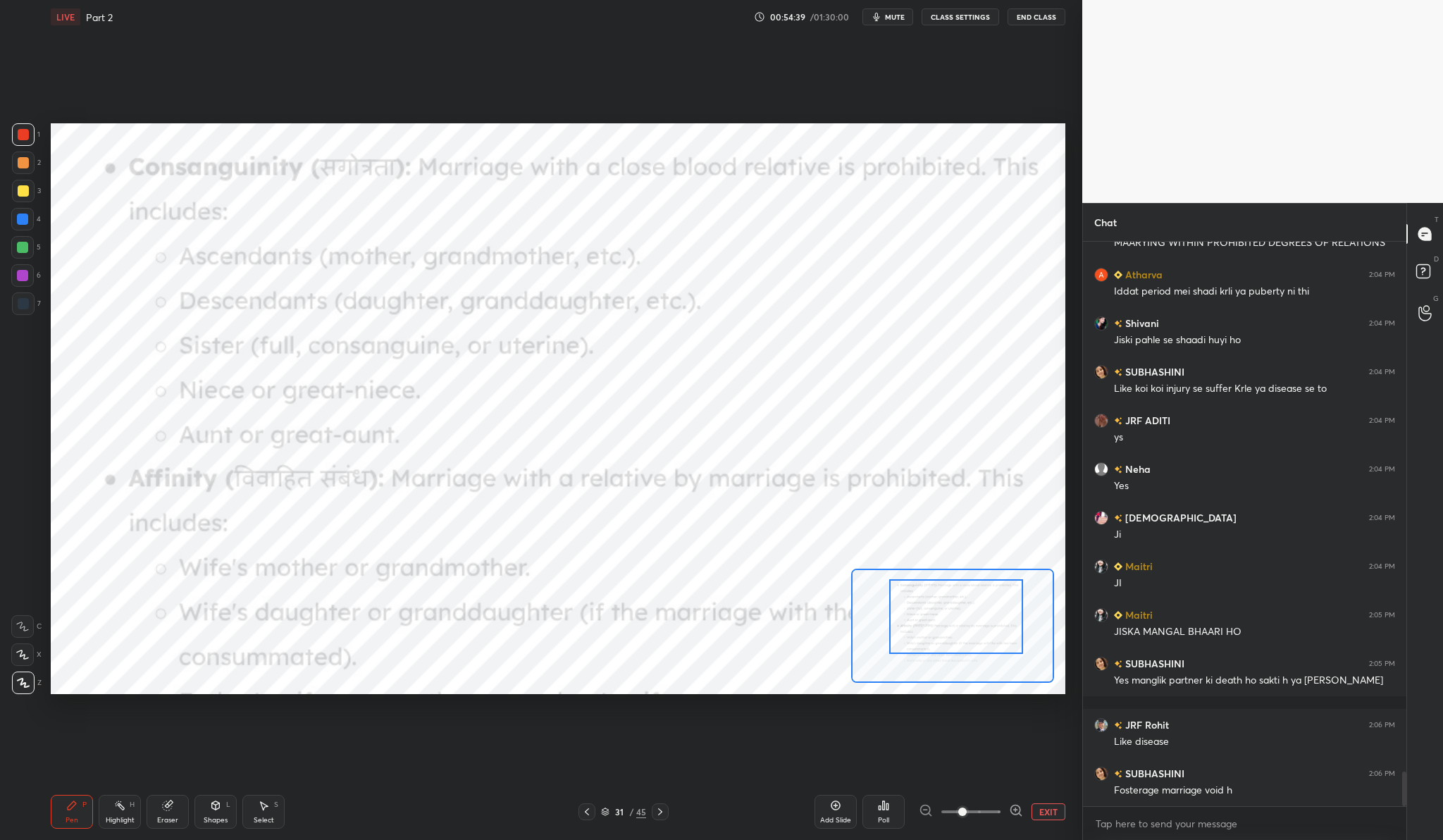
drag, startPoint x: 971, startPoint y: 628, endPoint x: 974, endPoint y: 619, distance: 9.5
click at [974, 619] on div at bounding box center [956, 616] width 133 height 74
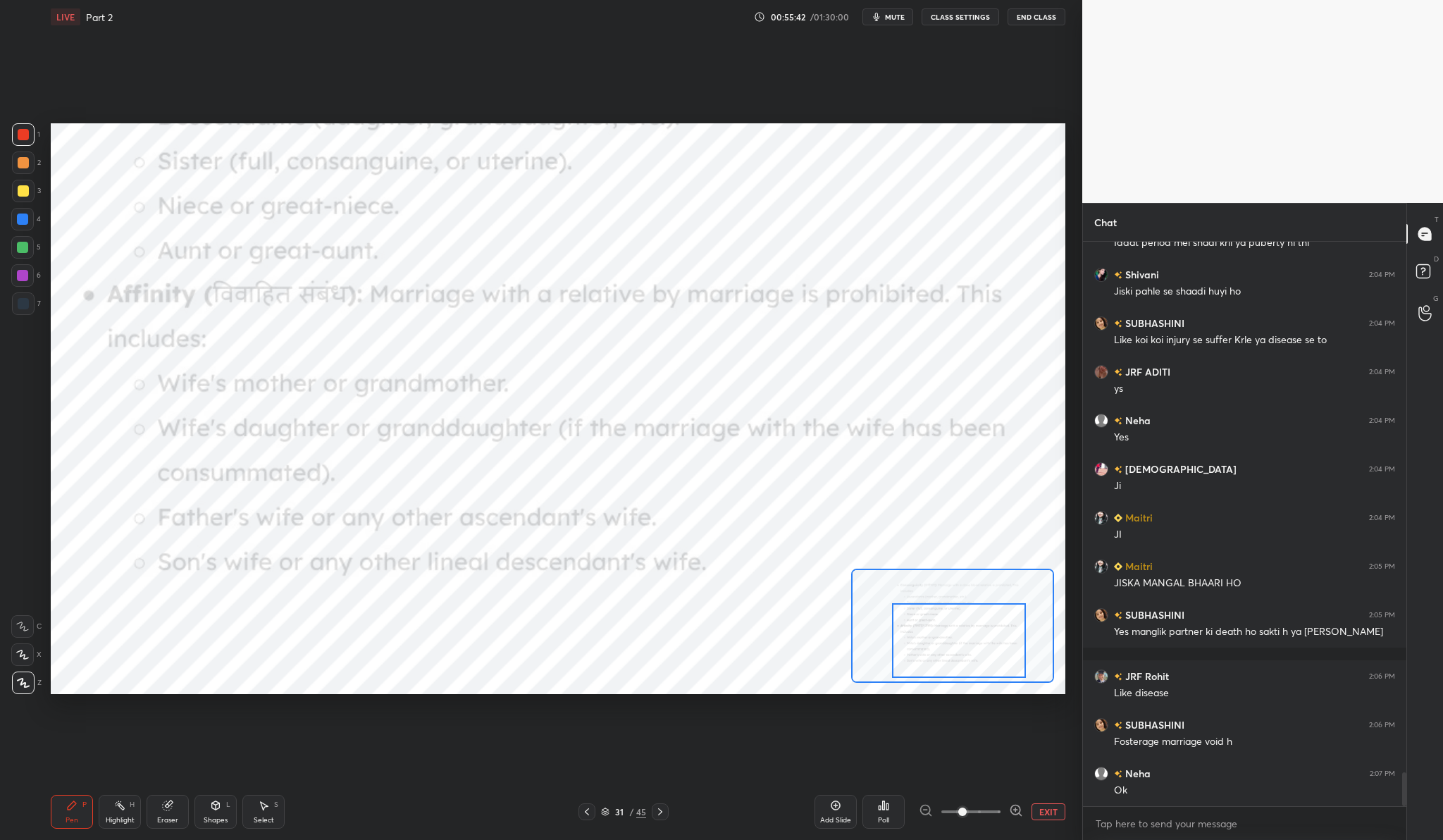
drag, startPoint x: 917, startPoint y: 609, endPoint x: 920, endPoint y: 631, distance: 22.2
click at [920, 631] on div at bounding box center [958, 640] width 133 height 74
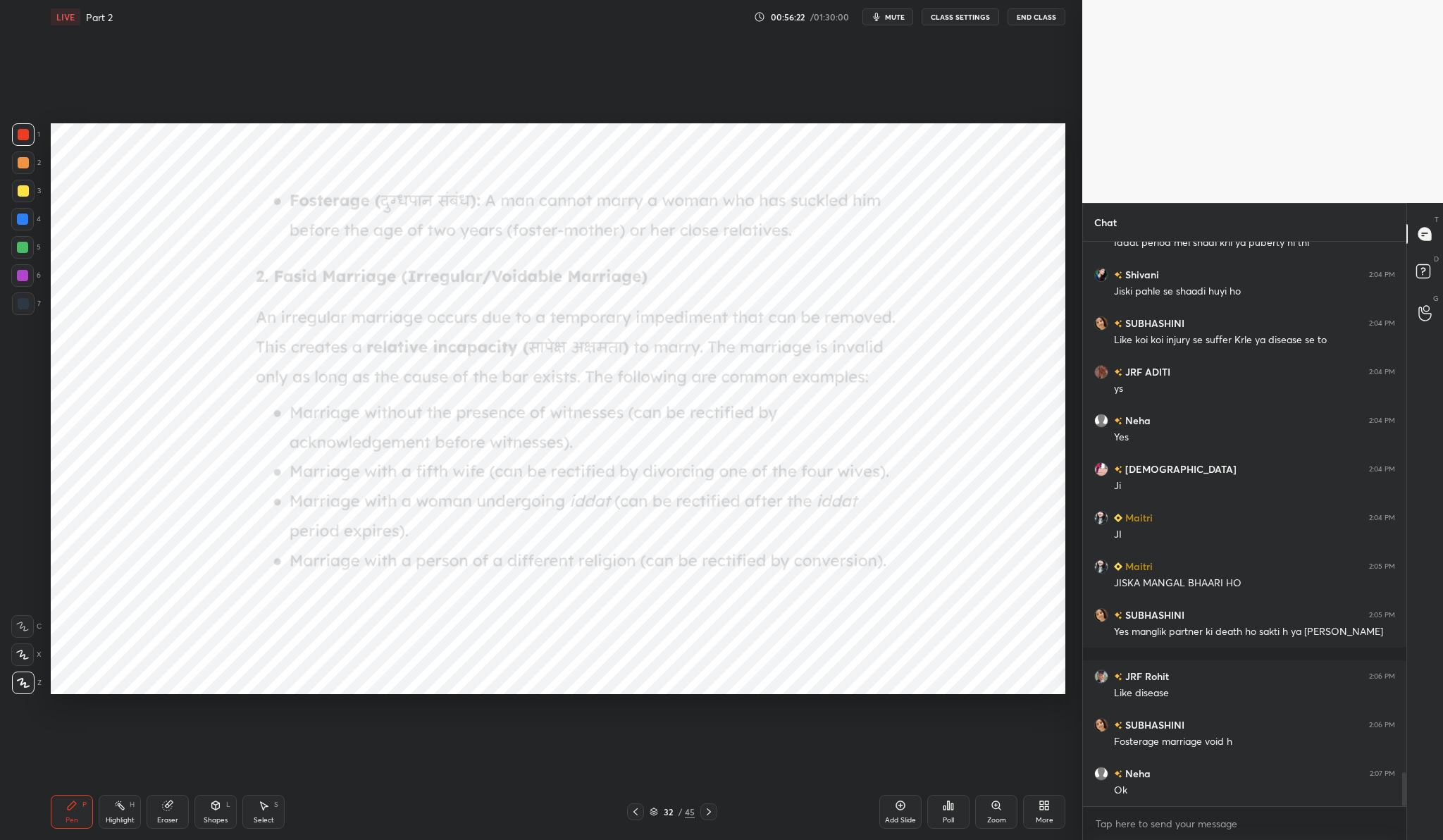
click at [1001, 817] on div "Zoom" at bounding box center [996, 820] width 19 height 7
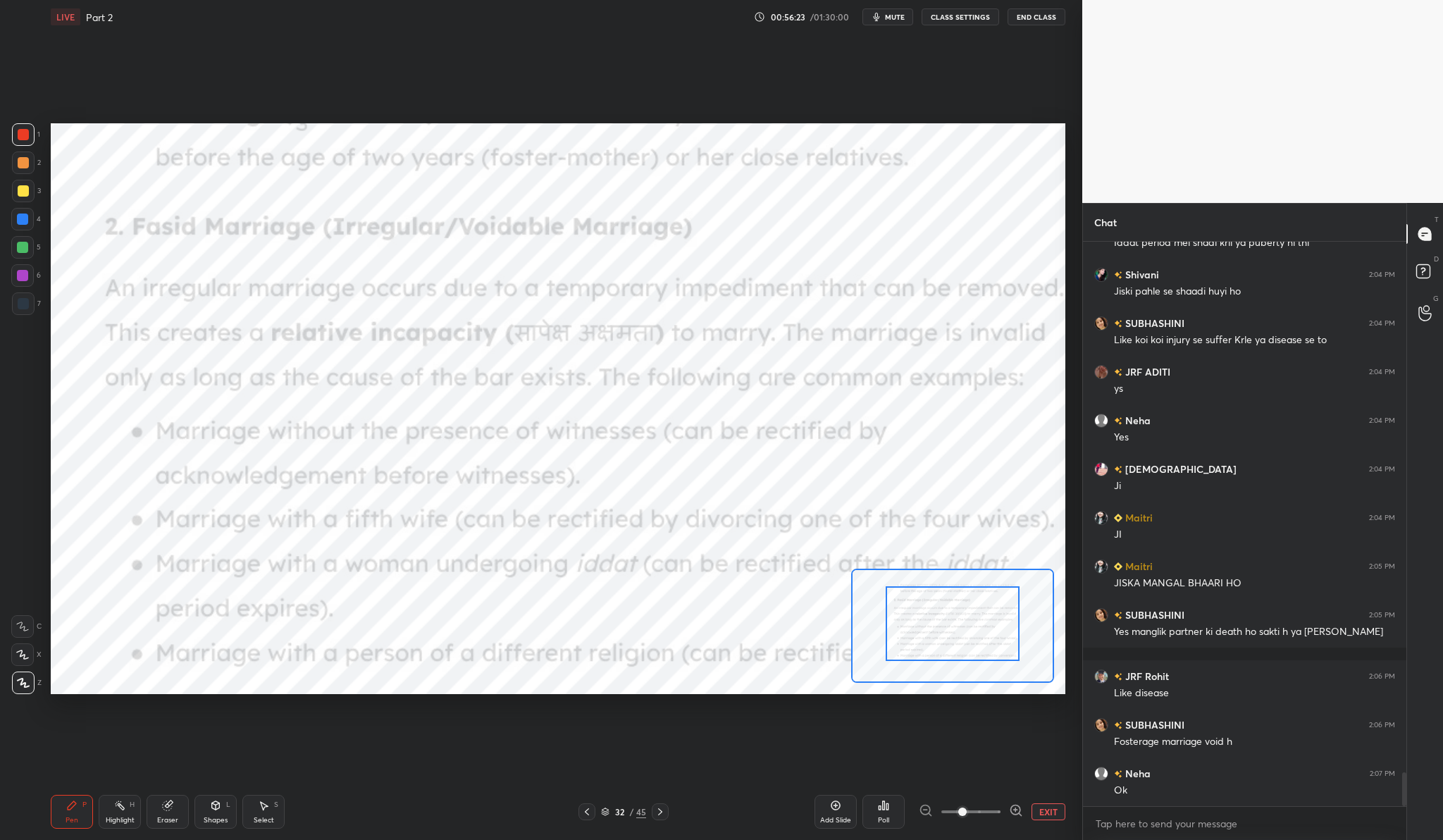
drag, startPoint x: 963, startPoint y: 629, endPoint x: 964, endPoint y: 597, distance: 32.0
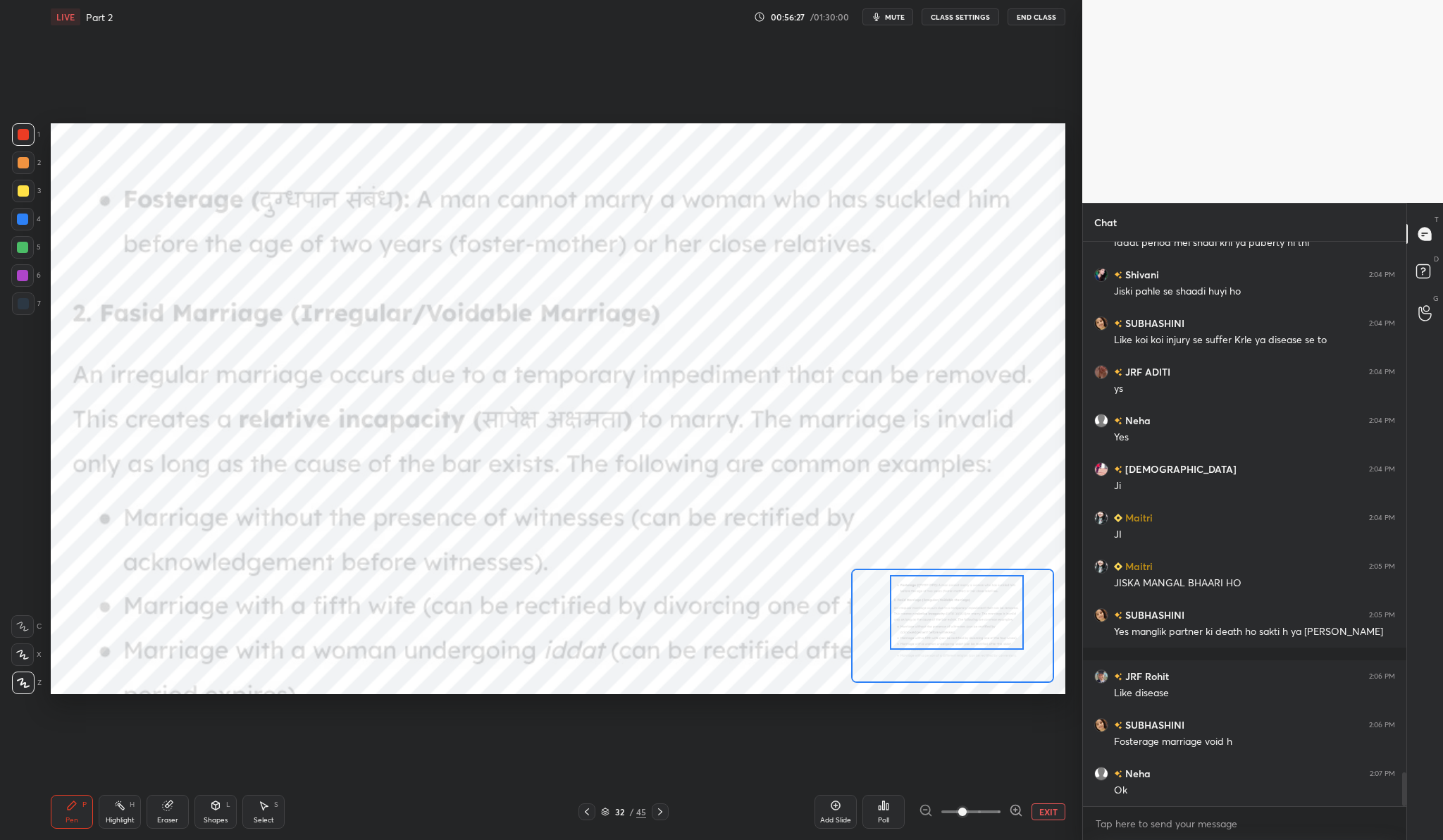
drag, startPoint x: 942, startPoint y: 630, endPoint x: 948, endPoint y: 622, distance: 10.0
click at [948, 622] on div at bounding box center [957, 612] width 133 height 74
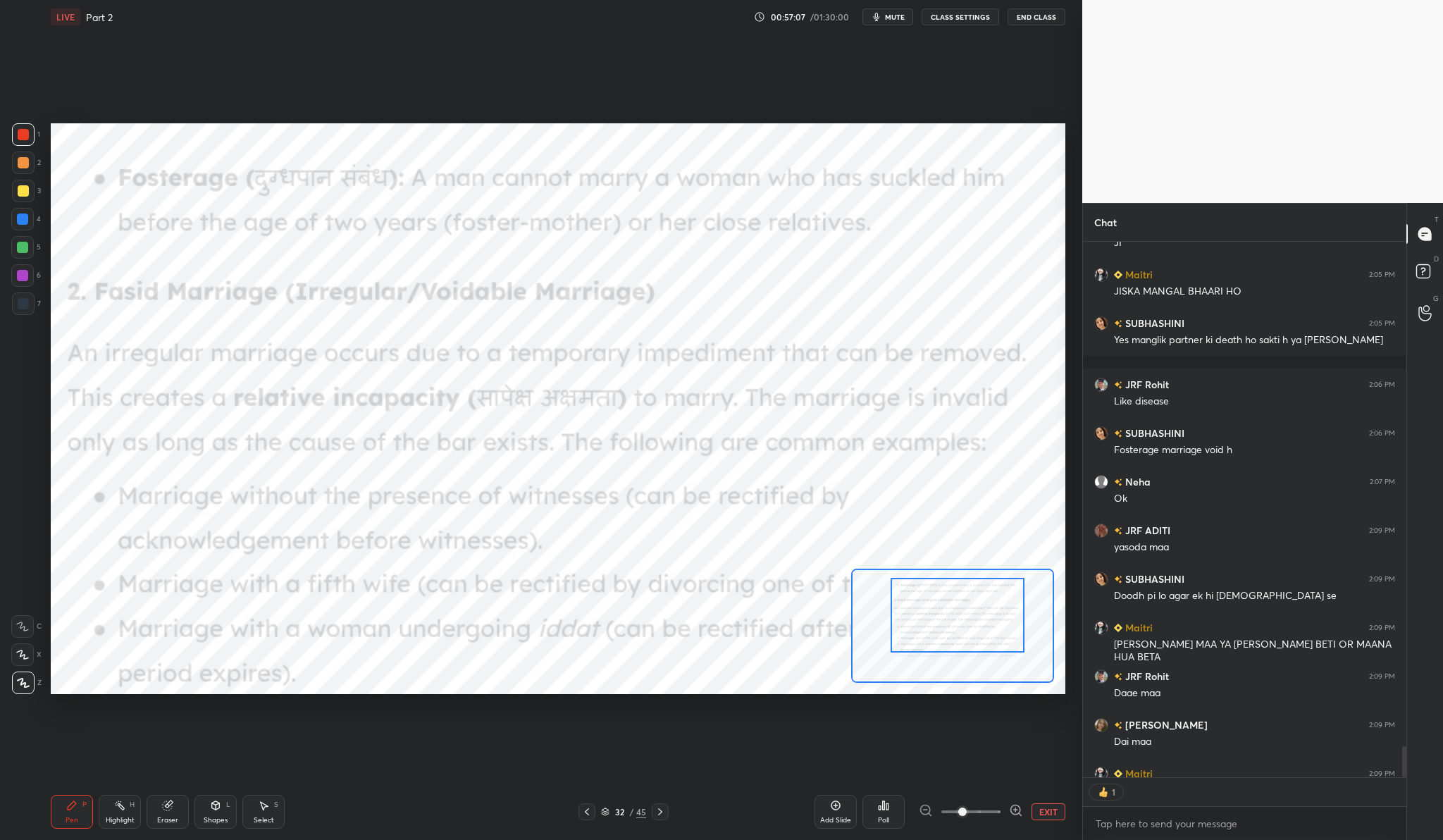
scroll to position [5, 5]
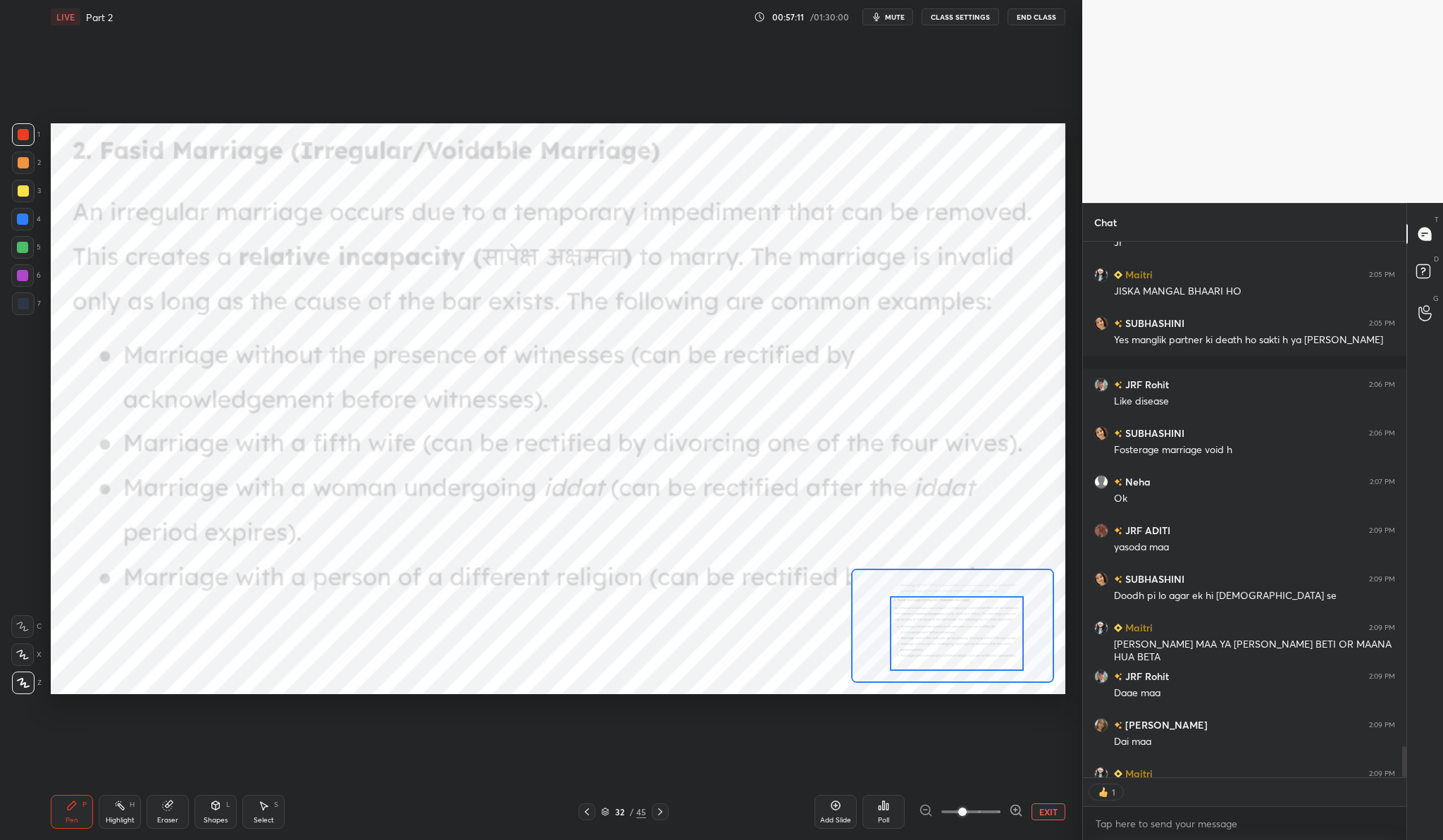
drag, startPoint x: 946, startPoint y: 643, endPoint x: 945, endPoint y: 661, distance: 18.0
click at [945, 661] on div at bounding box center [957, 633] width 133 height 74
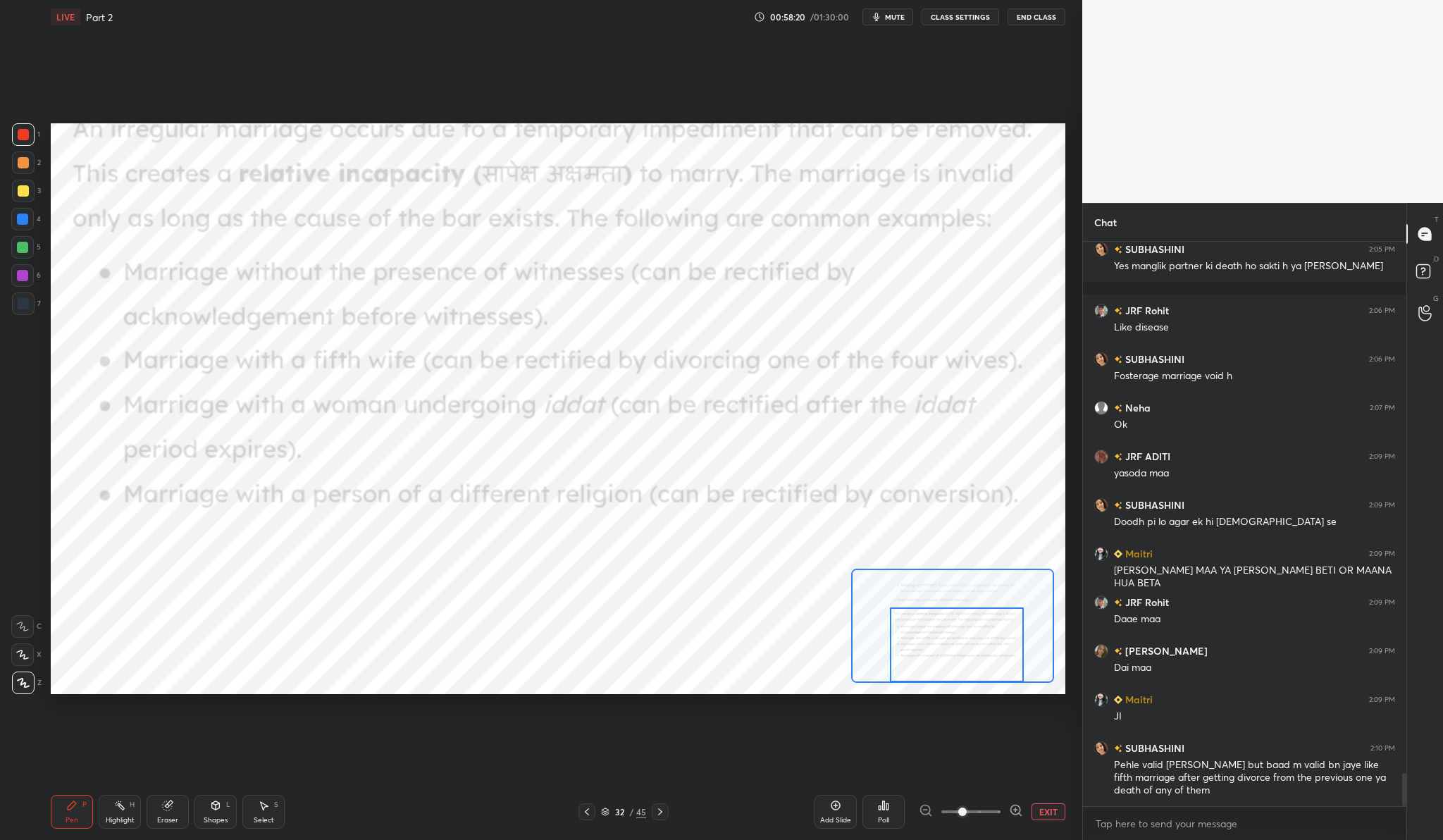
drag, startPoint x: 950, startPoint y: 650, endPoint x: 950, endPoint y: 662, distance: 12.0
click at [950, 662] on div at bounding box center [957, 643] width 133 height 74
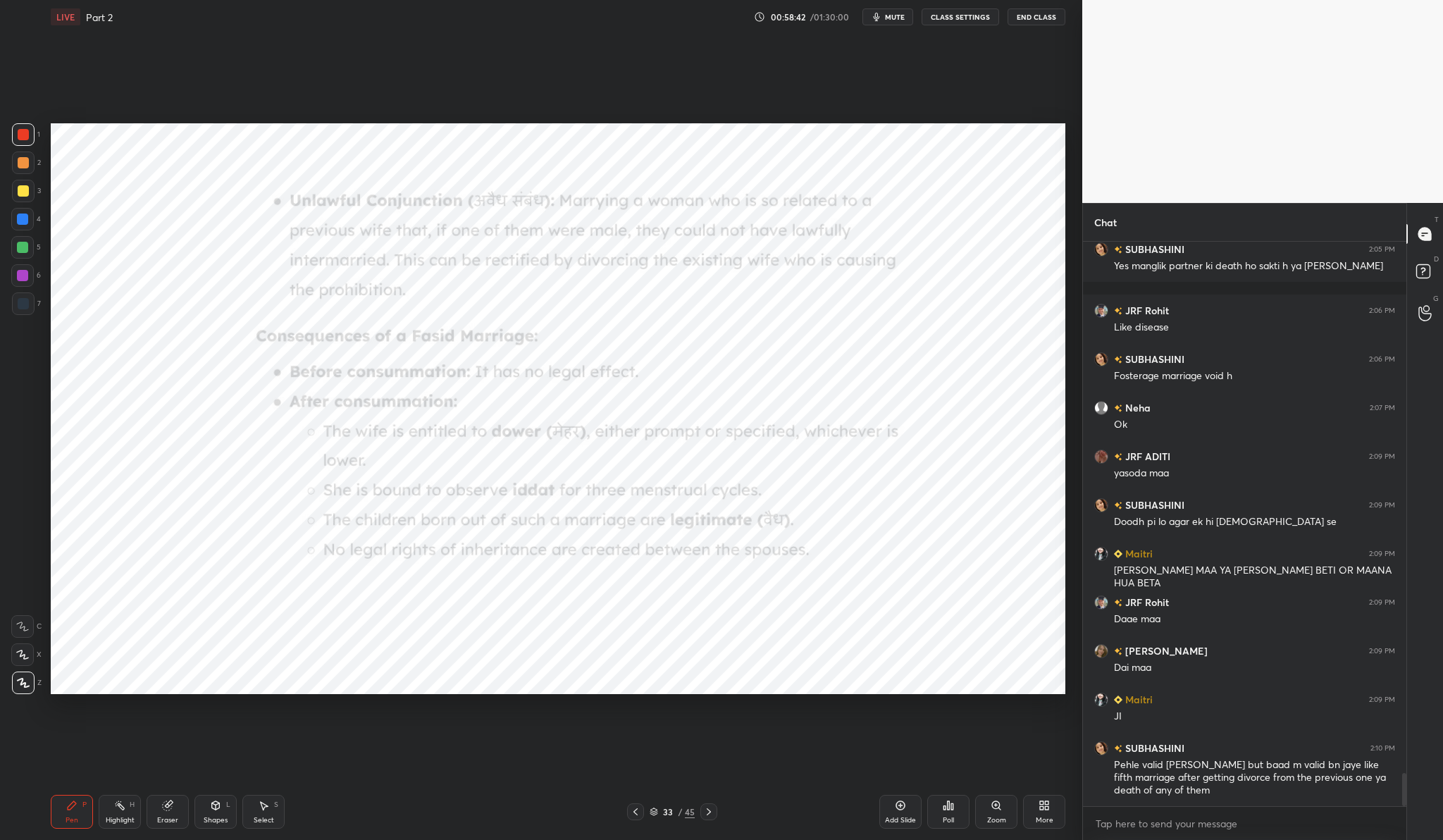
click at [989, 817] on div "Zoom" at bounding box center [996, 820] width 19 height 7
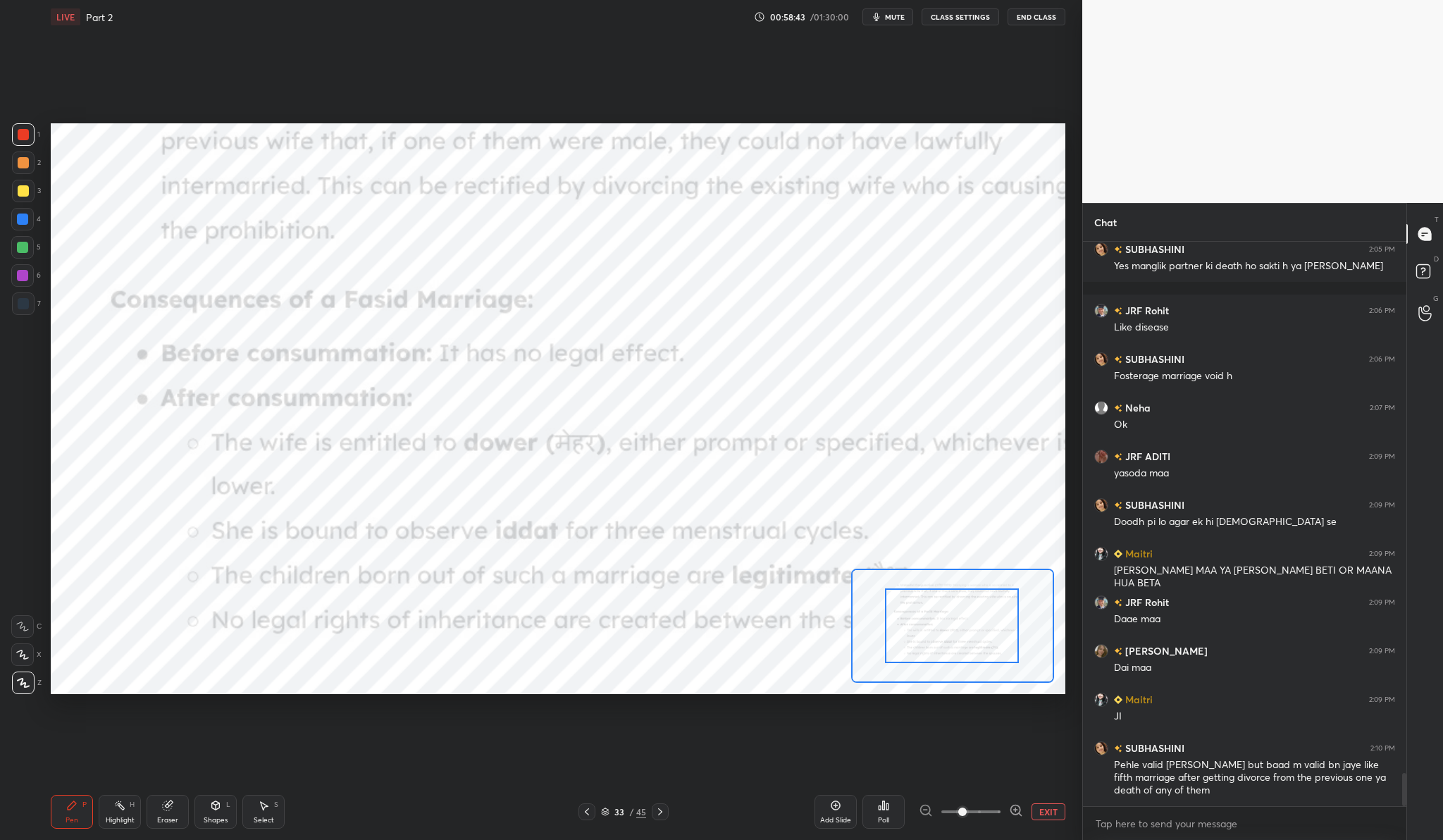
drag, startPoint x: 970, startPoint y: 633, endPoint x: 972, endPoint y: 611, distance: 22.1
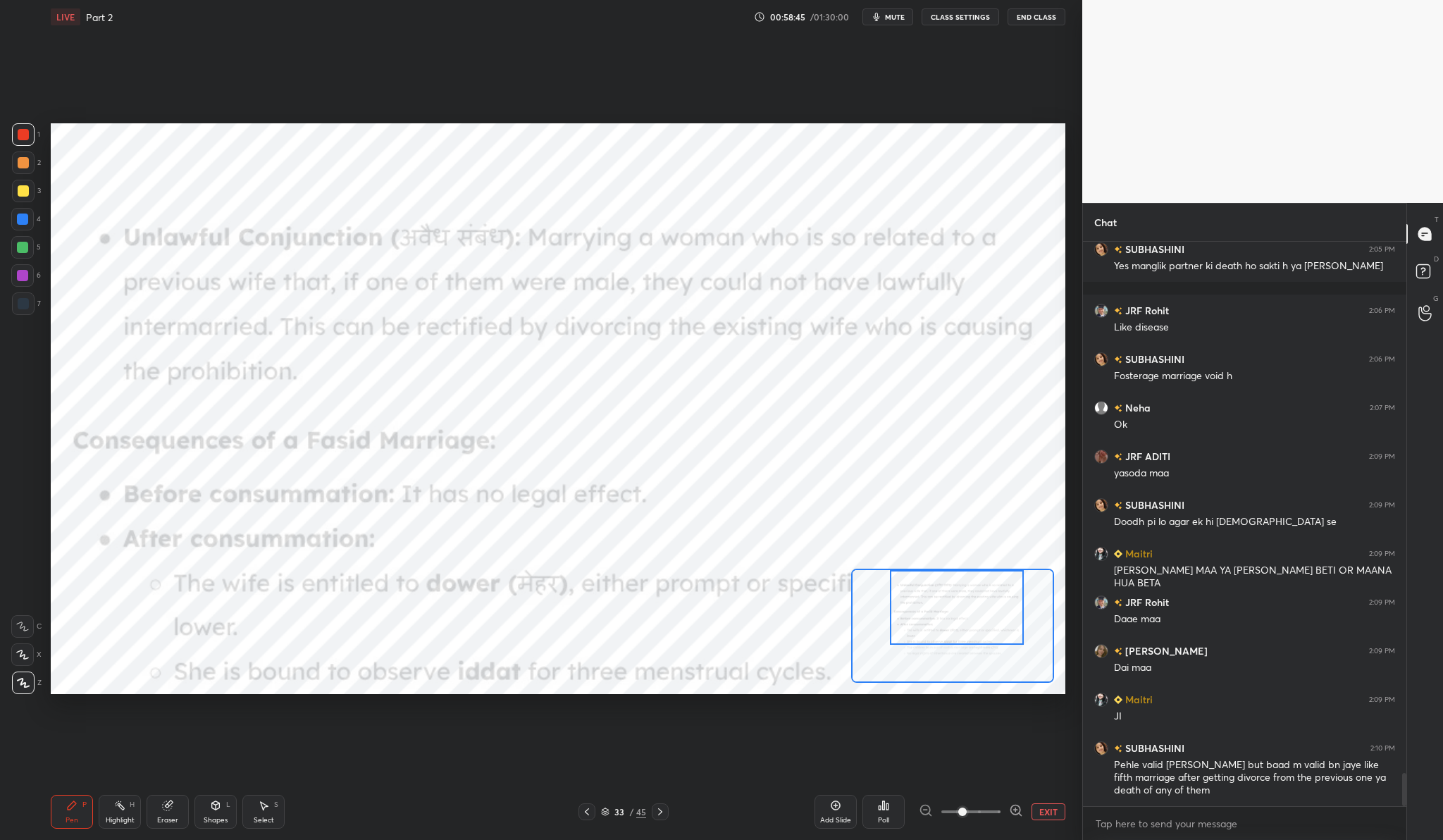
drag, startPoint x: 963, startPoint y: 634, endPoint x: 968, endPoint y: 596, distance: 38.3
click at [968, 596] on div at bounding box center [957, 607] width 133 height 74
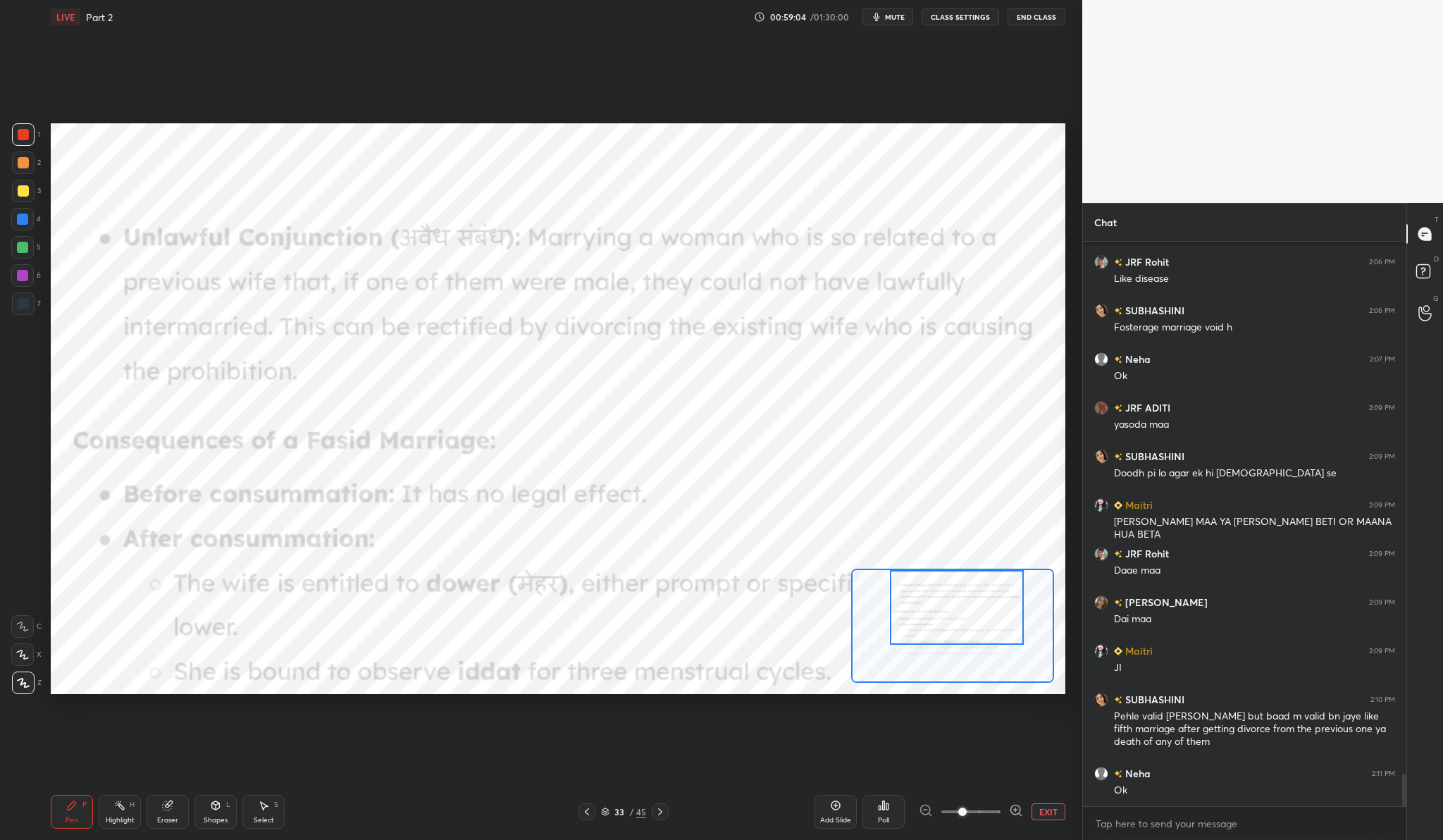
click at [834, 811] on div "Add Slide" at bounding box center [835, 811] width 42 height 34
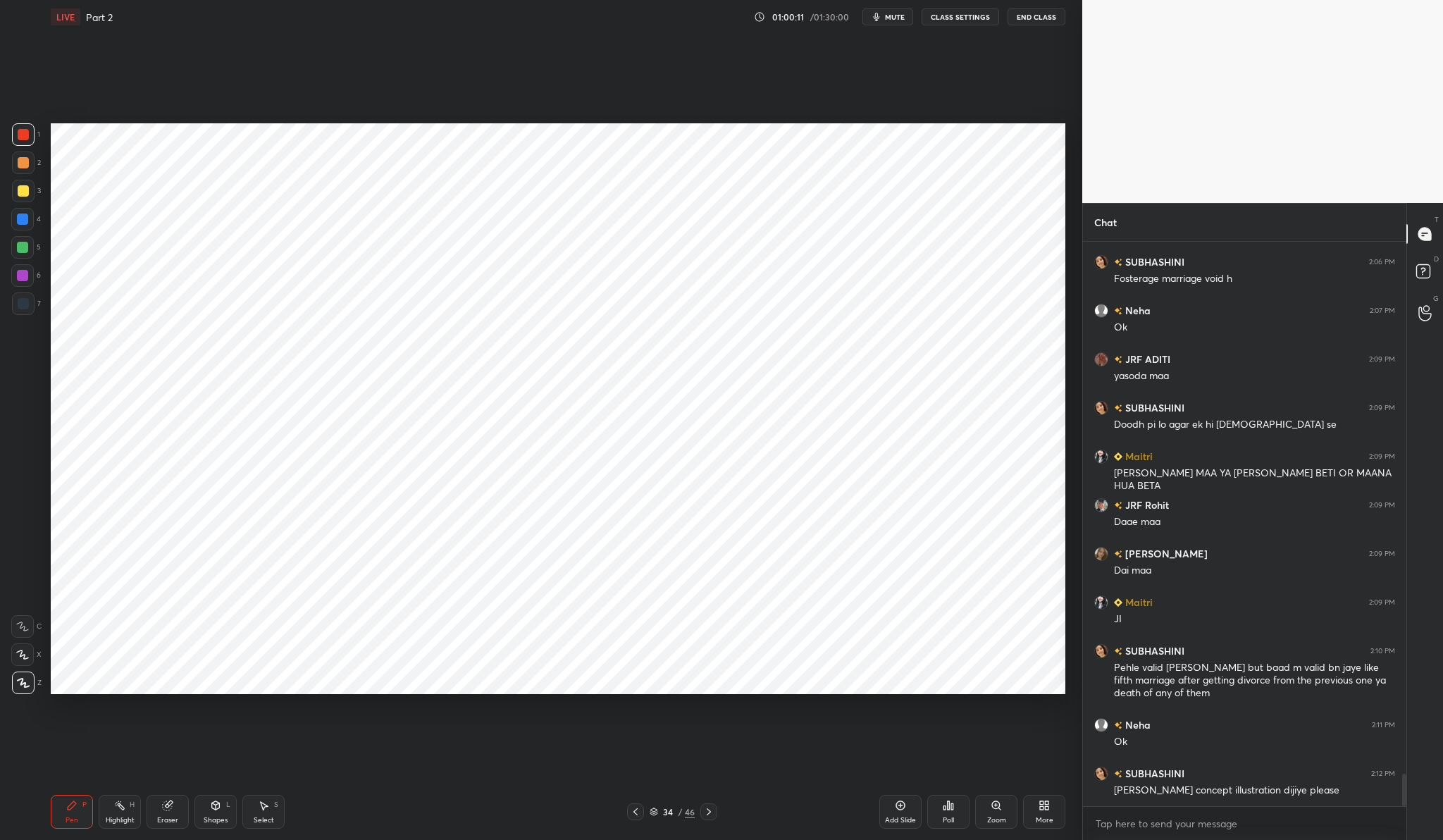
scroll to position [9299, 0]
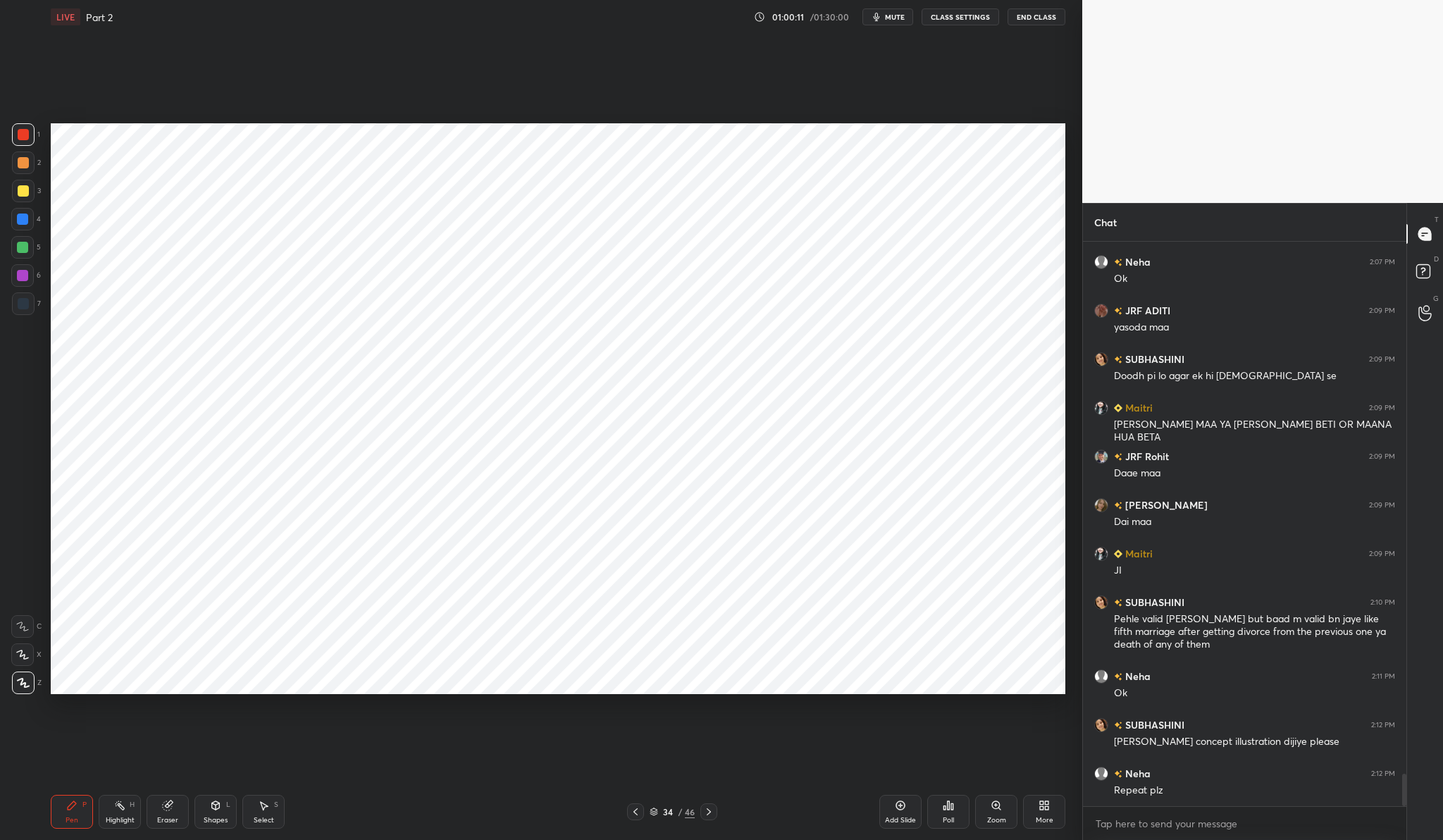
click at [906, 801] on div "Add Slide" at bounding box center [901, 811] width 42 height 34
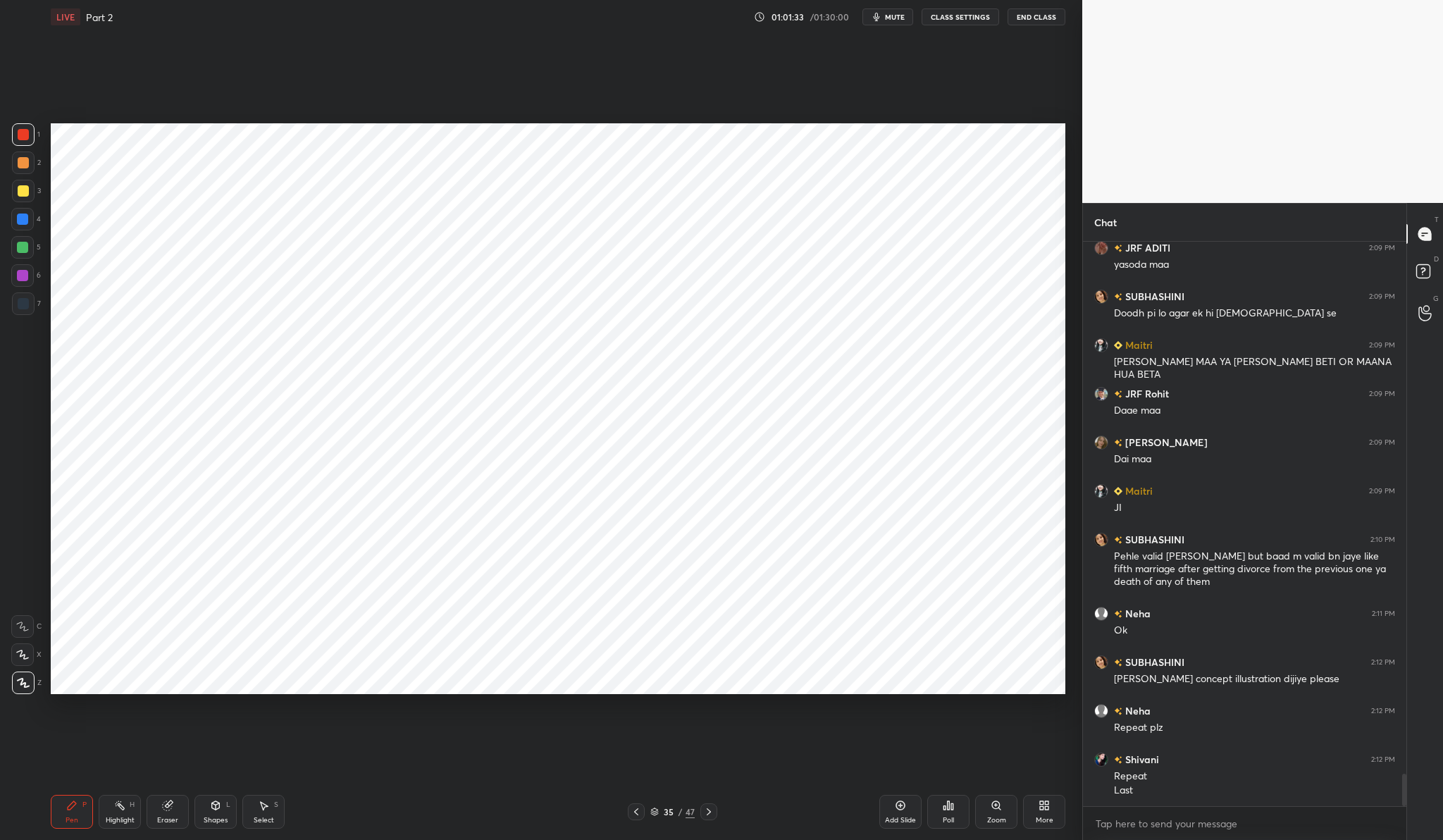
scroll to position [9410, 0]
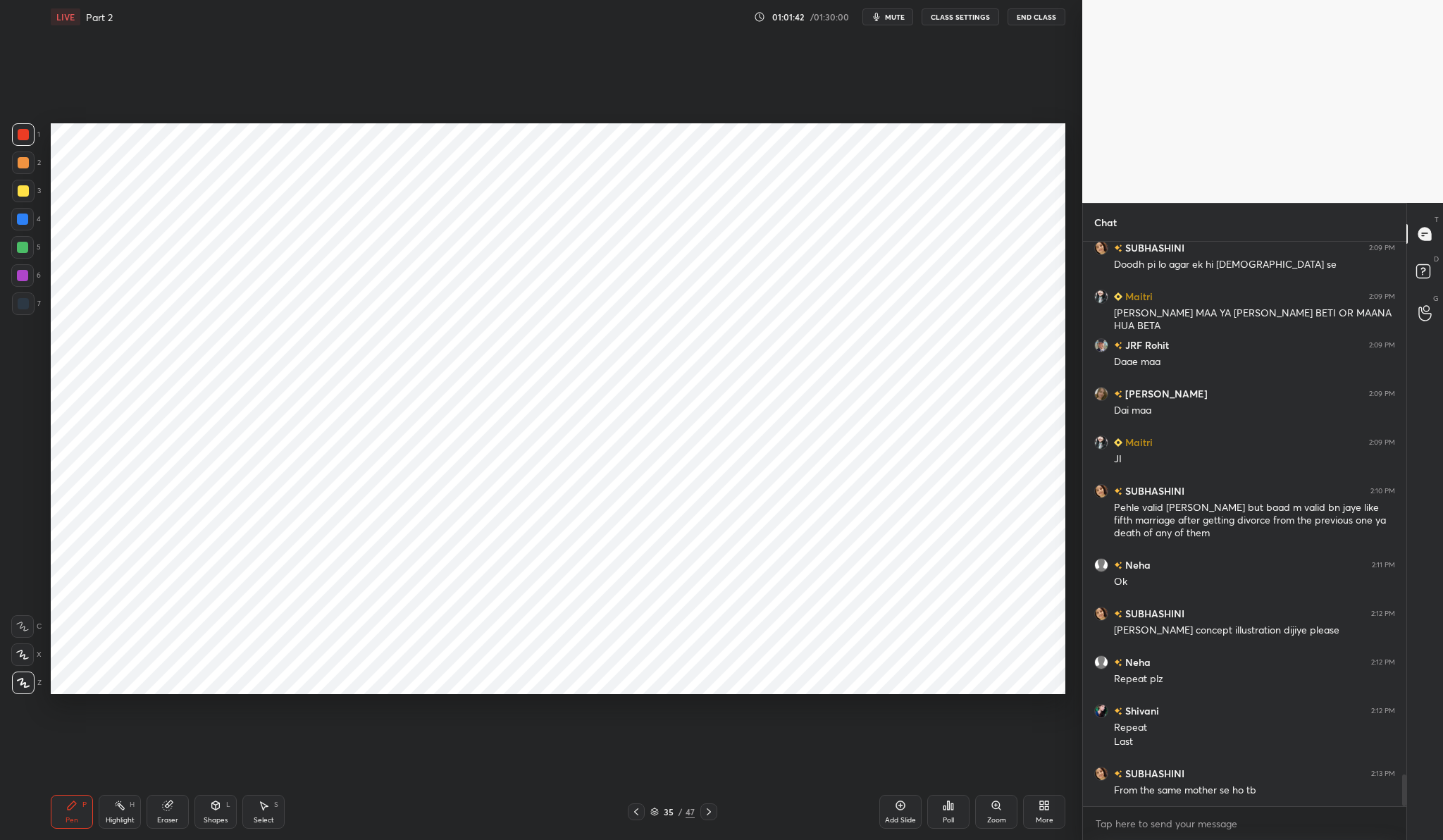
click at [919, 810] on div "Add Slide" at bounding box center [901, 811] width 42 height 34
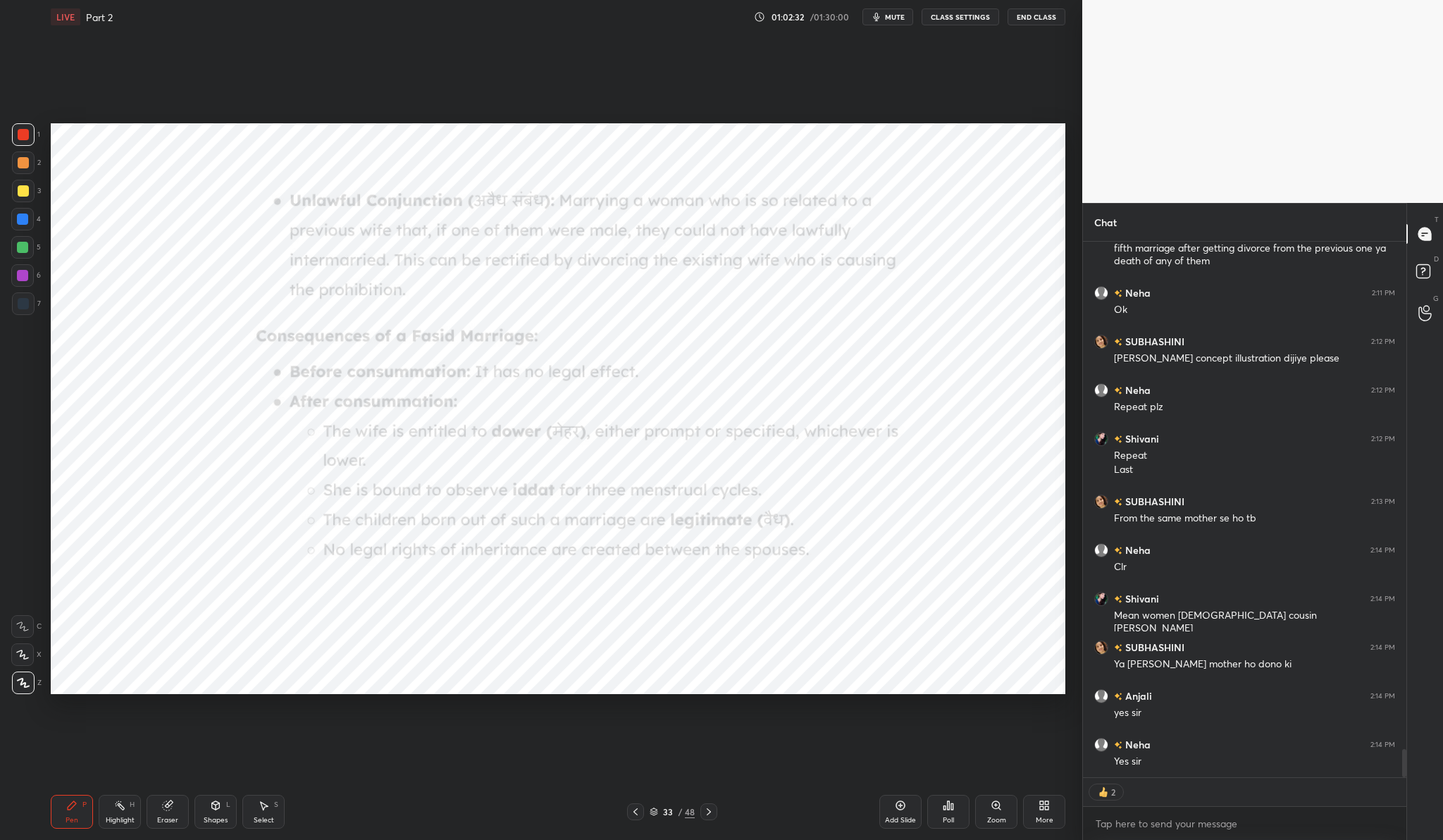
scroll to position [9730, 0]
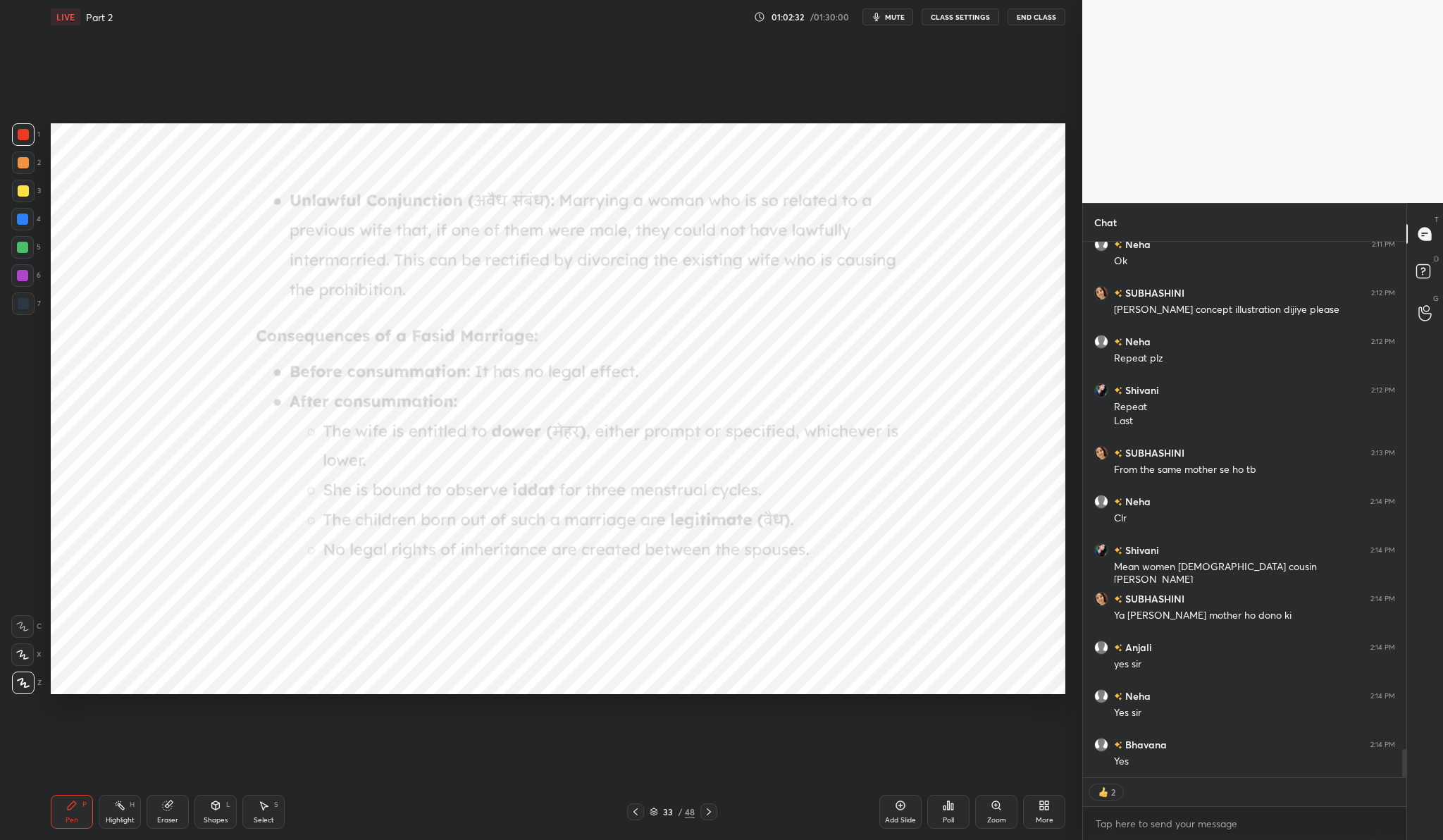
click at [988, 807] on div "Zoom" at bounding box center [996, 811] width 42 height 34
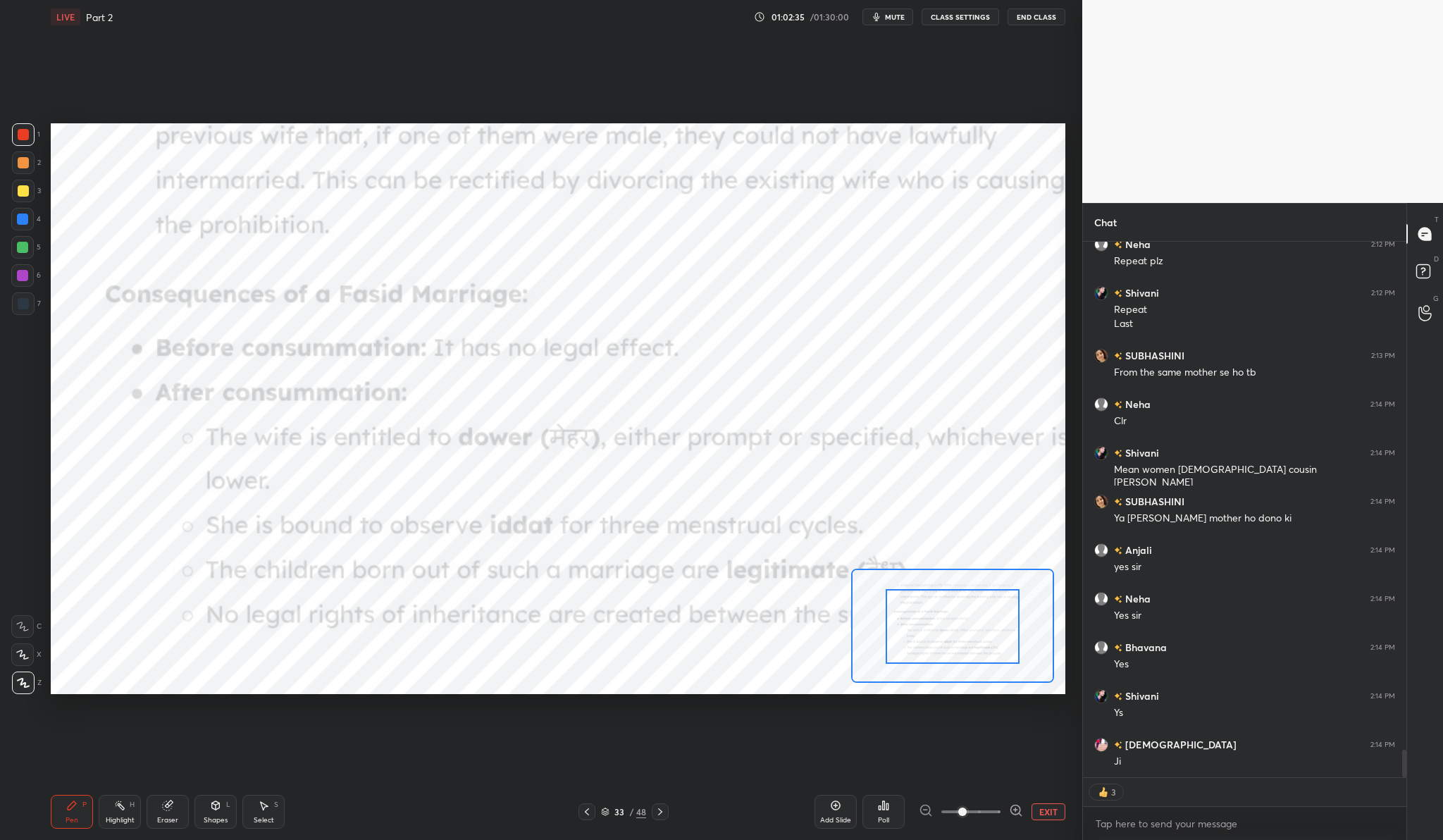
scroll to position [9876, 0]
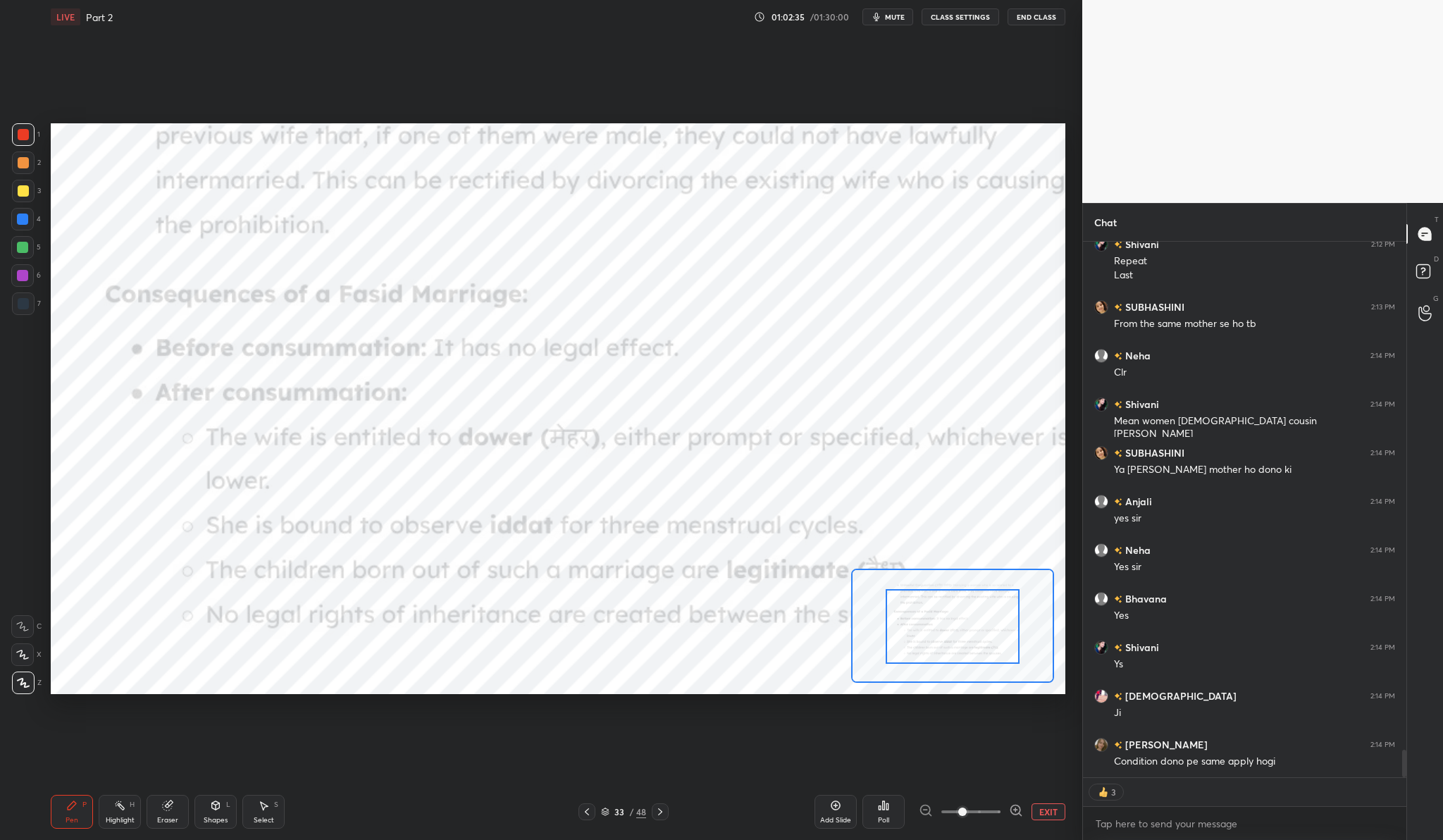
drag, startPoint x: 948, startPoint y: 618, endPoint x: 950, endPoint y: 633, distance: 15.1
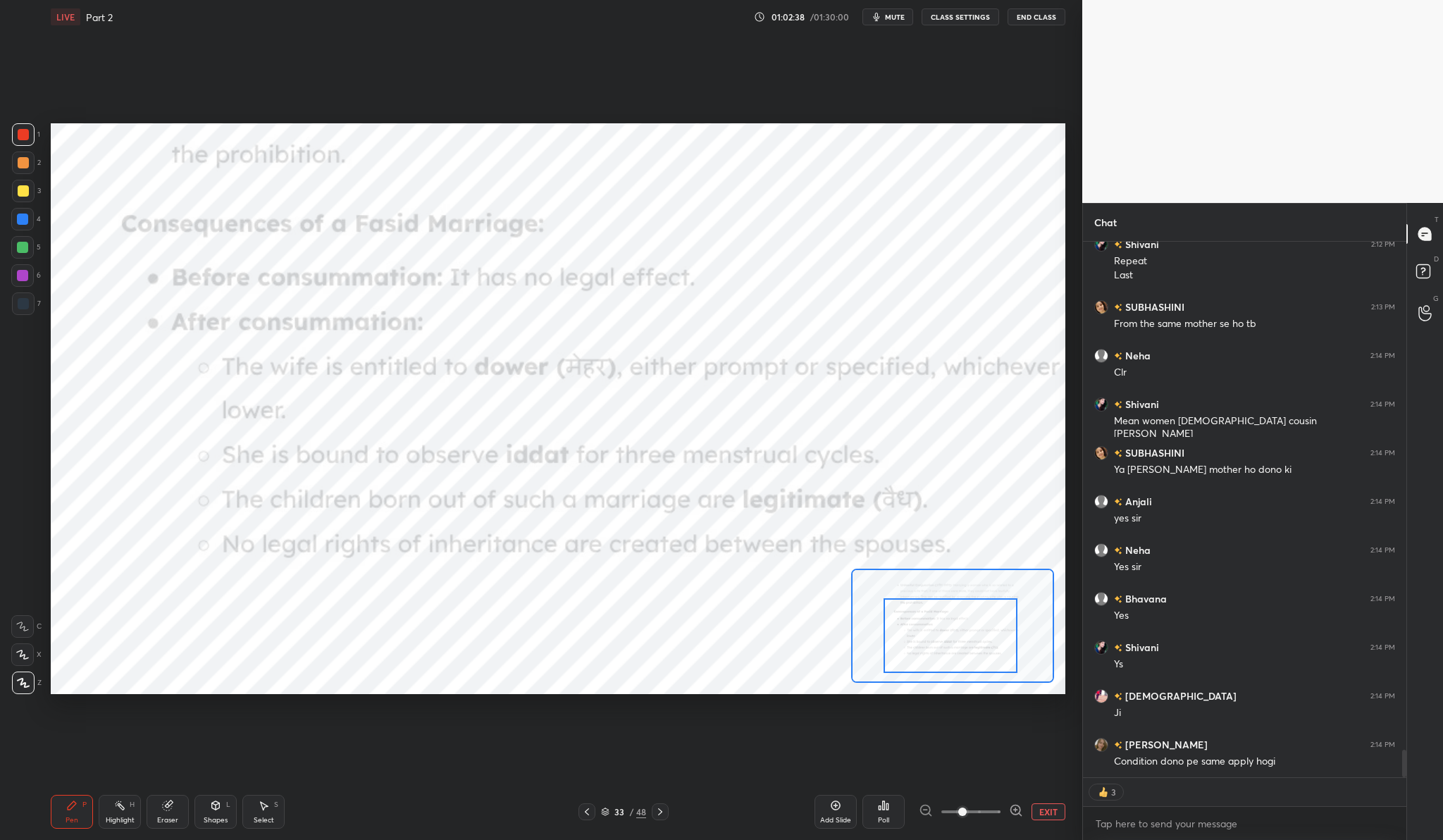
drag, startPoint x: 949, startPoint y: 617, endPoint x: 947, endPoint y: 628, distance: 11.2
click at [947, 628] on div at bounding box center [950, 635] width 133 height 74
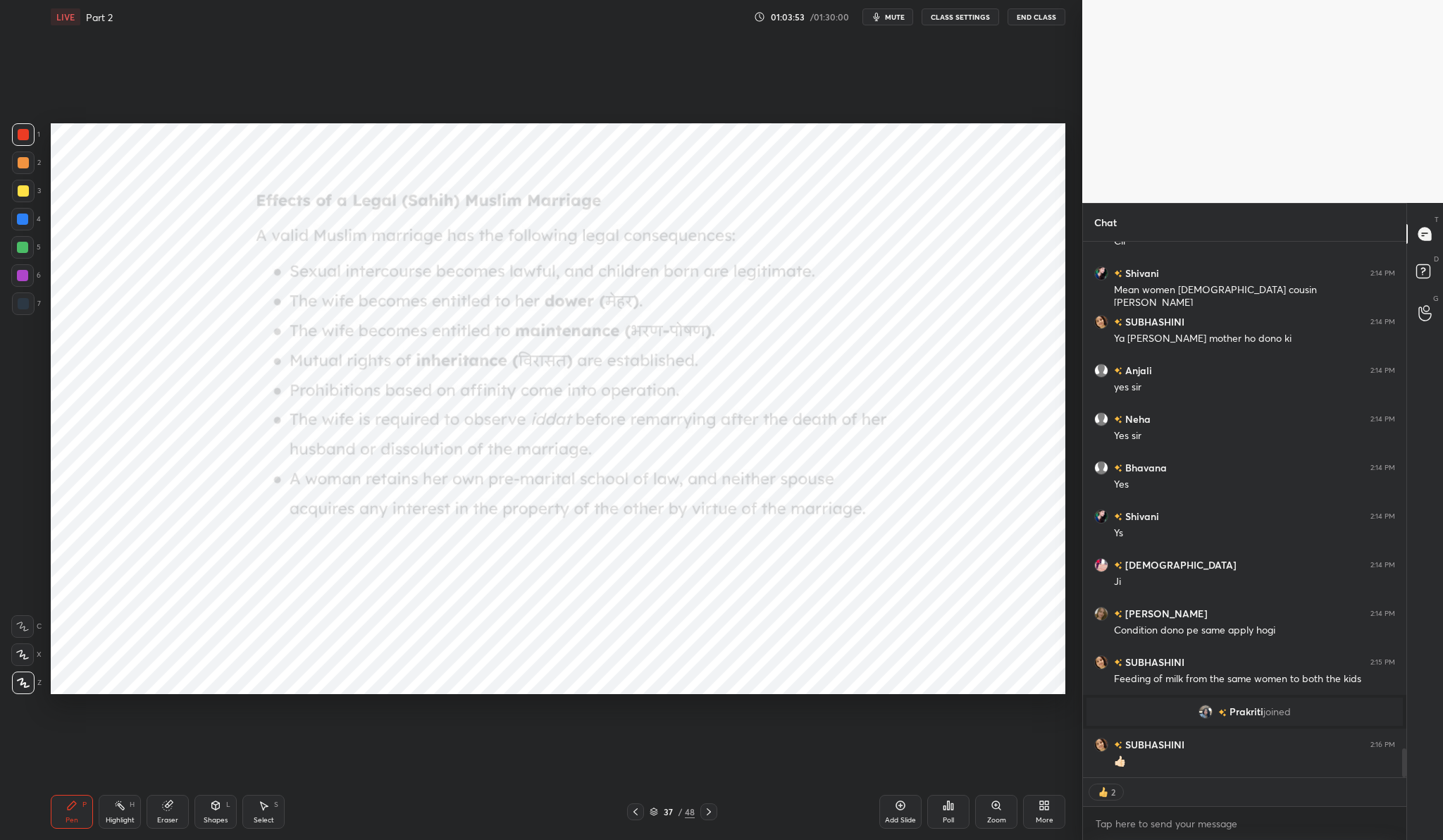
scroll to position [9439, 0]
click at [988, 811] on div "Zoom" at bounding box center [996, 811] width 42 height 34
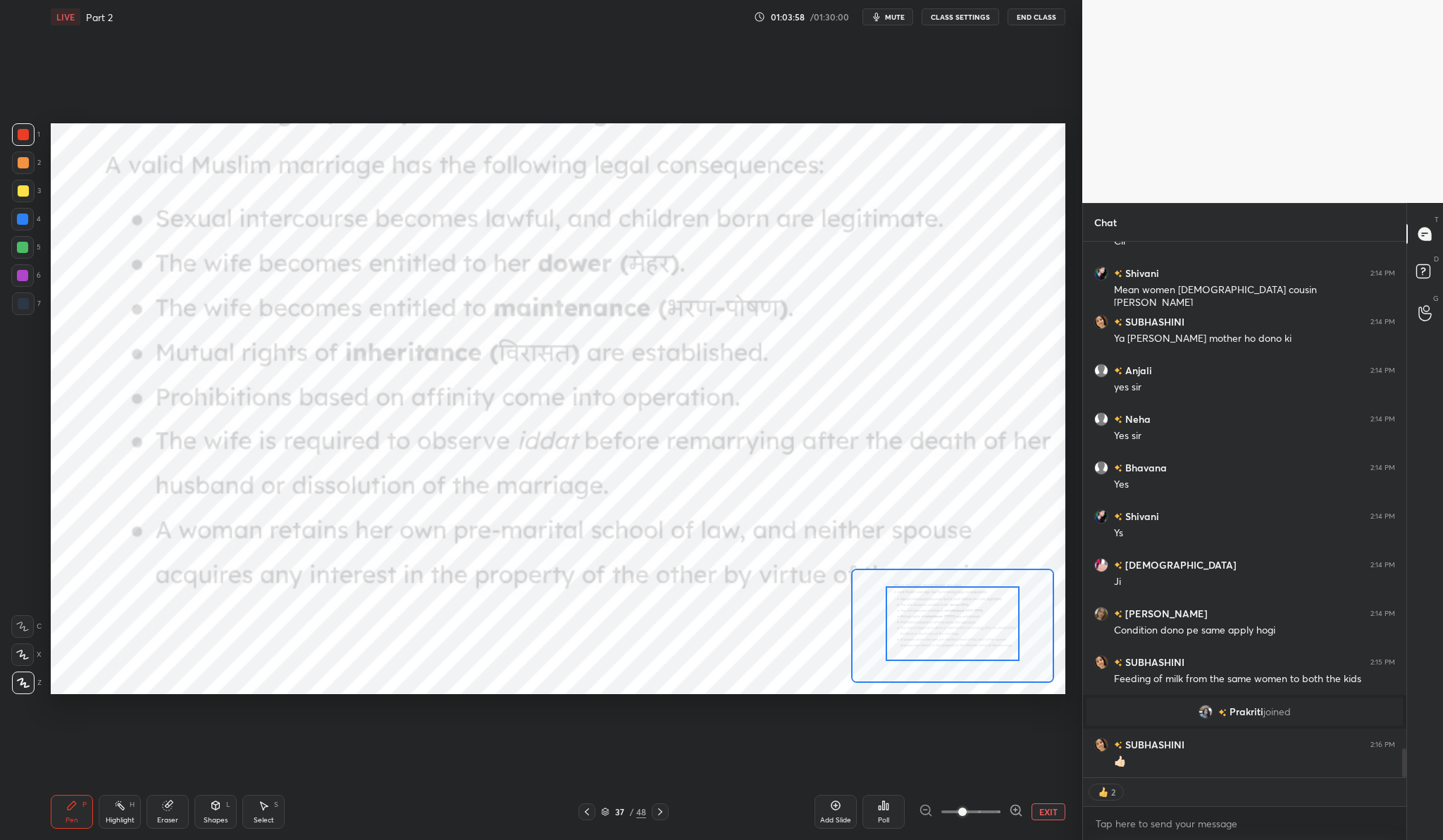
drag, startPoint x: 997, startPoint y: 639, endPoint x: 997, endPoint y: 623, distance: 16.0
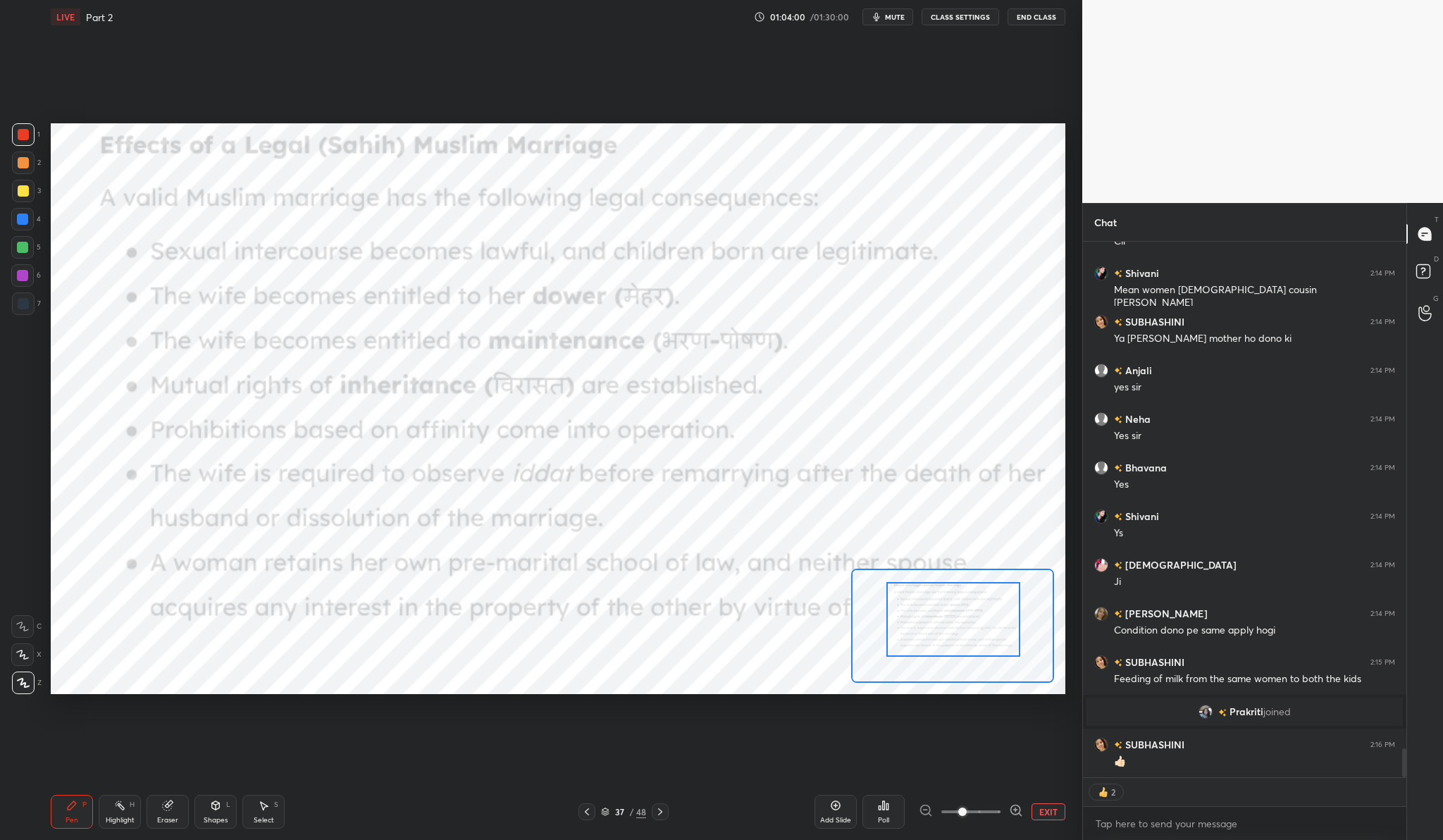
scroll to position [9488, 0]
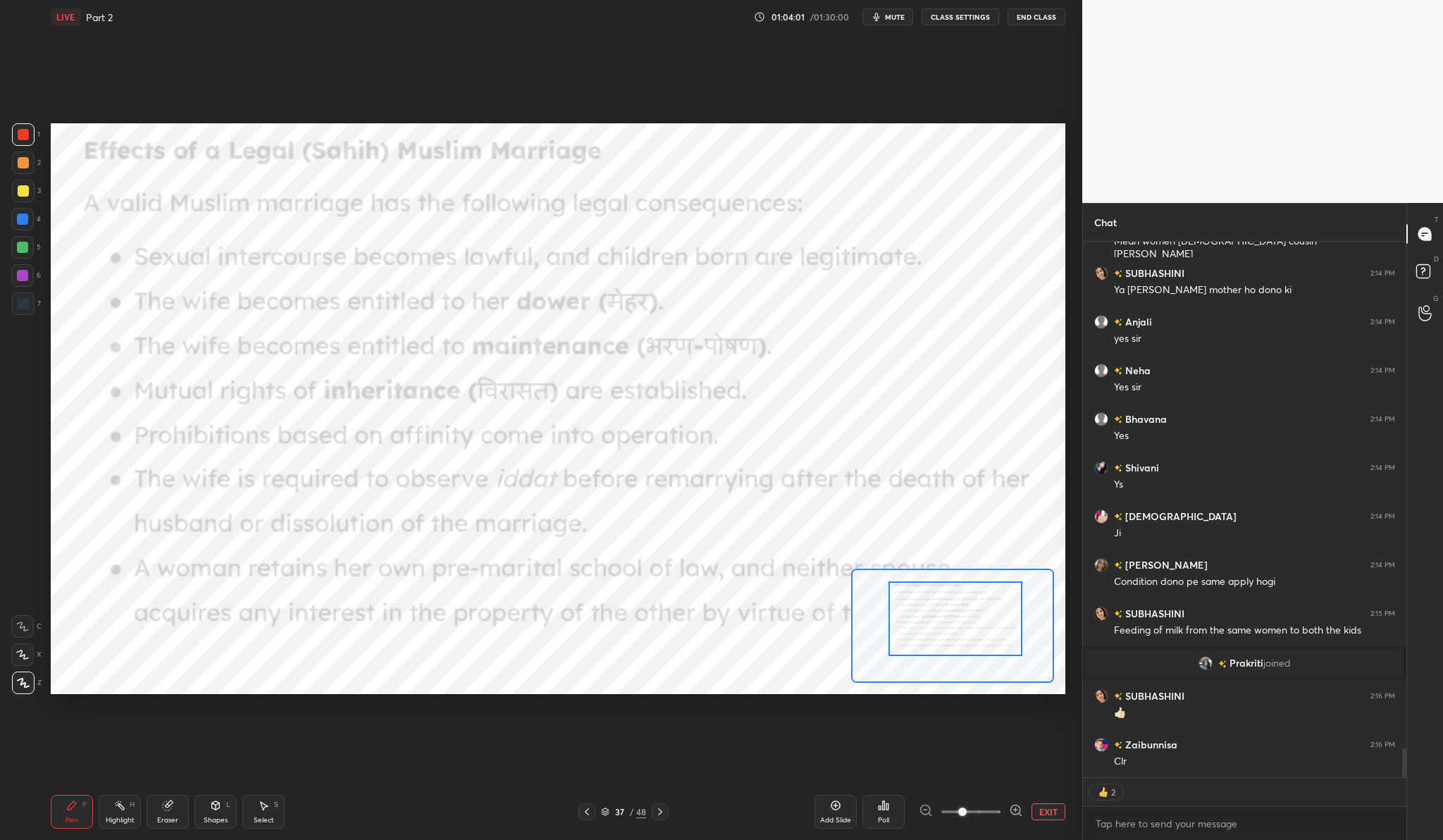
click at [1000, 618] on div at bounding box center [955, 617] width 133 height 74
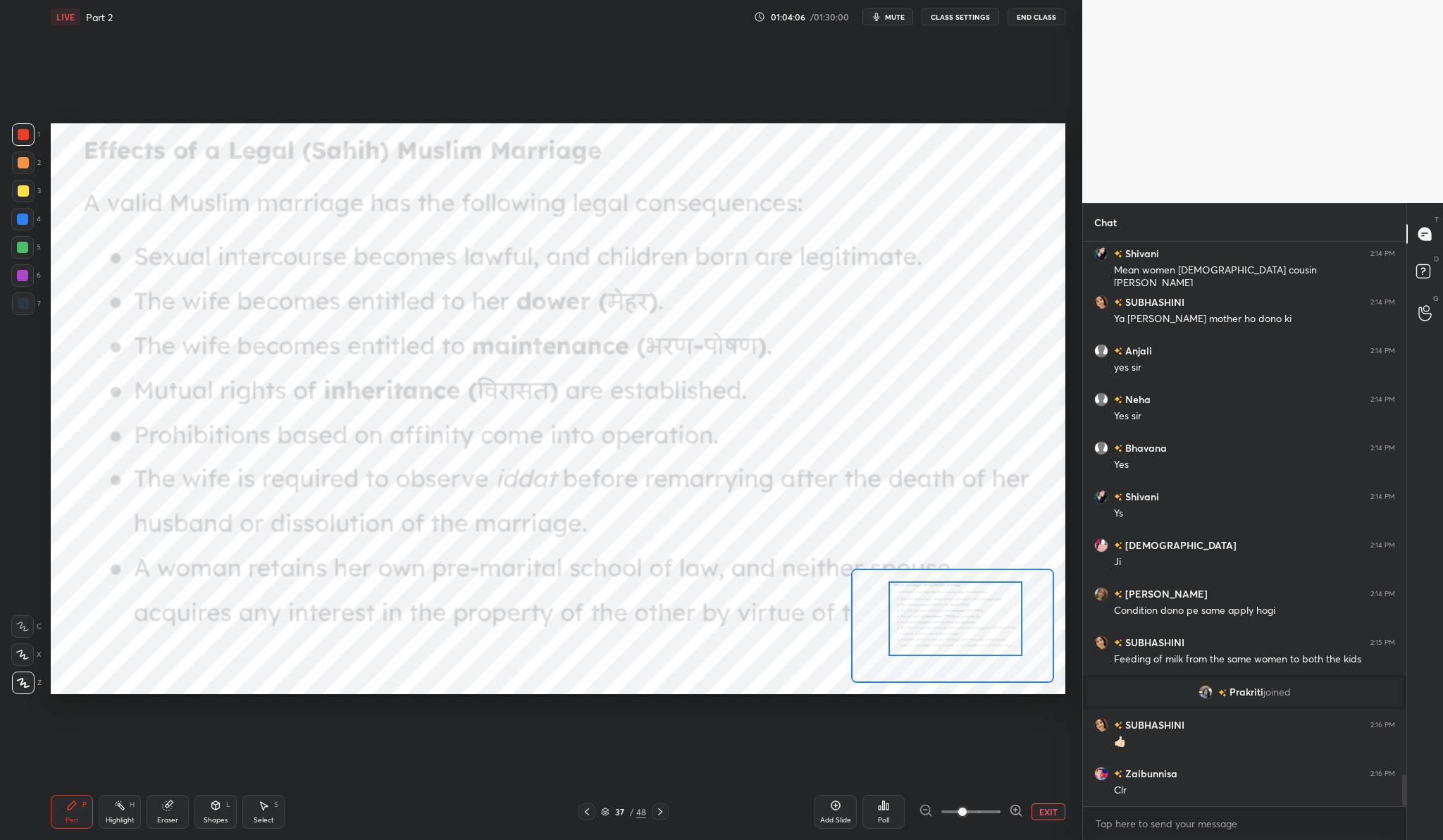
scroll to position [9508, 0]
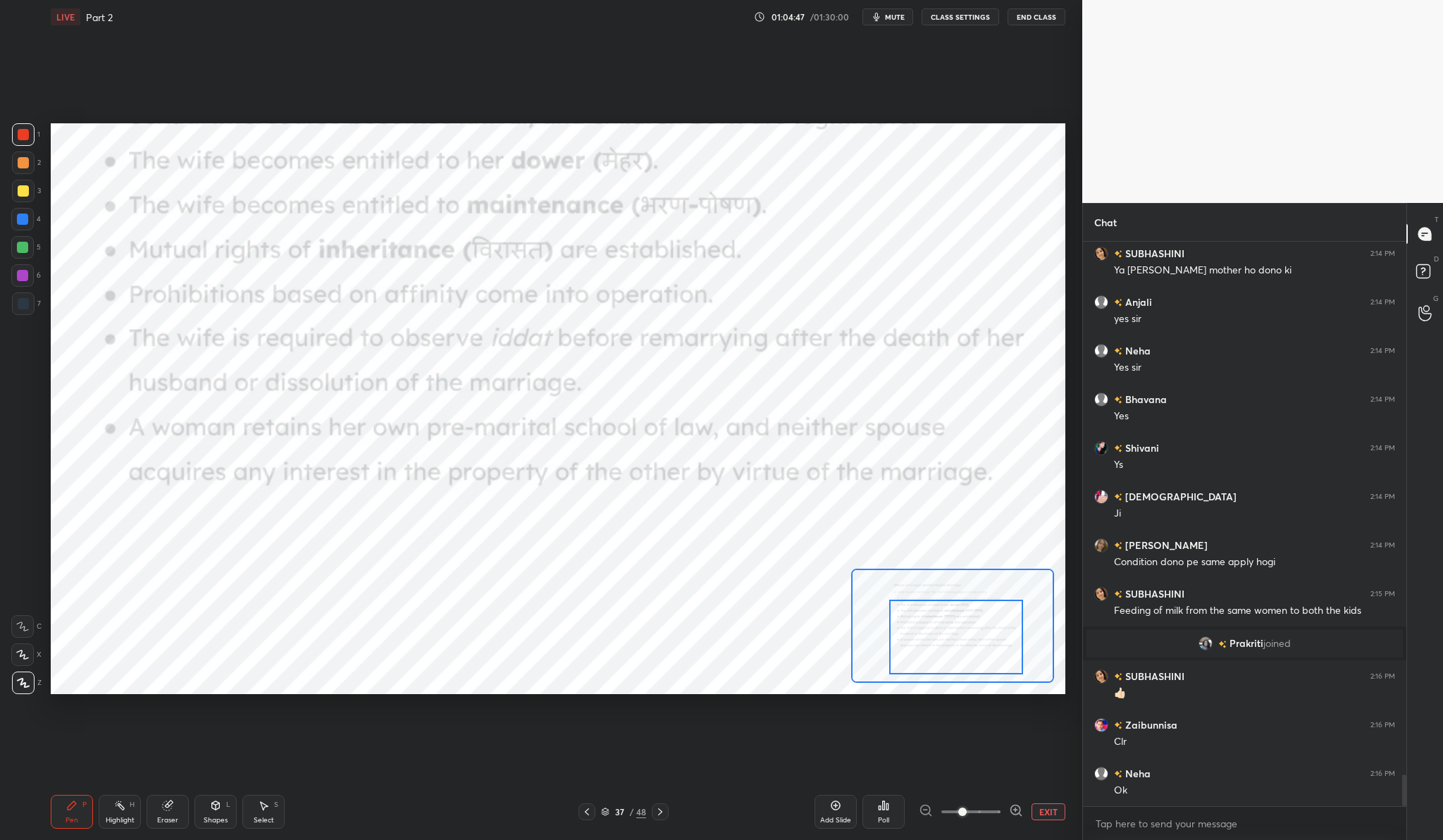
drag, startPoint x: 945, startPoint y: 612, endPoint x: 945, endPoint y: 628, distance: 16.0
click at [945, 629] on div at bounding box center [956, 636] width 133 height 74
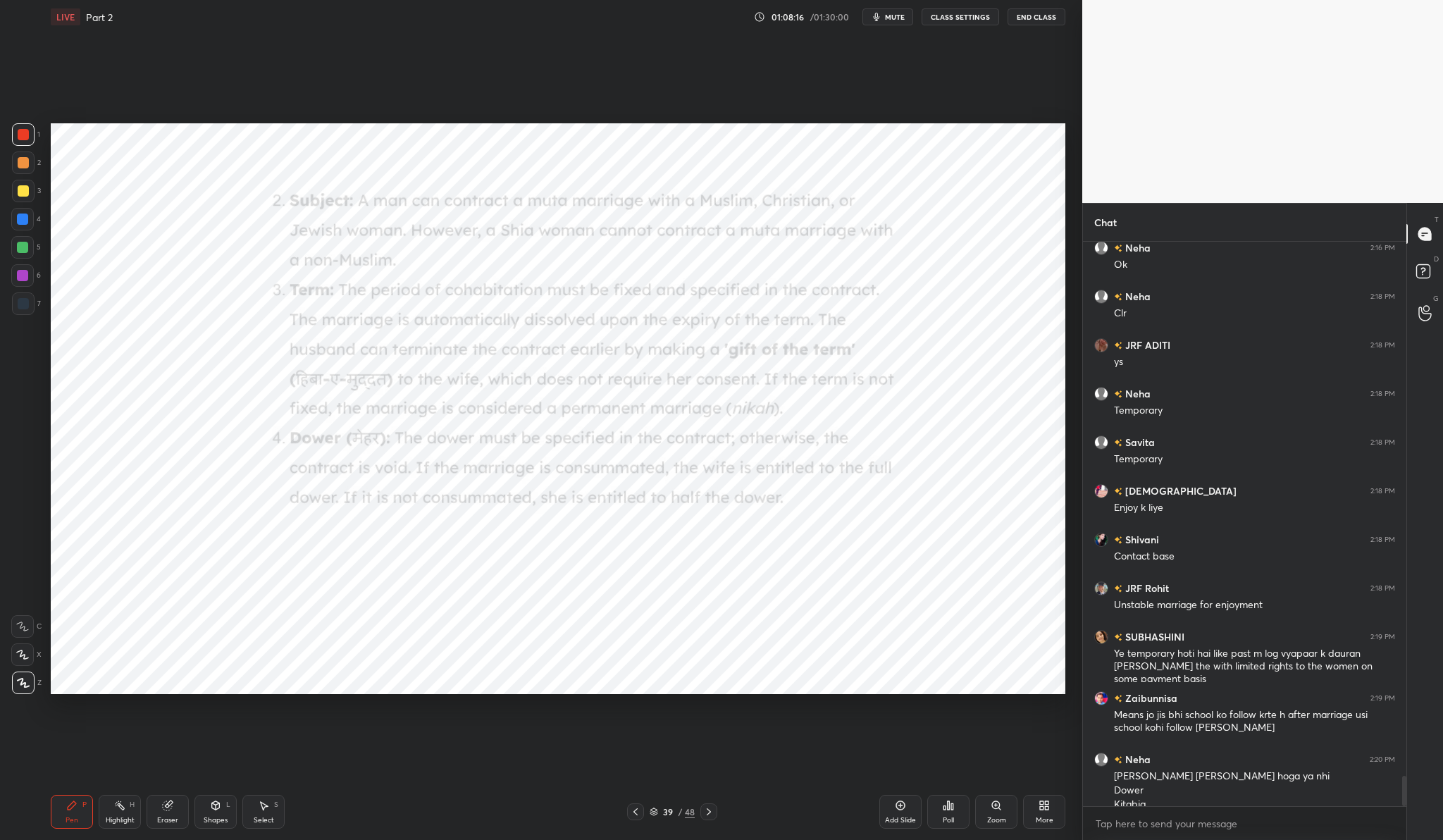
scroll to position [10047, 0]
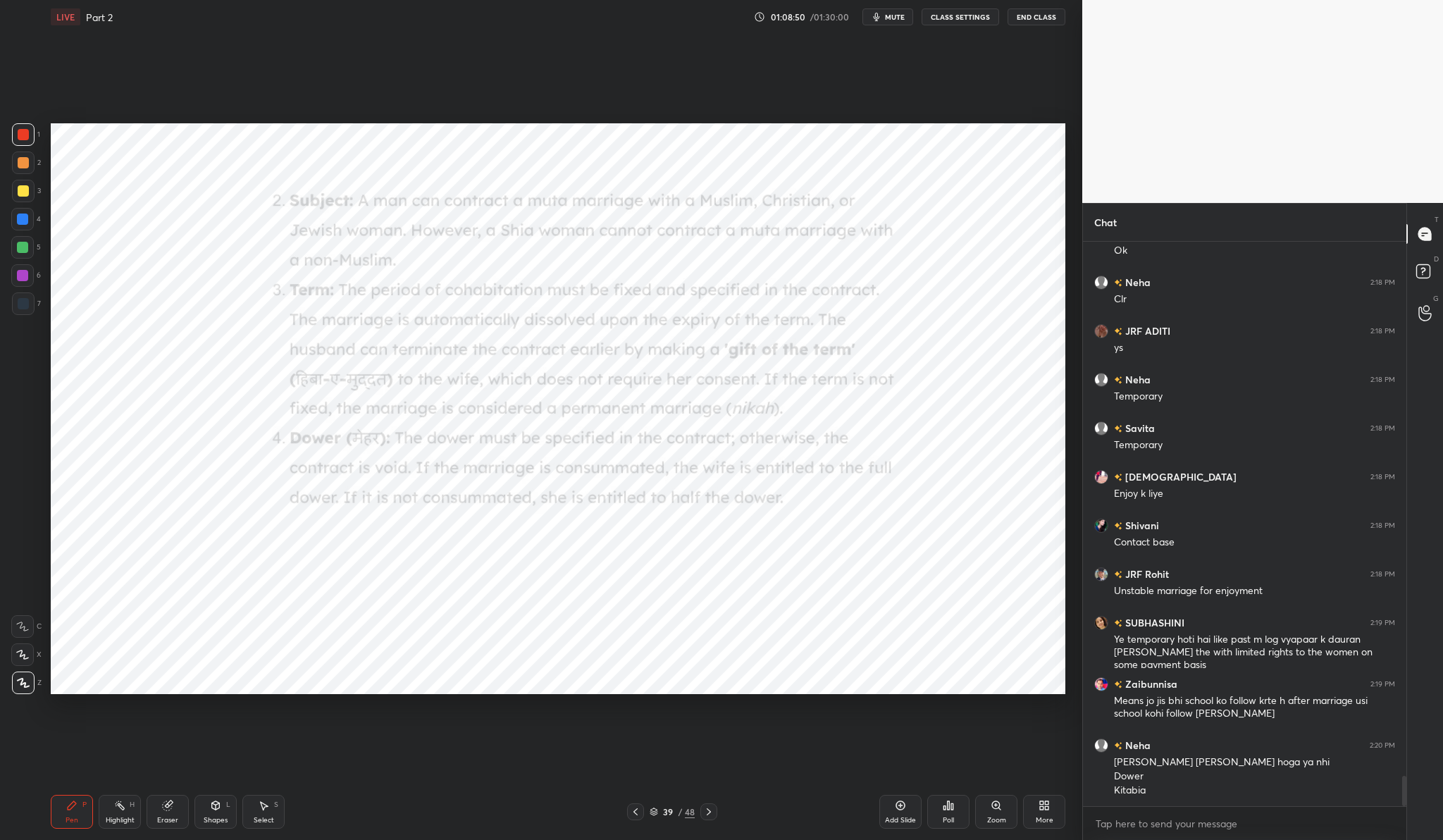
click at [916, 812] on div "Add Slide" at bounding box center [901, 811] width 42 height 34
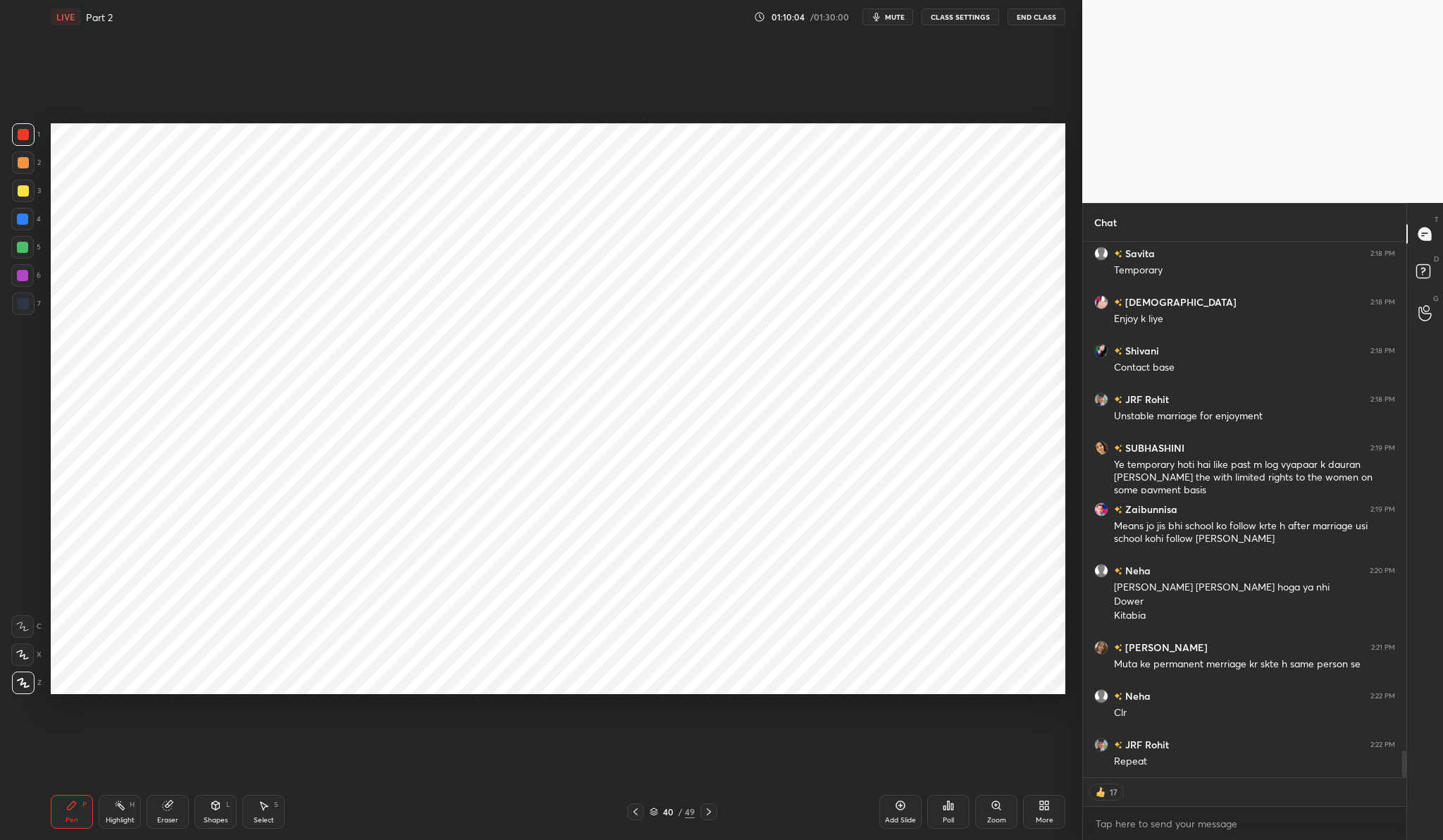
scroll to position [10271, 0]
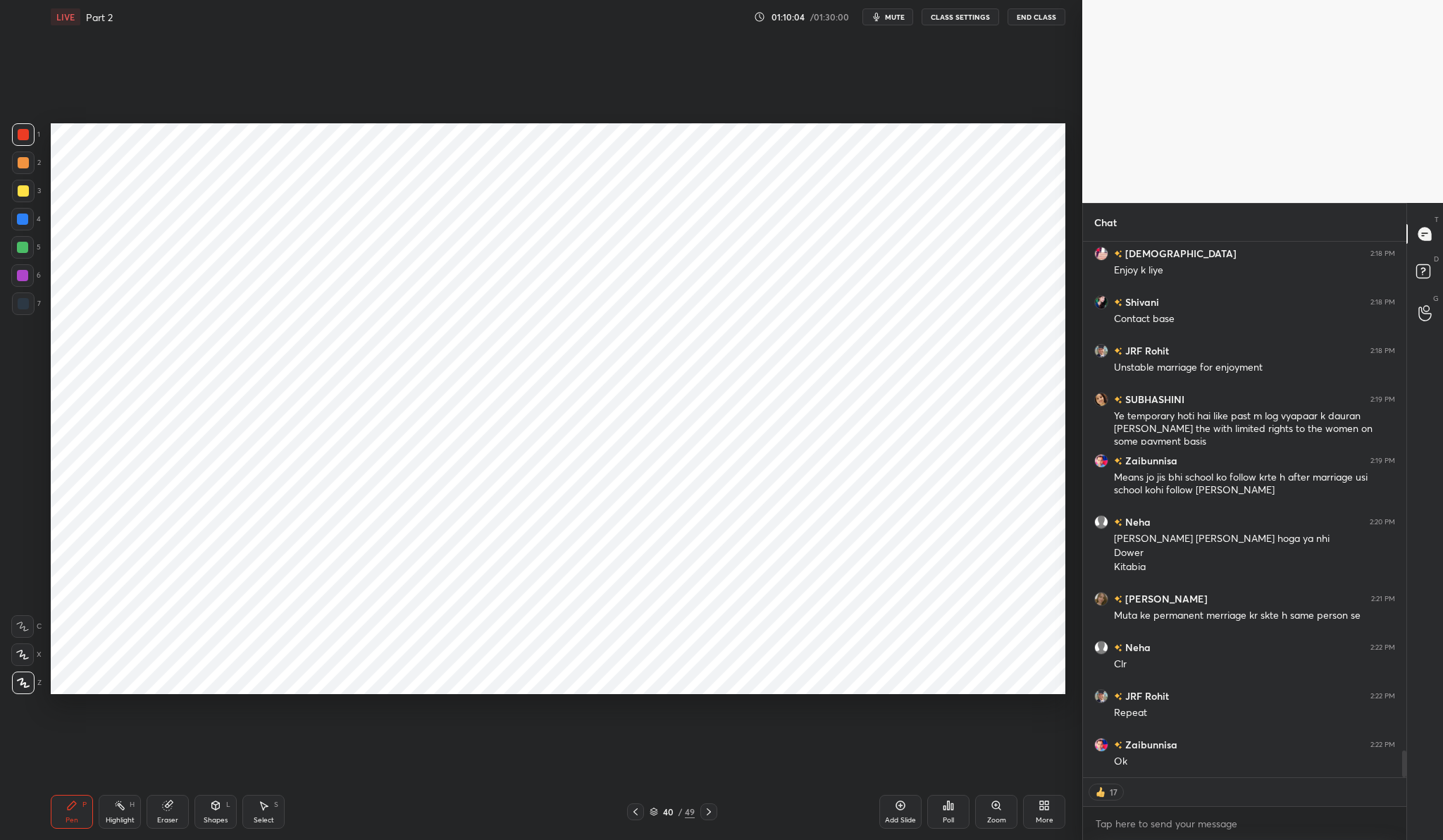
click at [897, 822] on div "Add Slide" at bounding box center [900, 820] width 31 height 7
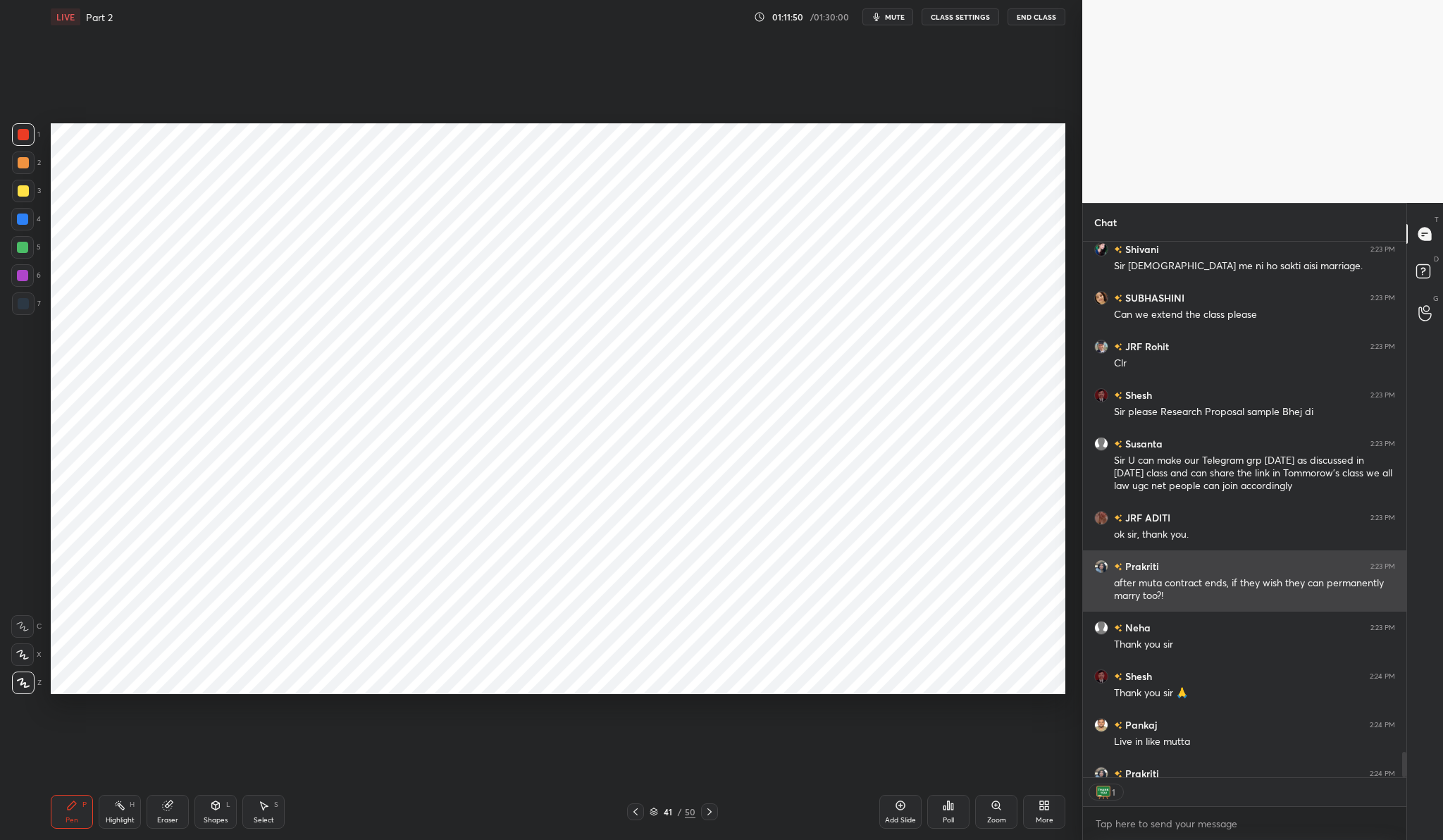
scroll to position [10843, 0]
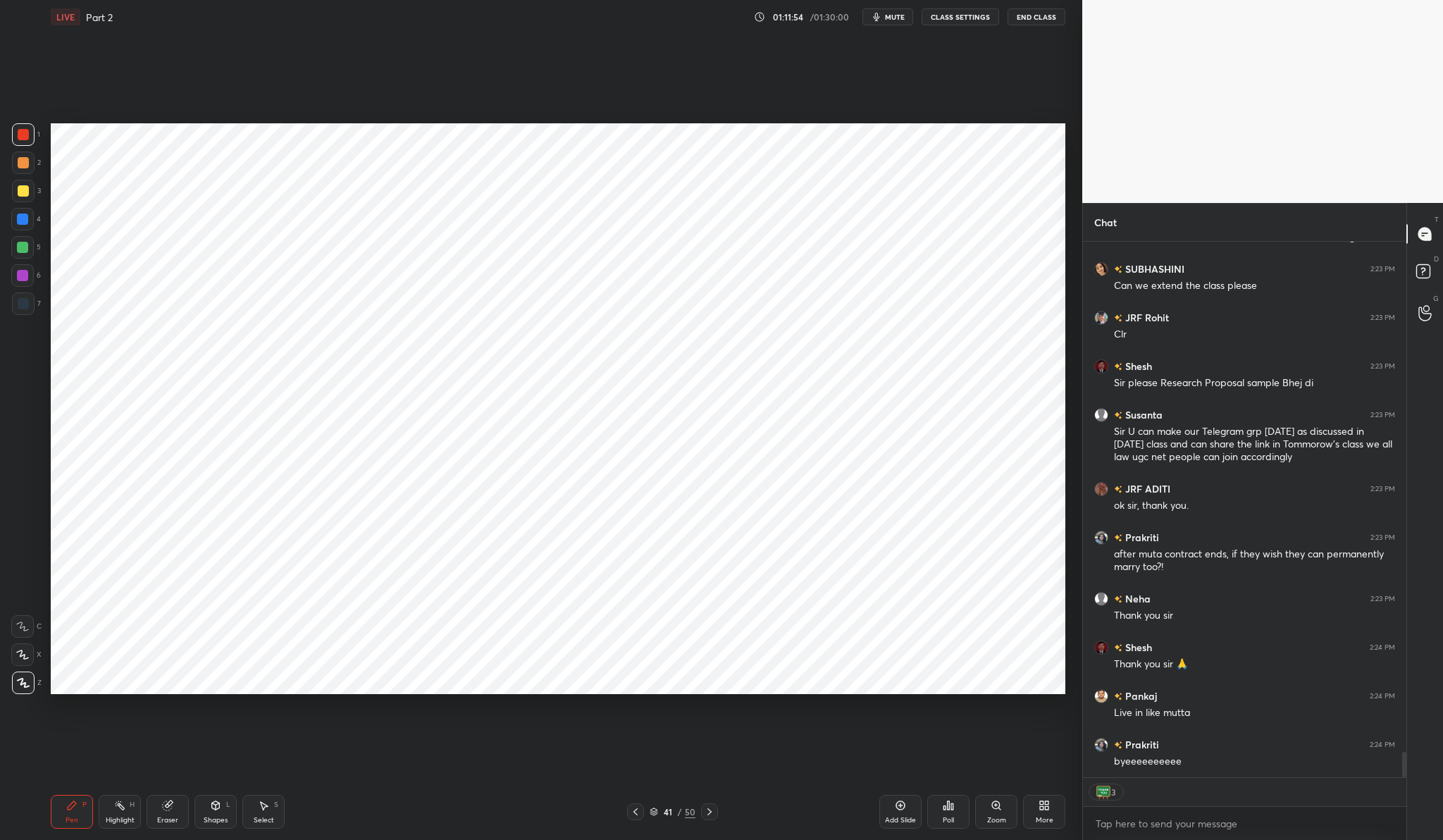
click at [1041, 22] on button "End Class" at bounding box center [1036, 17] width 58 height 17
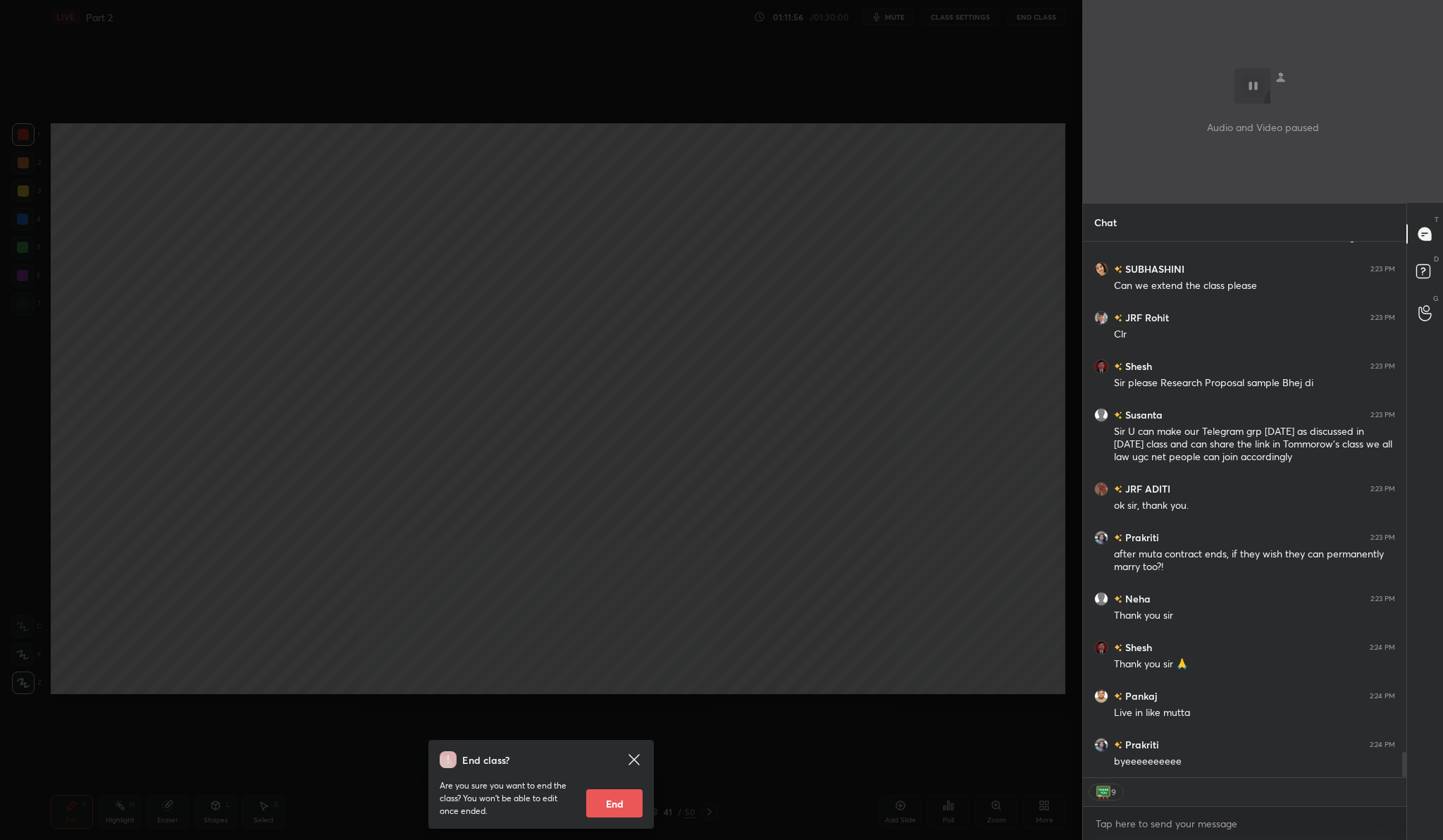
click at [625, 793] on button "End" at bounding box center [614, 802] width 57 height 28
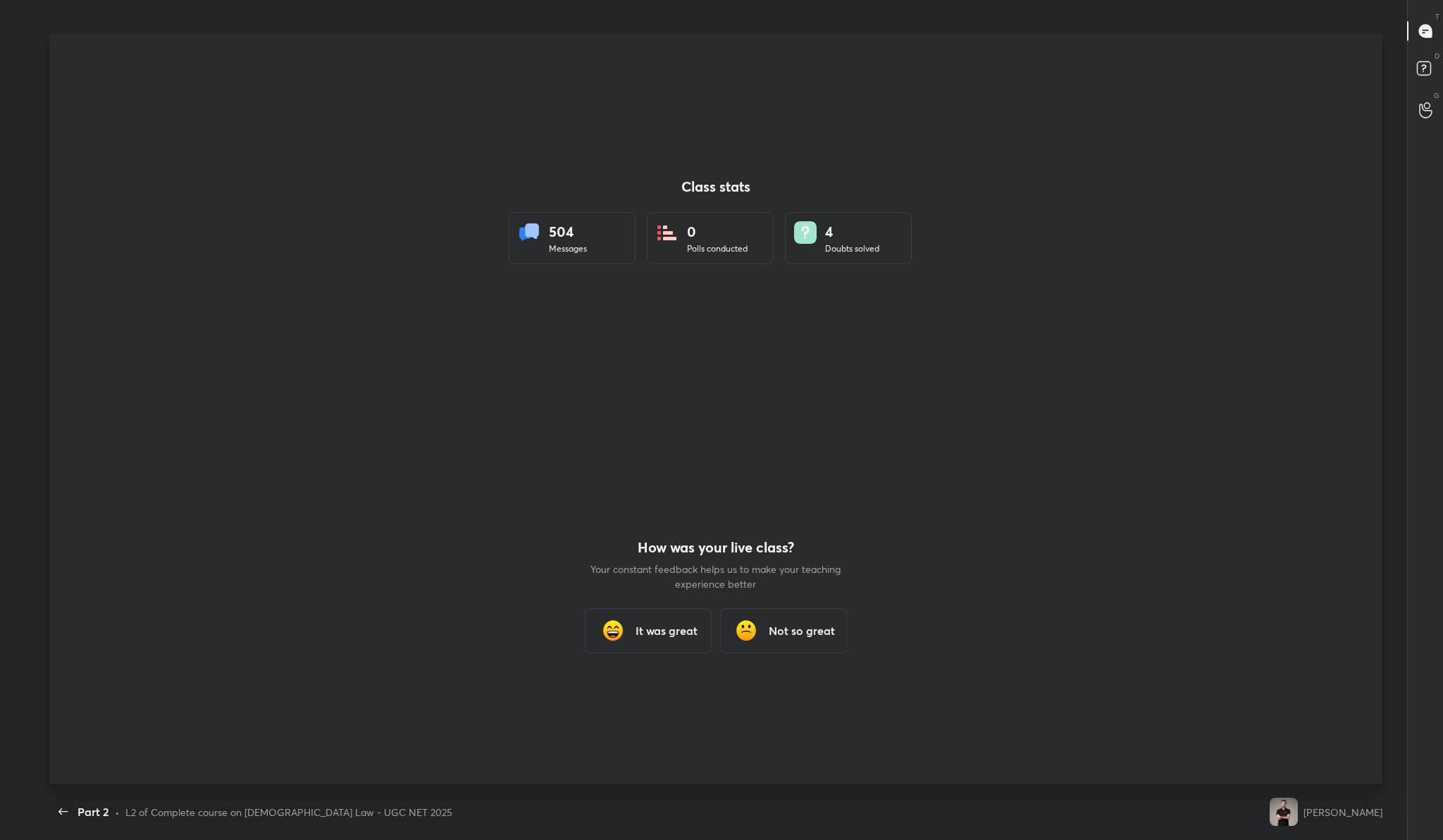
scroll to position [0, 0]
type textarea "x"
